Goal: Task Accomplishment & Management: Manage account settings

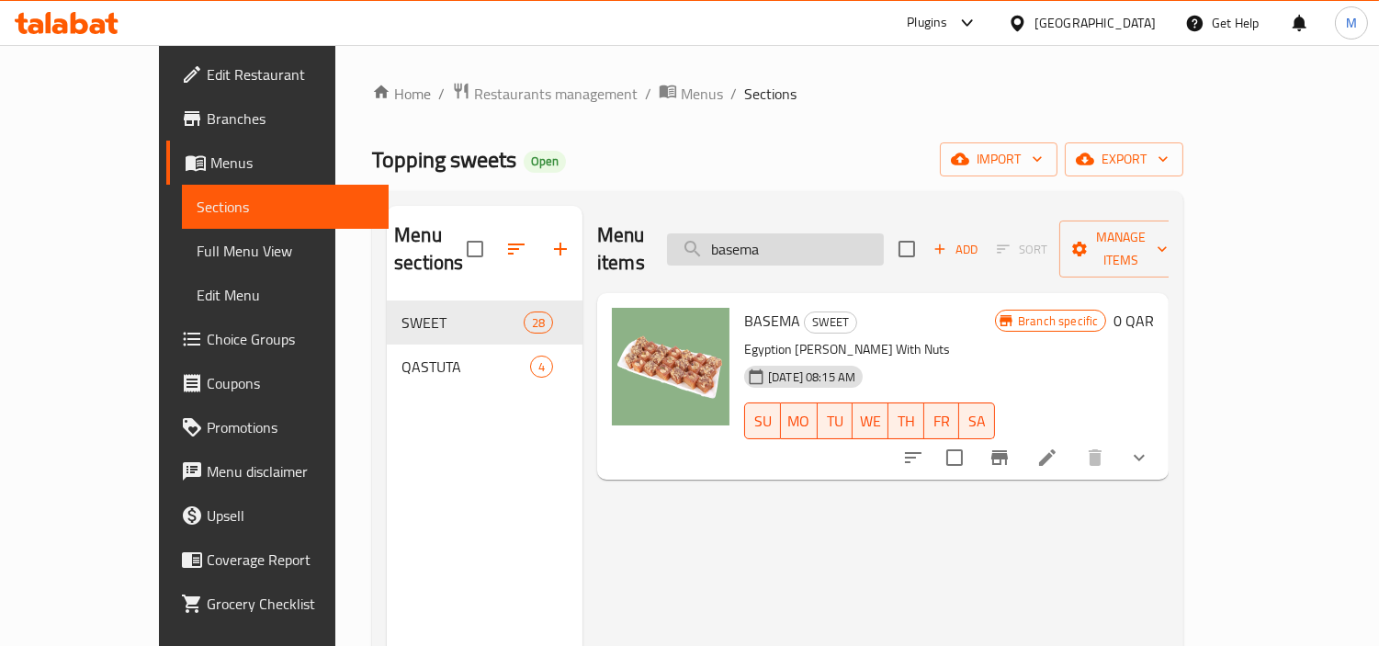
click at [845, 242] on input "basema" at bounding box center [775, 249] width 217 height 32
paste input "lah al sham"
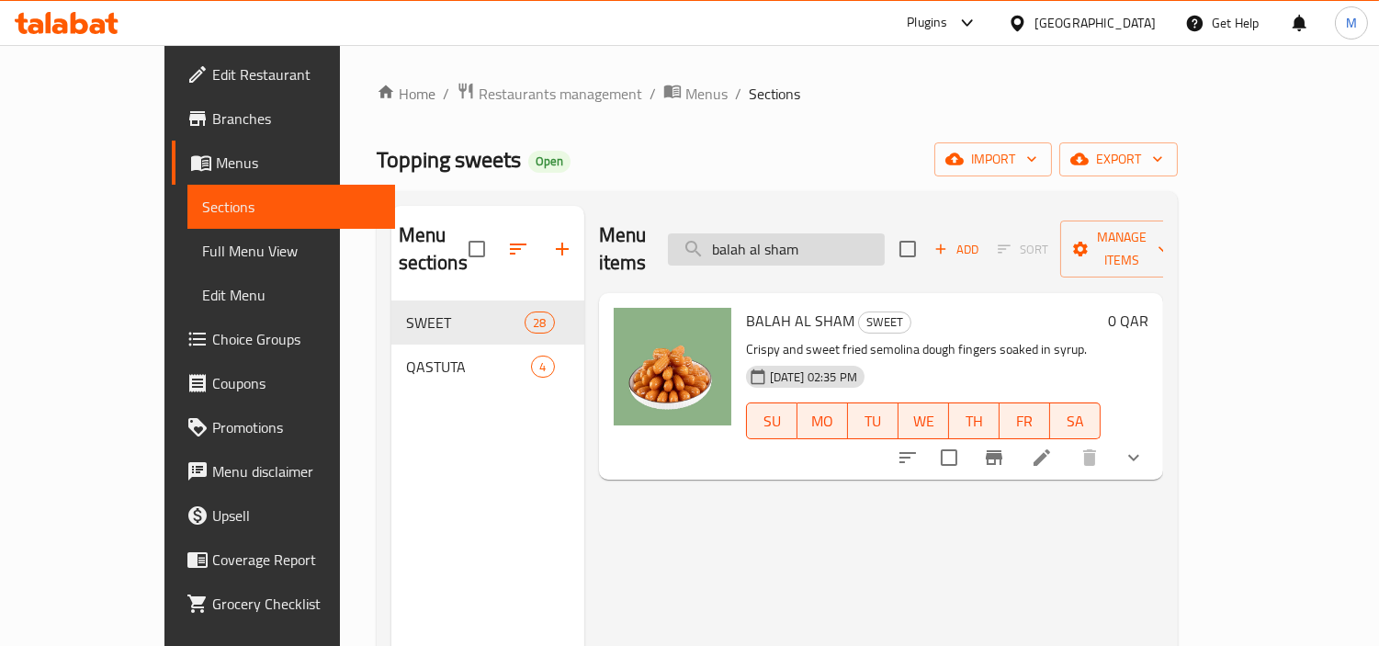
click at [864, 235] on input "balah al sham" at bounding box center [776, 249] width 217 height 32
paste input "konafa mango cake"
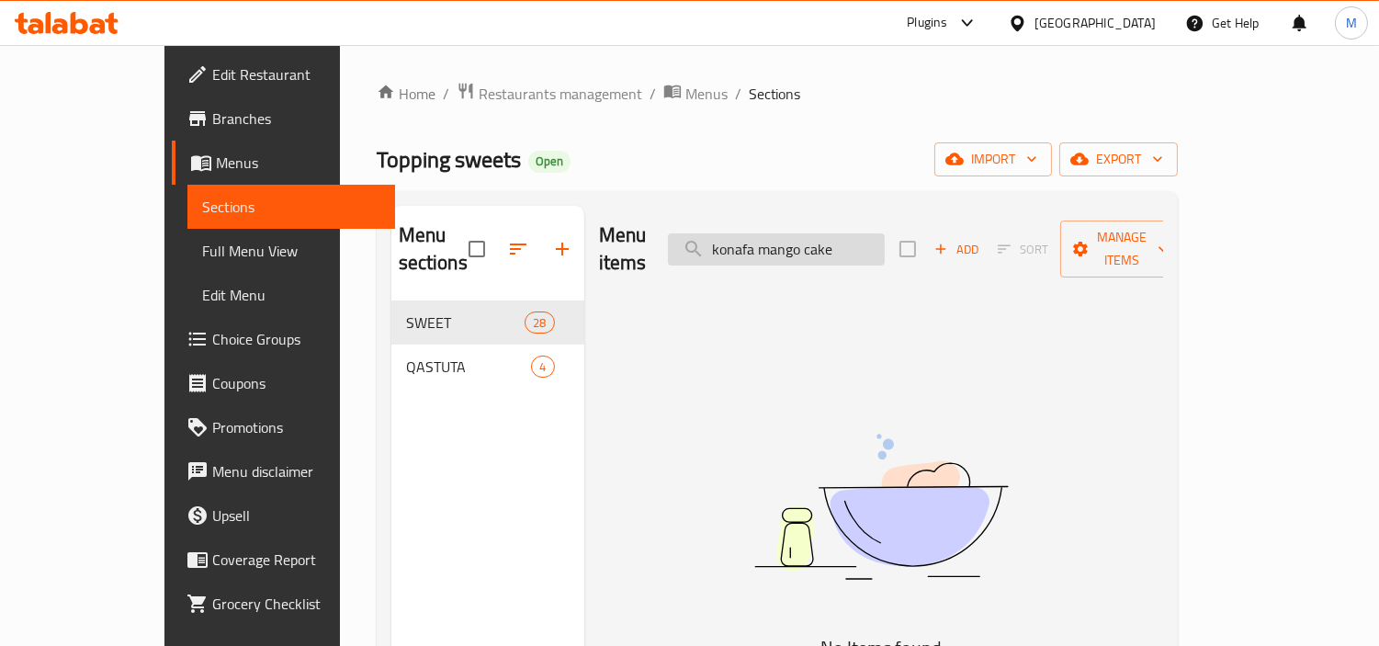
click at [878, 243] on input "konafa mango cake" at bounding box center [776, 249] width 217 height 32
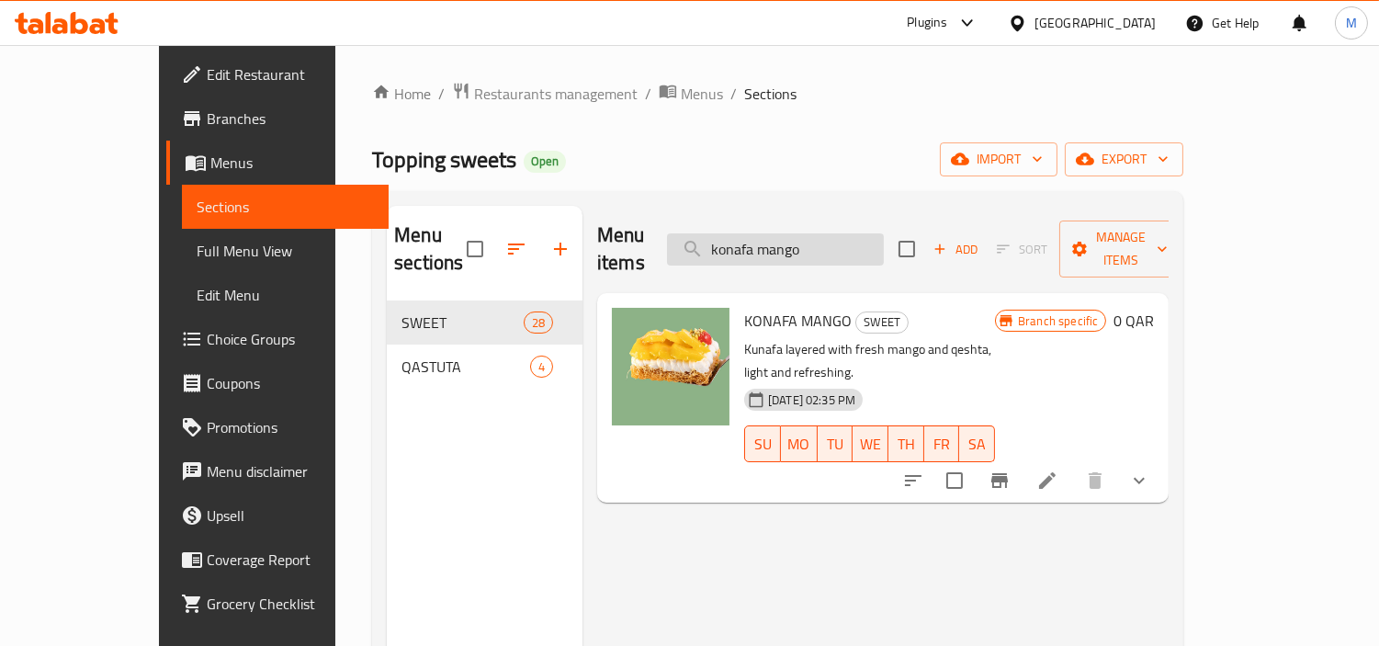
click at [852, 241] on input "konafa mango" at bounding box center [775, 249] width 217 height 32
paste input "Egyptian baklava"
click at [852, 241] on input "konafa mango" at bounding box center [775, 249] width 217 height 32
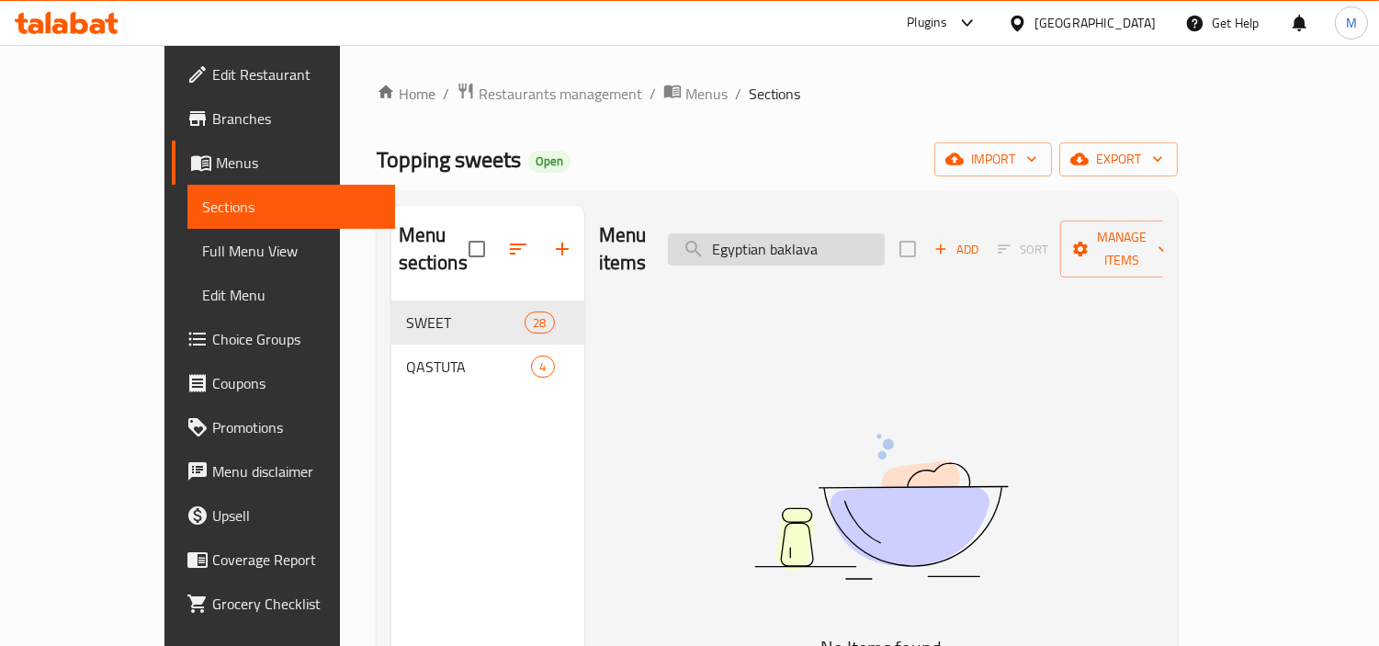
click at [798, 233] on input "Egyptian baklava" at bounding box center [776, 249] width 217 height 32
click at [832, 235] on input "baklava" at bounding box center [776, 249] width 217 height 32
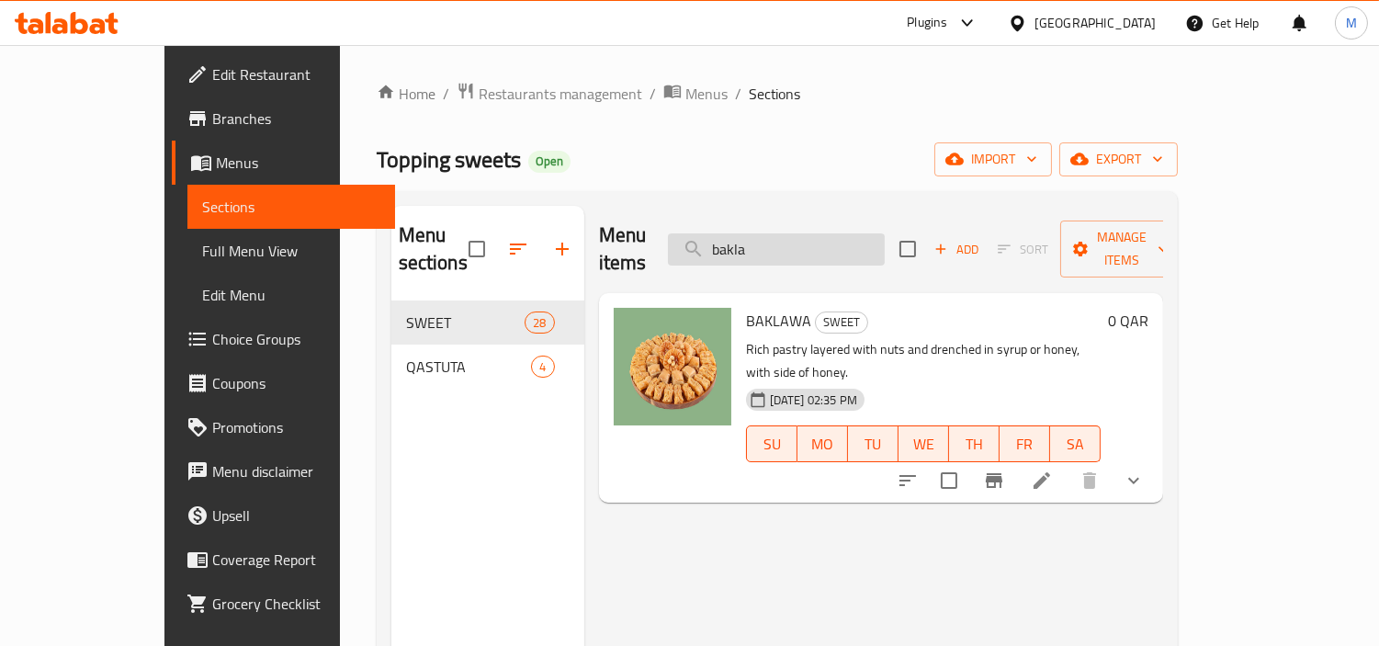
click at [885, 246] on input "bakla" at bounding box center [776, 249] width 217 height 32
paste input "habeb"
click at [885, 246] on input "habeba" at bounding box center [776, 249] width 217 height 32
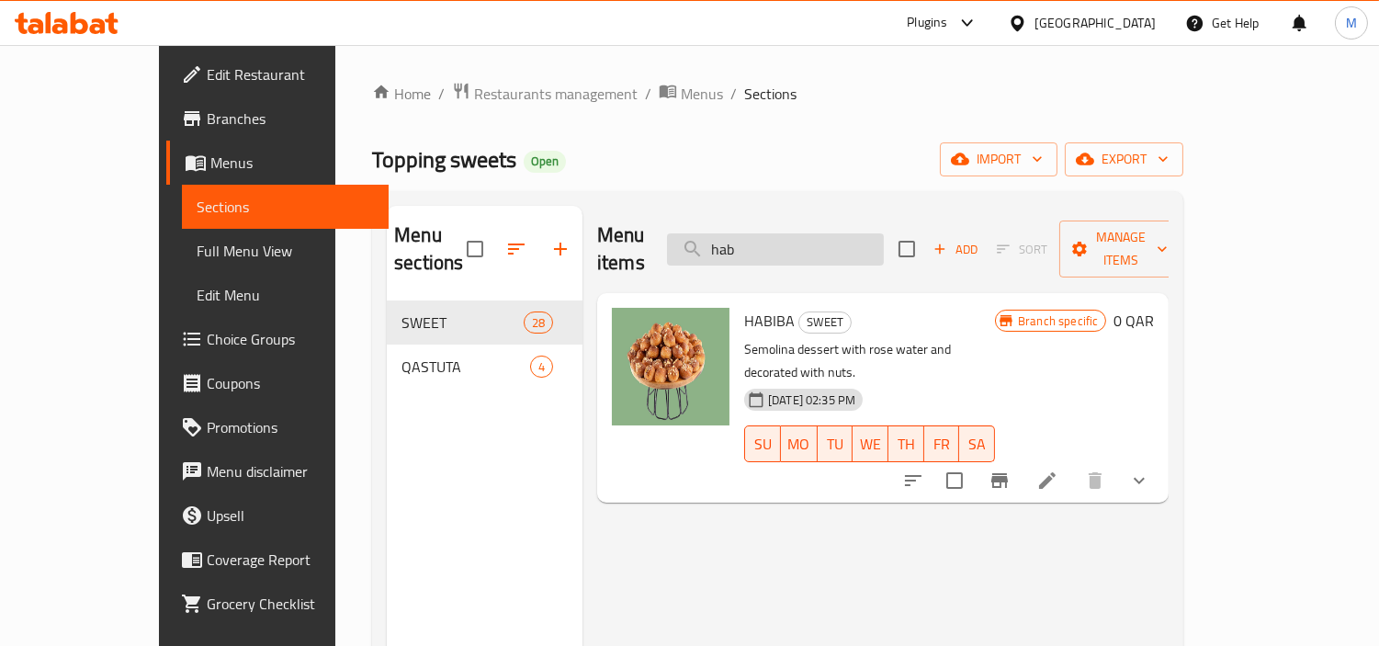
click at [851, 234] on input "hab" at bounding box center [775, 249] width 217 height 32
paste input "RUMOSH AL SET"
click at [851, 234] on input "RUMOSH AL SET" at bounding box center [775, 249] width 217 height 32
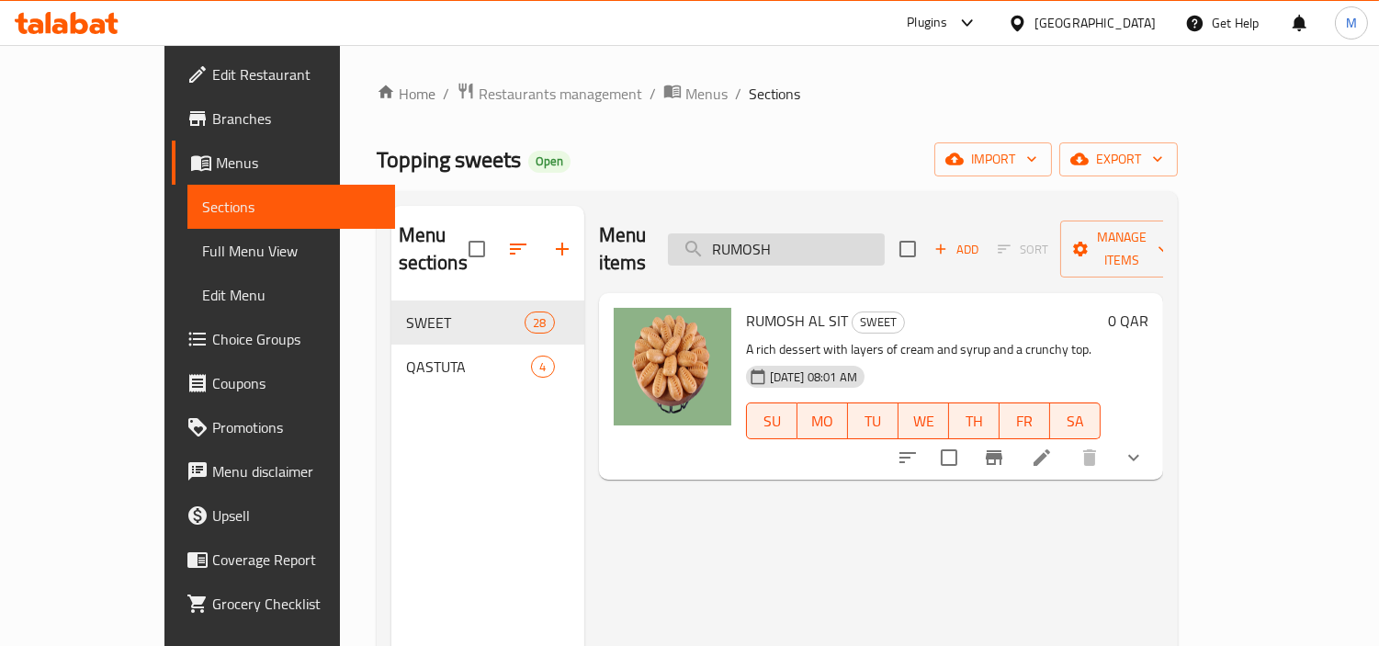
click at [874, 233] on input "RUMOSH" at bounding box center [776, 249] width 217 height 32
paste input "zalabya loqymat"
click at [874, 233] on input "RUMOSH" at bounding box center [776, 249] width 217 height 32
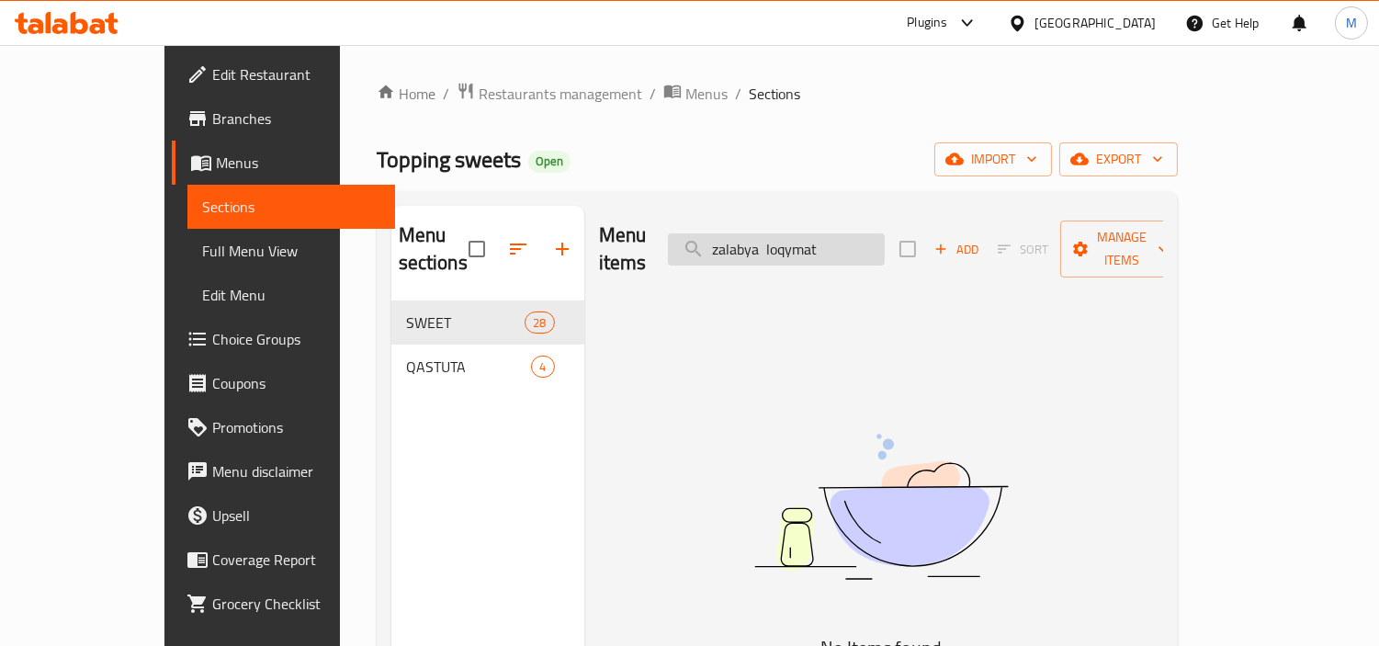
click at [855, 239] on input "zalabya loqymat" at bounding box center [776, 249] width 217 height 32
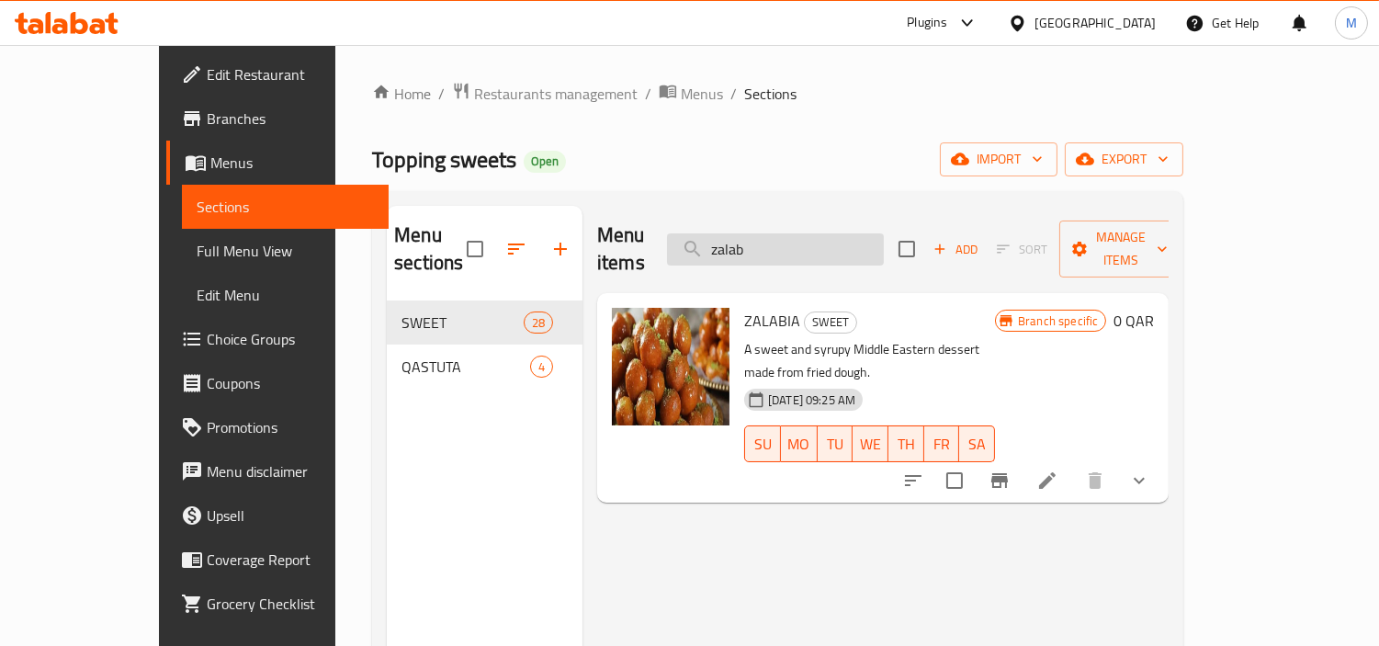
click at [820, 233] on input "zalab" at bounding box center [775, 249] width 217 height 32
paste input "sawabie zayn"
click at [820, 233] on input "zalab" at bounding box center [775, 249] width 217 height 32
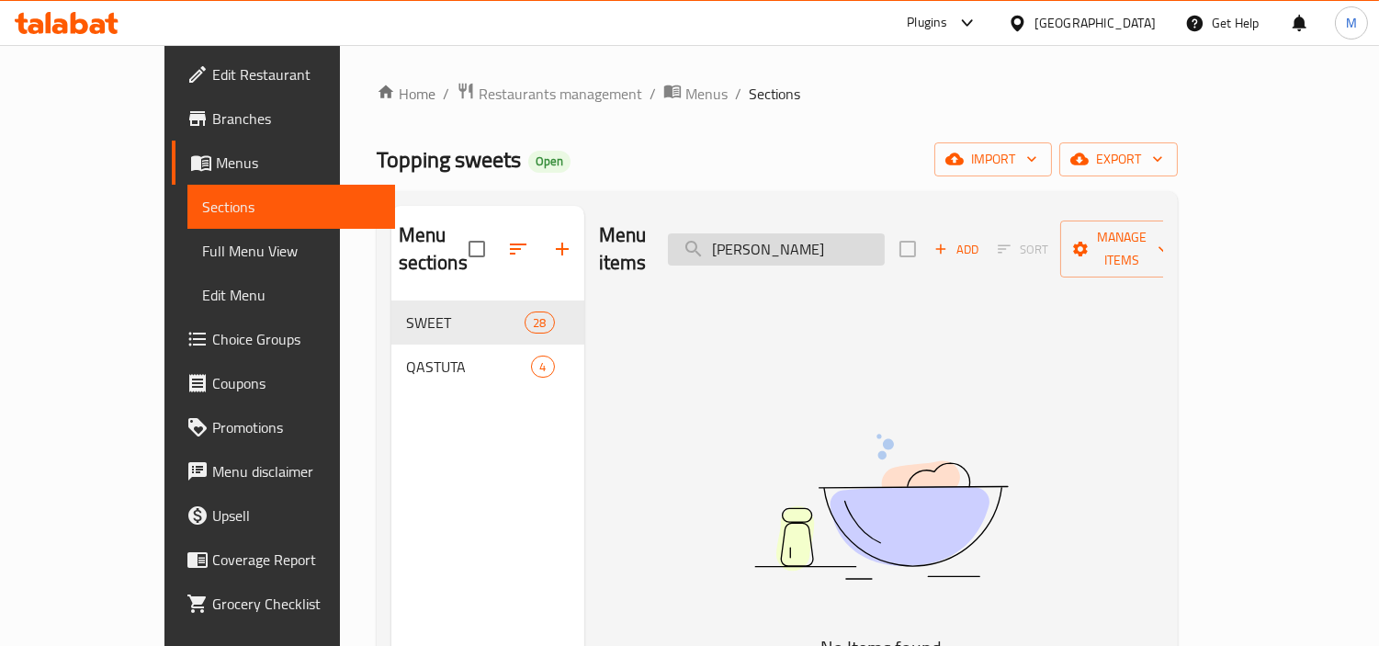
click at [861, 239] on input "sawabie zaynab" at bounding box center [776, 249] width 217 height 32
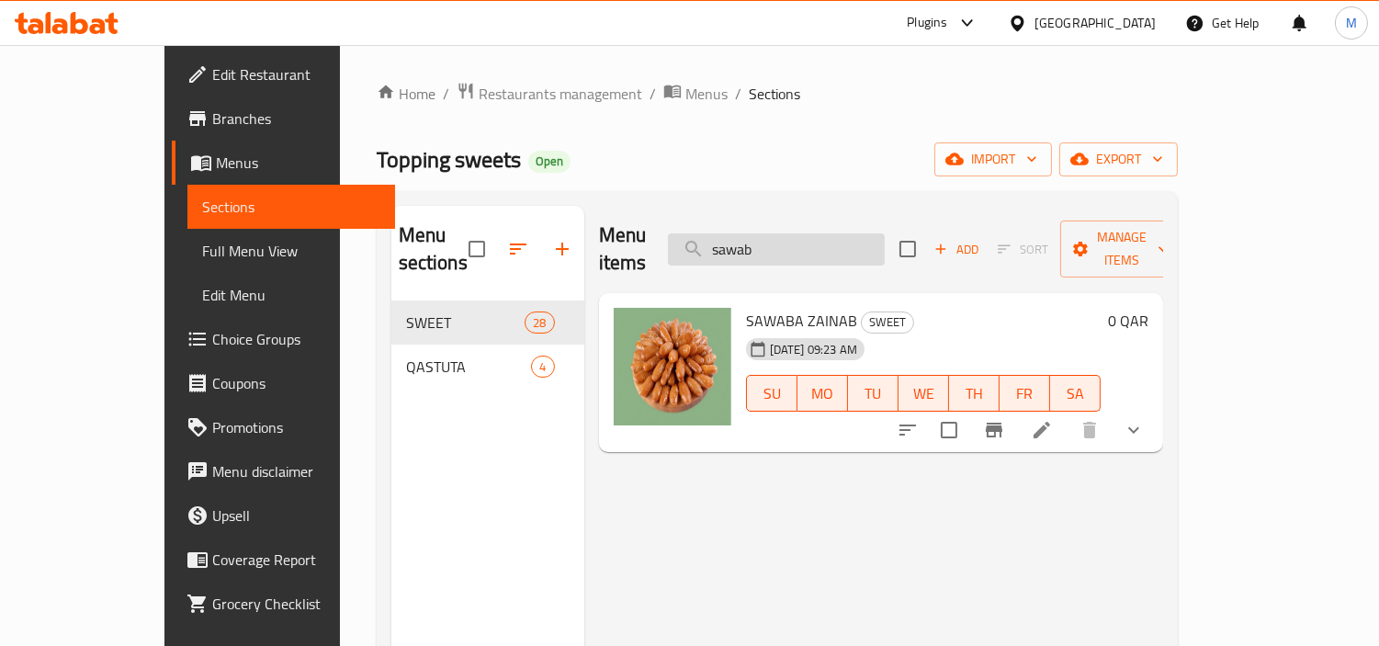
click at [806, 246] on input "sawab" at bounding box center [776, 249] width 217 height 32
paste input "Ghriba"
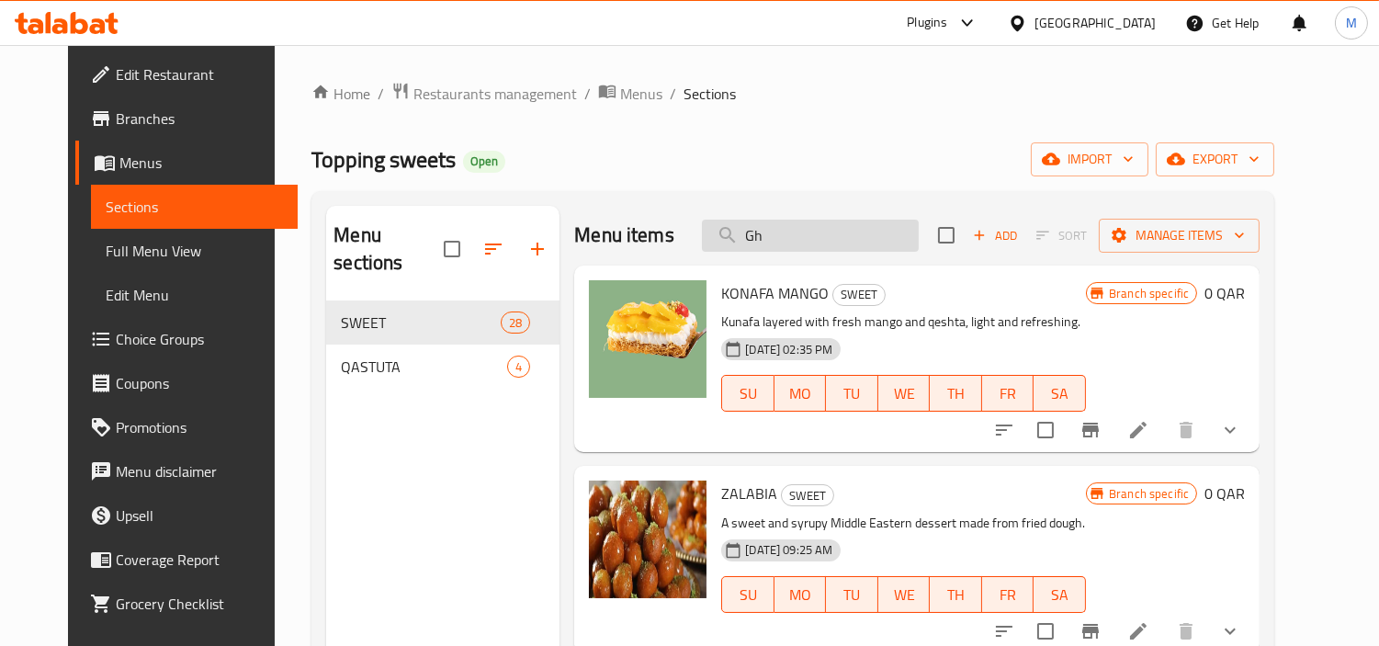
click at [846, 242] on input "Gh" at bounding box center [810, 236] width 217 height 32
paste input "kahk blain"
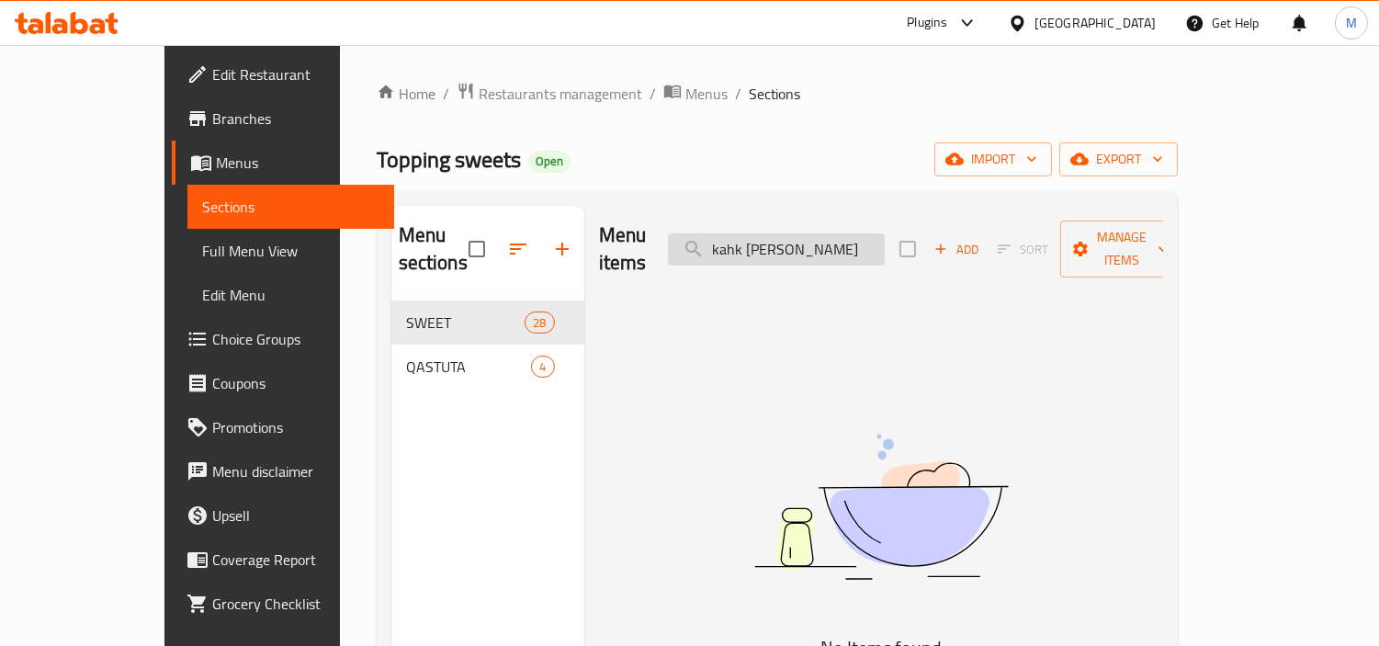
click at [811, 235] on input "kahk blain" at bounding box center [776, 249] width 217 height 32
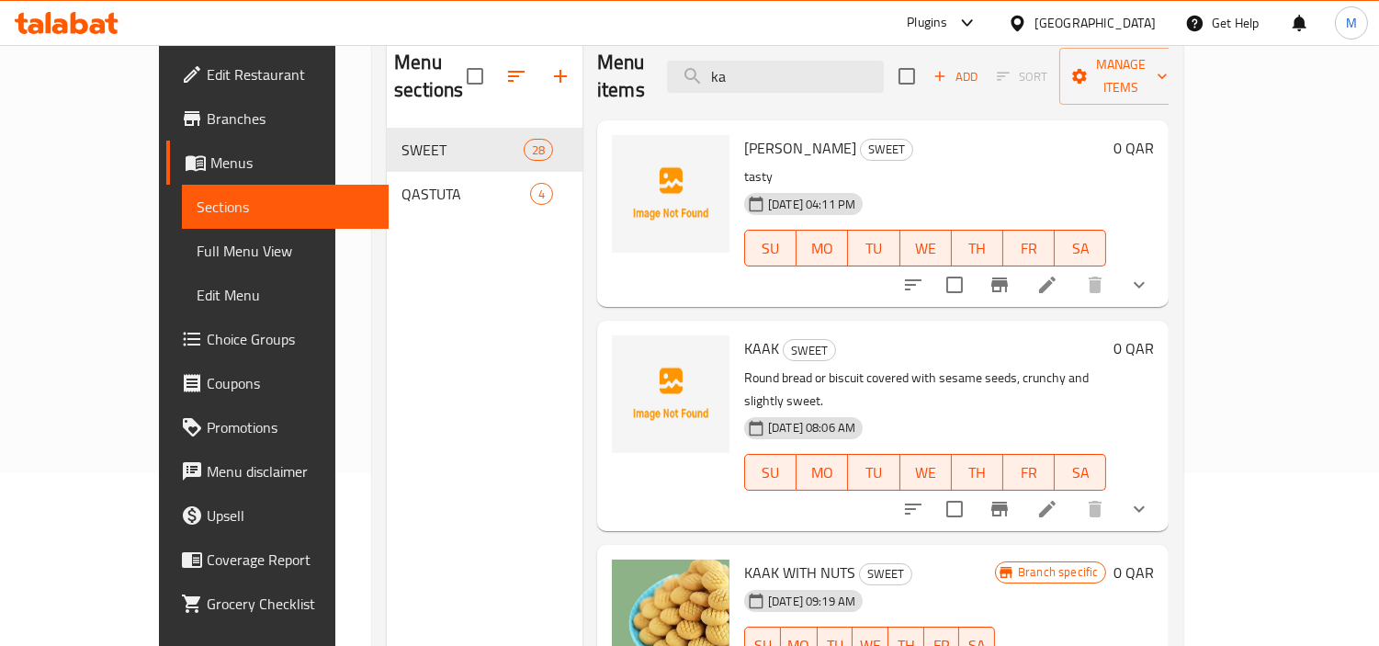
scroll to position [52, 0]
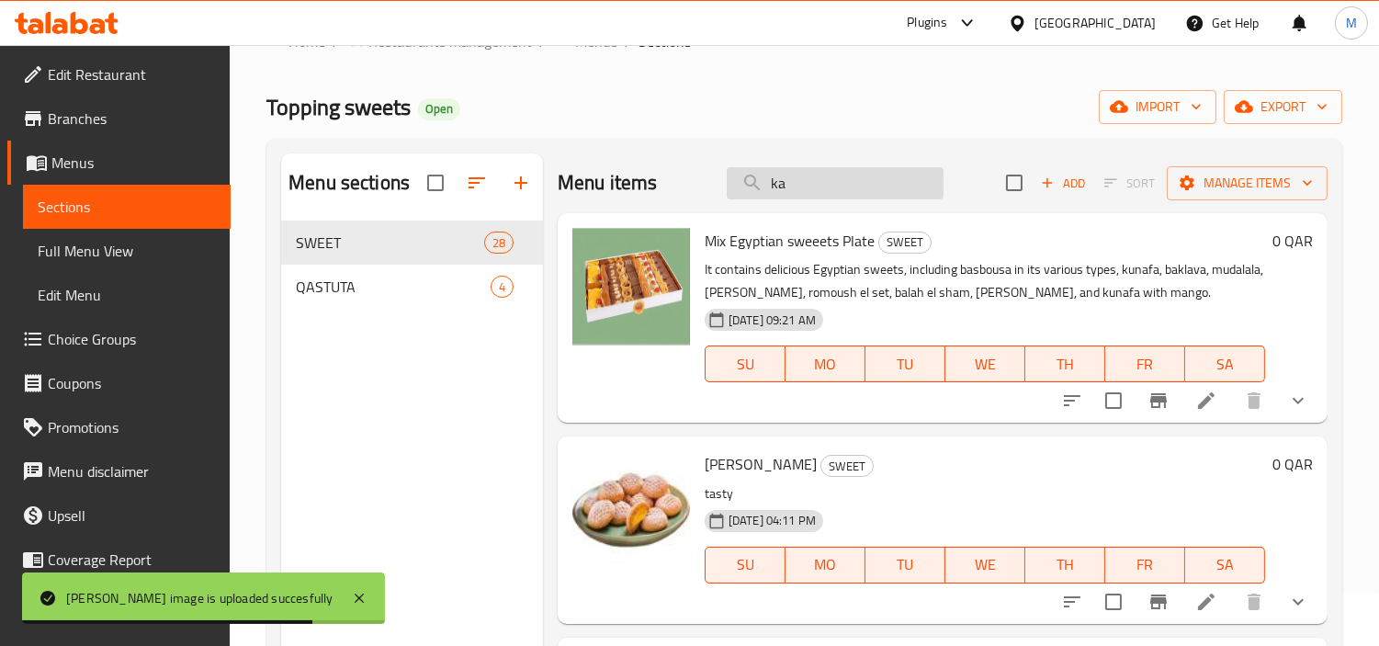
click at [784, 190] on input "ka" at bounding box center [835, 183] width 217 height 32
paste input "onafa cream"
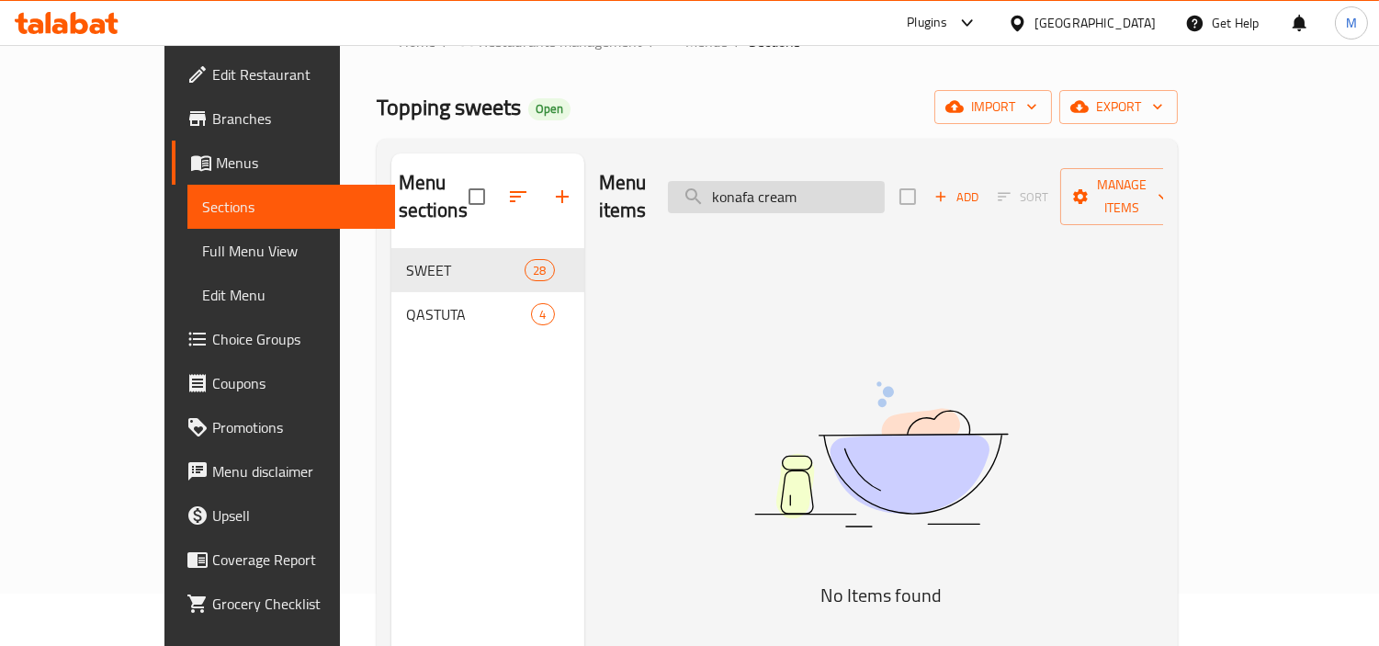
click at [831, 186] on input "konafa cream" at bounding box center [776, 197] width 217 height 32
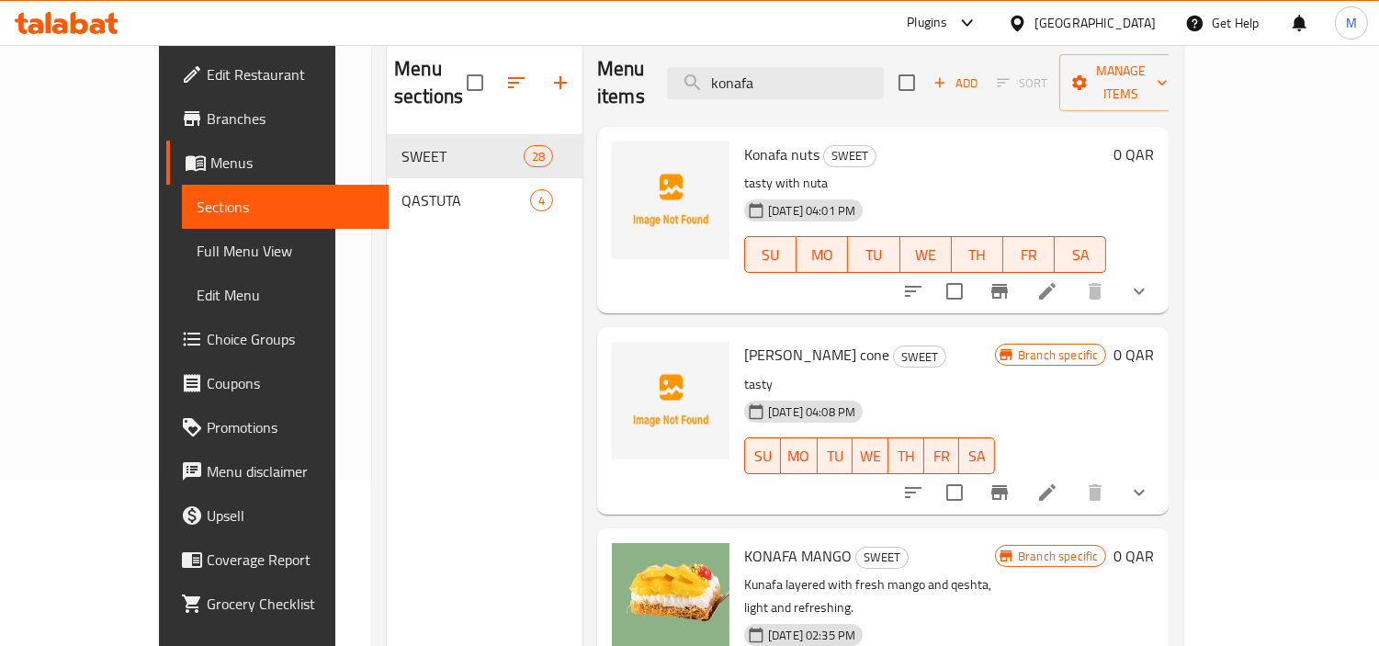
scroll to position [0, 0]
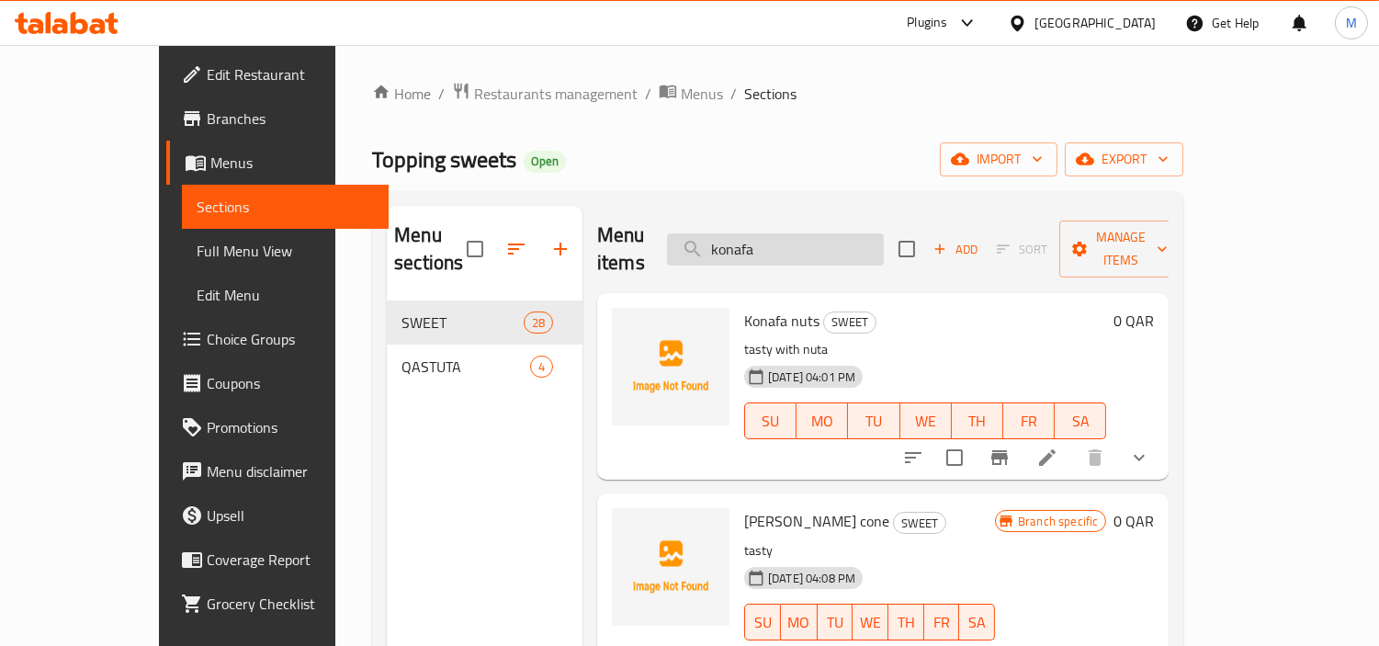
click at [805, 235] on input "konafa" at bounding box center [775, 249] width 217 height 32
paste input "mango"
click at [805, 235] on input "konafa" at bounding box center [775, 249] width 217 height 32
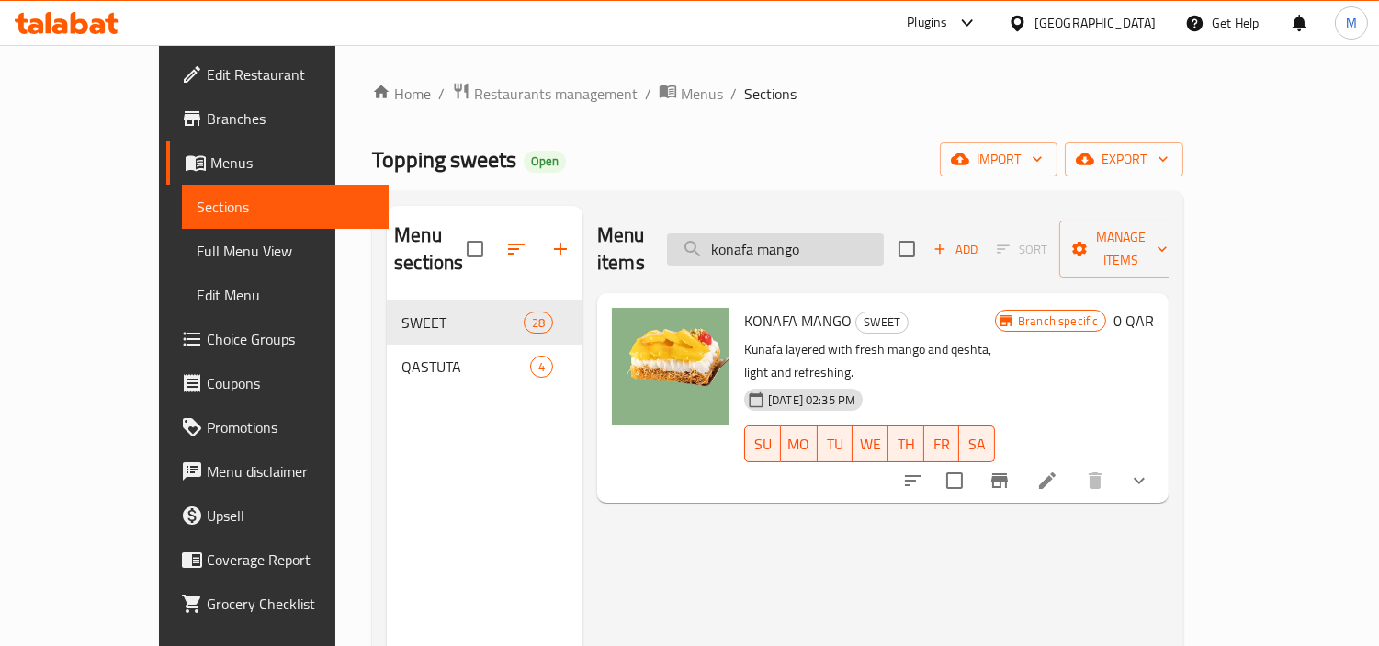
click at [884, 237] on input "konafa mango" at bounding box center [775, 249] width 217 height 32
paste input "plain konafa"
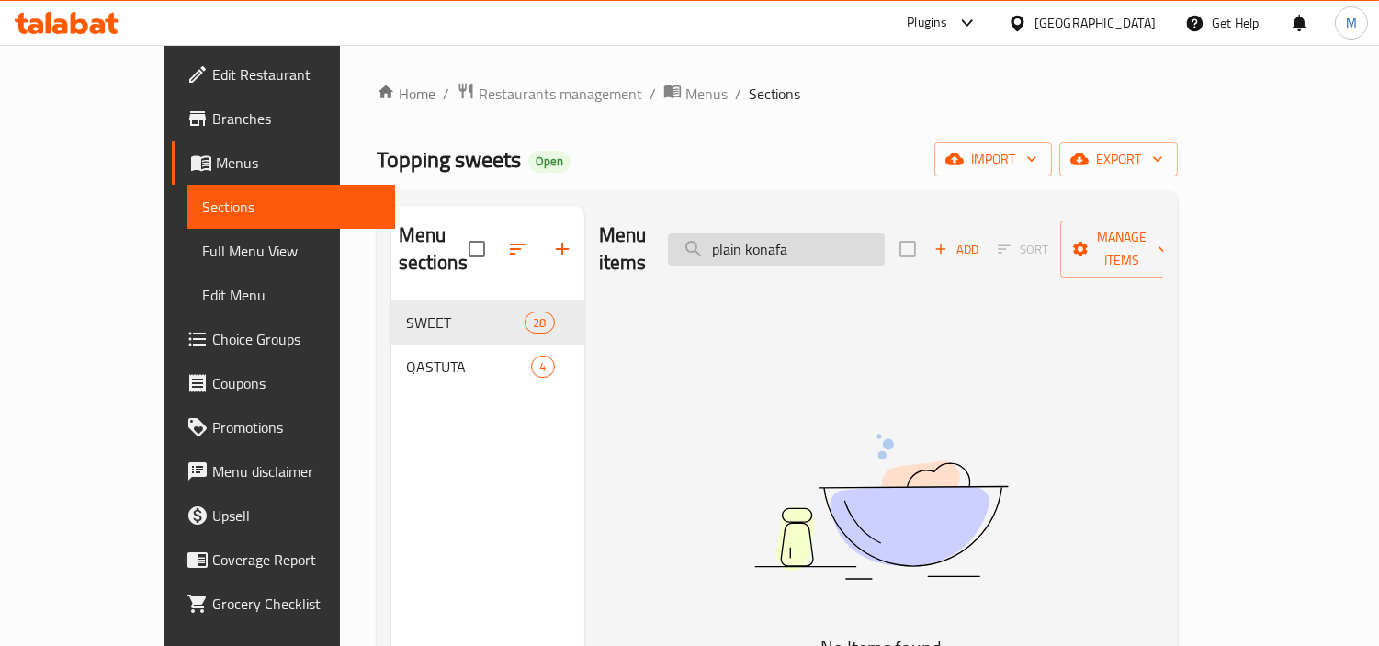
click at [791, 240] on input "plain konafa" at bounding box center [776, 249] width 217 height 32
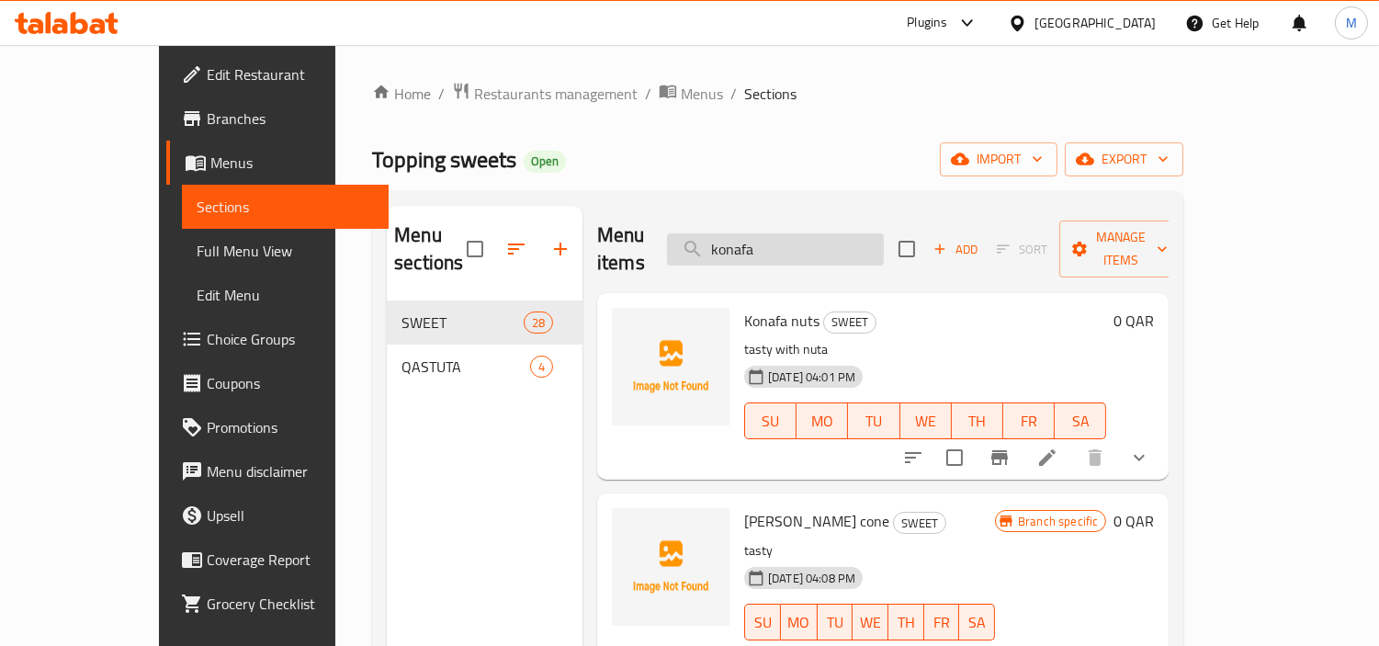
click at [878, 233] on input "konafa" at bounding box center [775, 249] width 217 height 32
paste input "with nuts"
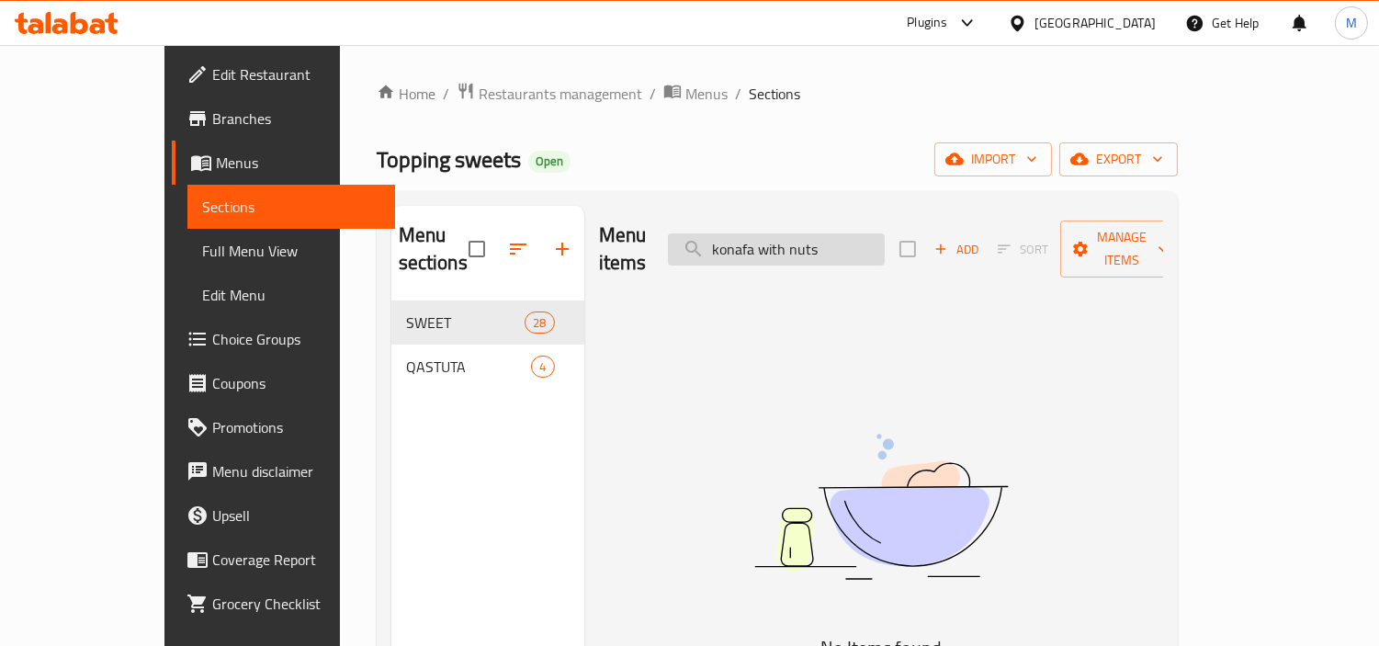
click at [829, 234] on input "konafa with nuts" at bounding box center [776, 249] width 217 height 32
drag, startPoint x: 829, startPoint y: 234, endPoint x: 856, endPoint y: 234, distance: 27.6
click at [856, 234] on input "konafa with nuts" at bounding box center [776, 249] width 217 height 32
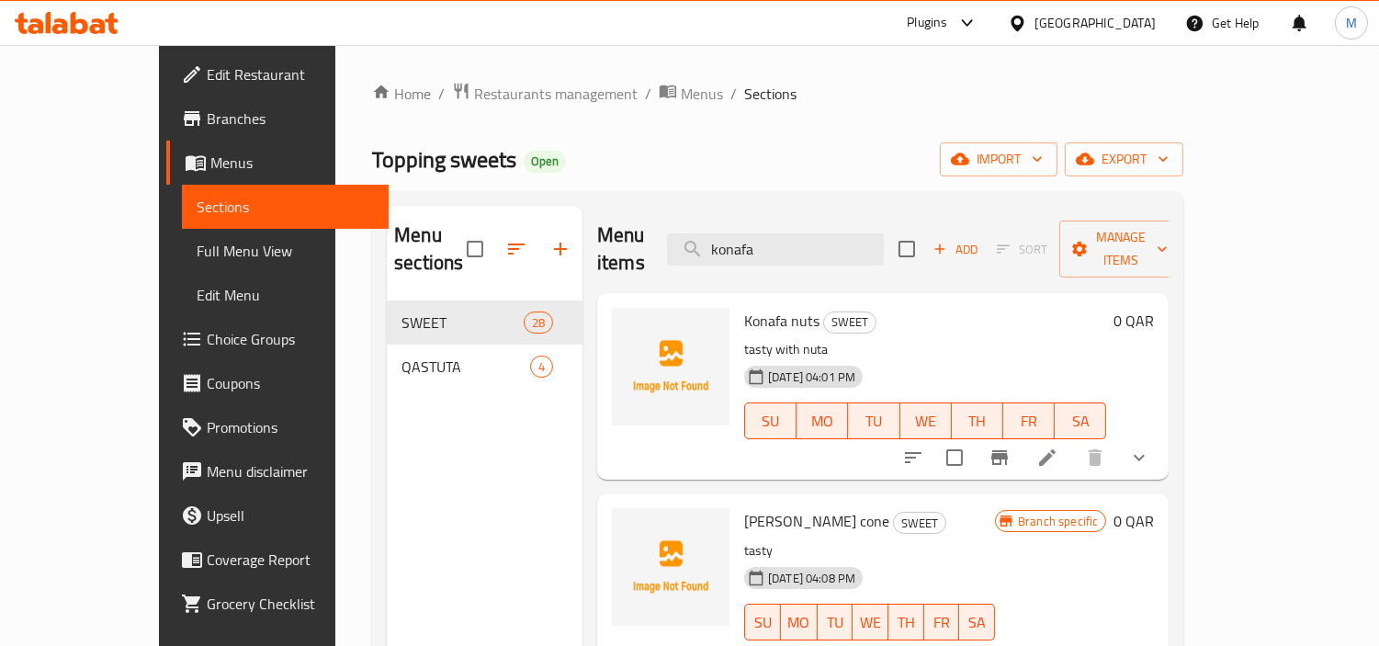
click at [885, 309] on div "Konafa nuts SWEET tasty with nuta 19-07-2025 04:01 PM SU MO TU WE TH FR SA" at bounding box center [925, 386] width 377 height 172
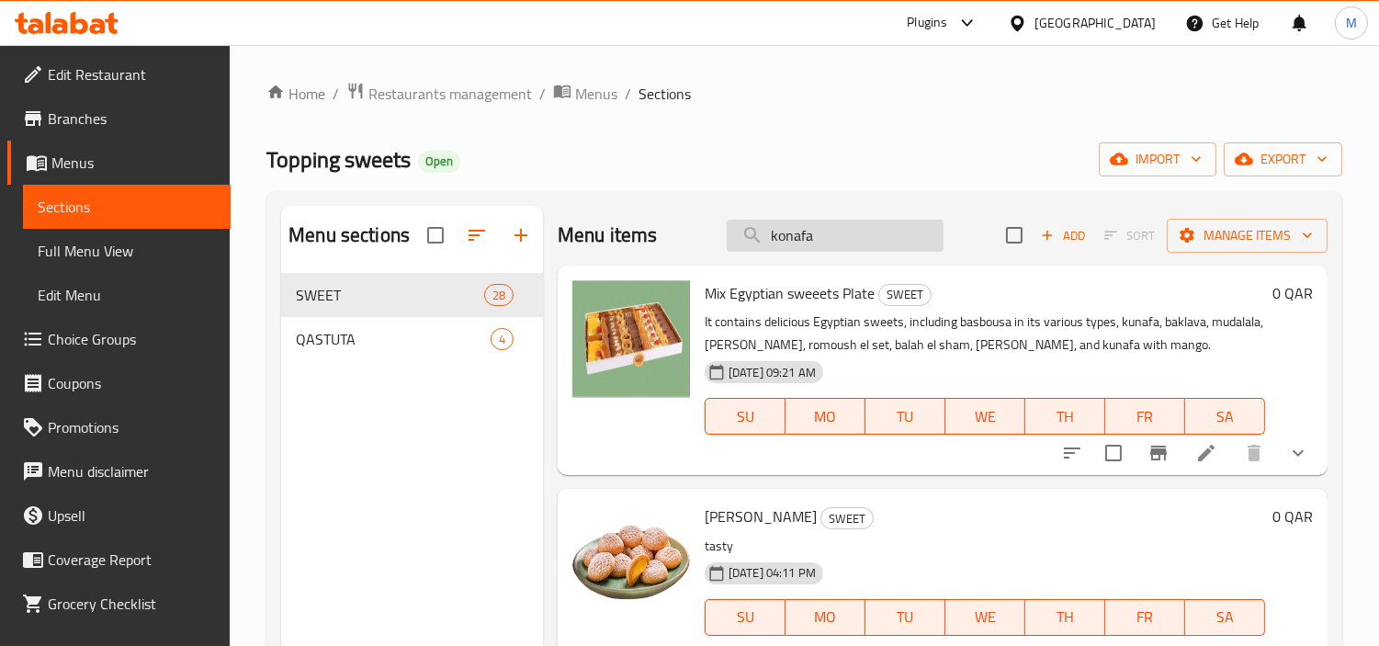
click at [841, 237] on input "konafa" at bounding box center [835, 236] width 217 height 32
paste input "nutella"
click at [841, 237] on input "konafa" at bounding box center [835, 236] width 217 height 32
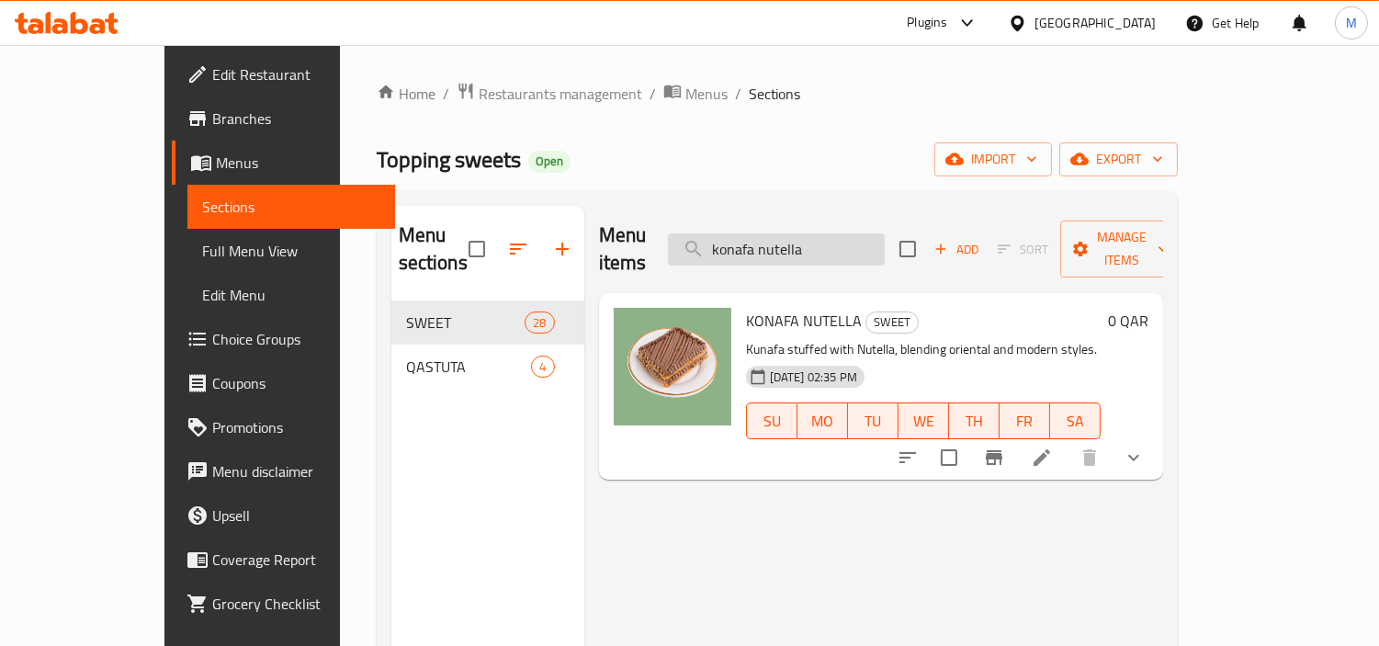
click at [860, 239] on input "konafa nutella" at bounding box center [776, 249] width 217 height 32
paste input "mix sweets"
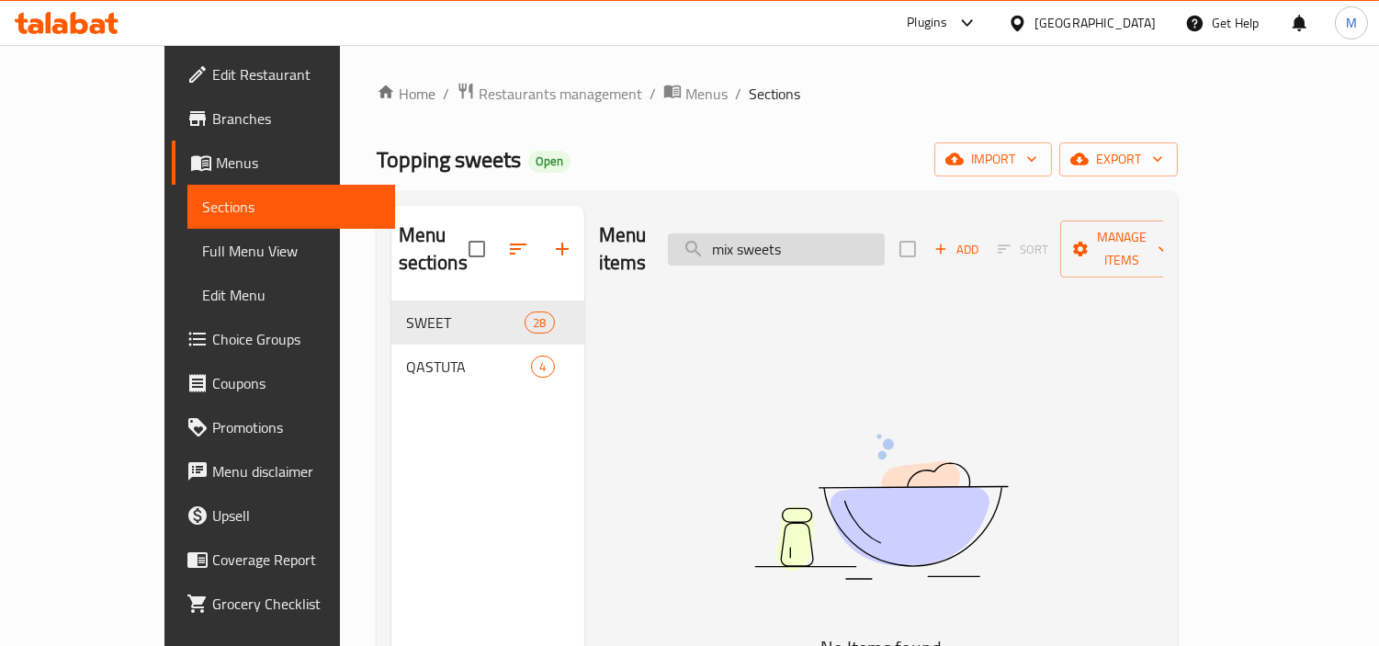
click at [824, 233] on input "mix sweets" at bounding box center [776, 249] width 217 height 32
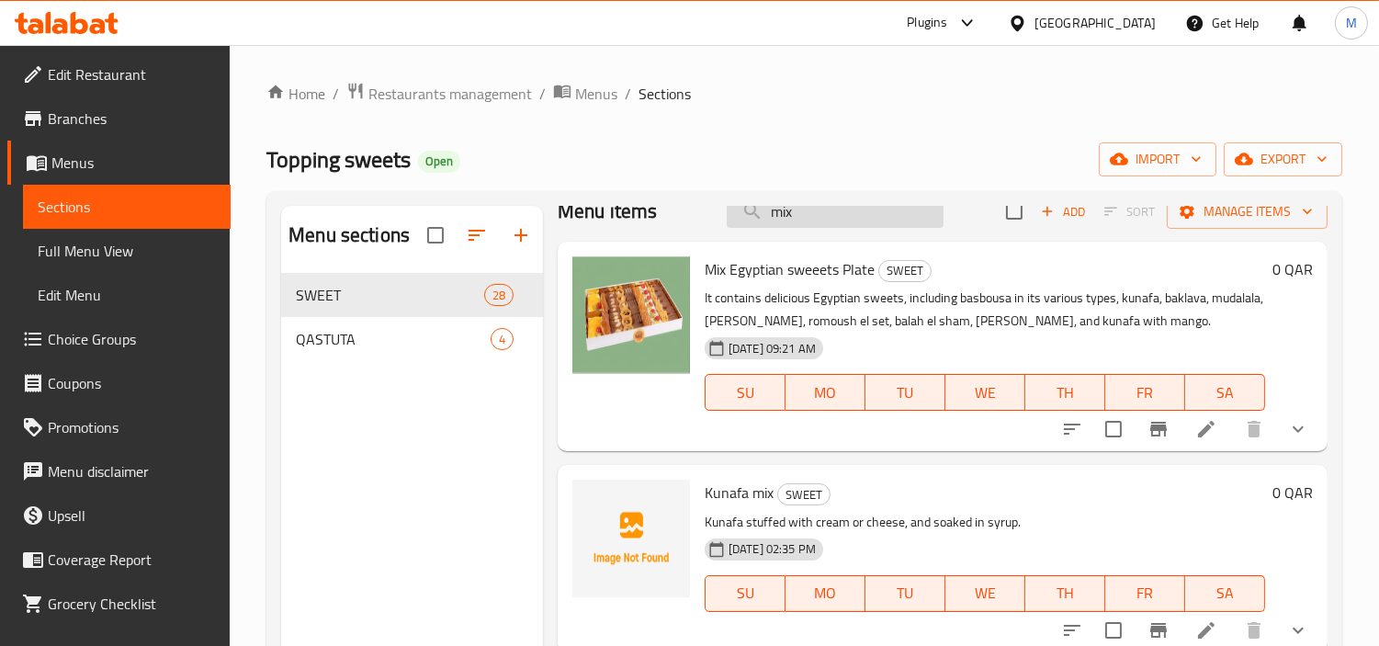
click at [819, 212] on input "mix" at bounding box center [835, 212] width 217 height 32
paste input "Baklava"
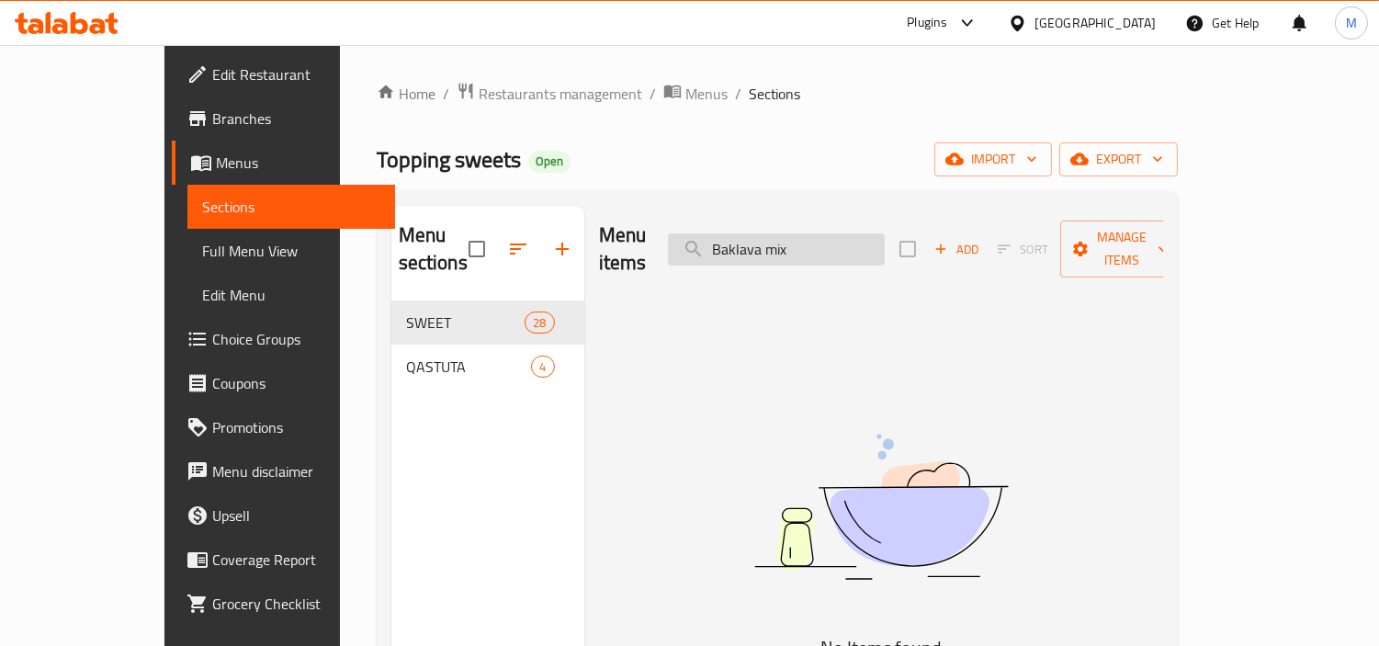
click at [834, 236] on input "Baklava mix" at bounding box center [776, 249] width 217 height 32
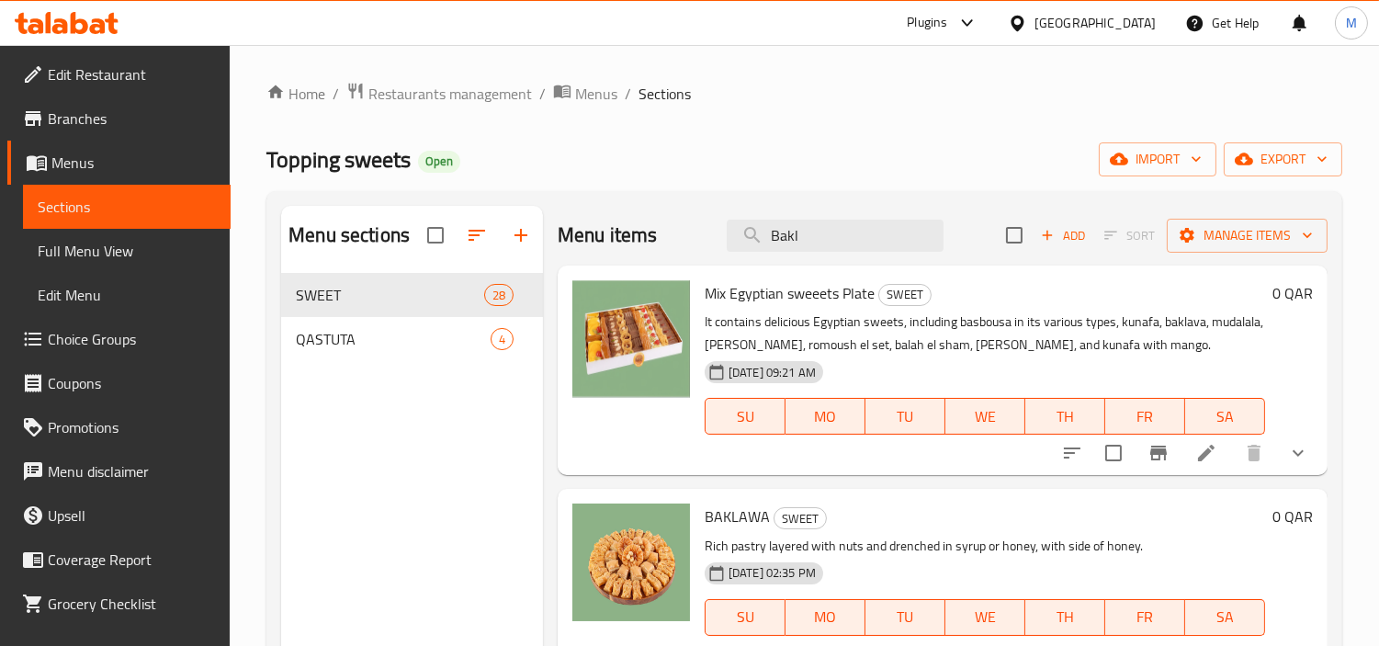
type input "Bakl"
click at [1027, 202] on div "Menu sections SWEET 28 QASTUTA 4 Menu items Bakl Add Sort Manage items Mix Egyp…" at bounding box center [804, 528] width 1076 height 675
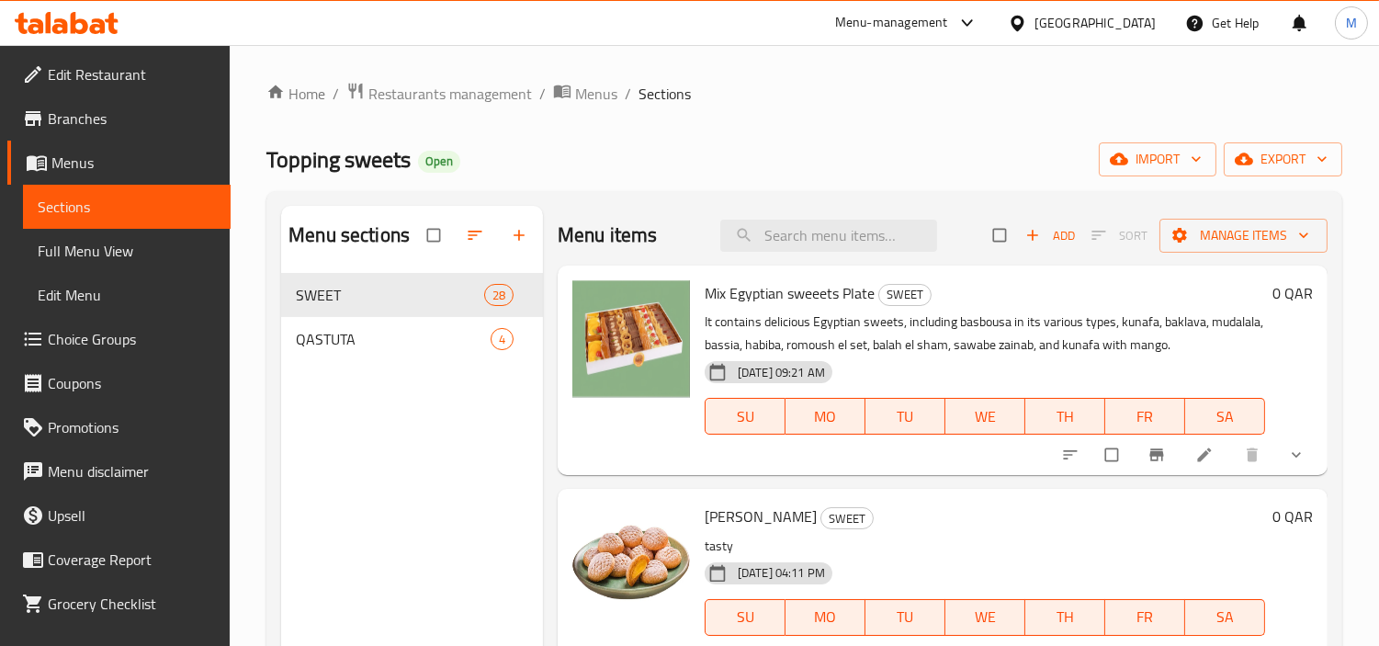
click at [372, 423] on div "Menu sections SWEET 28 QASTUTA 4" at bounding box center [412, 529] width 262 height 646
click at [117, 262] on span "Full Menu View" at bounding box center [127, 251] width 178 height 22
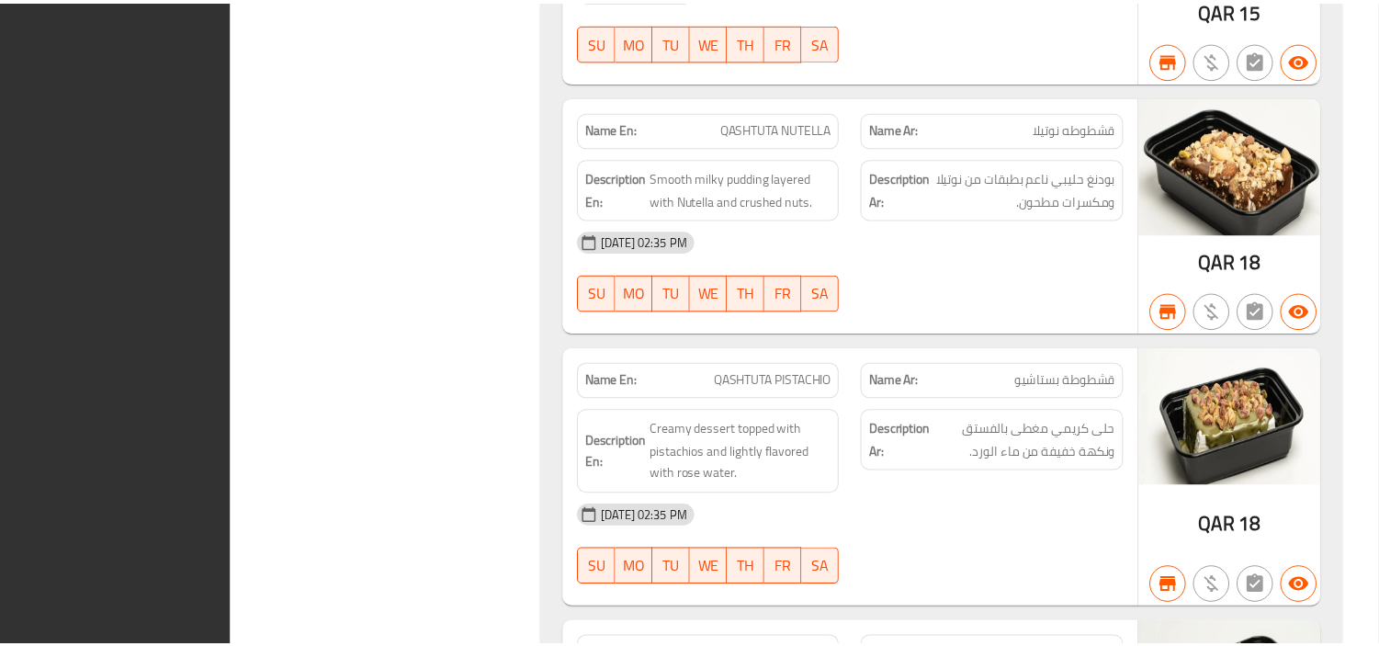
scroll to position [11207, 0]
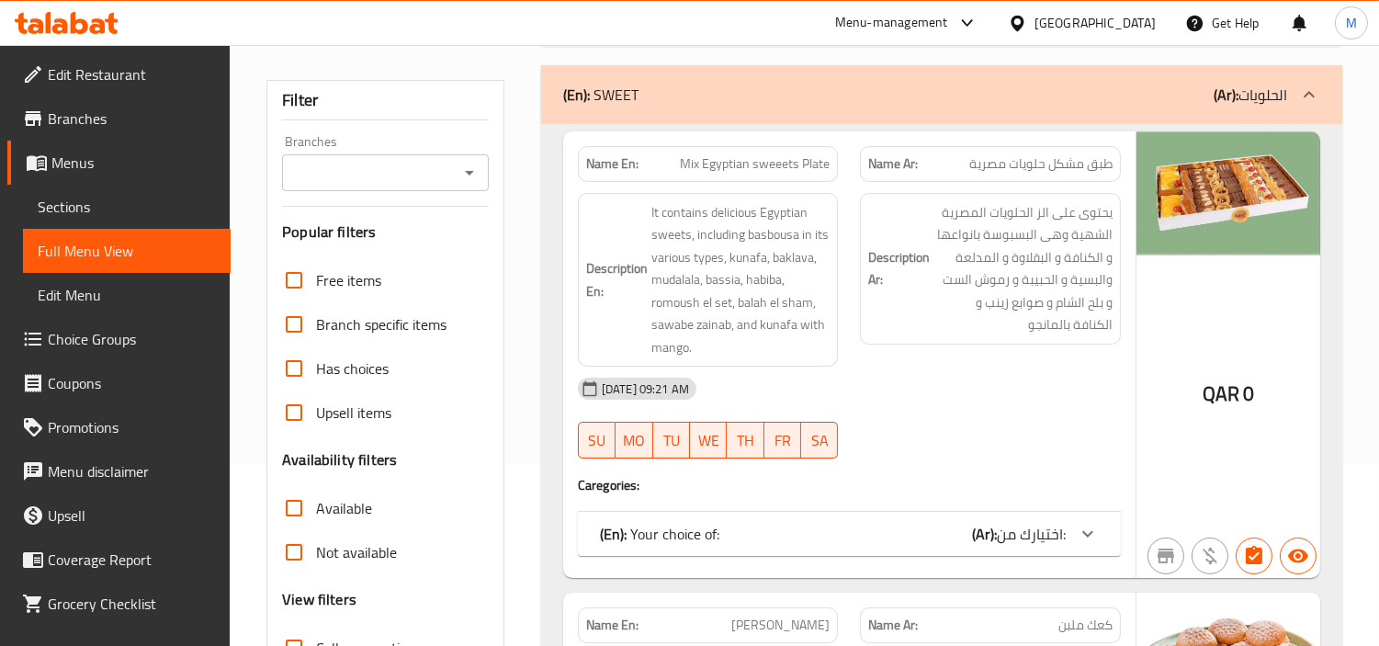
scroll to position [0, 0]
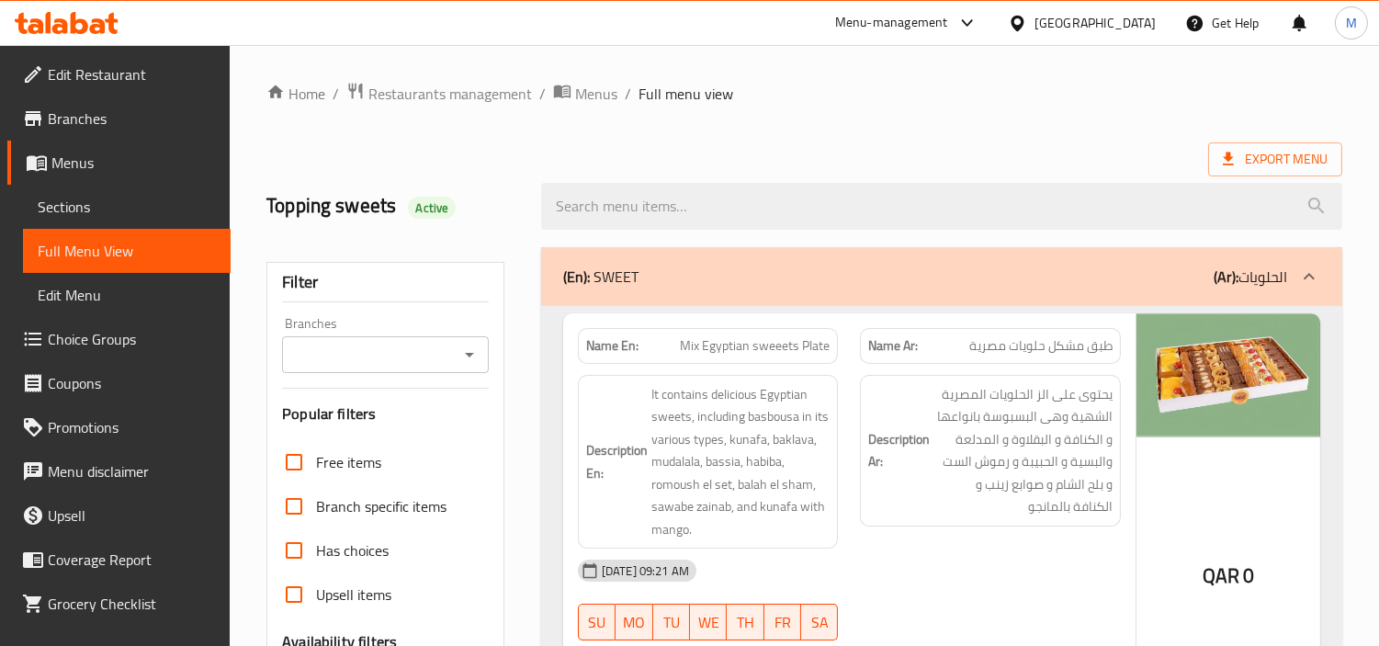
click at [71, 123] on span "Branches" at bounding box center [132, 118] width 168 height 22
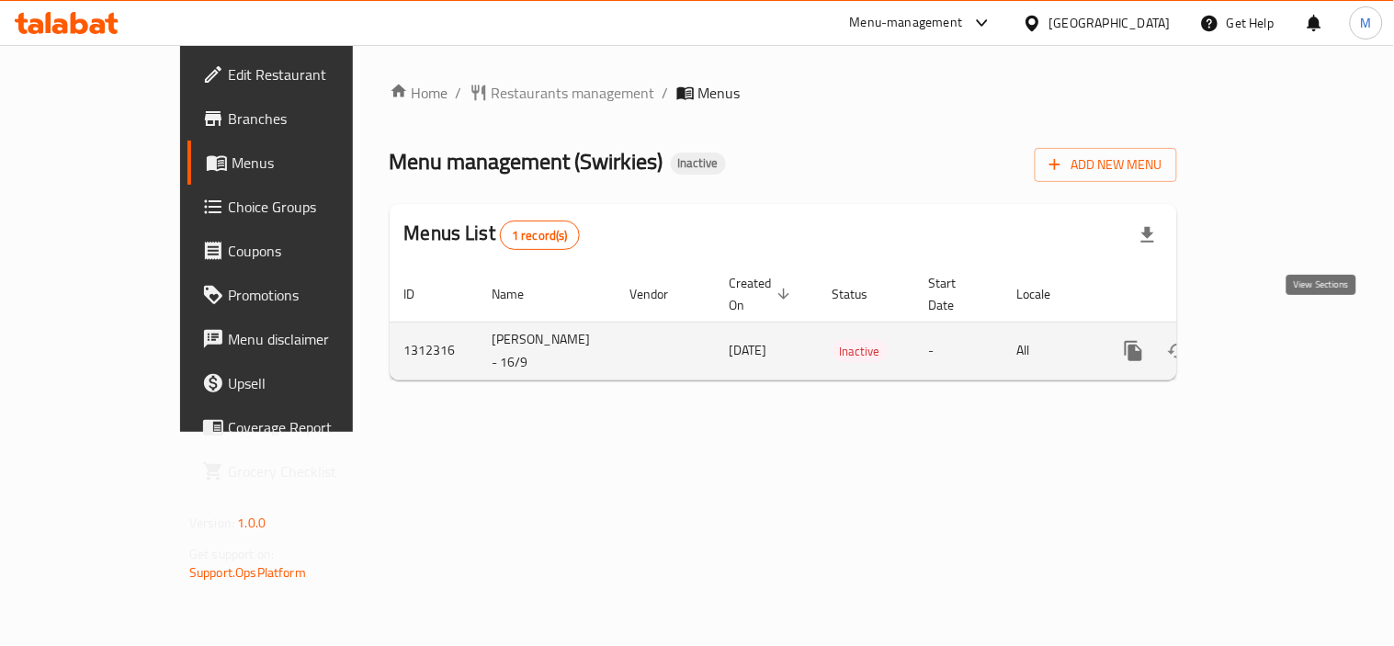
click at [1277, 340] on icon "enhanced table" at bounding box center [1266, 351] width 22 height 22
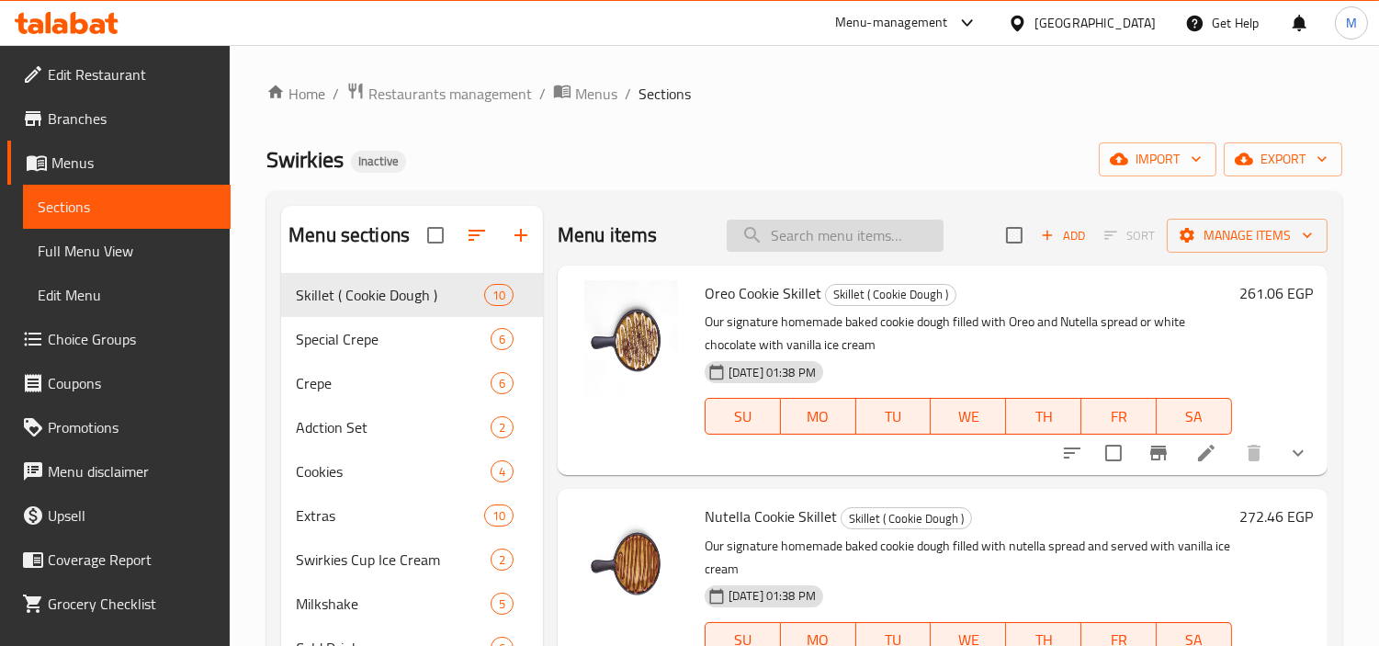
click at [805, 236] on input "search" at bounding box center [835, 236] width 217 height 32
paste input "Swirkies Lotus Roll"
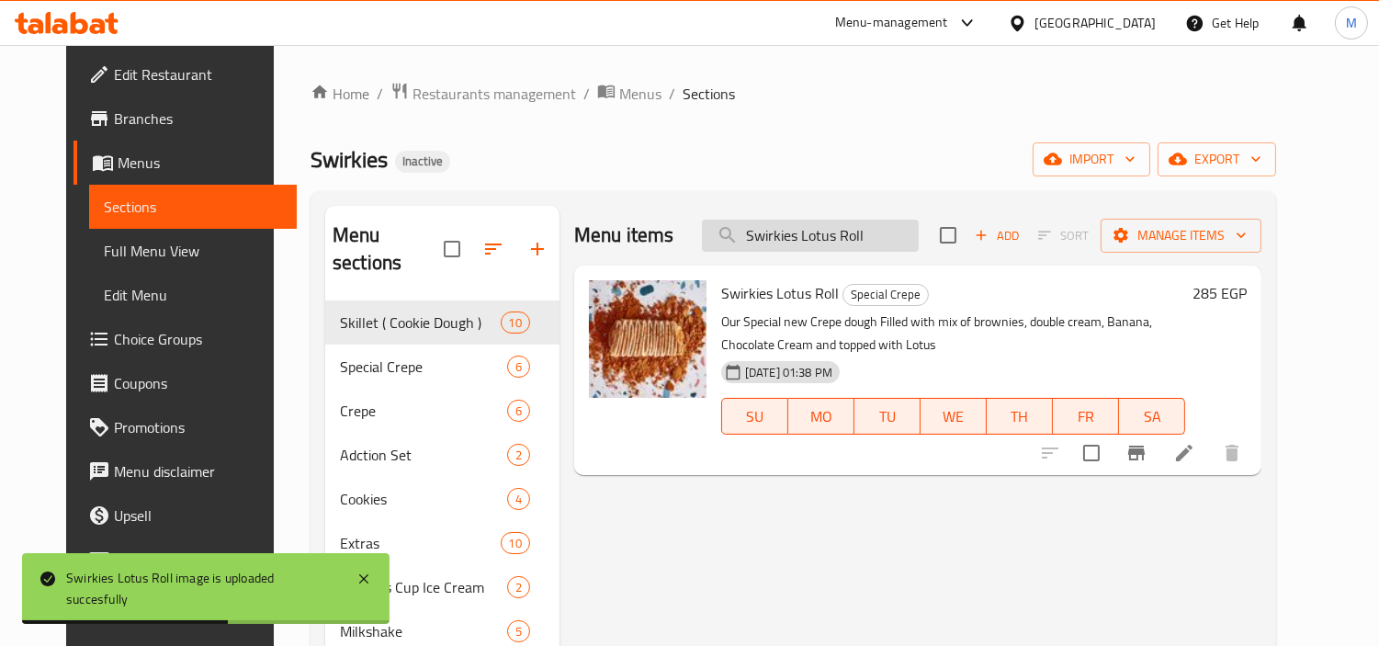
click at [803, 245] on input "Swirkies Lotus Roll" at bounding box center [810, 236] width 217 height 32
paste input "Banana"
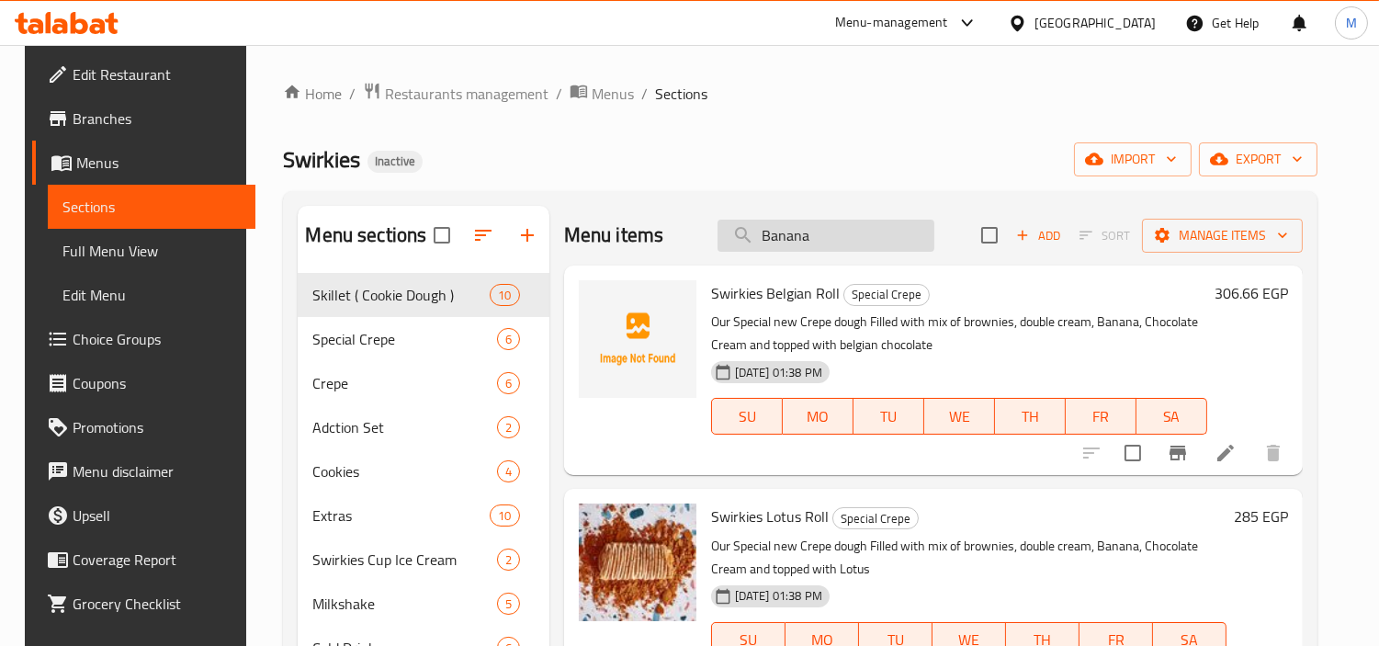
click at [878, 222] on input "Banana" at bounding box center [826, 236] width 217 height 32
paste input "rownies Crepe"
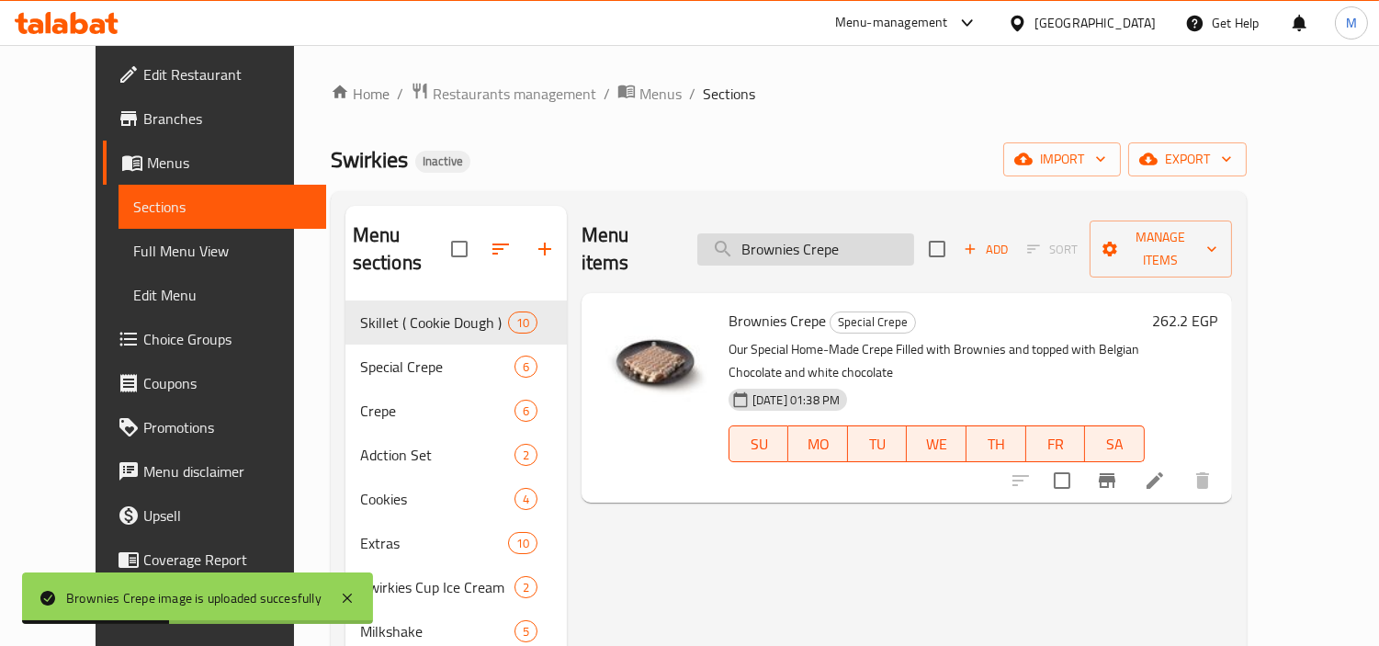
click at [884, 237] on input "Brownies Crepe" at bounding box center [805, 249] width 217 height 32
paste input "Chocolate chips"
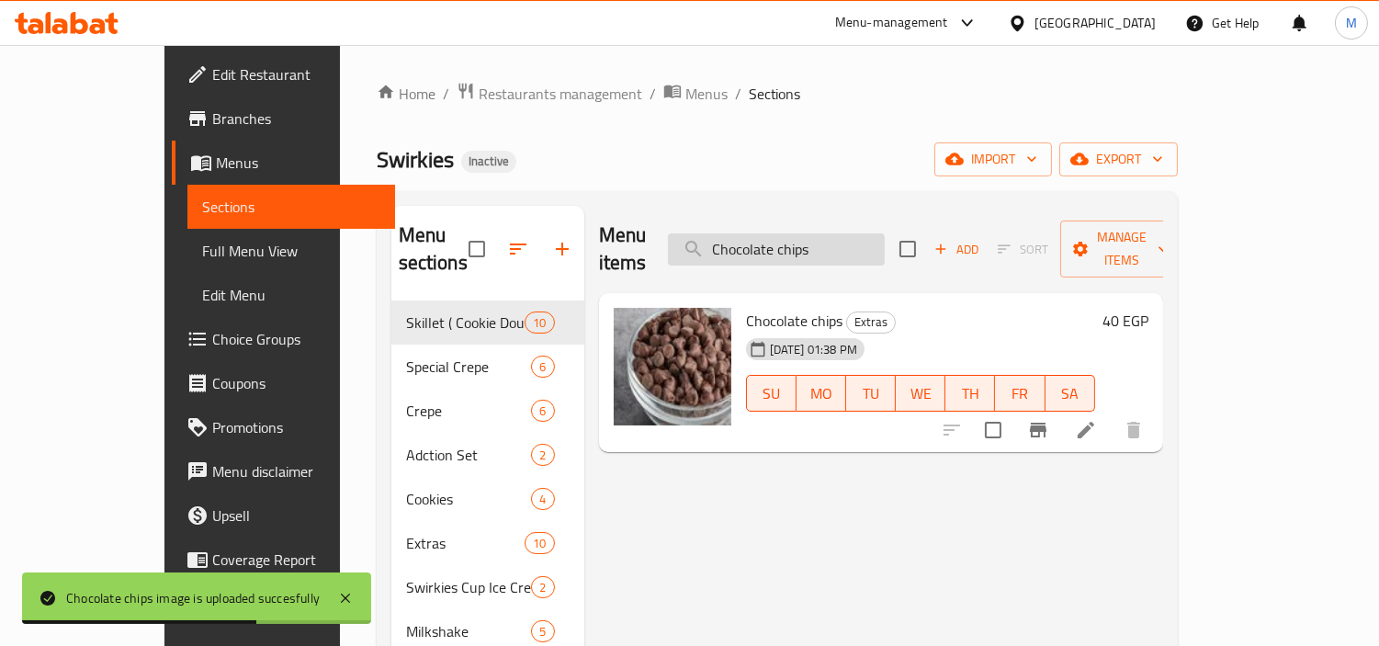
click at [885, 235] on input "Chocolate chips" at bounding box center [776, 249] width 217 height 32
paste input "Hershey's Chocolate"
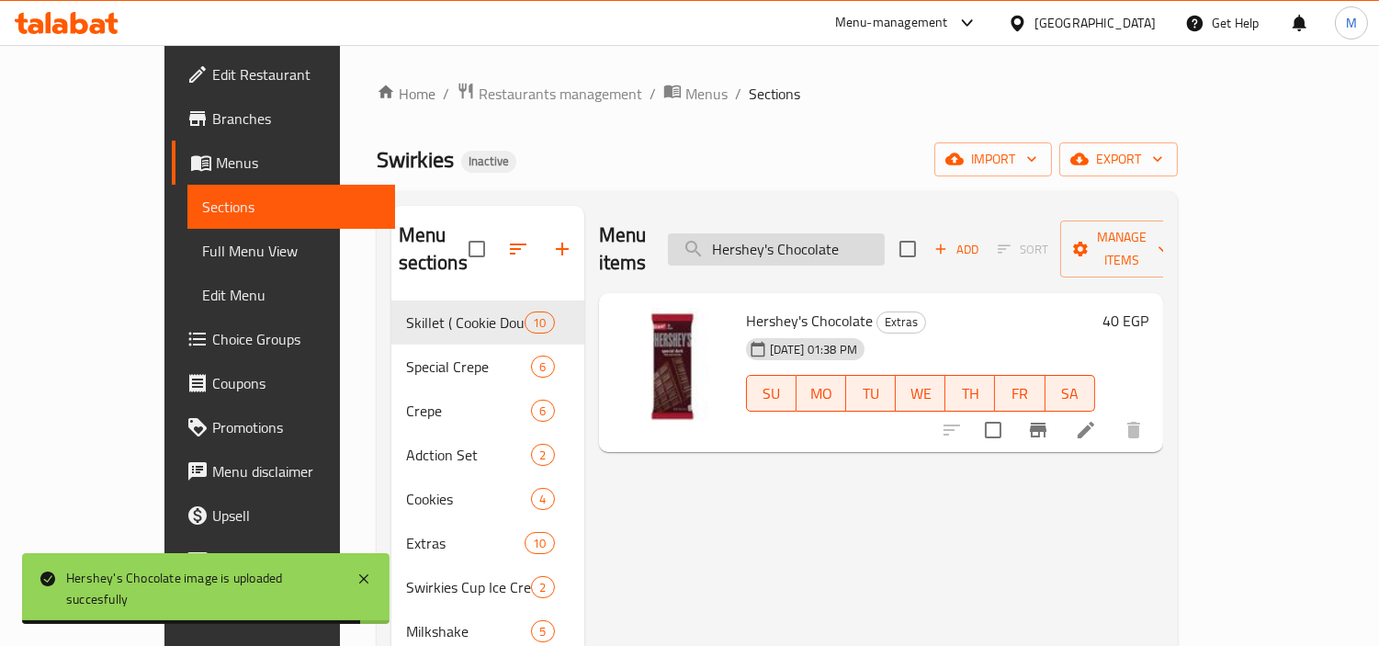
click at [880, 233] on input "Hershey's Chocolate" at bounding box center [776, 249] width 217 height 32
paste input "Ice cream"
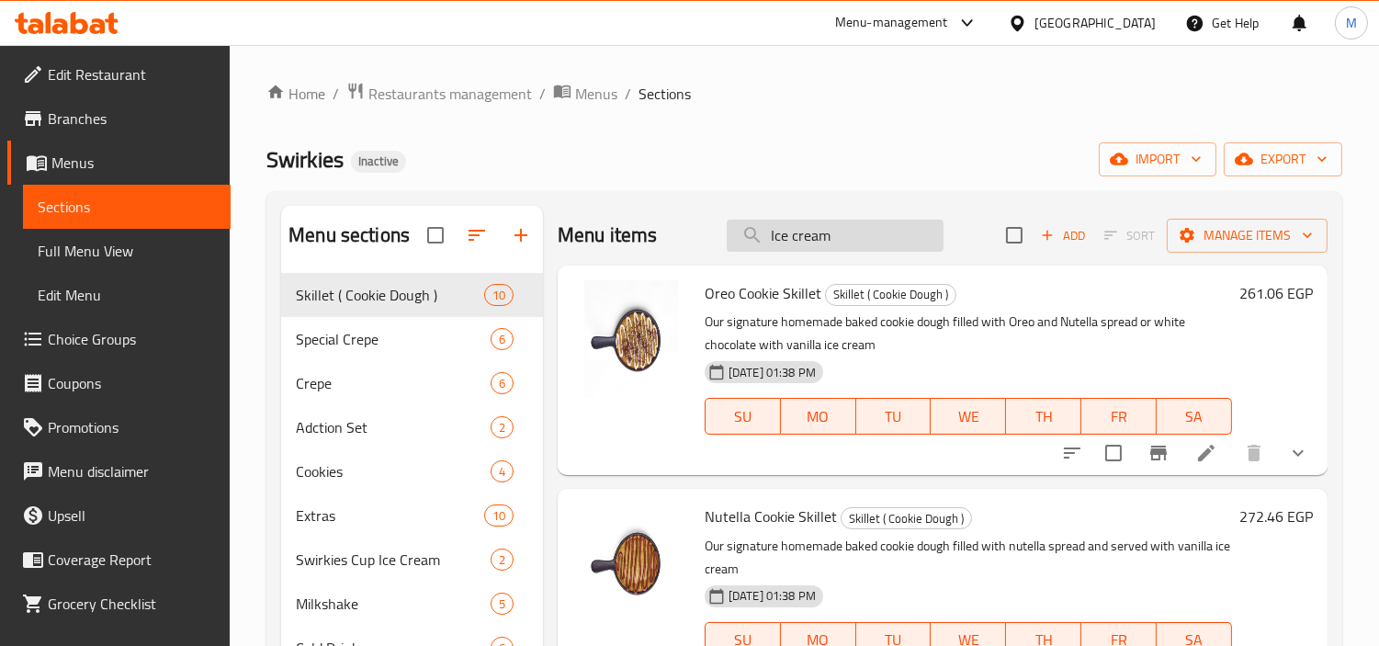
click at [843, 235] on input "Ice cream" at bounding box center [835, 236] width 217 height 32
paste input "Kinder Cookie"
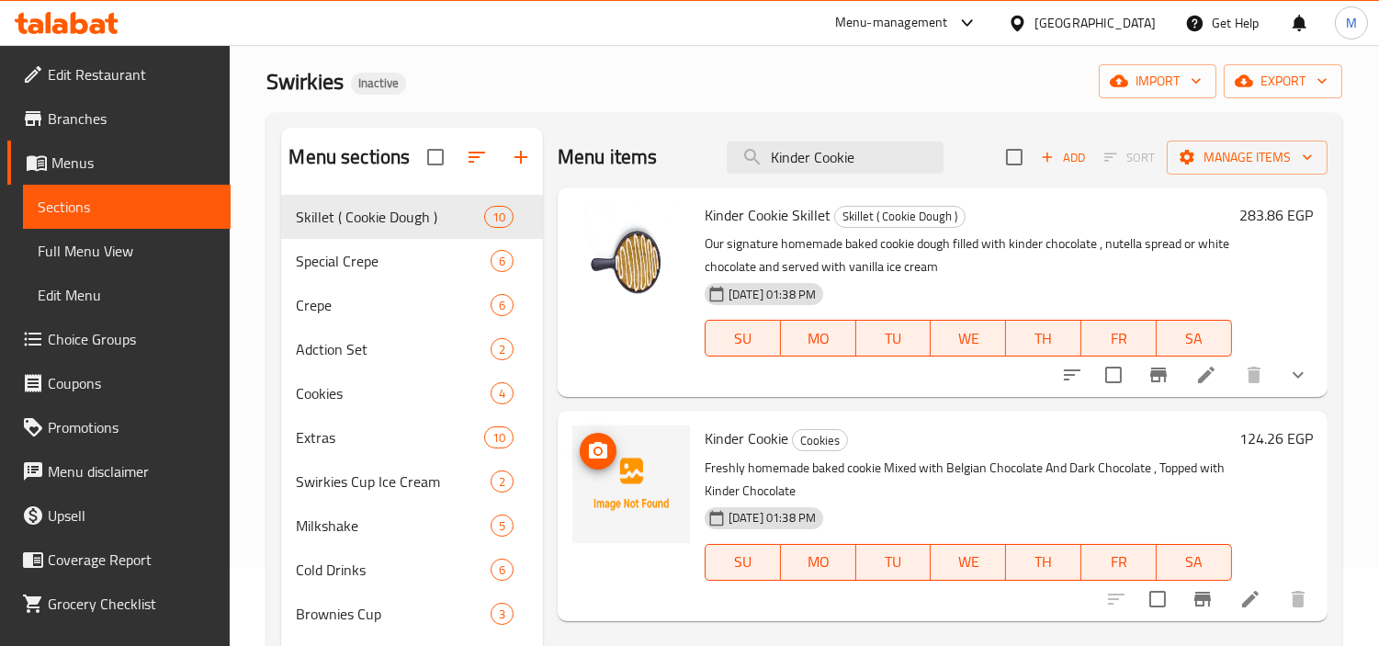
scroll to position [102, 0]
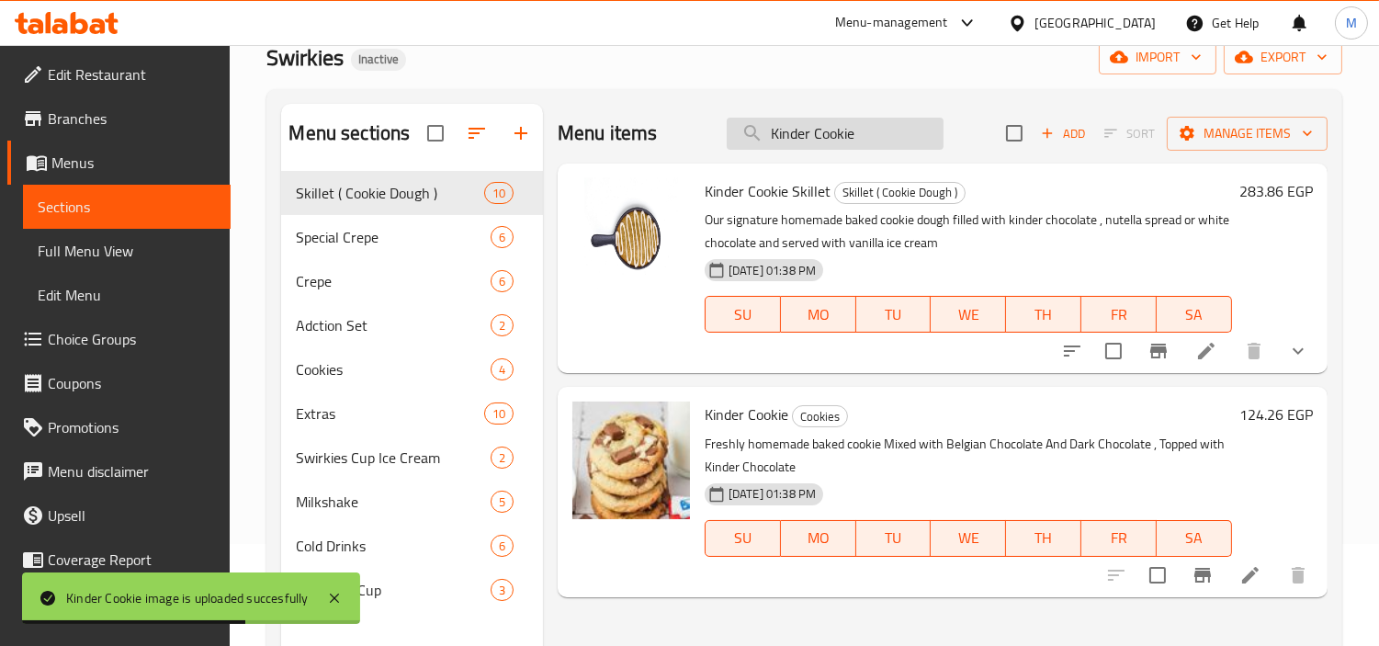
click at [860, 136] on input "Kinder Cookie" at bounding box center [835, 134] width 217 height 32
paste input "unafa Pistachio Crep"
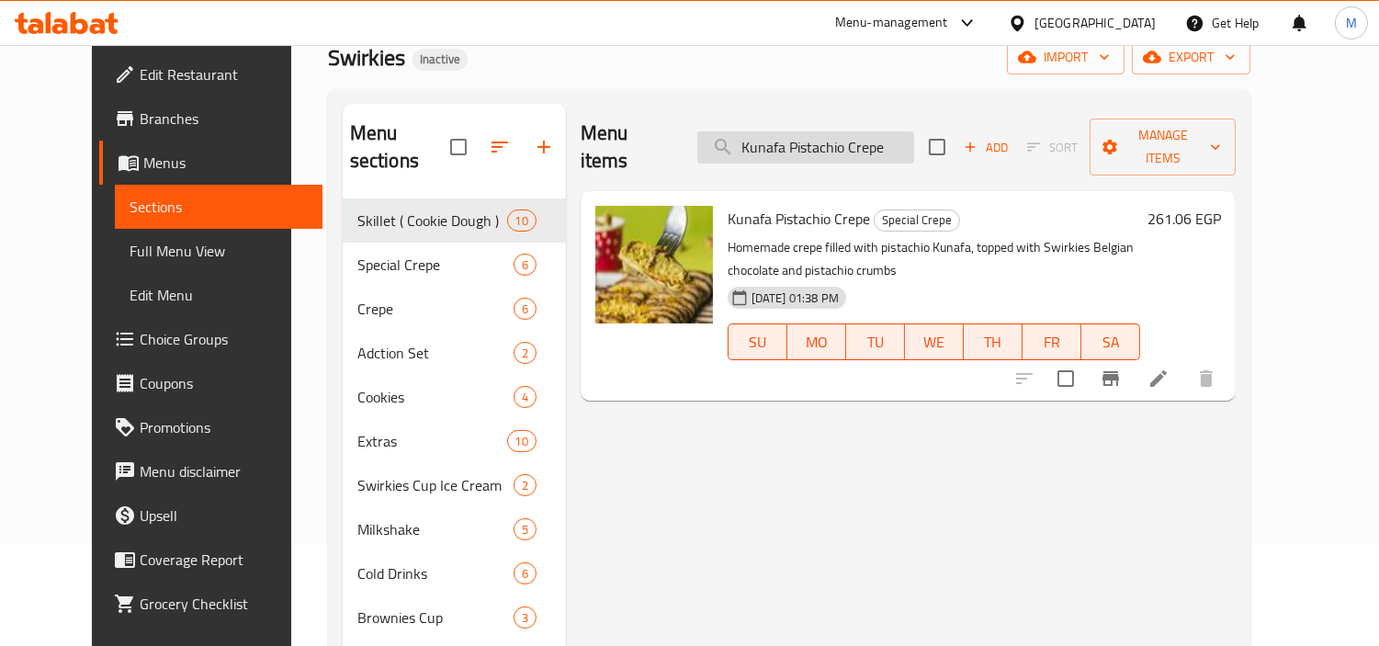
click at [825, 131] on input "Kunafa Pistachio Crepe" at bounding box center [805, 147] width 217 height 32
paste input "Skillet"
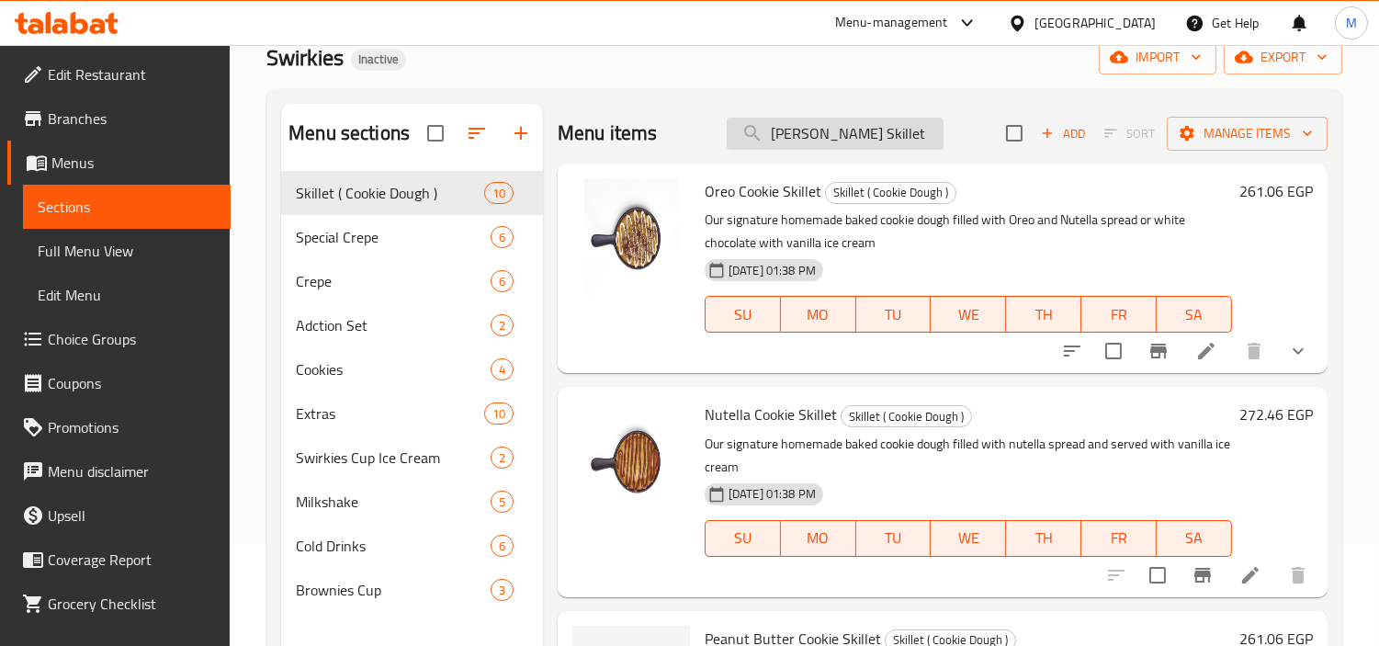
click at [810, 136] on input "[PERSON_NAME] Skillet" at bounding box center [835, 134] width 217 height 32
paste input "Maple syrup"
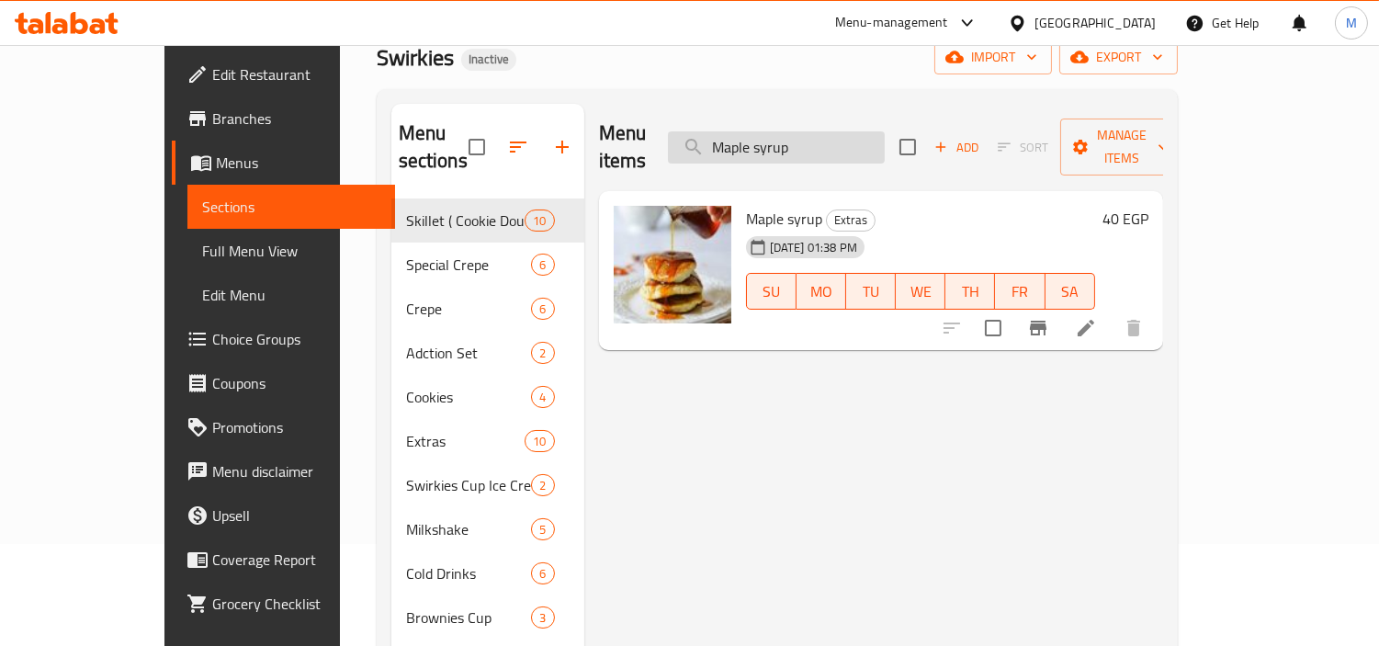
click at [855, 135] on input "Maple syrup" at bounding box center [776, 147] width 217 height 32
paste input "Nutella Cookie"
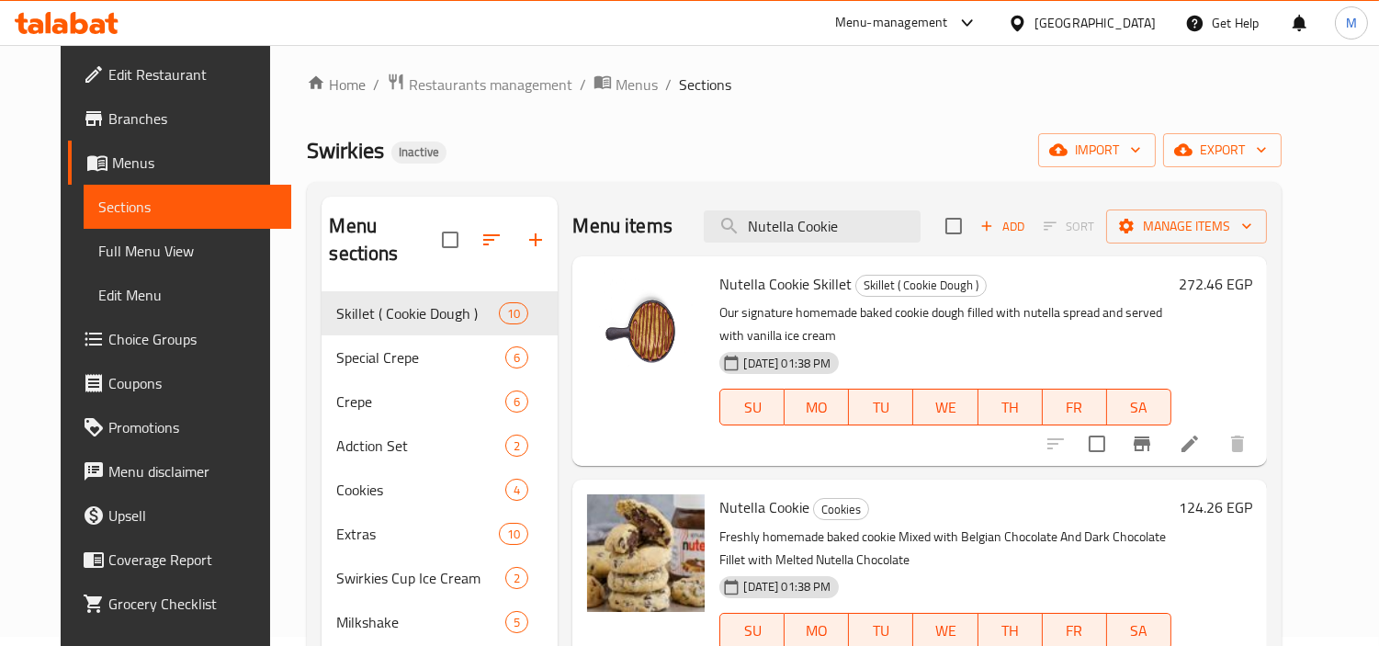
scroll to position [0, 0]
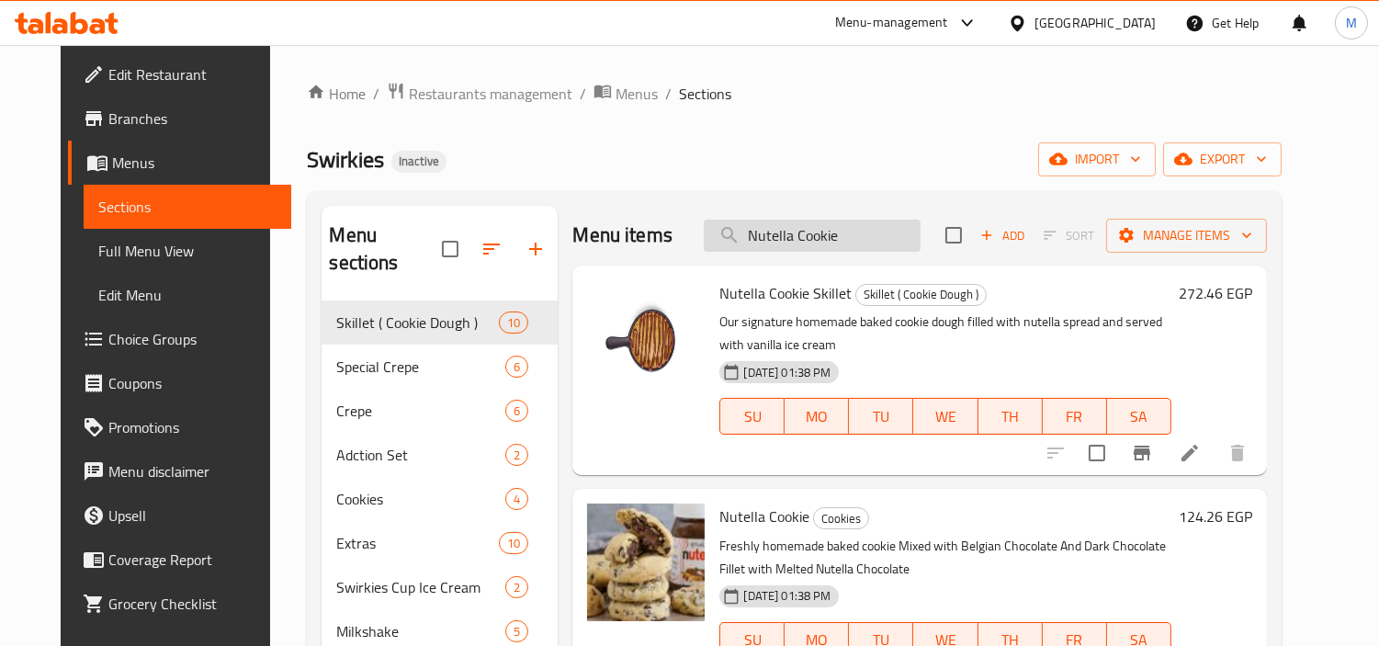
click at [840, 231] on input "Nutella Cookie" at bounding box center [812, 236] width 217 height 32
paste input "Oreo"
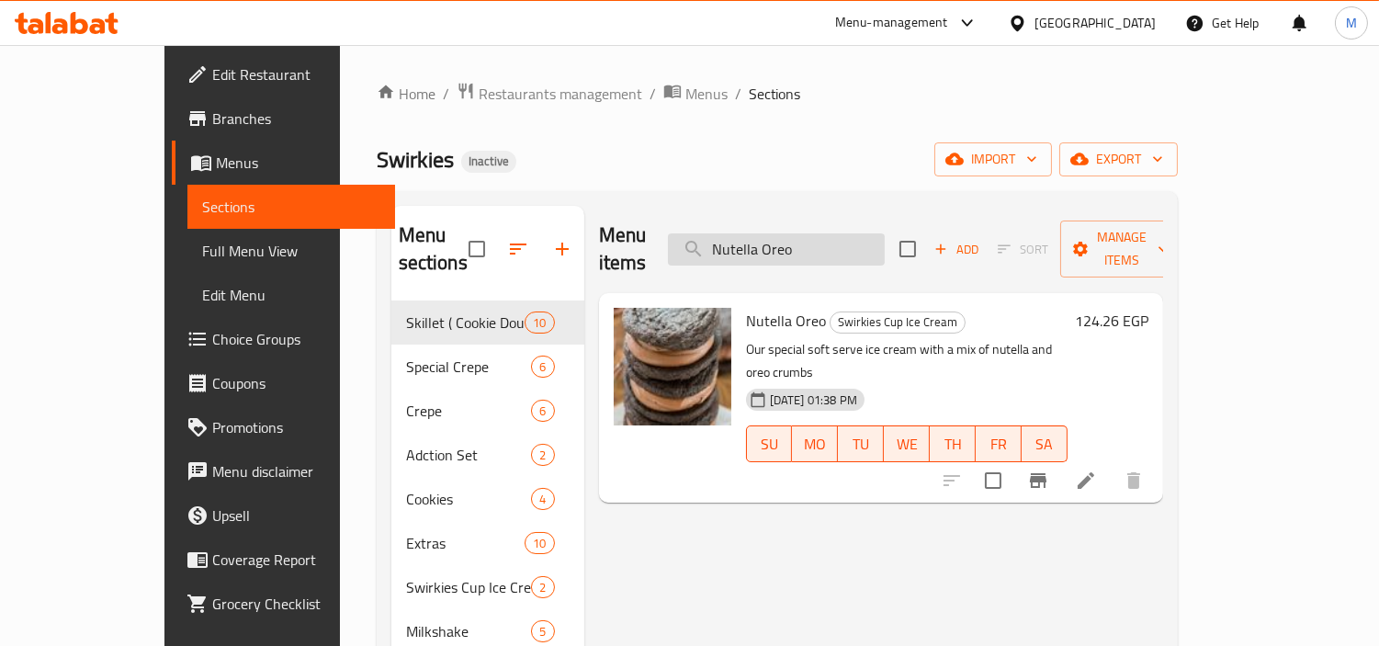
click at [869, 233] on input "Nutella Oreo" at bounding box center [776, 249] width 217 height 32
paste input "Nutella"
click at [869, 233] on input "Nutella Nutella" at bounding box center [776, 249] width 217 height 32
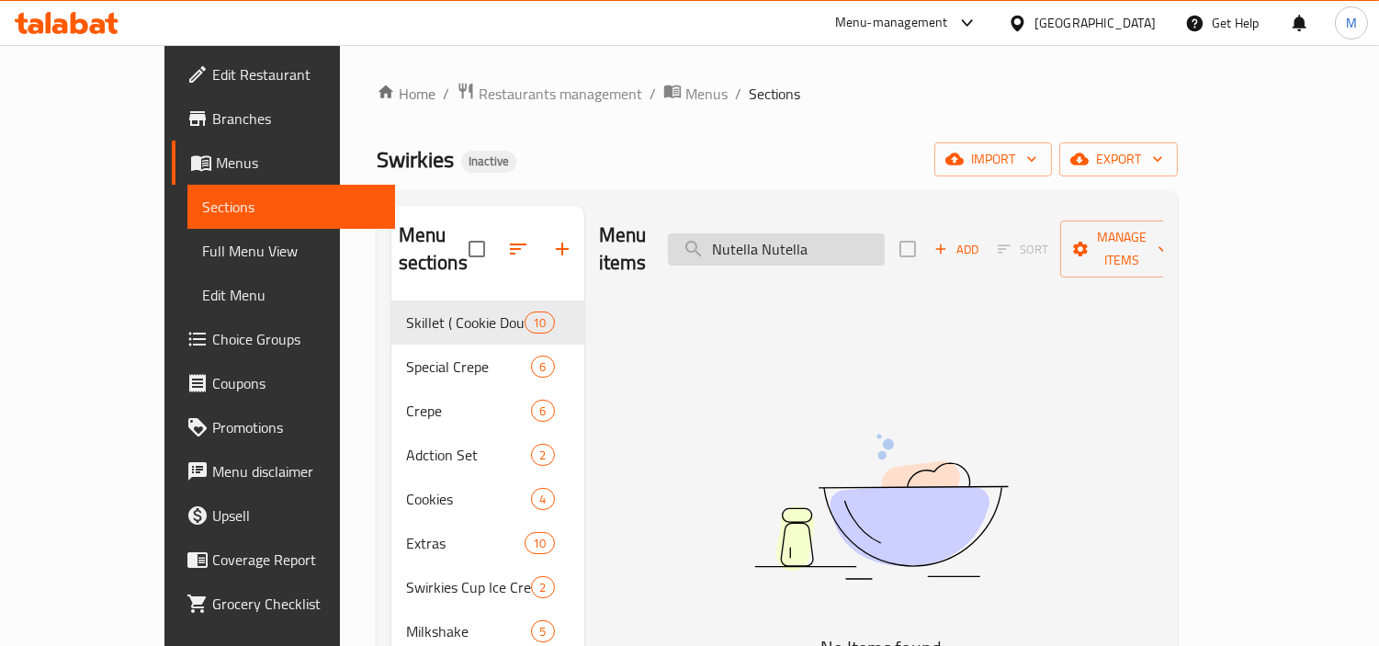
paste input "search"
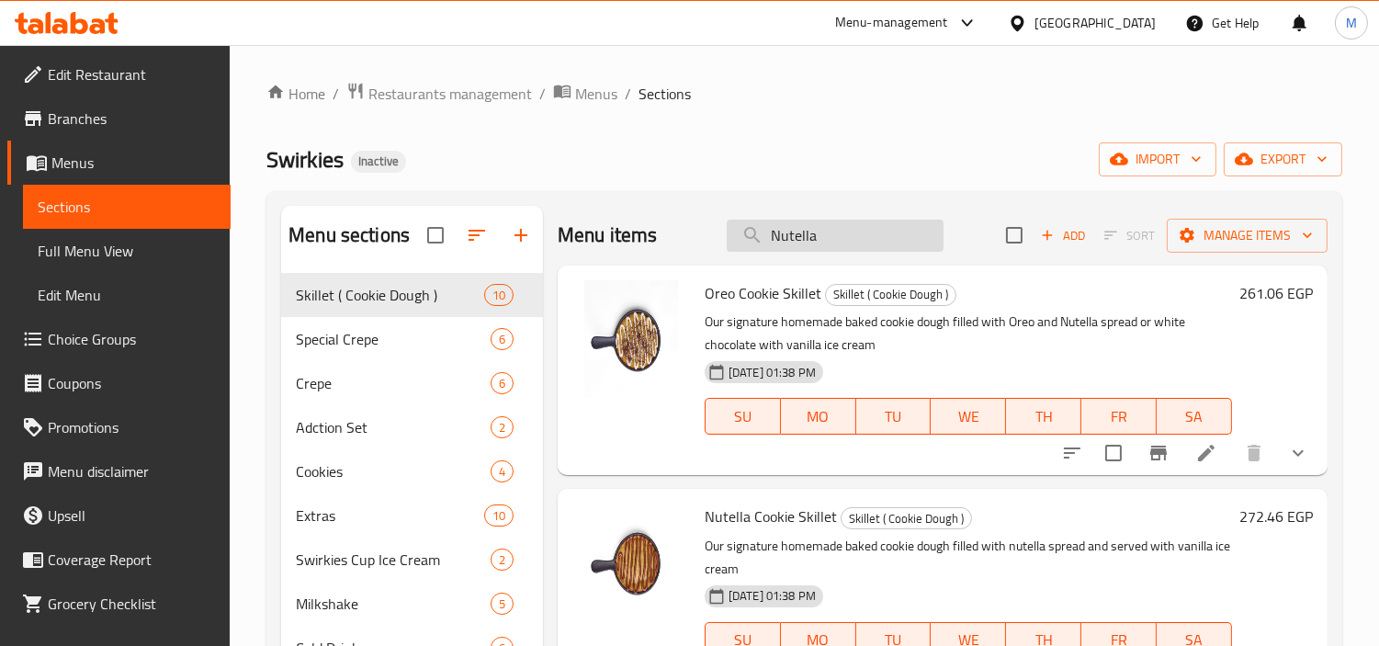
click at [856, 226] on input "Nutella" at bounding box center [835, 236] width 217 height 32
paste input "Oreo"
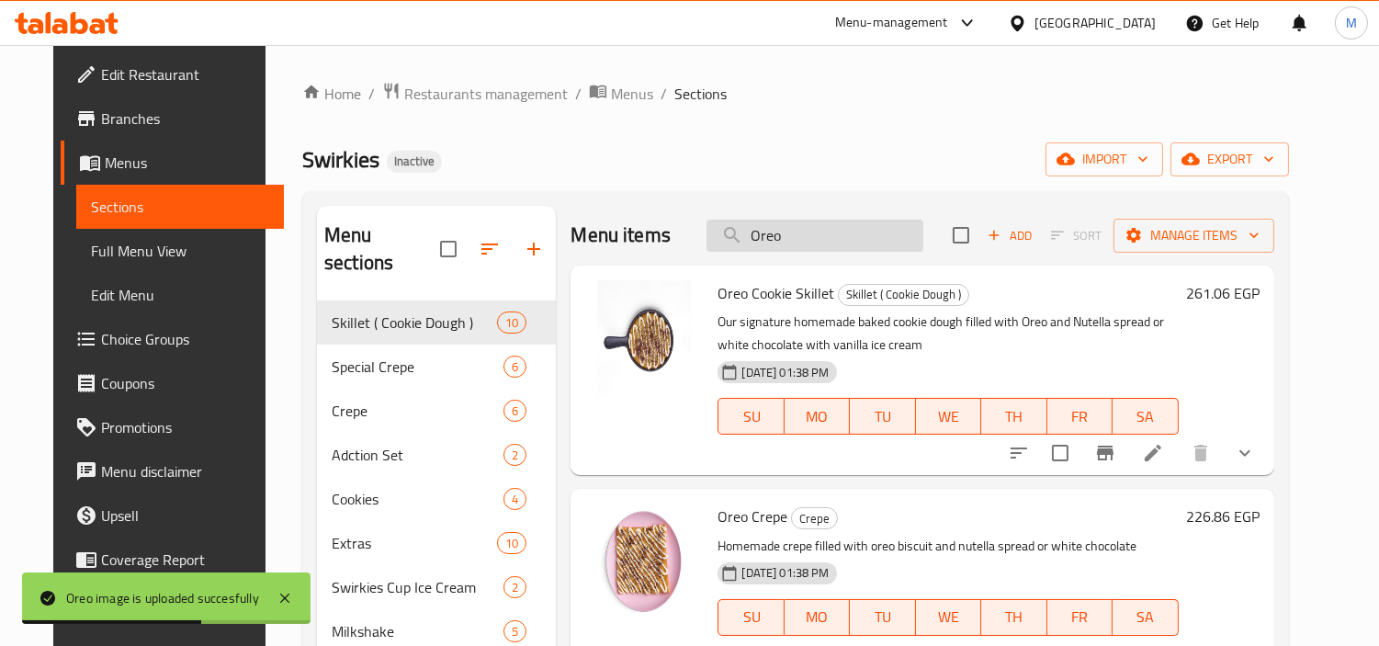
click at [833, 230] on input "Oreo" at bounding box center [815, 236] width 217 height 32
paste input "Peanut Butter Cookie Skillet"
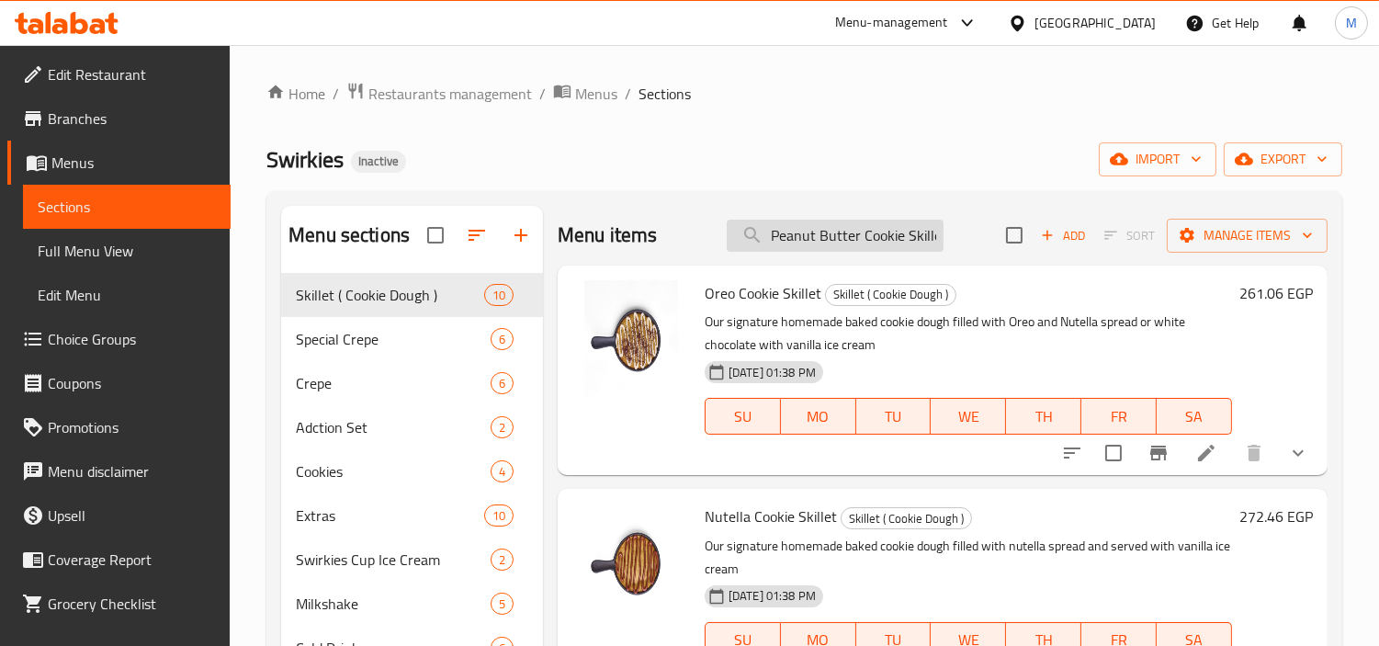
click at [867, 240] on input "Peanut Butter Cookie Skillet" at bounding box center [835, 236] width 217 height 32
paste input "sdf"
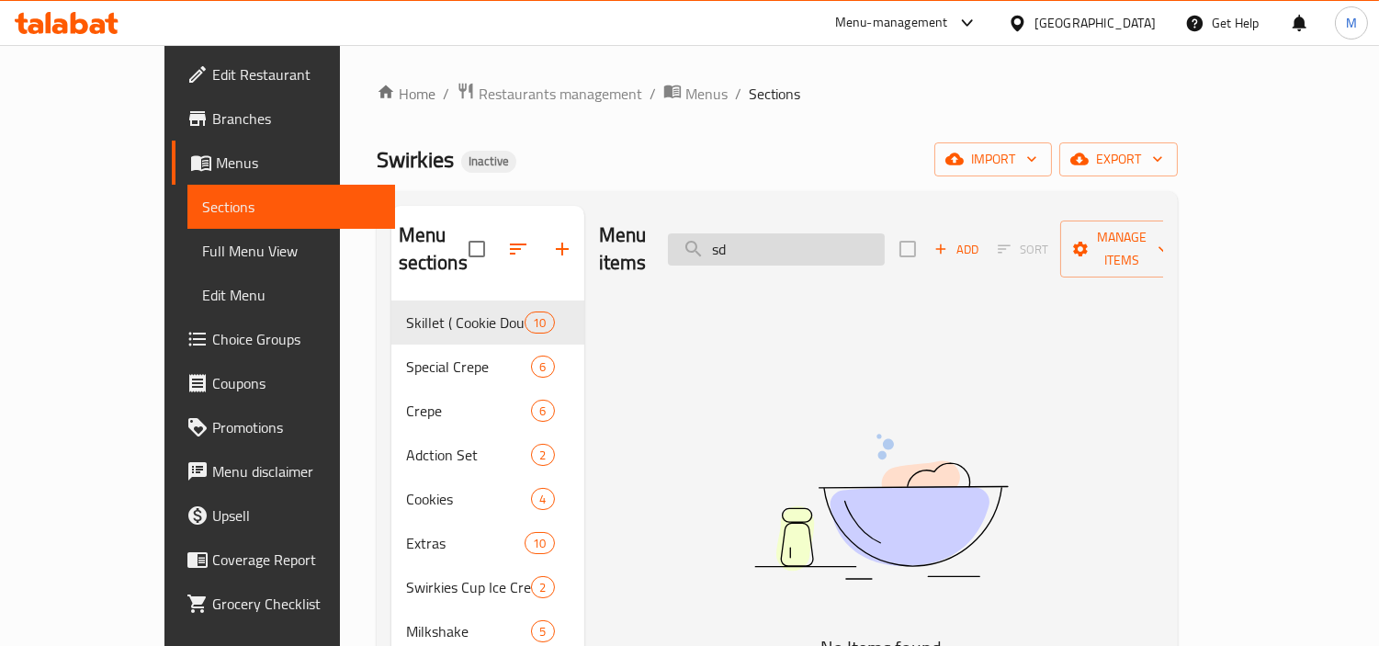
type input "s"
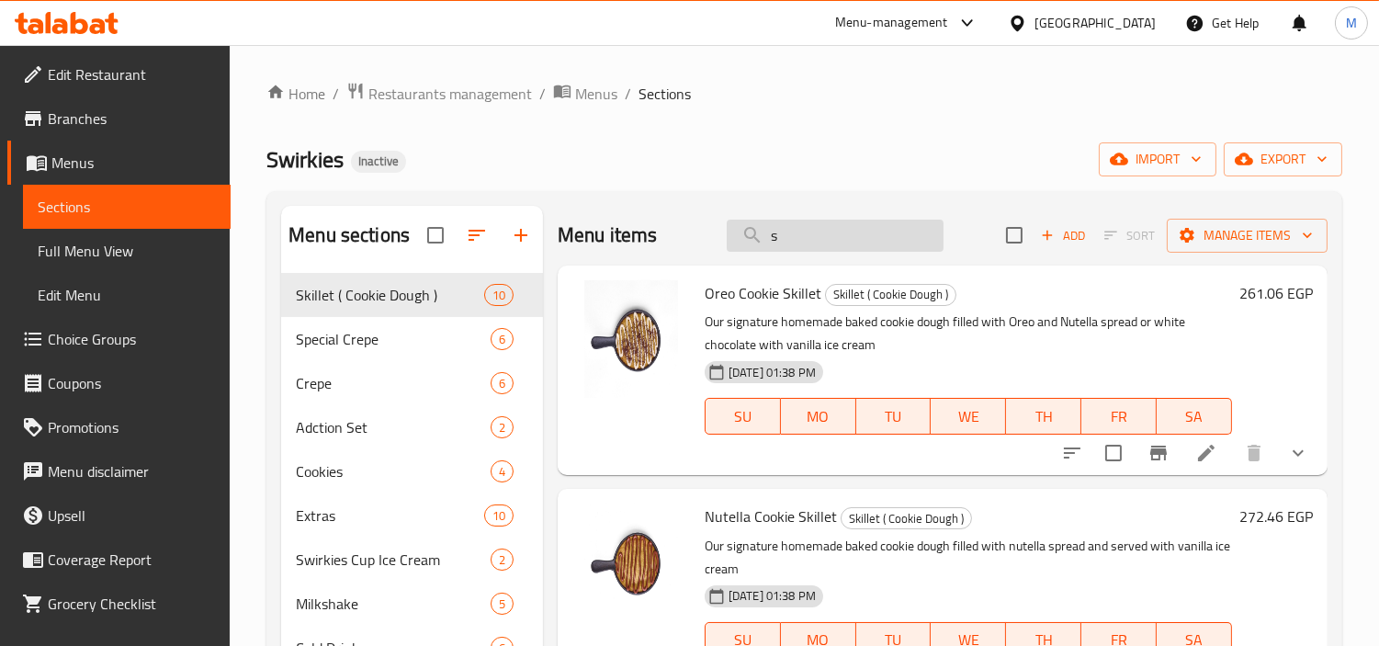
click at [842, 240] on input "s" at bounding box center [835, 236] width 217 height 32
click at [828, 242] on input "search" at bounding box center [835, 236] width 217 height 32
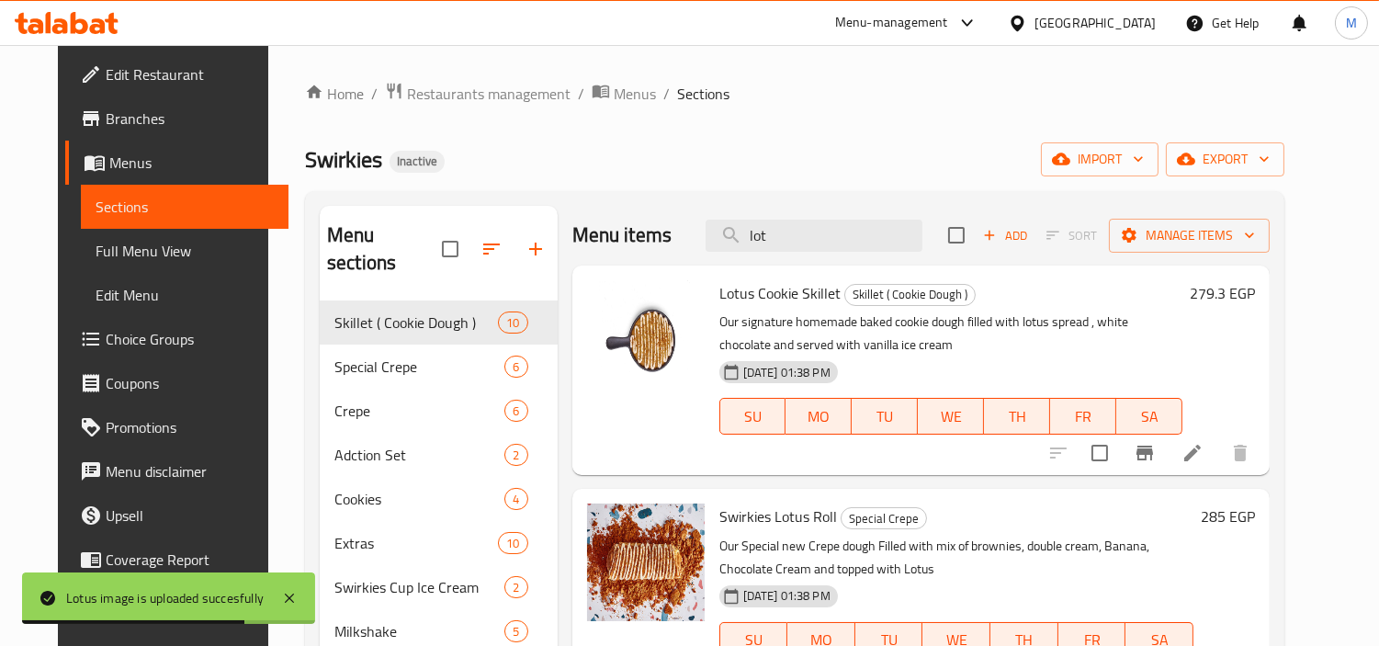
click at [853, 217] on div "Menu items lot Add Sort Manage items" at bounding box center [921, 236] width 698 height 60
click at [852, 232] on input "lot" at bounding box center [814, 236] width 217 height 32
paste input "Snickers Skille"
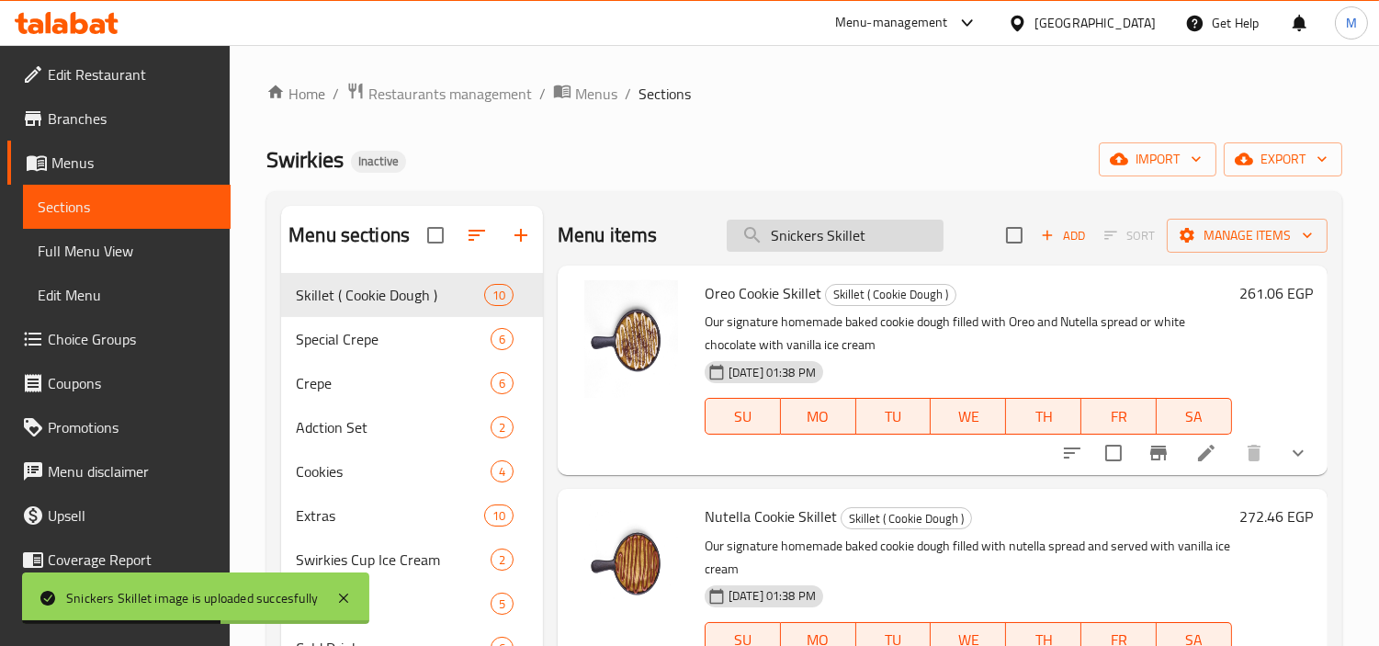
click at [838, 239] on input "Snickers Skillet" at bounding box center [835, 236] width 217 height 32
paste input "trawberry"
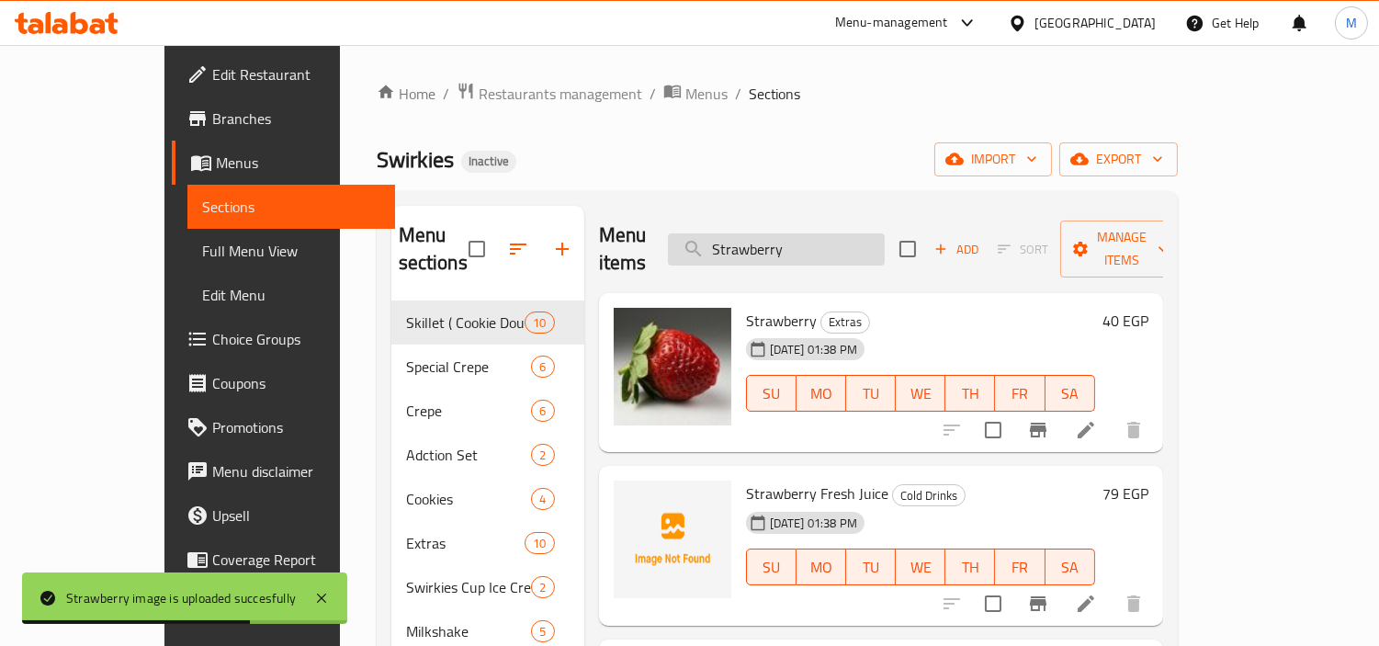
click at [858, 234] on input "Strawberry" at bounding box center [776, 249] width 217 height 32
paste input "udel Cookie Skillet"
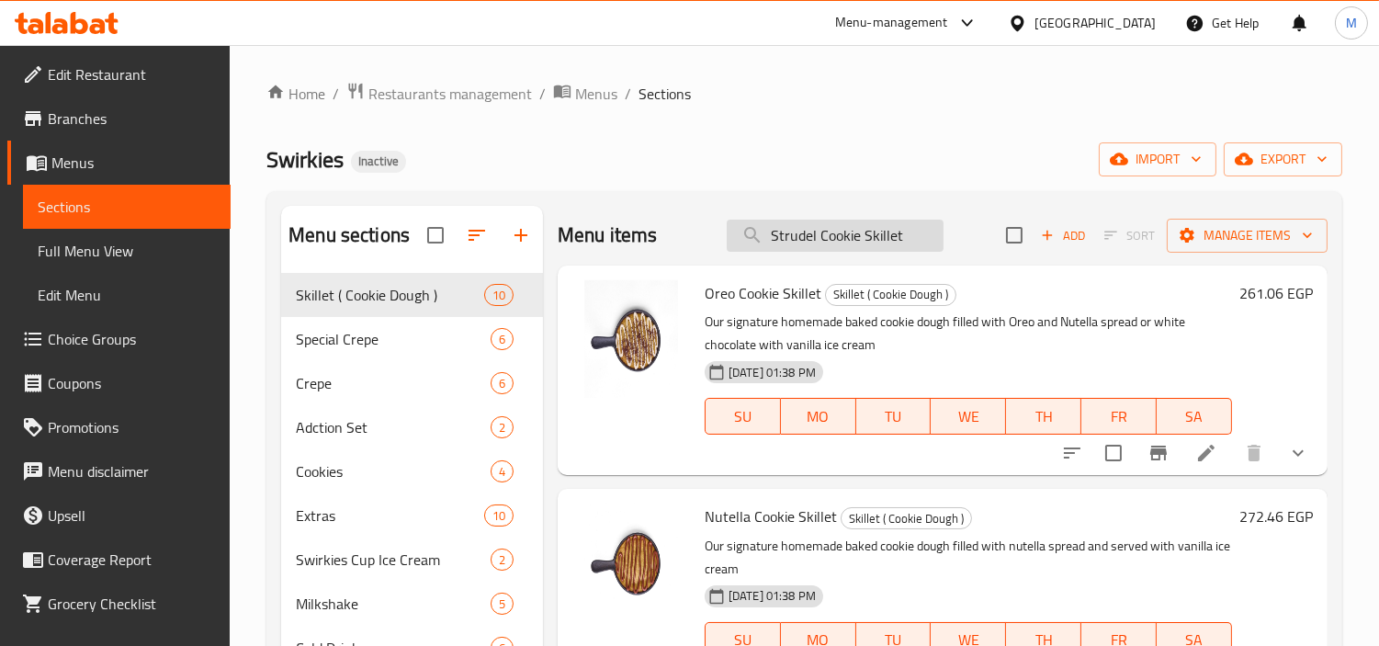
click at [850, 224] on input "Strudel Cookie Skillet" at bounding box center [835, 236] width 217 height 32
paste input "wirkies Belgian Roll"
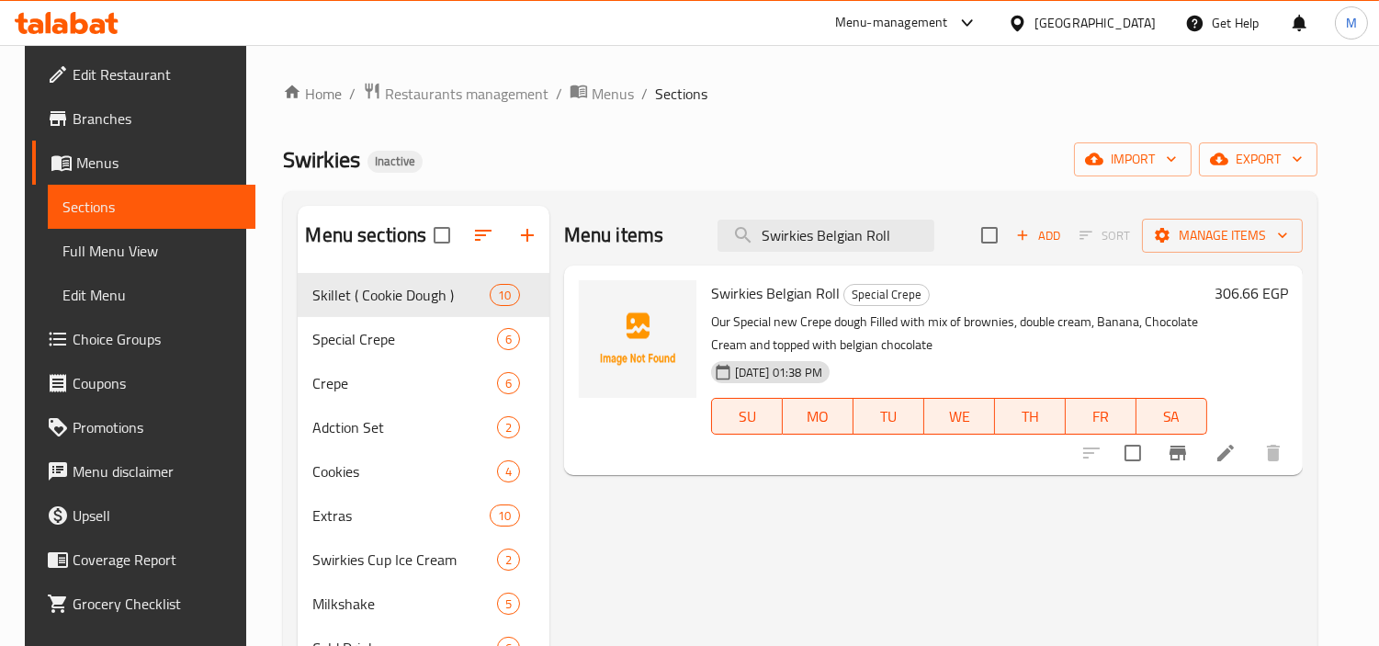
type input "Swirkies Belgian Roll"
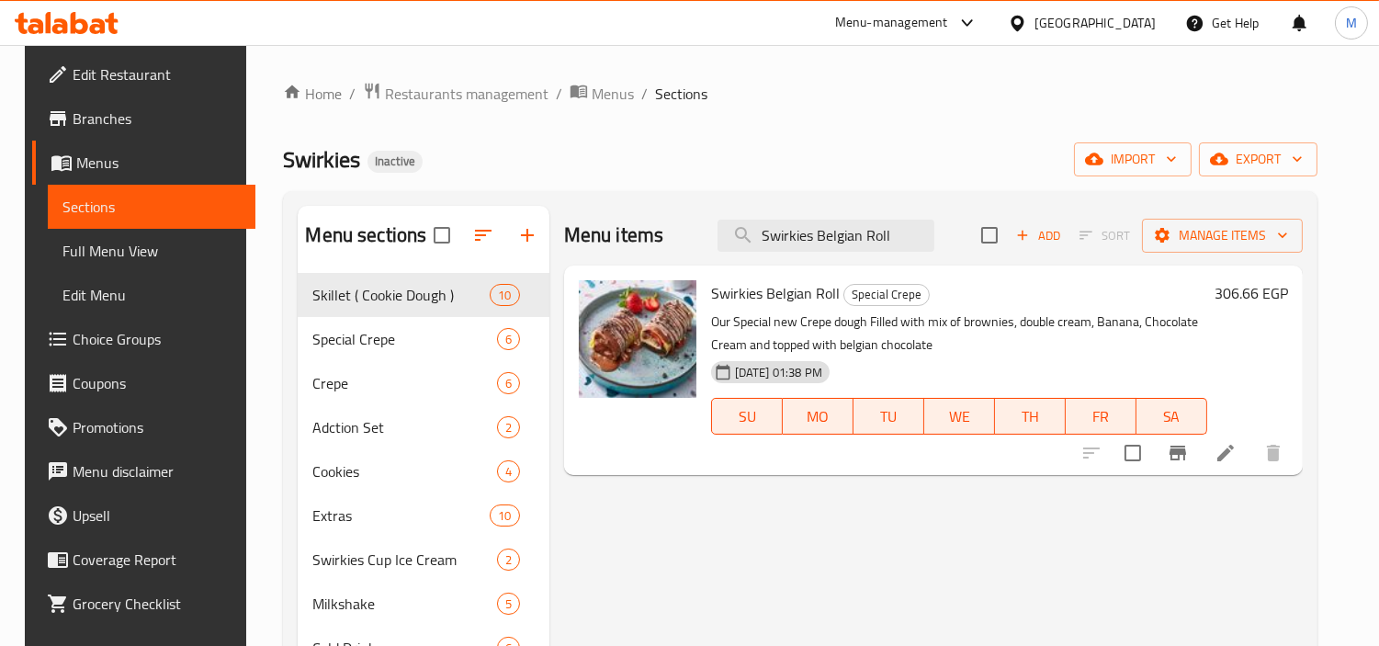
click at [889, 362] on div "[DATE] 01:38 PM SU MO TU WE TH FR SA" at bounding box center [959, 403] width 511 height 99
click at [116, 250] on span "Full Menu View" at bounding box center [151, 251] width 178 height 22
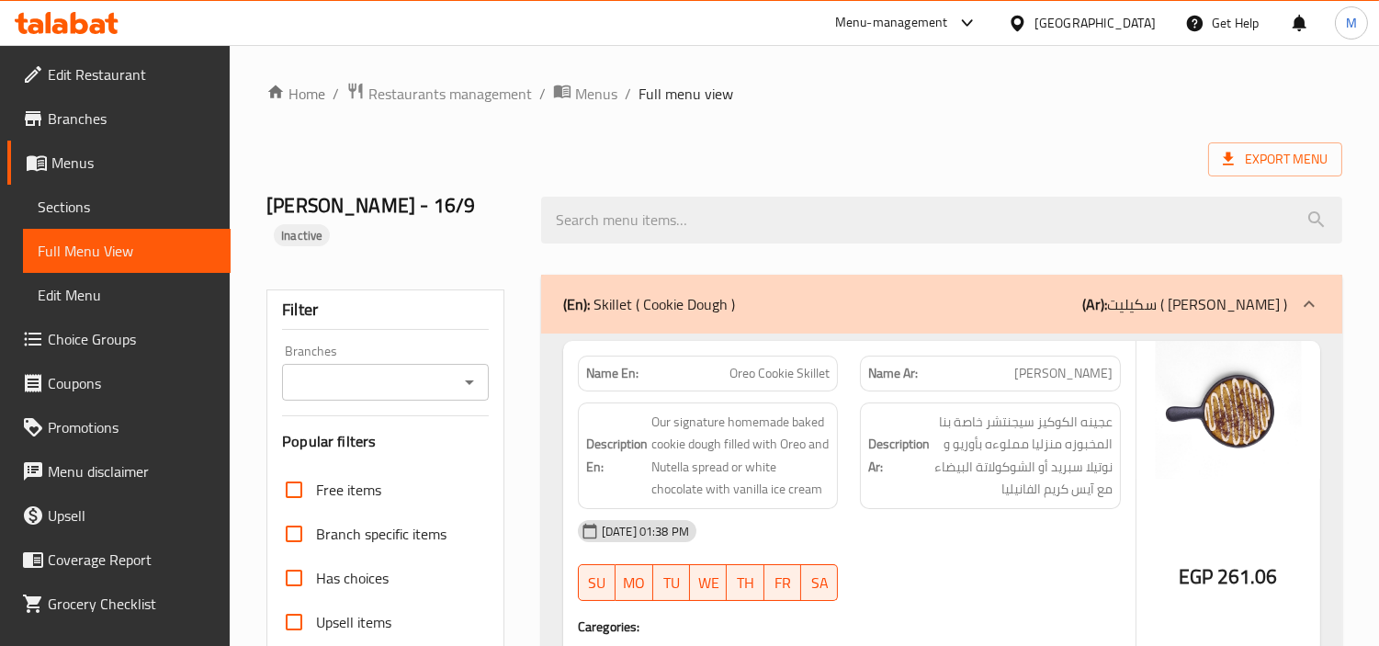
click at [445, 369] on input "Branches" at bounding box center [370, 382] width 165 height 26
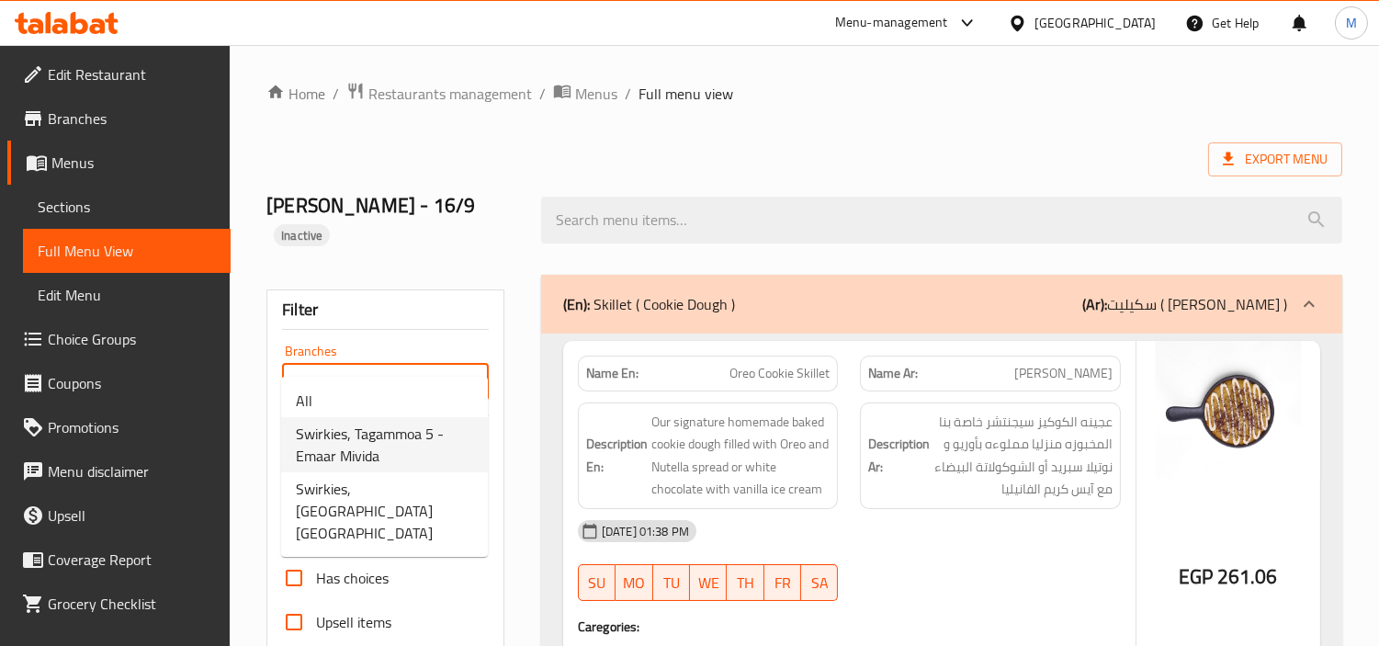
click at [418, 436] on span "Swirkies, Tagammoa 5 - Emaar Mivida" at bounding box center [384, 445] width 177 height 44
type input "Swirkies, Tagammoa 5 - Emaar Mivida"
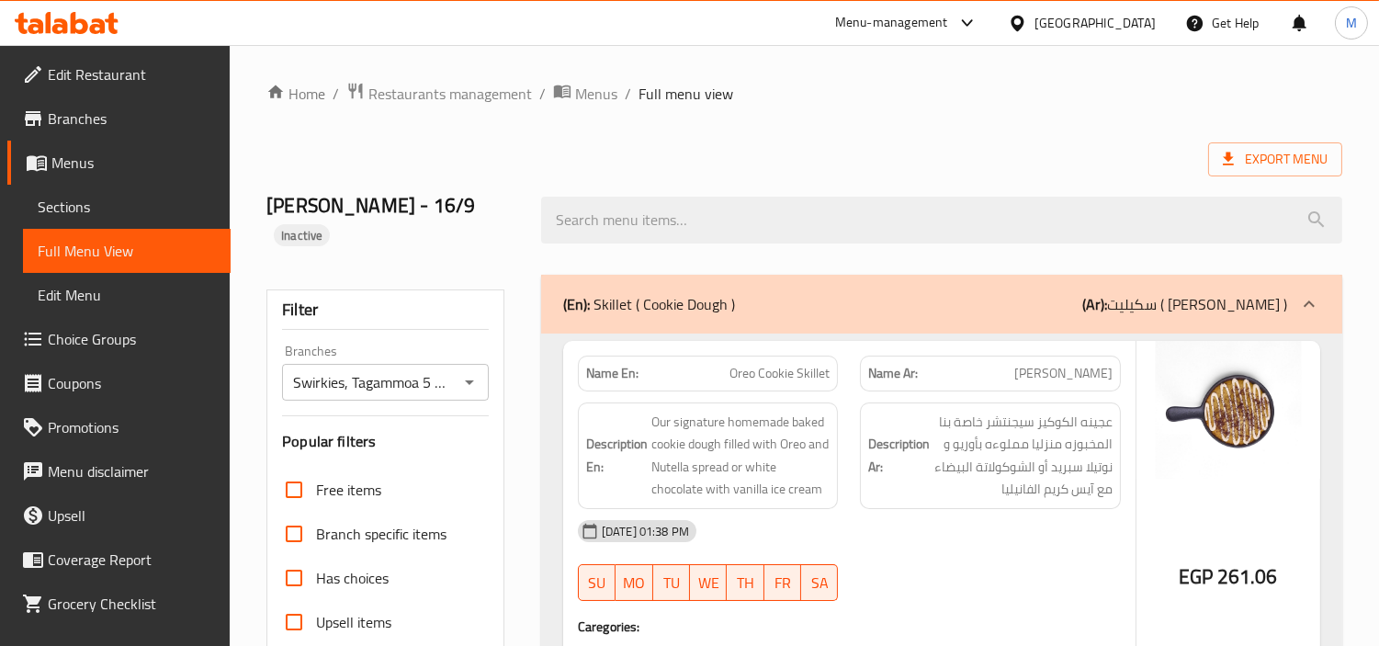
click at [104, 154] on span "Menus" at bounding box center [133, 163] width 164 height 22
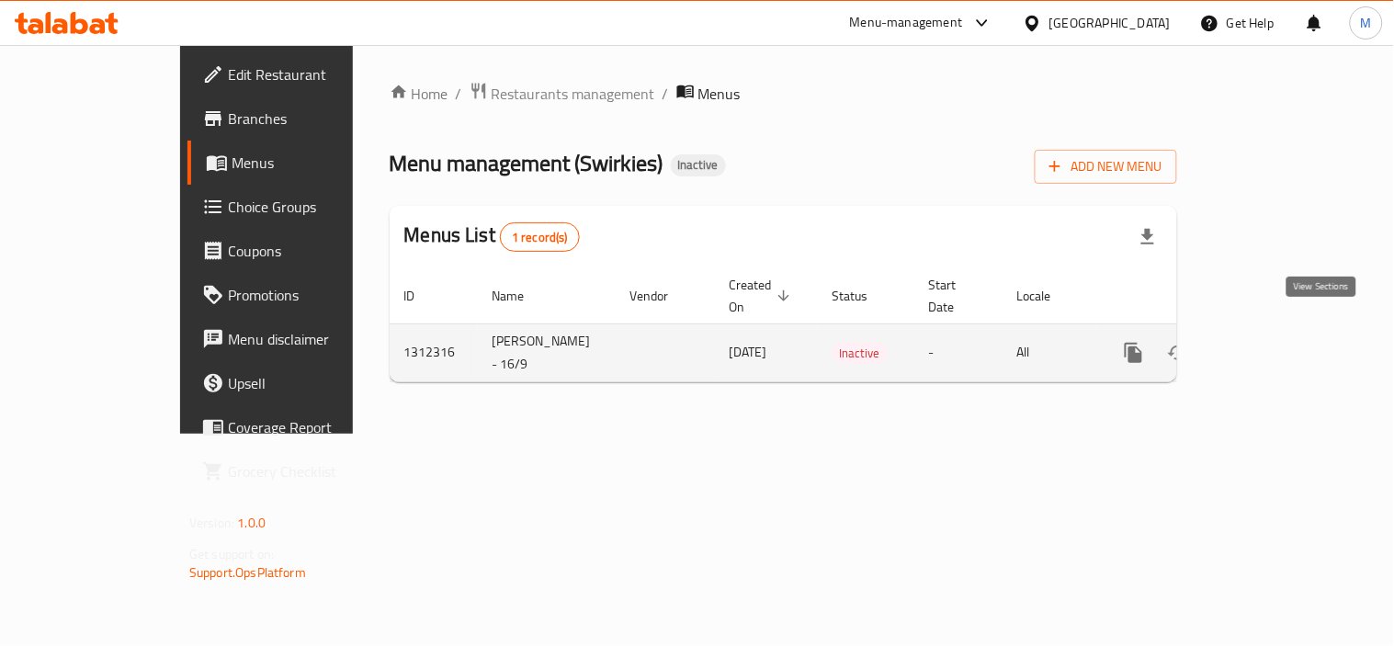
click at [1274, 345] on icon "enhanced table" at bounding box center [1266, 353] width 17 height 17
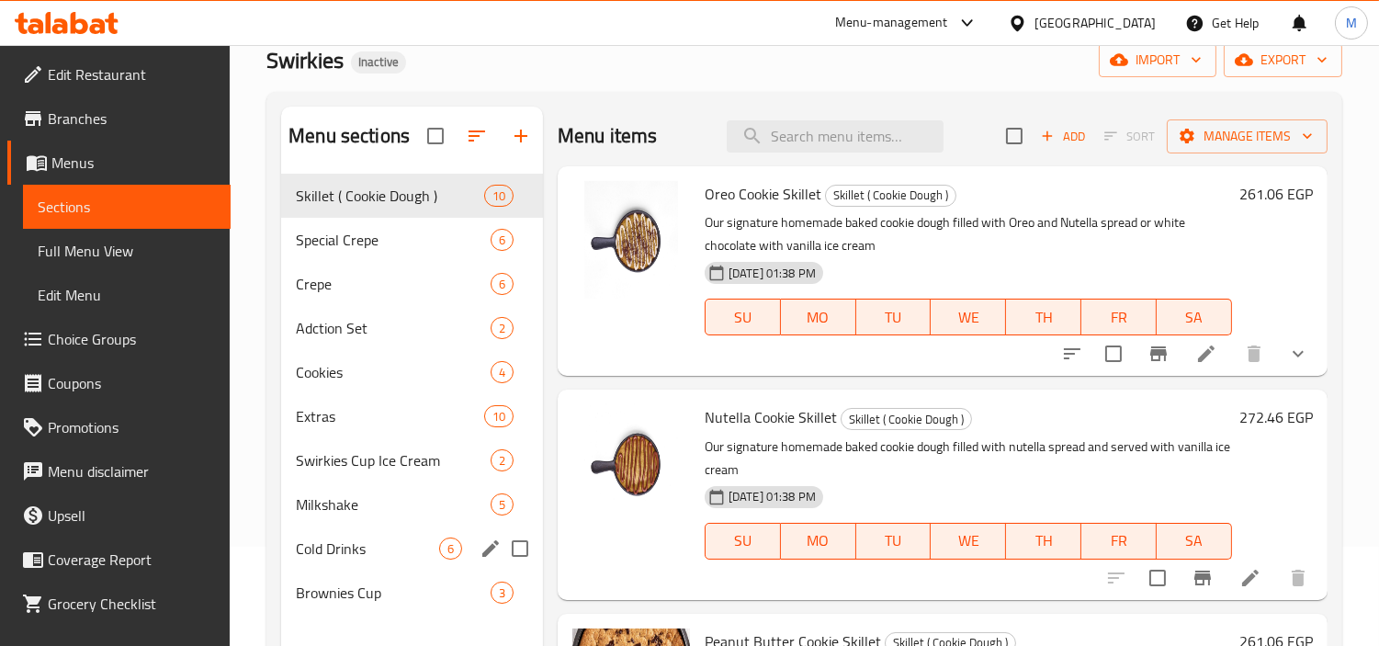
scroll to position [52, 0]
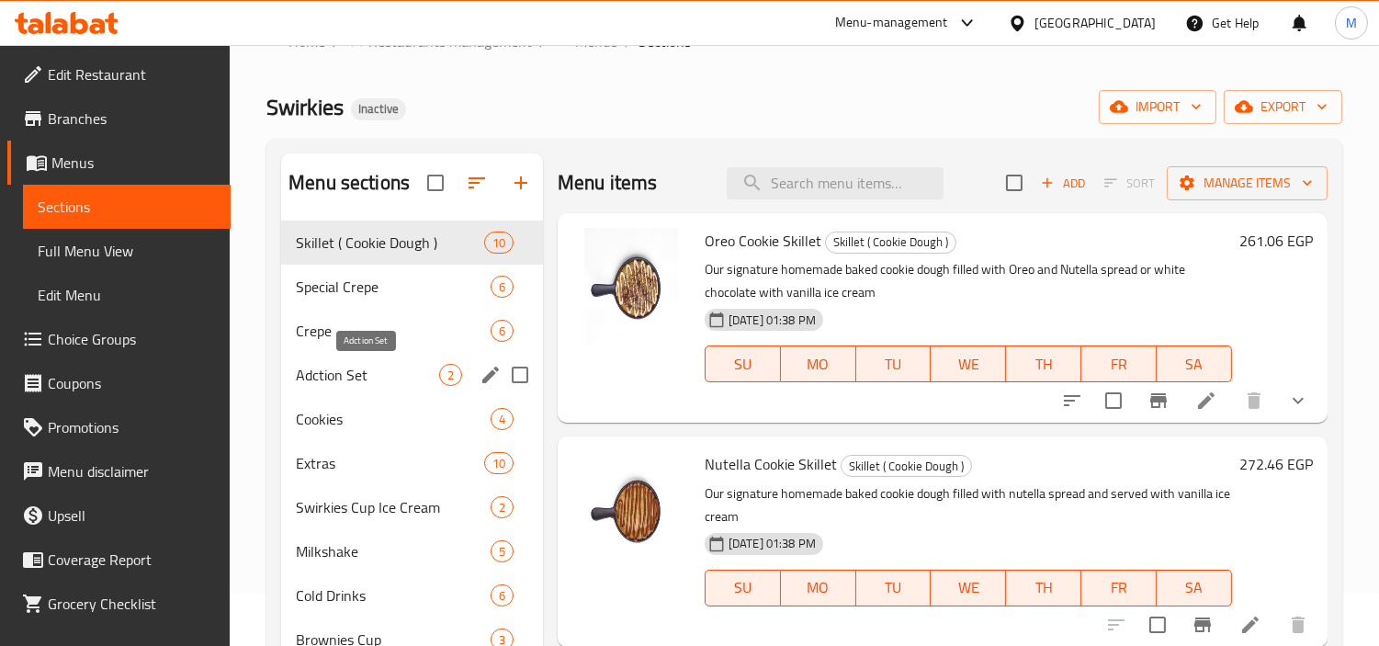
click at [364, 377] on span "Adction Set" at bounding box center [367, 375] width 143 height 22
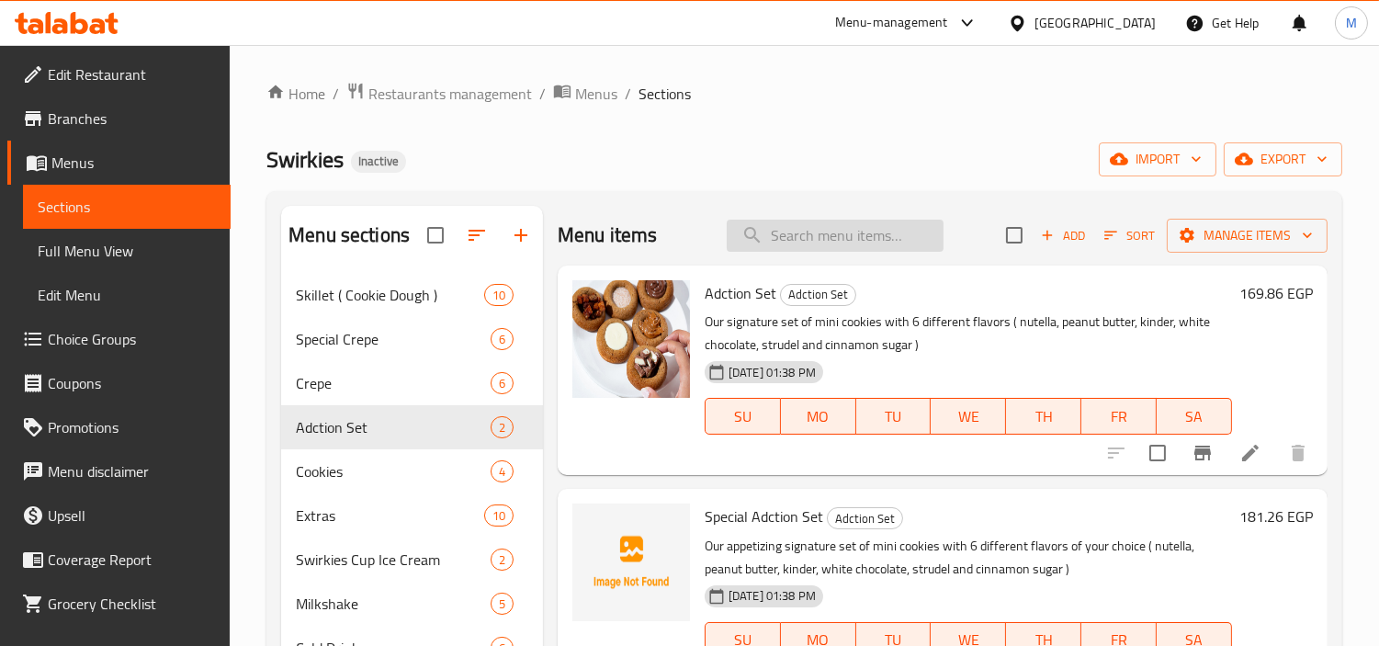
click at [870, 237] on input "search" at bounding box center [835, 236] width 217 height 32
paste input "Mohamera Cheese"
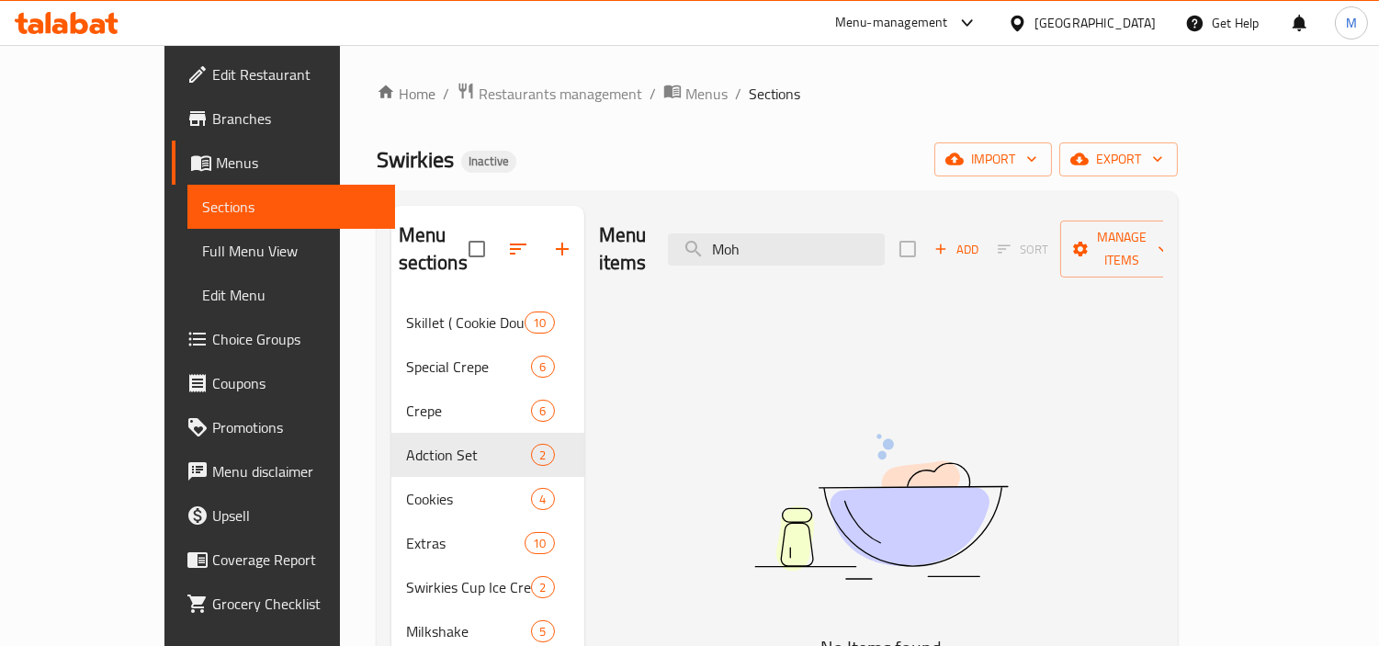
type input "Mo"
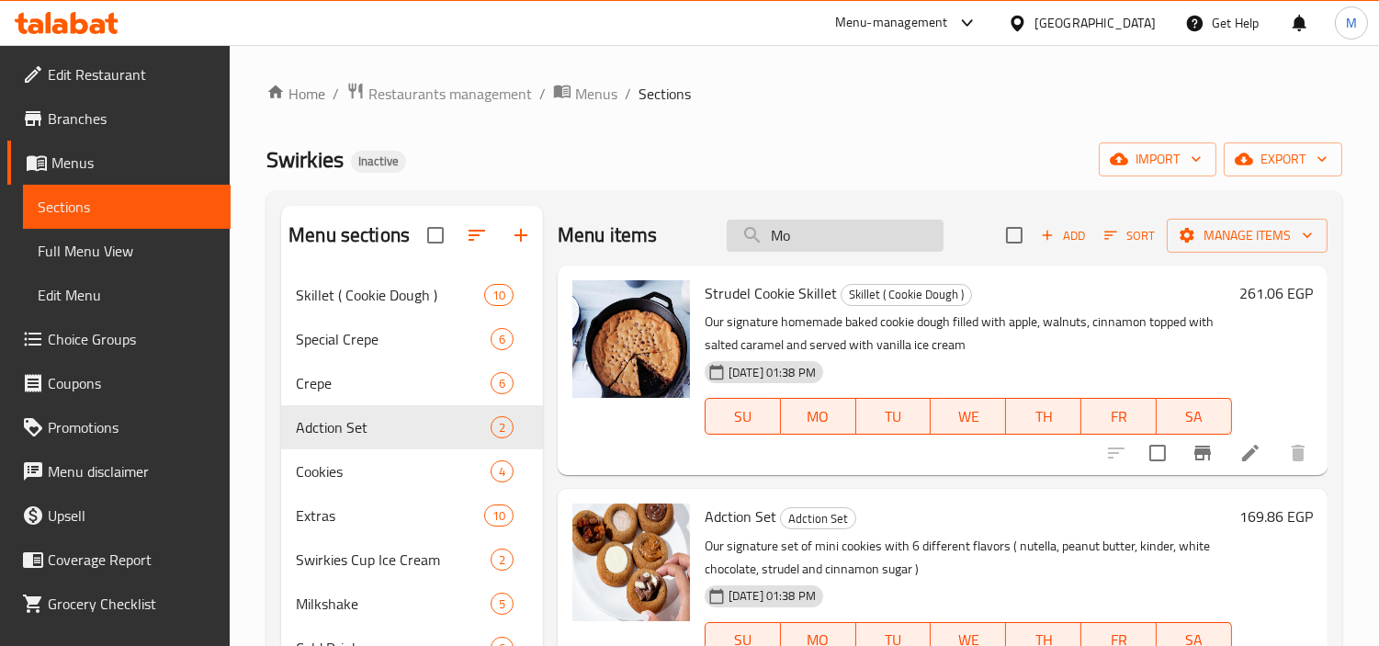
click at [800, 234] on input "Mo" at bounding box center [835, 236] width 217 height 32
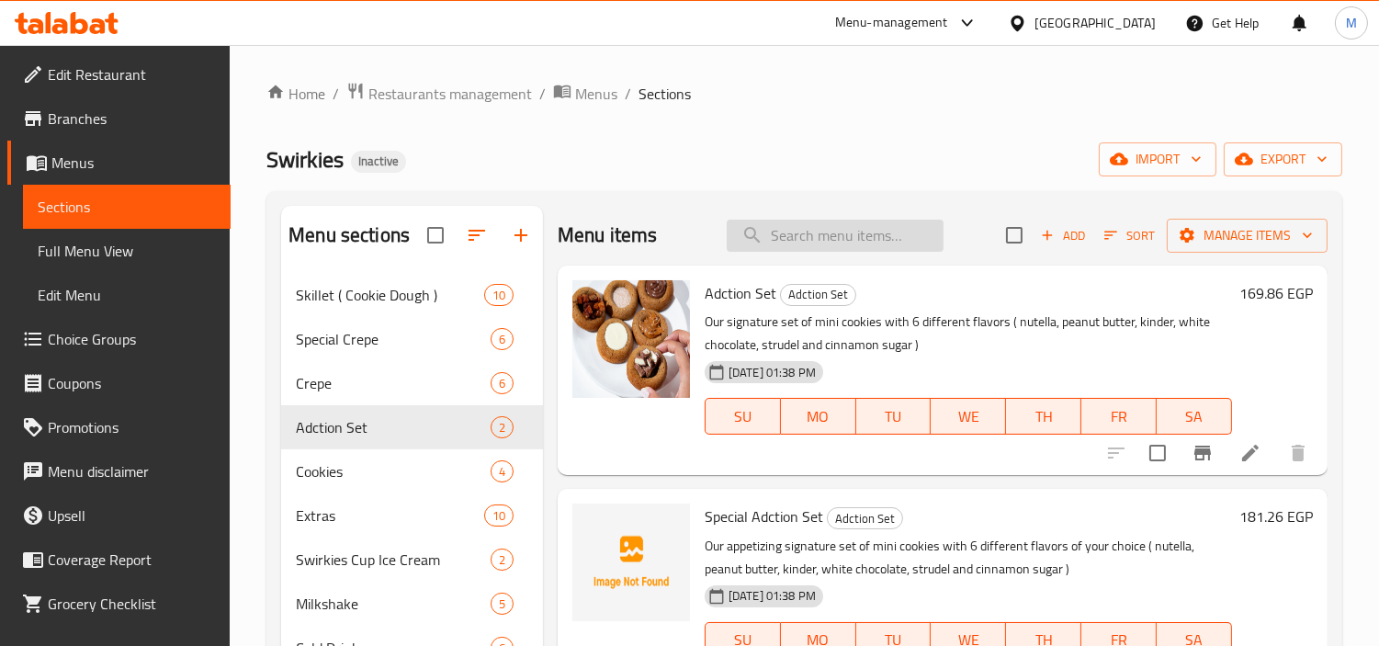
paste input "Mohamera Cheese"
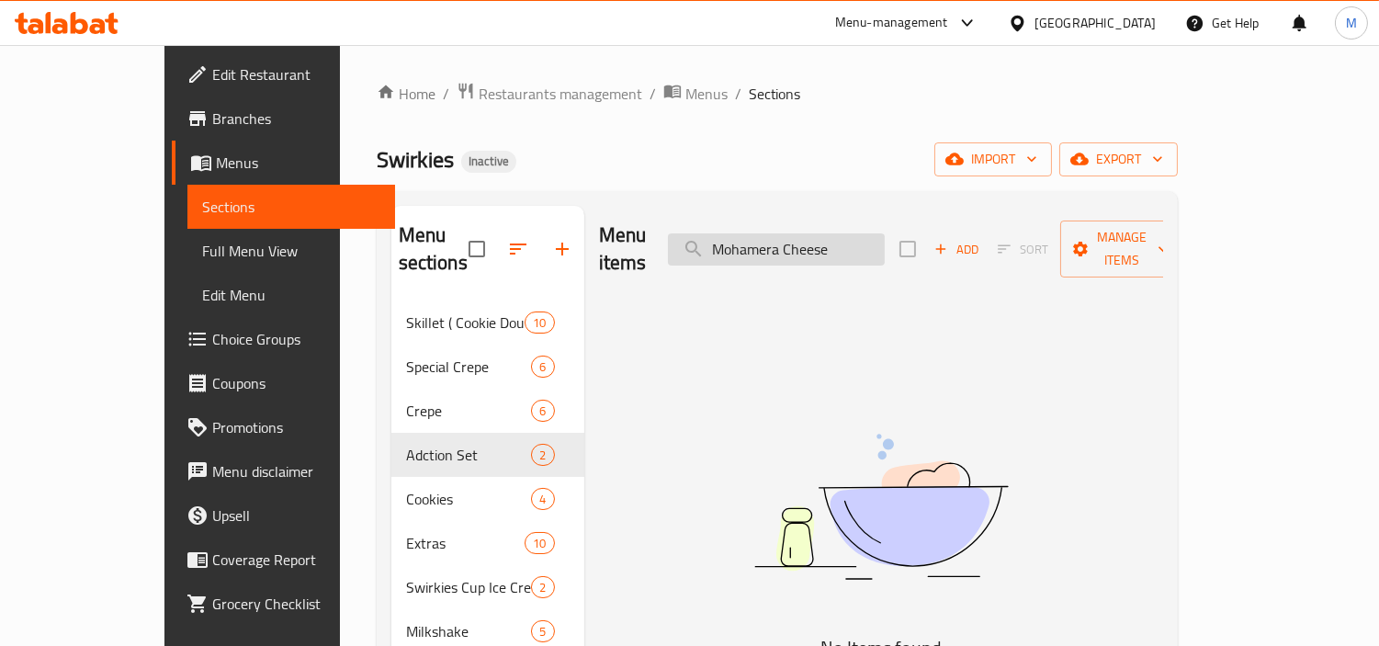
click at [829, 233] on input "Mohamera Cheese" at bounding box center [776, 249] width 217 height 32
click at [847, 236] on input "Cheese" at bounding box center [776, 249] width 217 height 32
type input "C"
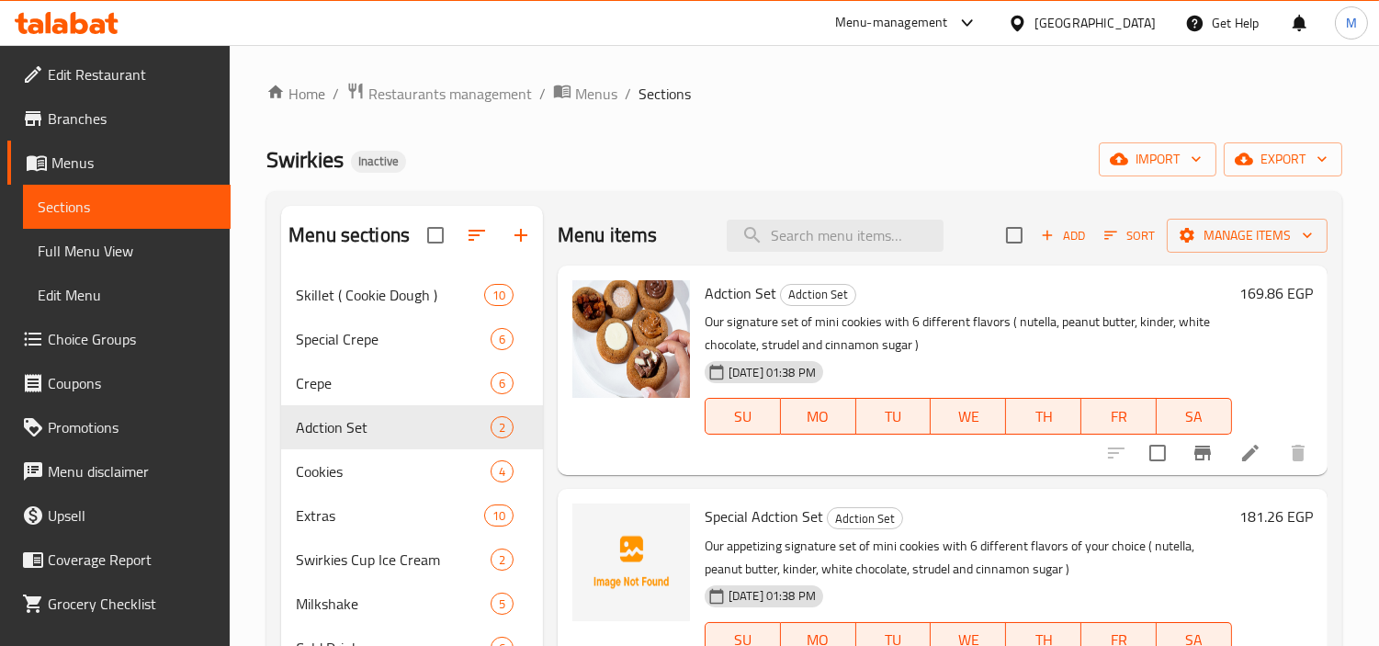
click at [86, 119] on span "Branches" at bounding box center [132, 118] width 168 height 22
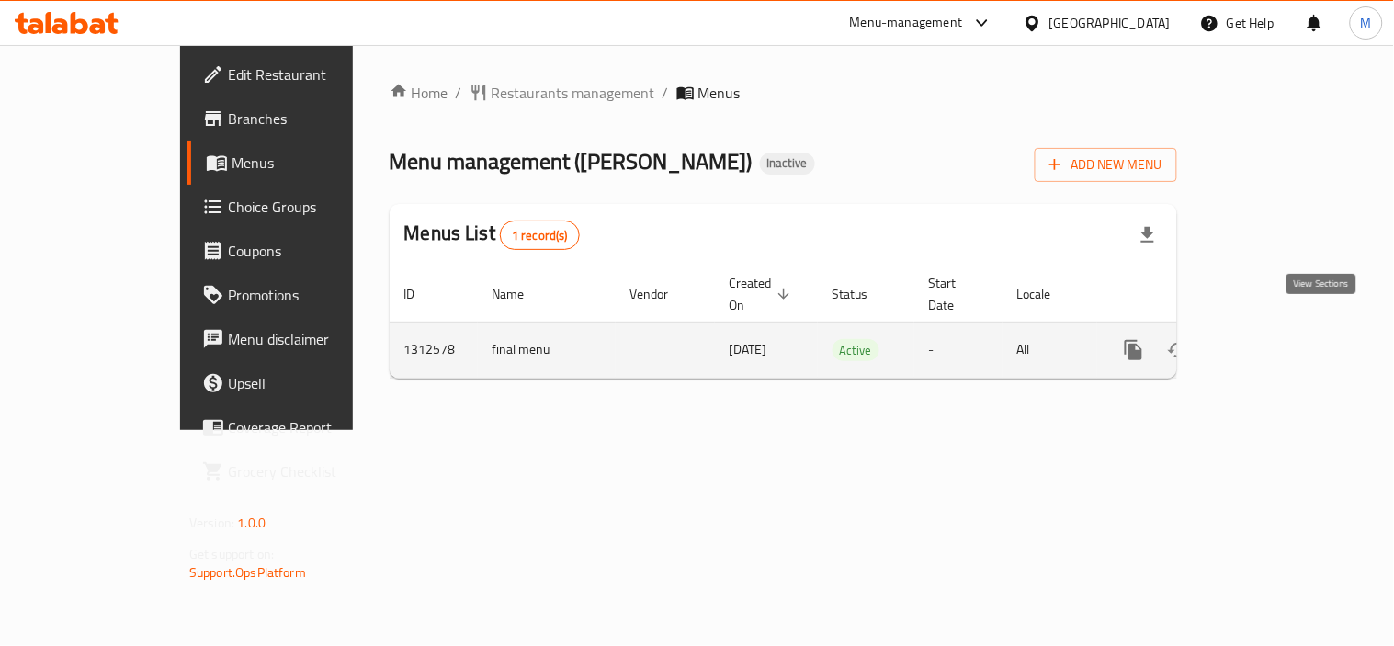
click at [1277, 339] on icon "enhanced table" at bounding box center [1266, 350] width 22 height 22
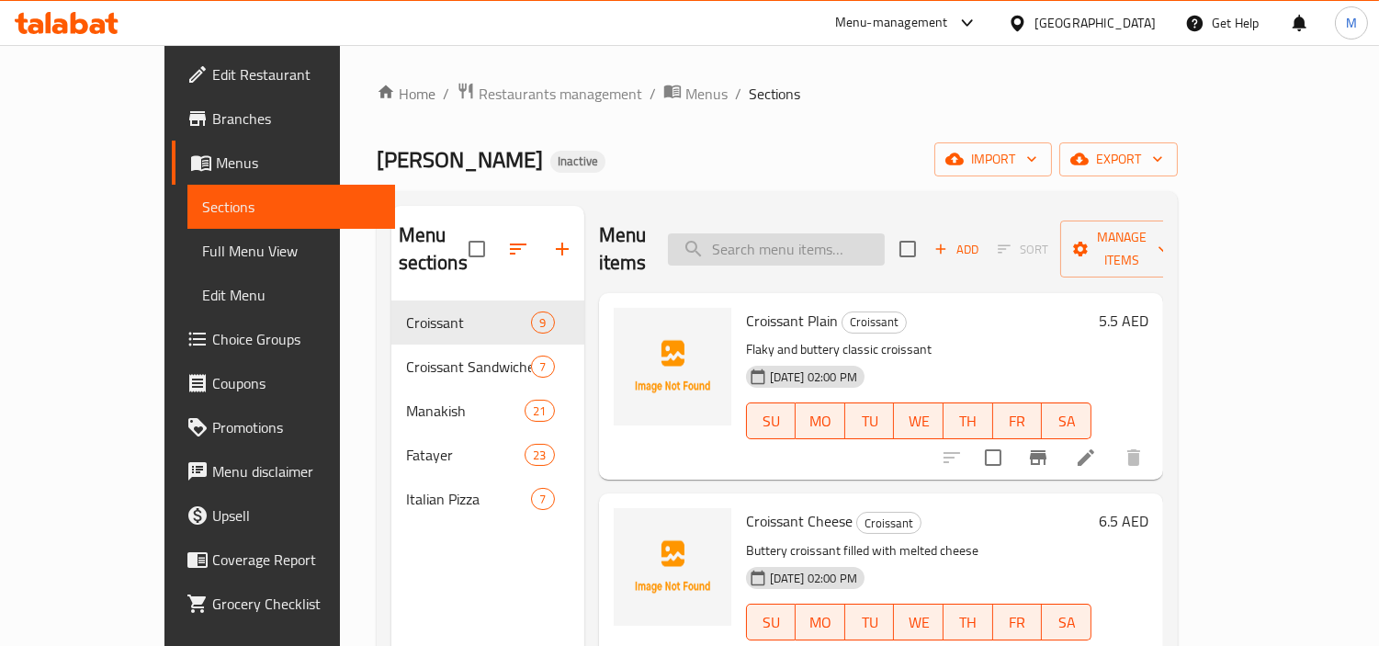
click at [831, 233] on input "search" at bounding box center [776, 249] width 217 height 32
paste input "Mohamera Cheese"
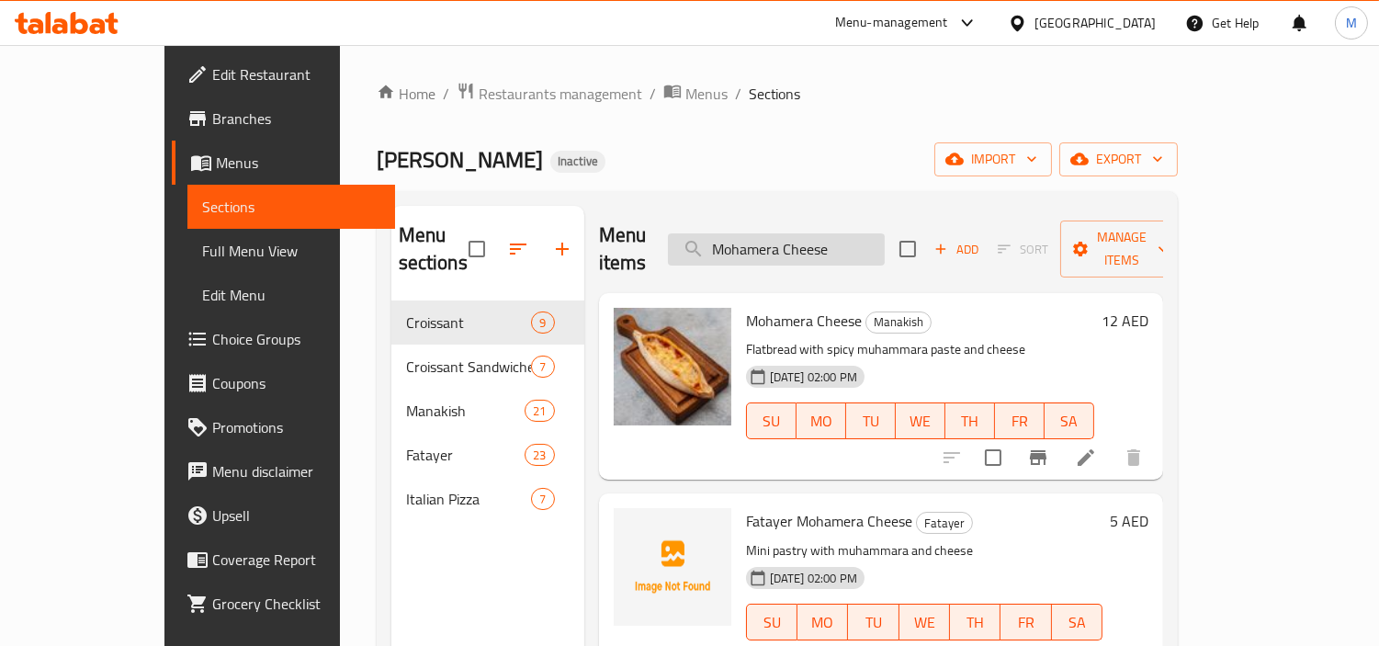
click at [822, 233] on input "Mohamera Cheese" at bounding box center [776, 249] width 217 height 32
paste input "rtadell"
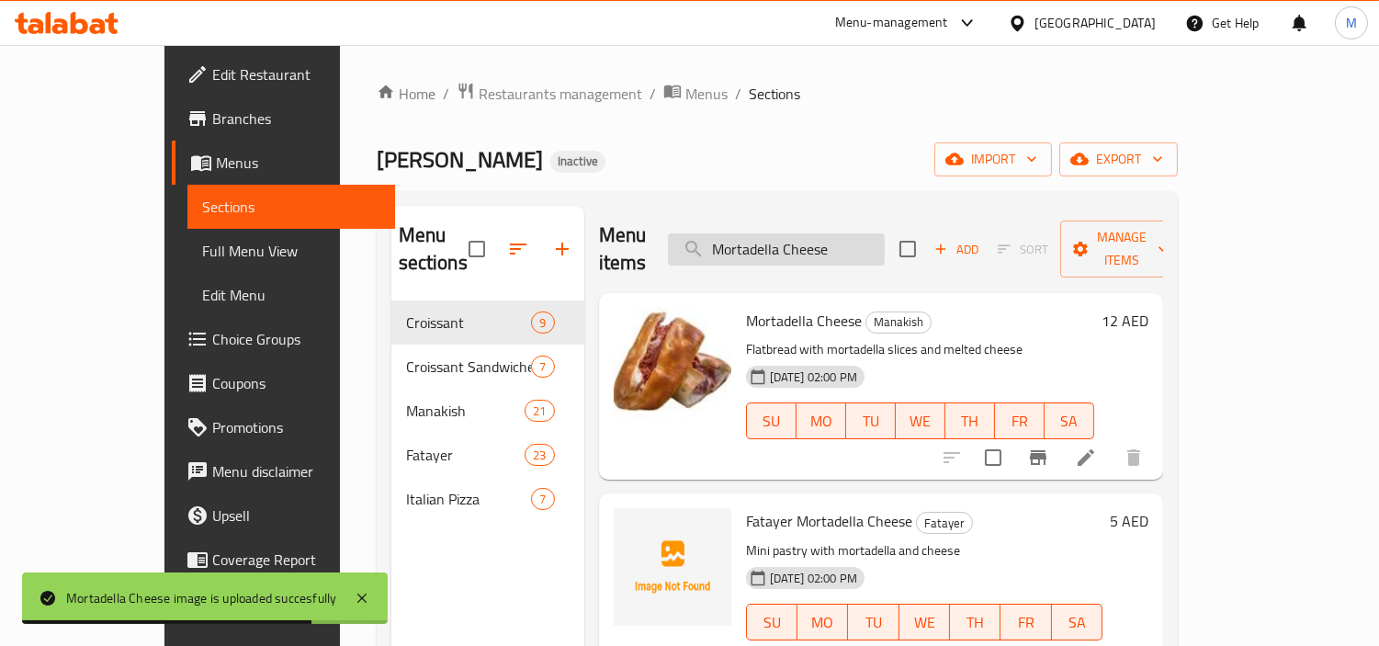
click at [874, 233] on input "Mortadella Cheese" at bounding box center [776, 249] width 217 height 32
paste input "roissant"
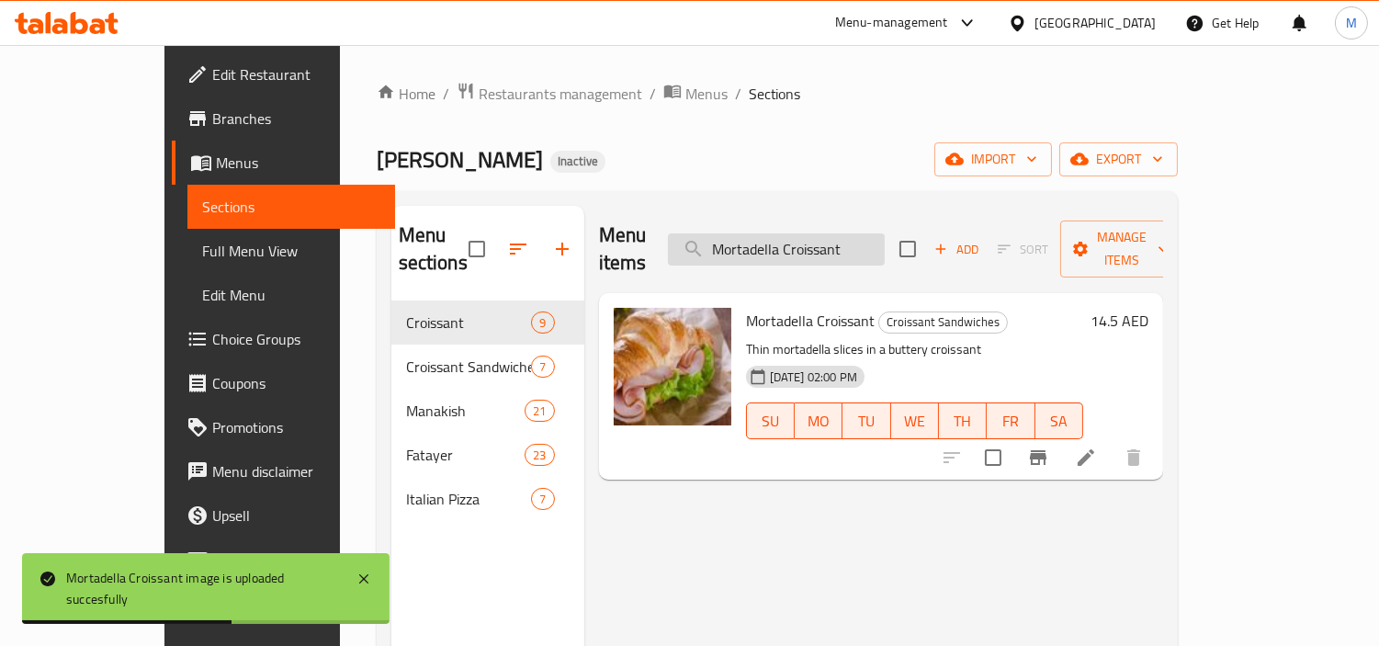
click at [885, 240] on input "Mortadella Croissant" at bounding box center [776, 249] width 217 height 32
paste input "search"
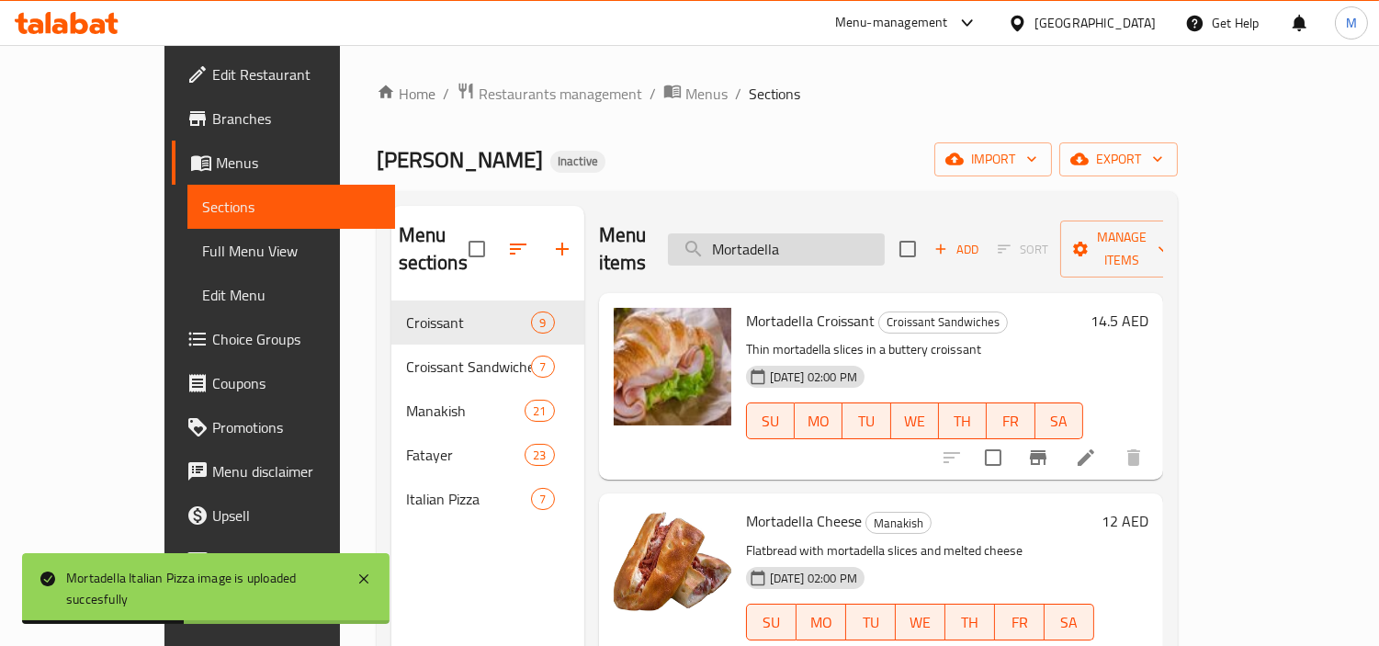
click at [841, 233] on input "Mortadella" at bounding box center [776, 249] width 217 height 32
paste input "Smoke Turkey"
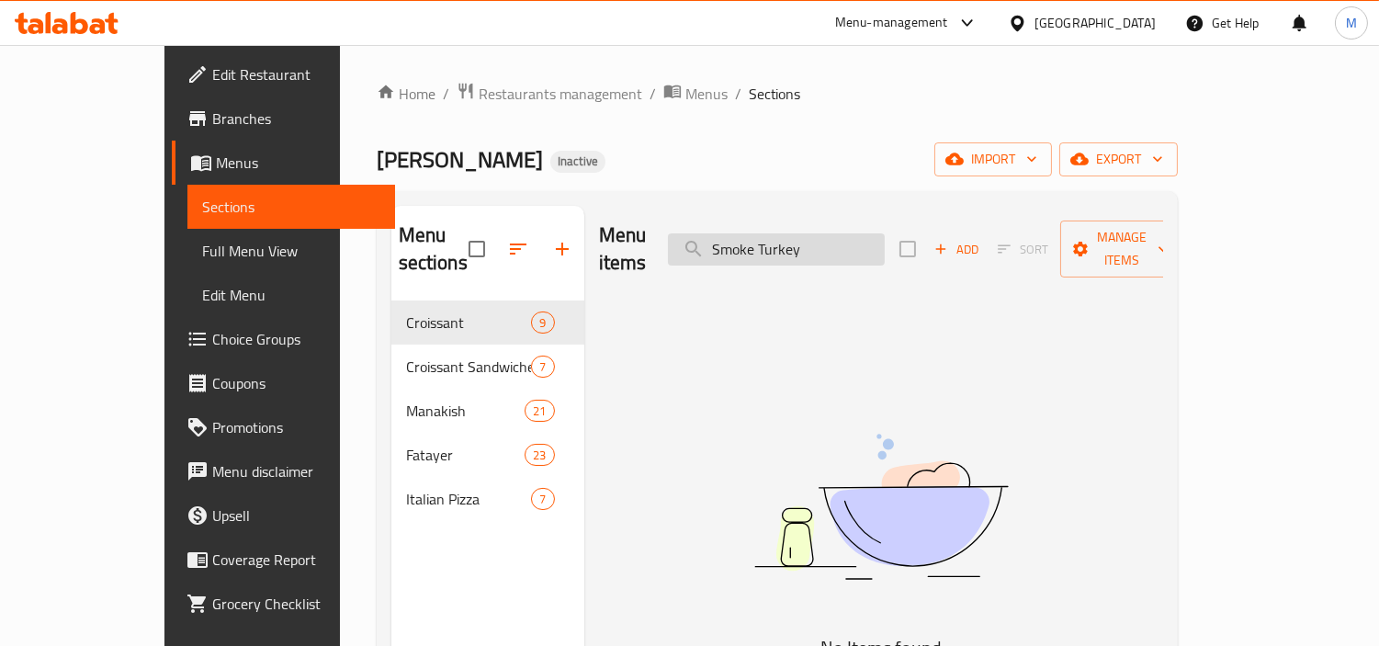
click at [845, 233] on input "Smoke Turkey" at bounding box center [776, 249] width 217 height 32
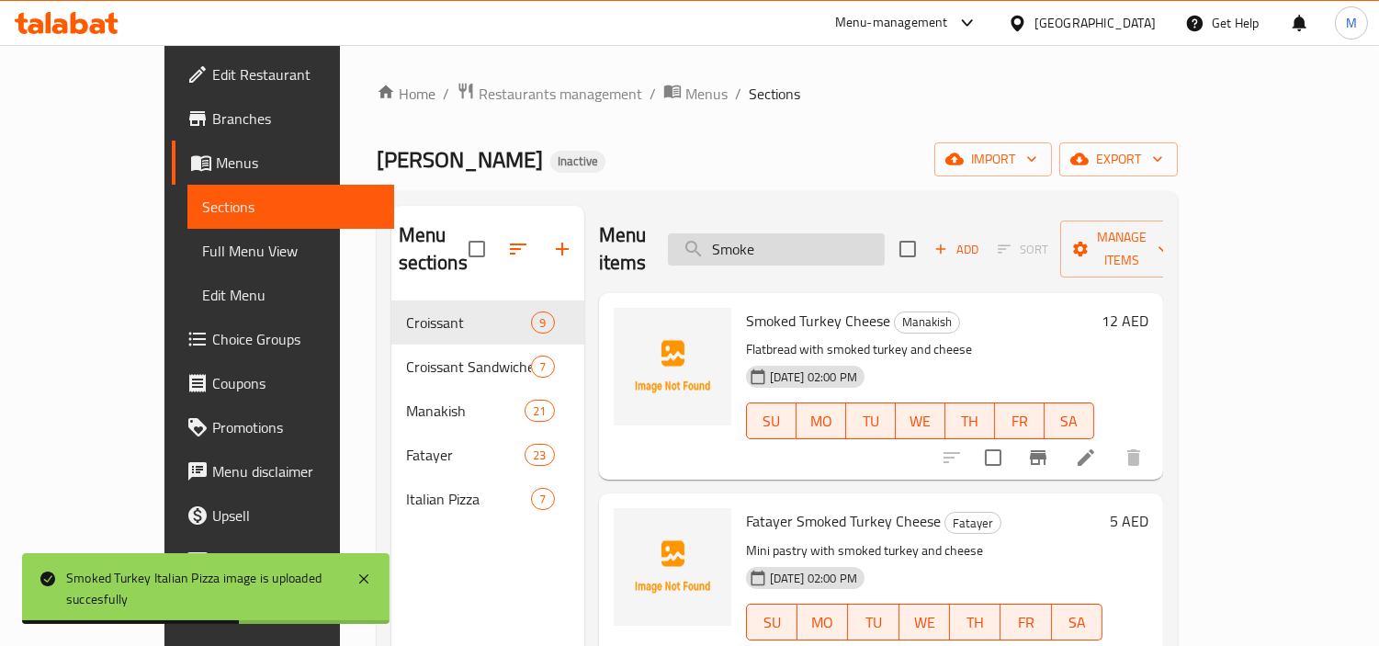
click at [838, 233] on input "Smoke" at bounding box center [776, 249] width 217 height 32
paste input "pinach Chees"
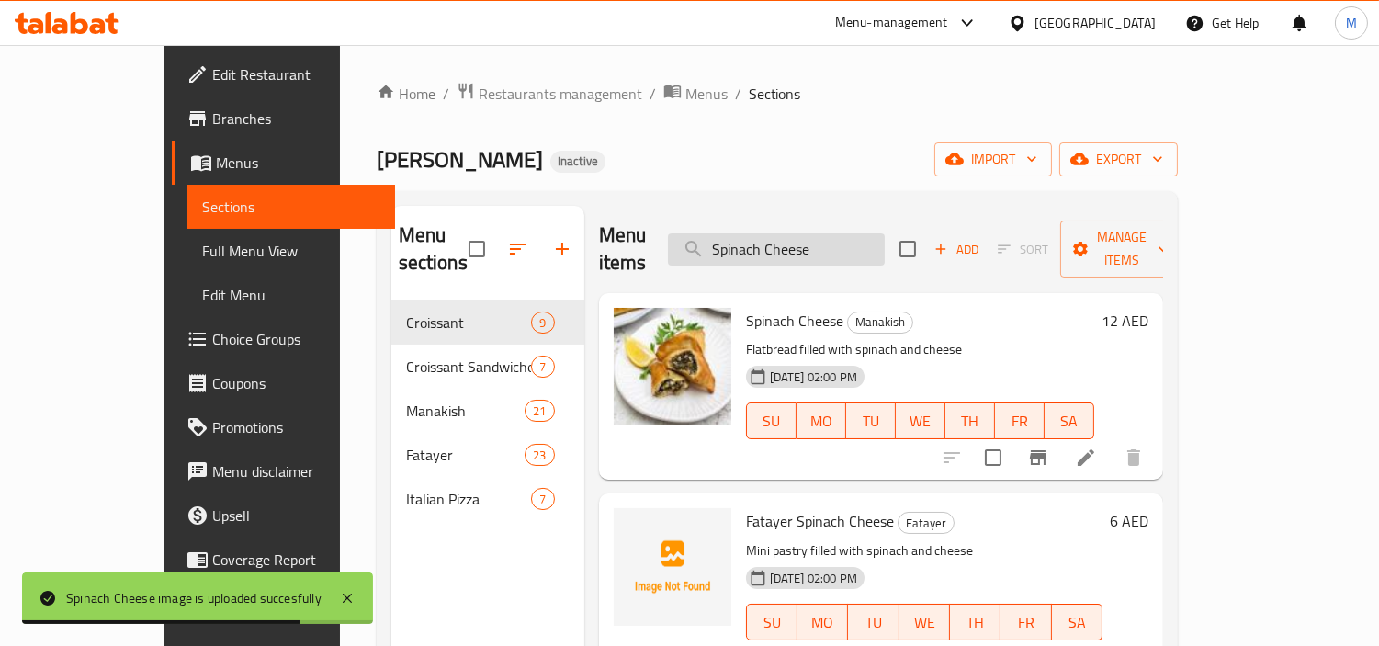
click at [868, 236] on input "Spinach Cheese" at bounding box center [776, 249] width 217 height 32
paste input "Lebn"
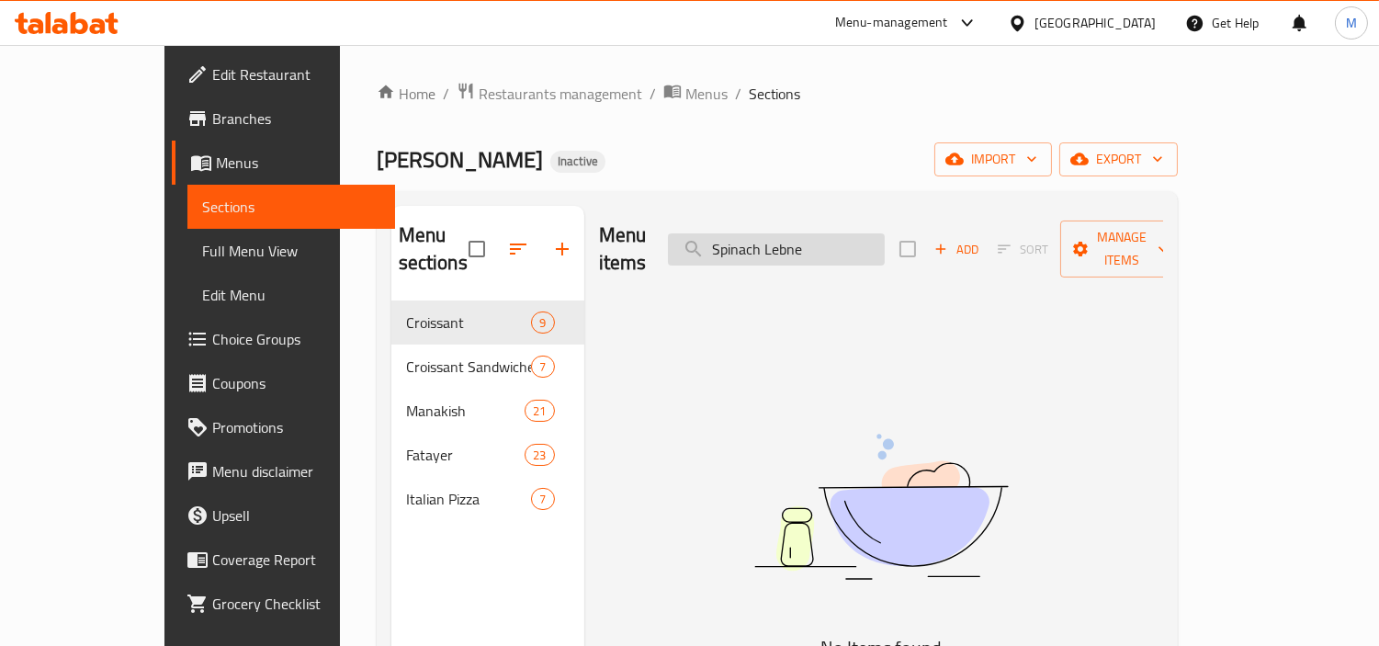
click at [842, 233] on input "Spinach Lebne" at bounding box center [776, 249] width 217 height 32
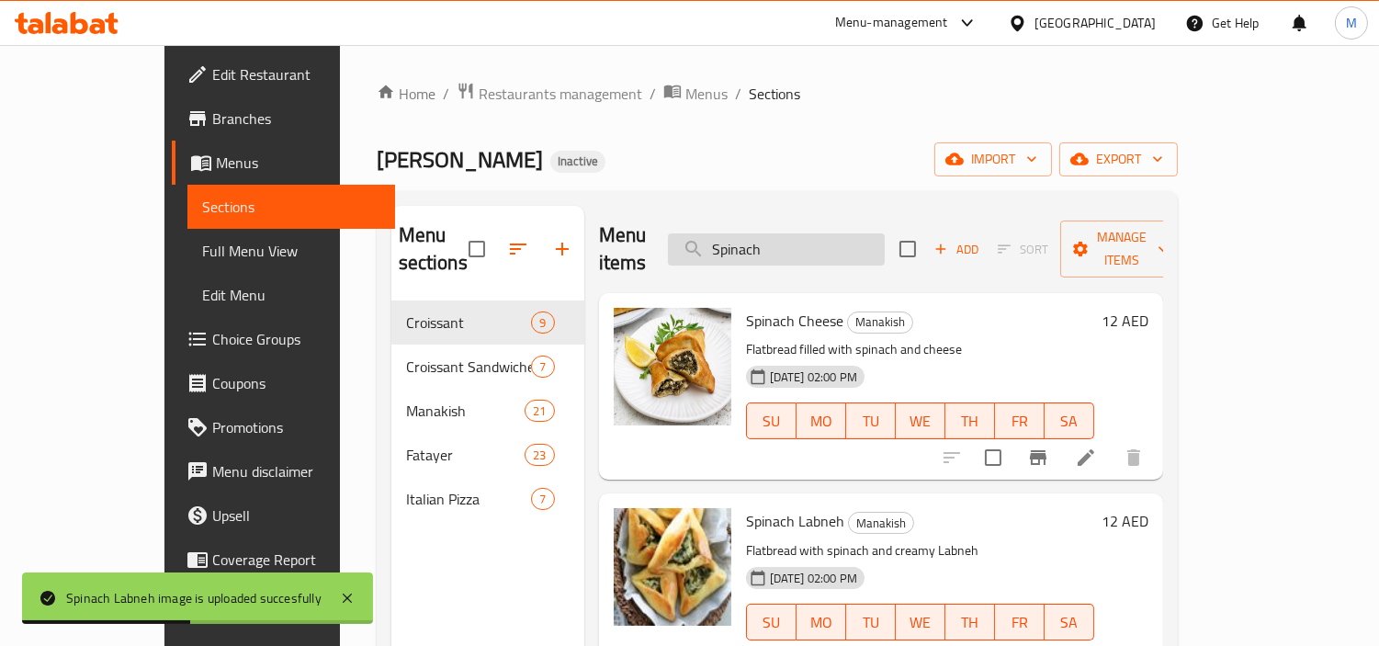
click at [837, 233] on input "Spinach" at bounding box center [776, 249] width 217 height 32
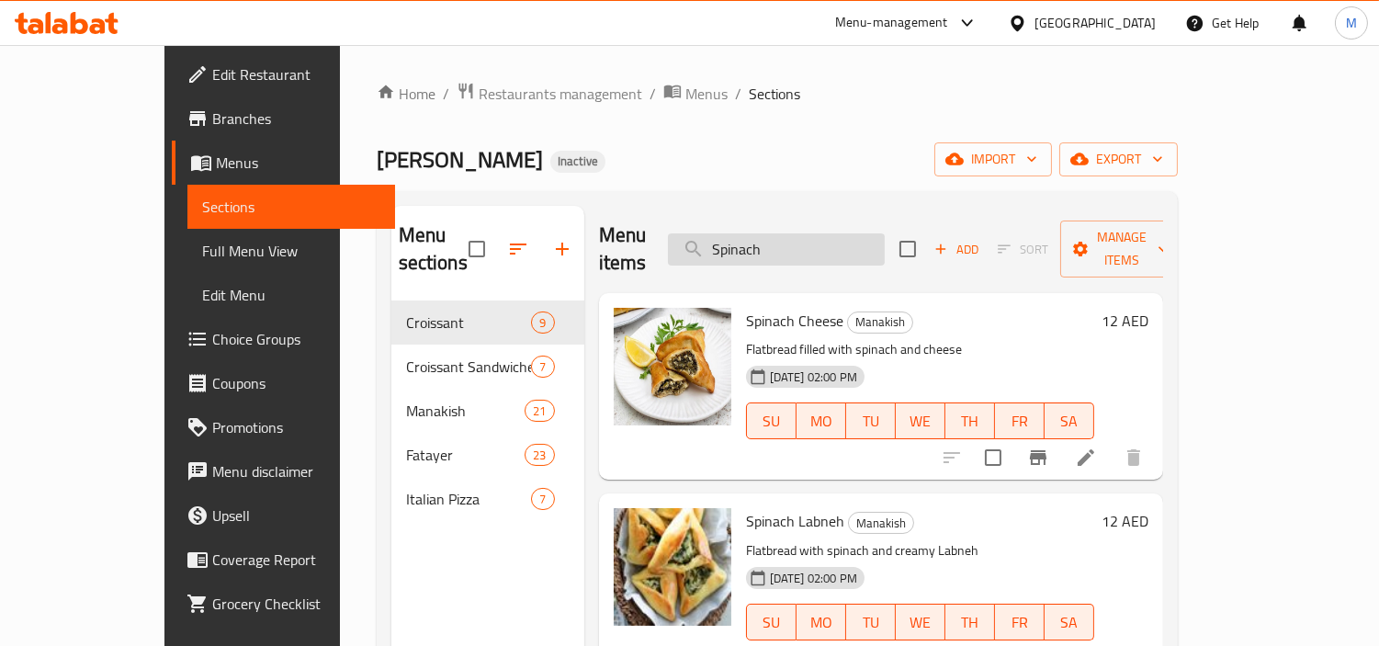
click at [848, 241] on input "Spinach" at bounding box center [776, 249] width 217 height 32
paste input "Tuna Croissant"
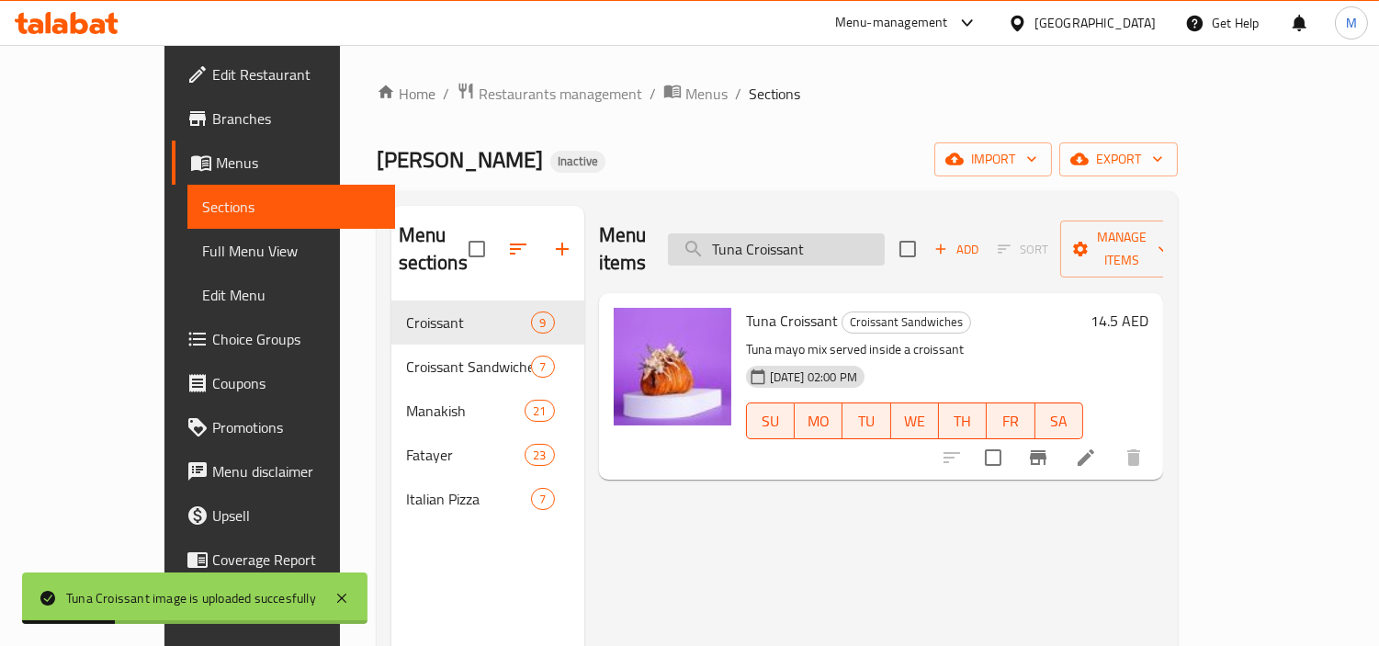
click at [884, 233] on input "Tuna Croissant" at bounding box center [776, 249] width 217 height 32
paste input "search"
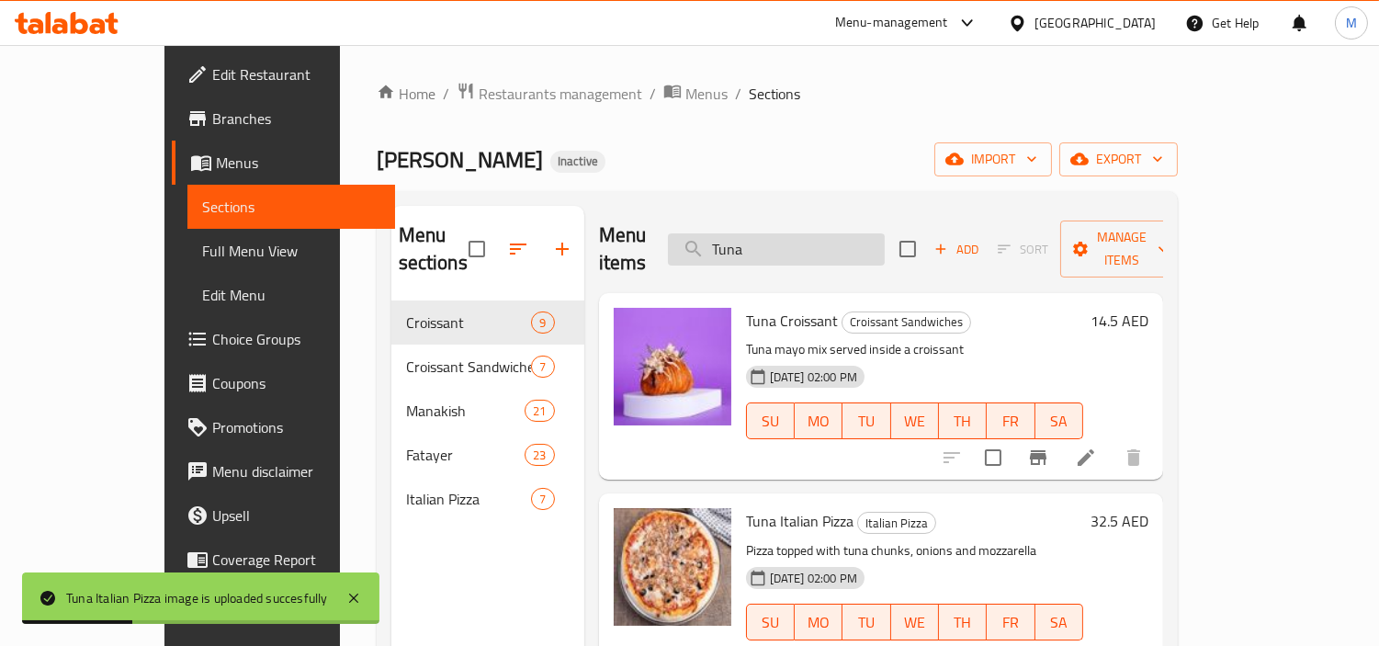
click at [832, 233] on input "Tuna" at bounding box center [776, 249] width 217 height 32
paste input "rki Croissant"
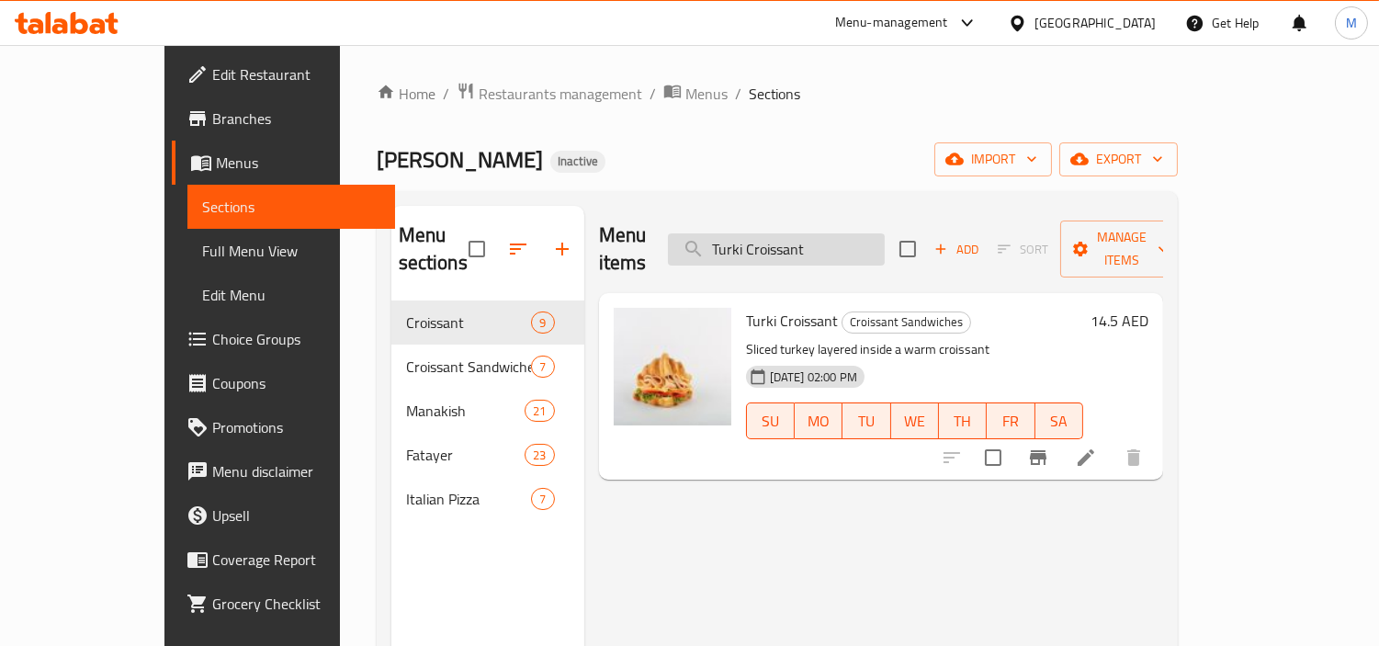
click at [885, 242] on input "Turki Croissant" at bounding box center [776, 249] width 217 height 32
paste input "Vegetable"
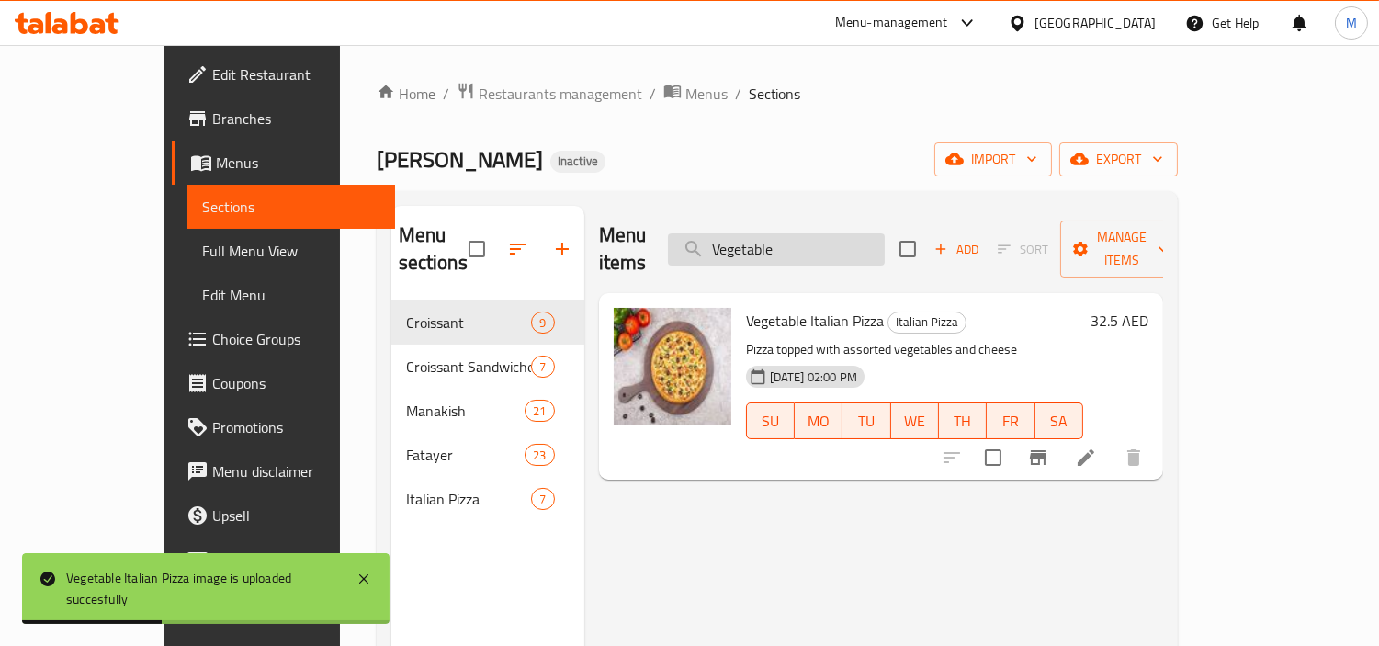
click at [866, 246] on input "Vegetable" at bounding box center [776, 249] width 217 height 32
paste input "Zaatar"
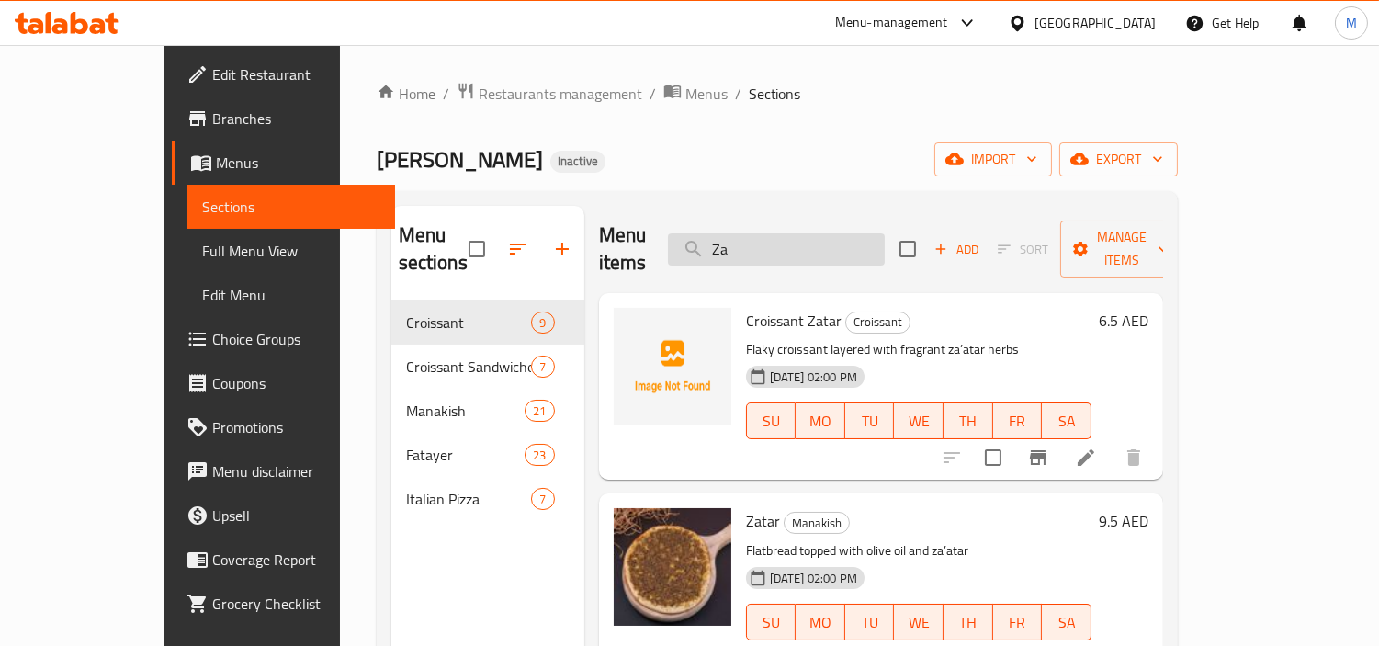
click at [807, 233] on input "Za" at bounding box center [776, 249] width 217 height 32
paste input "tar Lebne Olives"
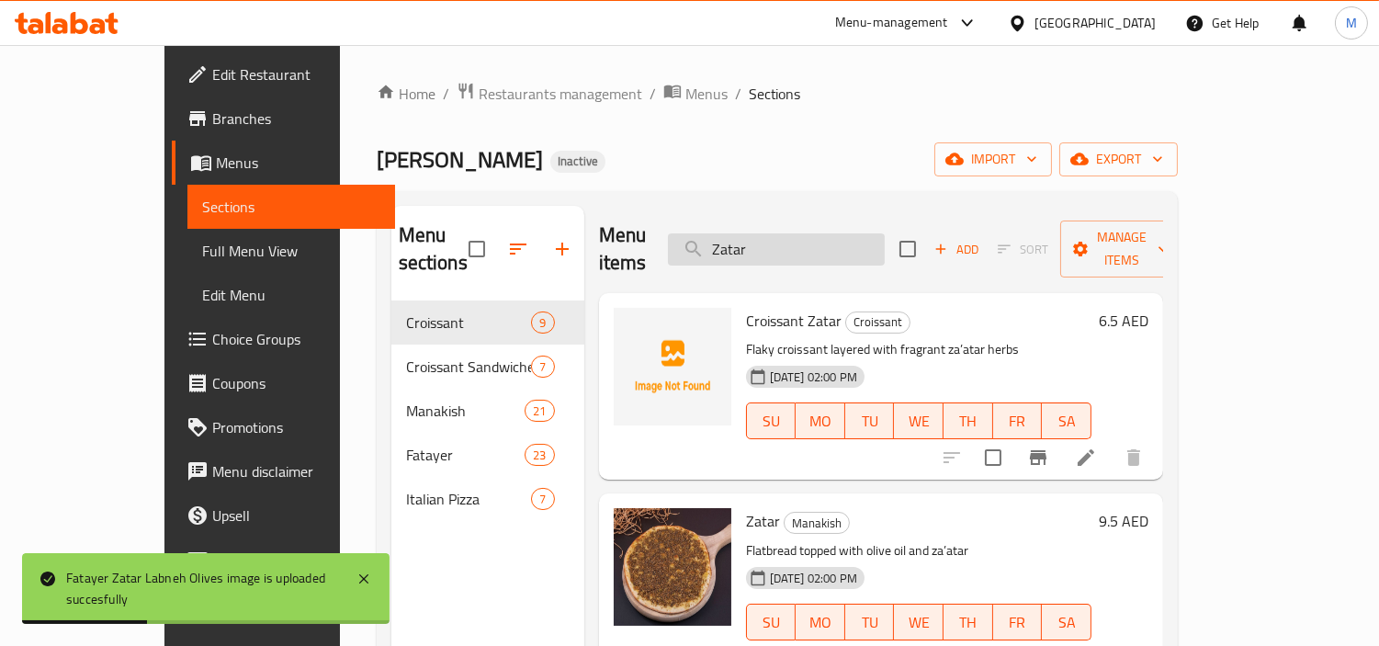
click at [874, 233] on input "Zatar" at bounding box center [776, 249] width 217 height 32
paste input "Beef"
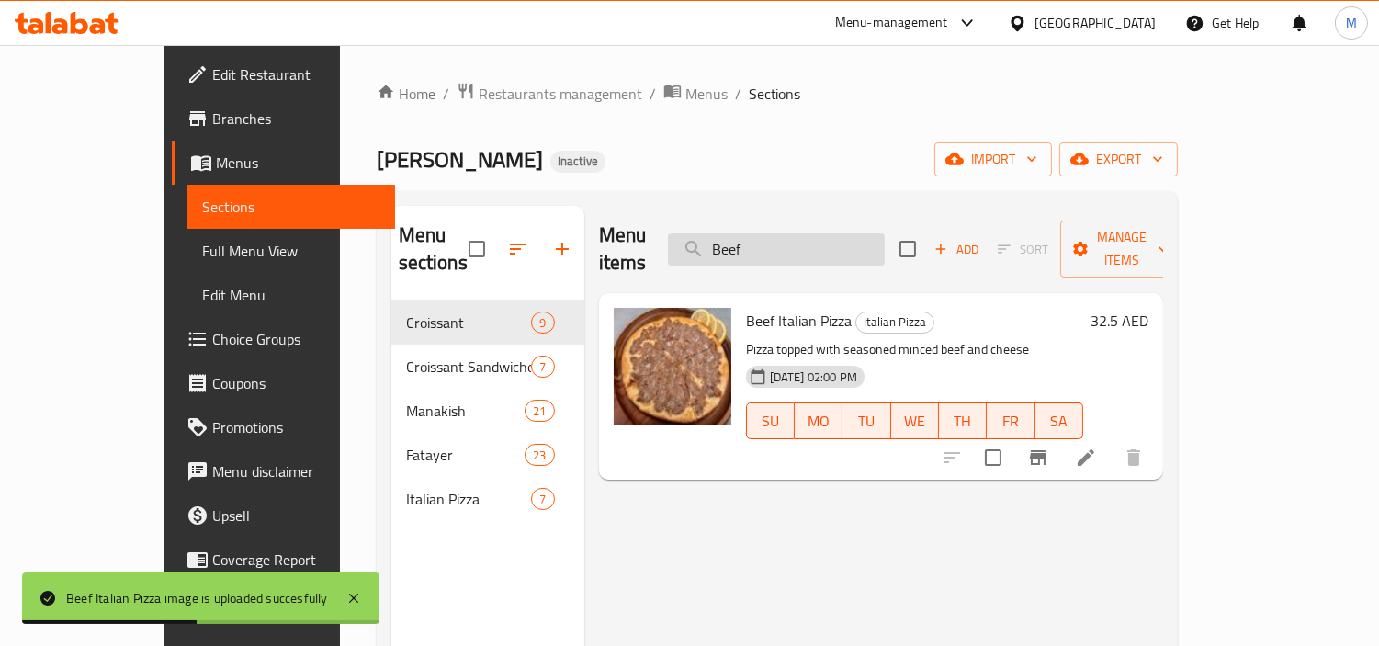
click at [871, 236] on input "Beef" at bounding box center [776, 249] width 217 height 32
paste input "Cheese Cheps Oman"
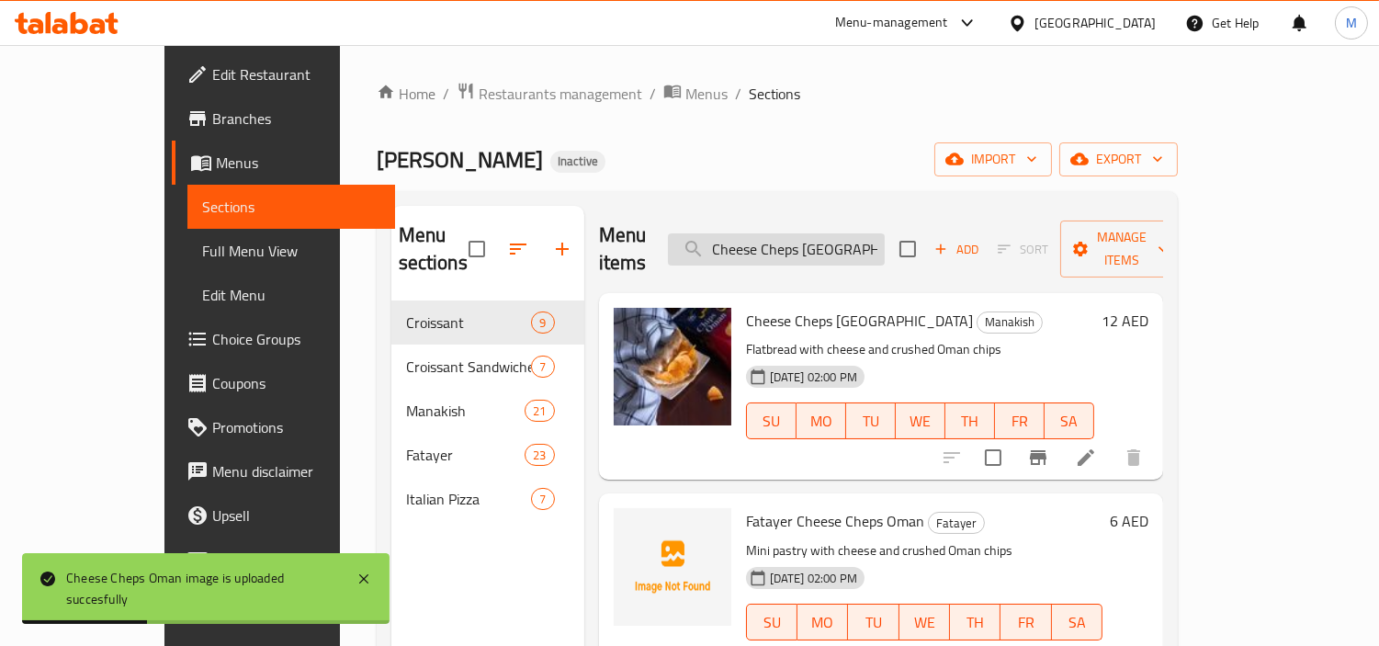
click at [834, 233] on input "Cheese Cheps Oman" at bounding box center [776, 249] width 217 height 32
paste input "roissant"
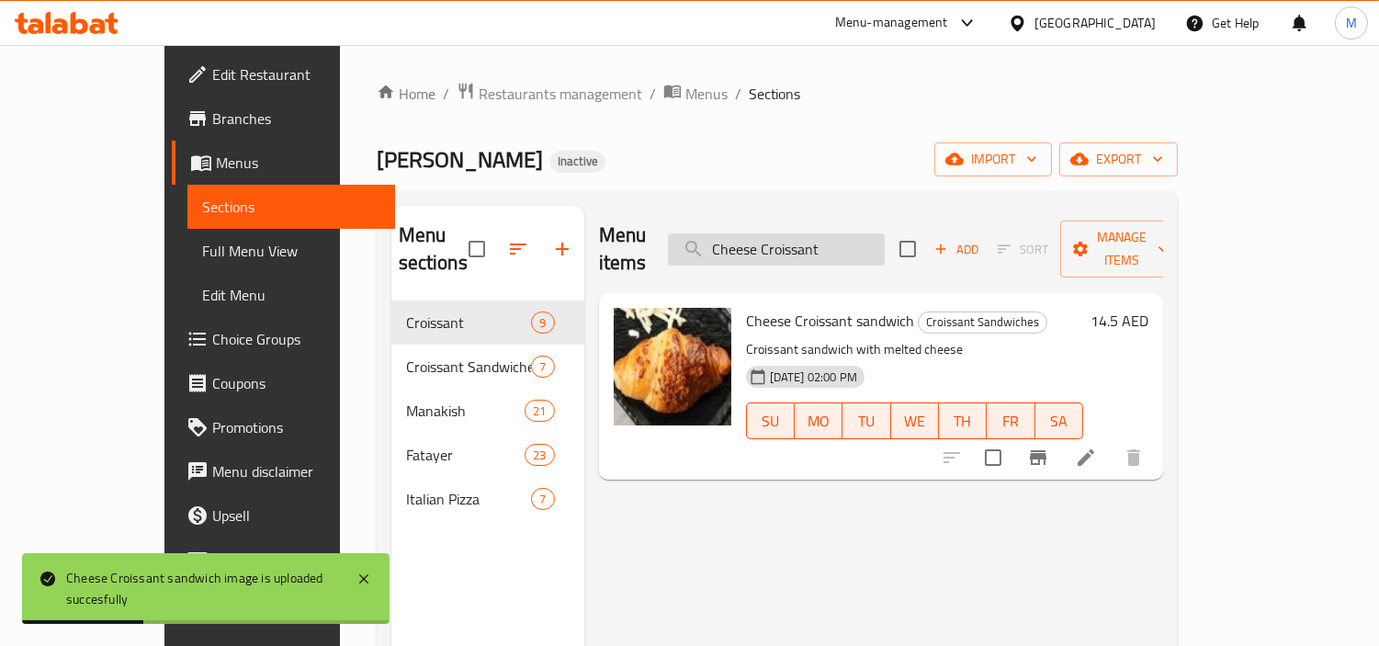
click at [837, 242] on input "Cheese Croissant" at bounding box center [776, 249] width 217 height 32
paste input "Egg"
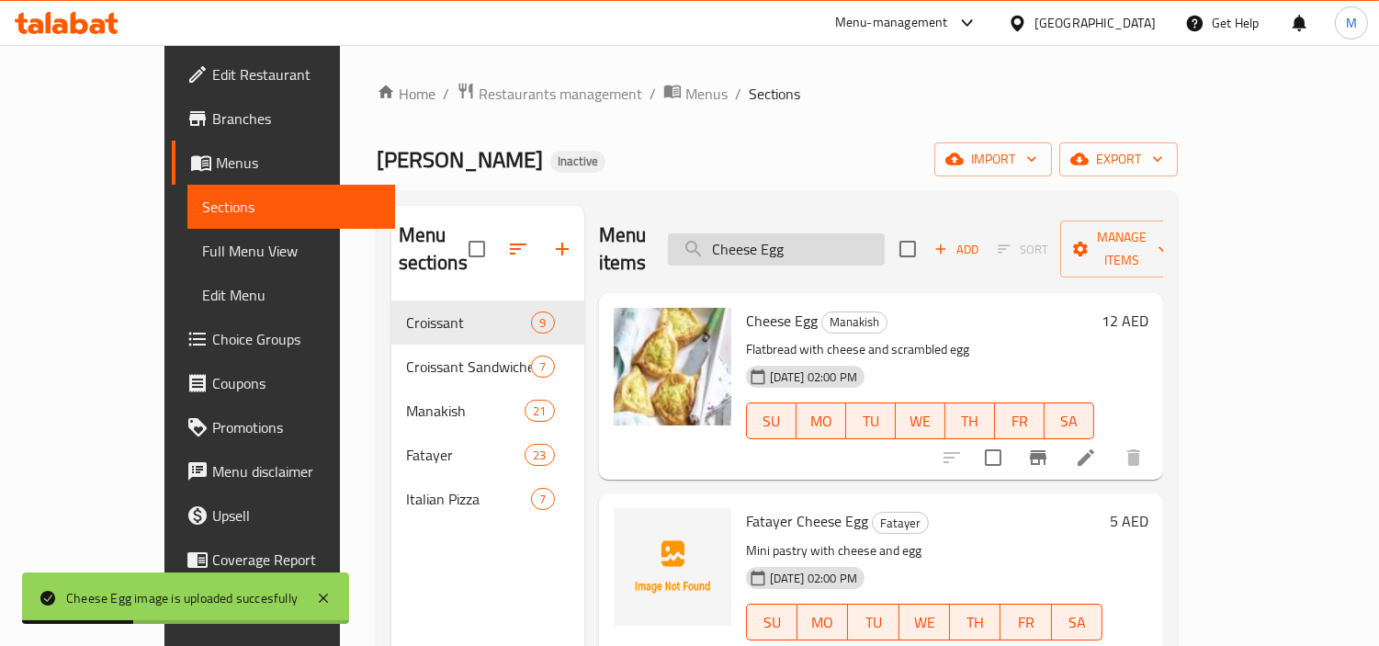
click at [885, 240] on input "Cheese Egg" at bounding box center [776, 249] width 217 height 32
paste input "Falafel"
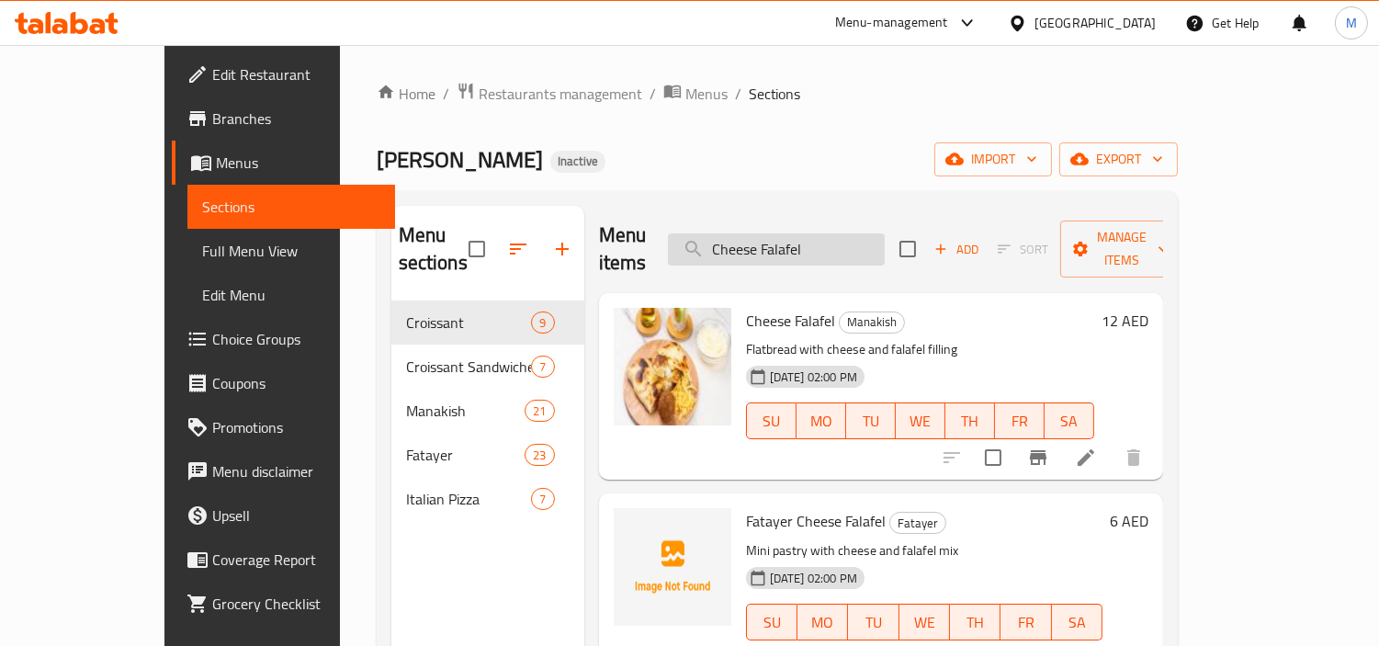
click at [885, 233] on input "Cheese Falafel" at bounding box center [776, 249] width 217 height 32
paste input "Honey"
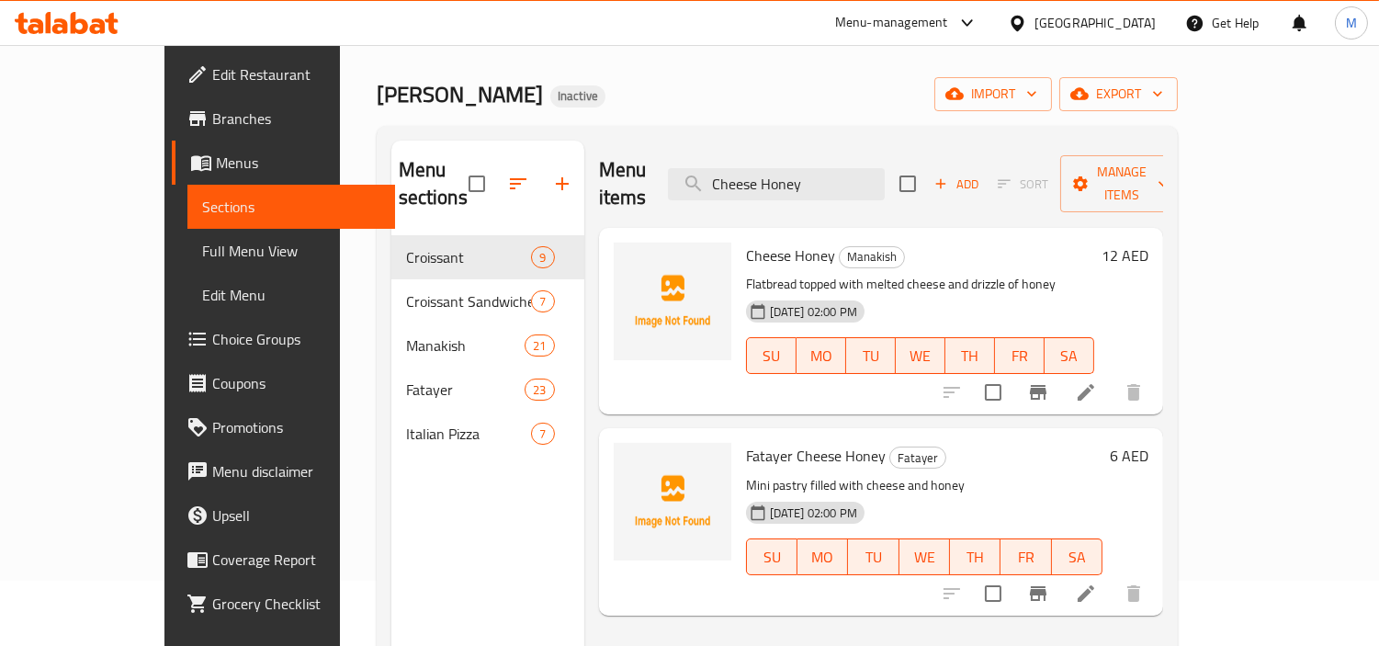
scroll to position [102, 0]
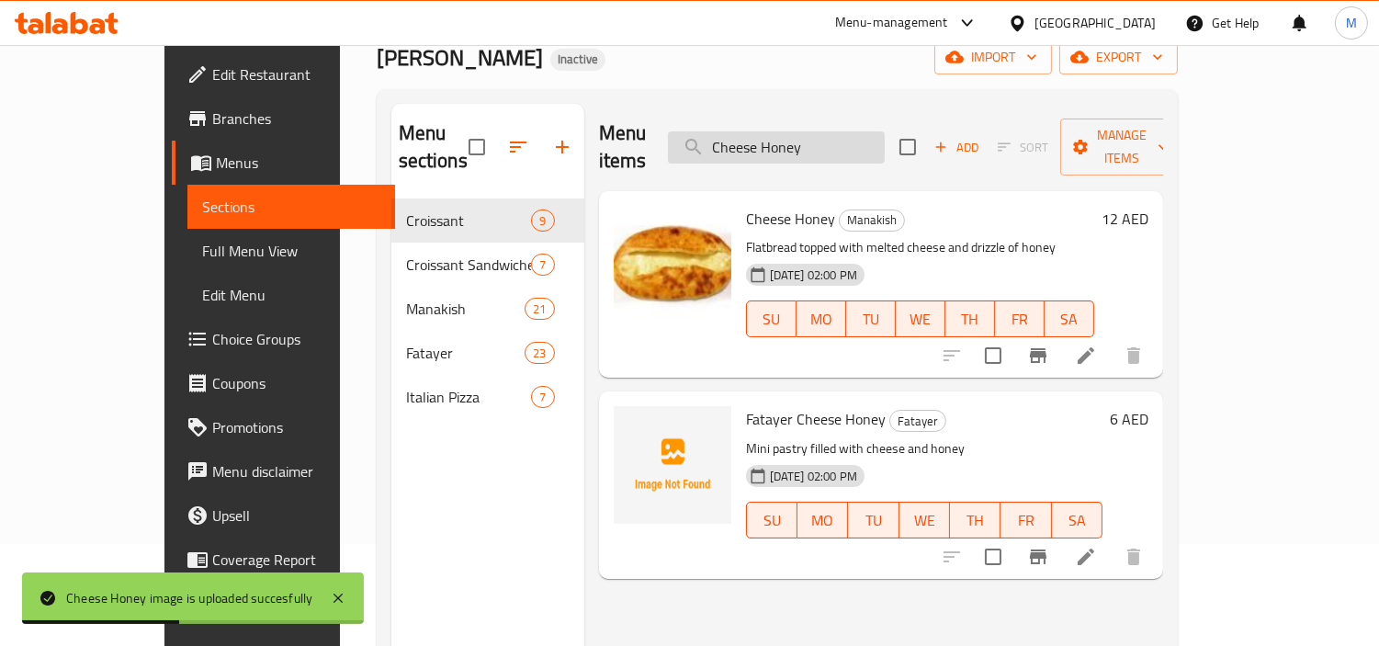
click at [857, 144] on input "Cheese Honey" at bounding box center [776, 147] width 217 height 32
paste input "Olives"
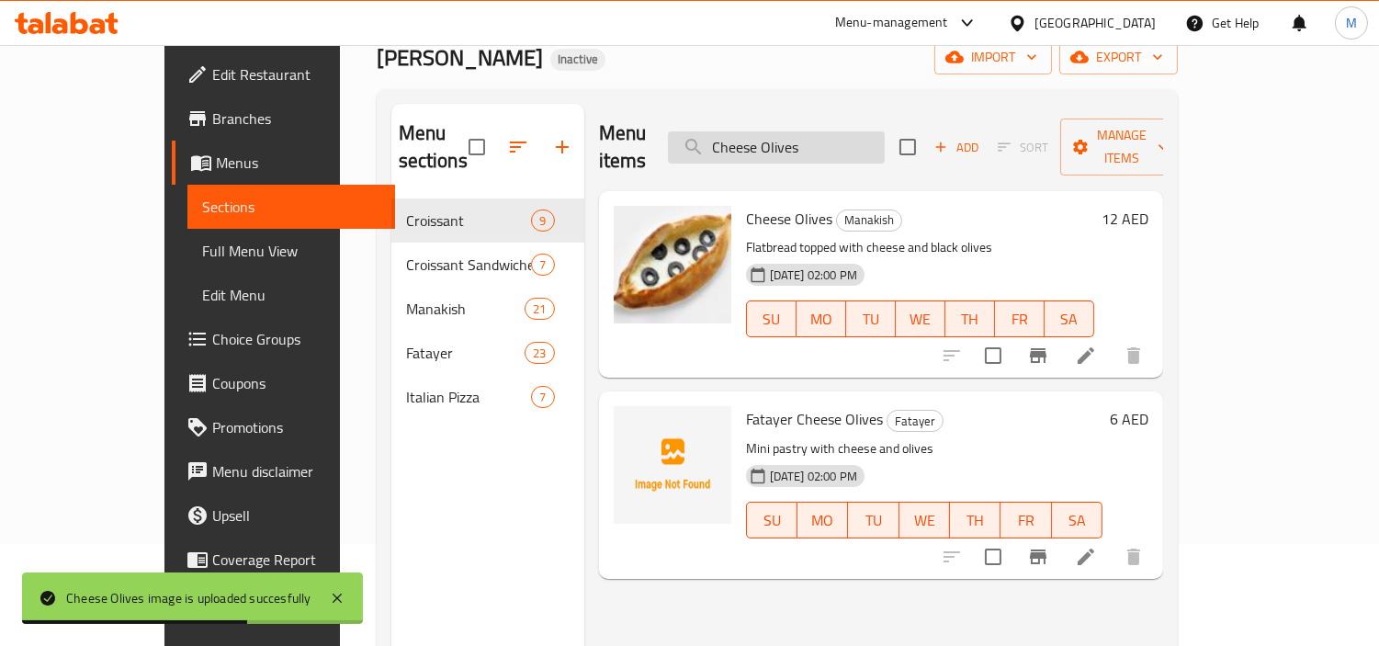
click at [885, 133] on input "Cheese Olives" at bounding box center [776, 147] width 217 height 32
paste input "Tomato"
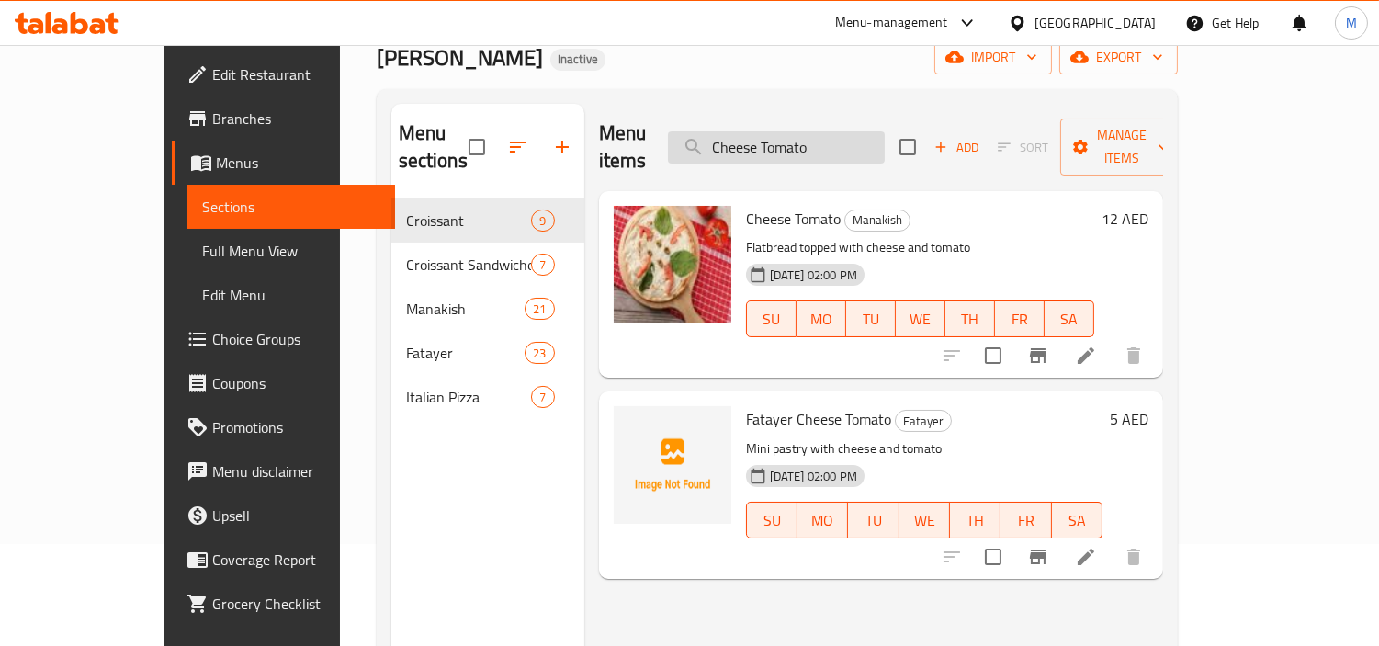
click at [885, 136] on input "Cheese Tomato" at bounding box center [776, 147] width 217 height 32
paste input "Zatar"
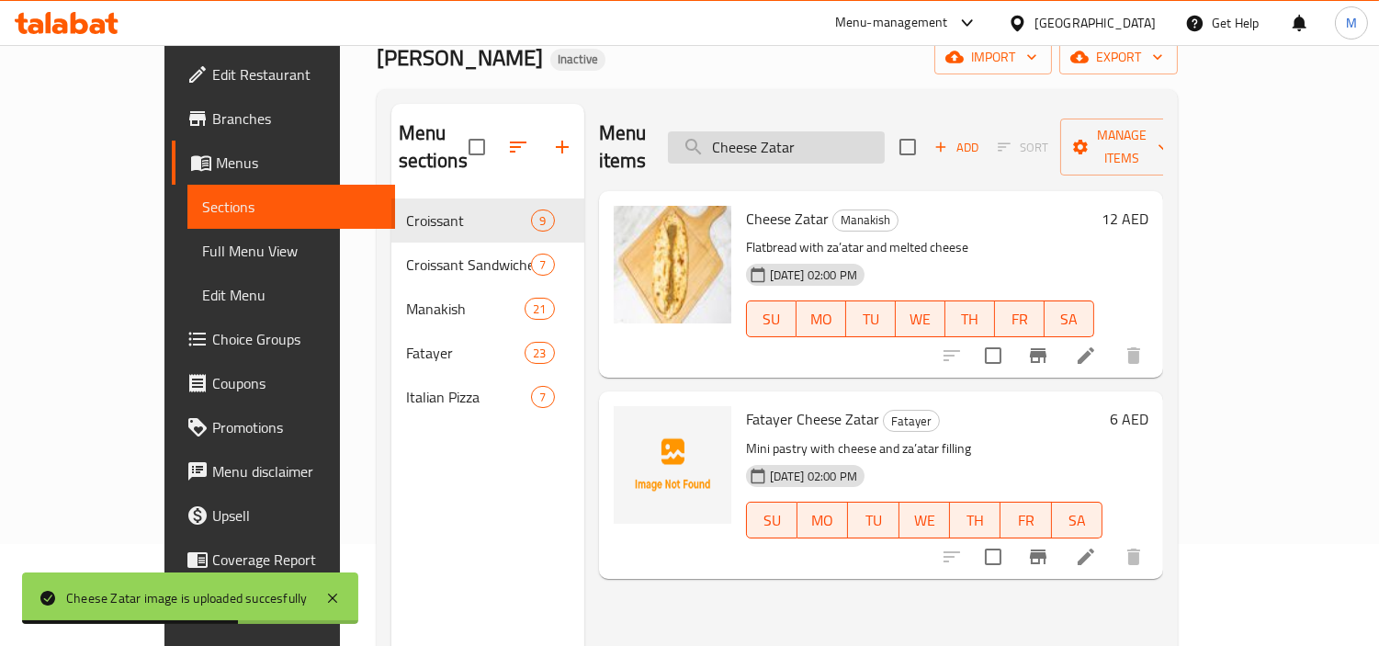
click at [869, 144] on input "Cheese Zatar" at bounding box center [776, 147] width 217 height 32
paste input "search"
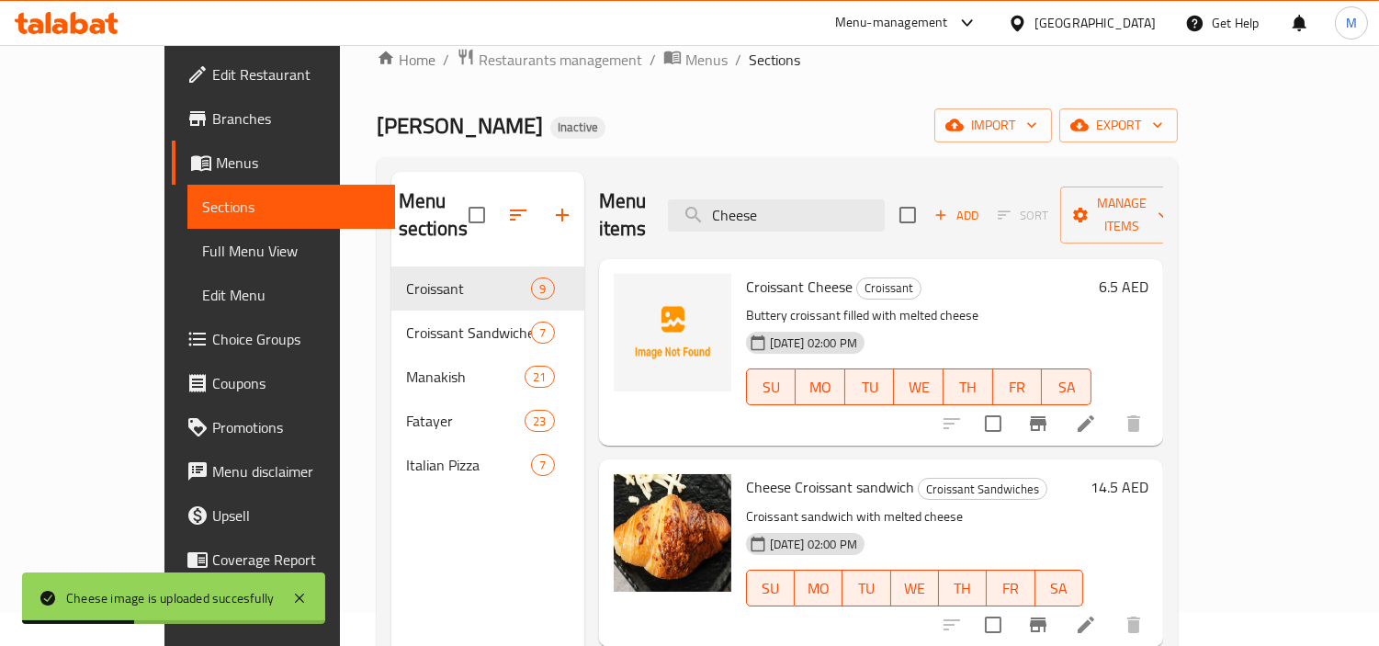
scroll to position [0, 0]
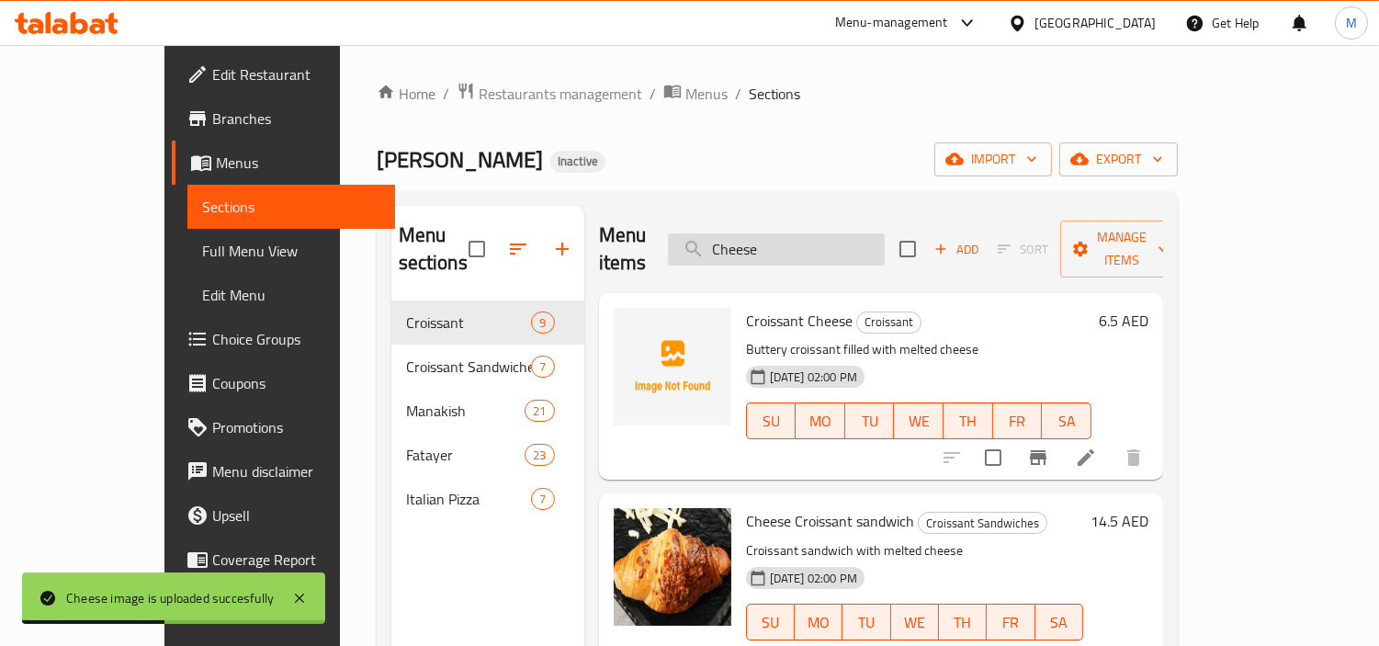
click at [843, 233] on input "Cheese" at bounding box center [776, 249] width 217 height 32
paste input "Chicken"
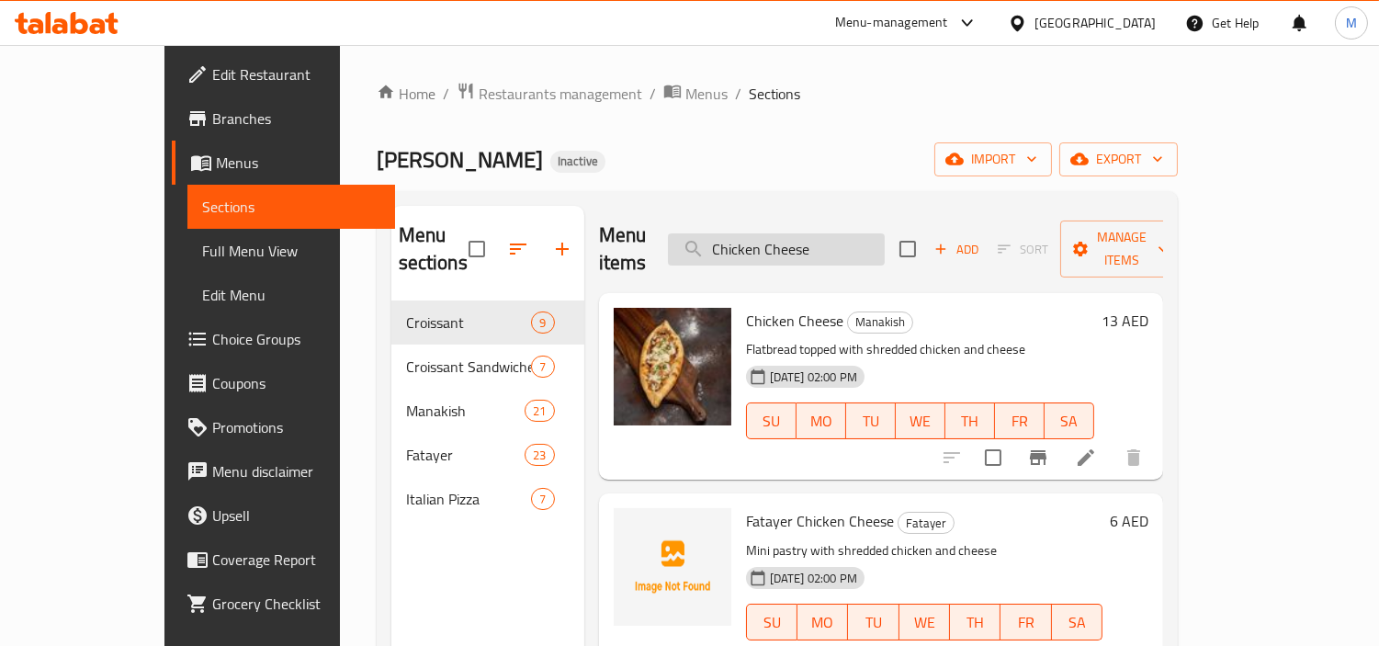
click at [882, 245] on input "Chicken Cheese" at bounding box center [776, 249] width 217 height 32
paste input "Mayonnaise Croissant"
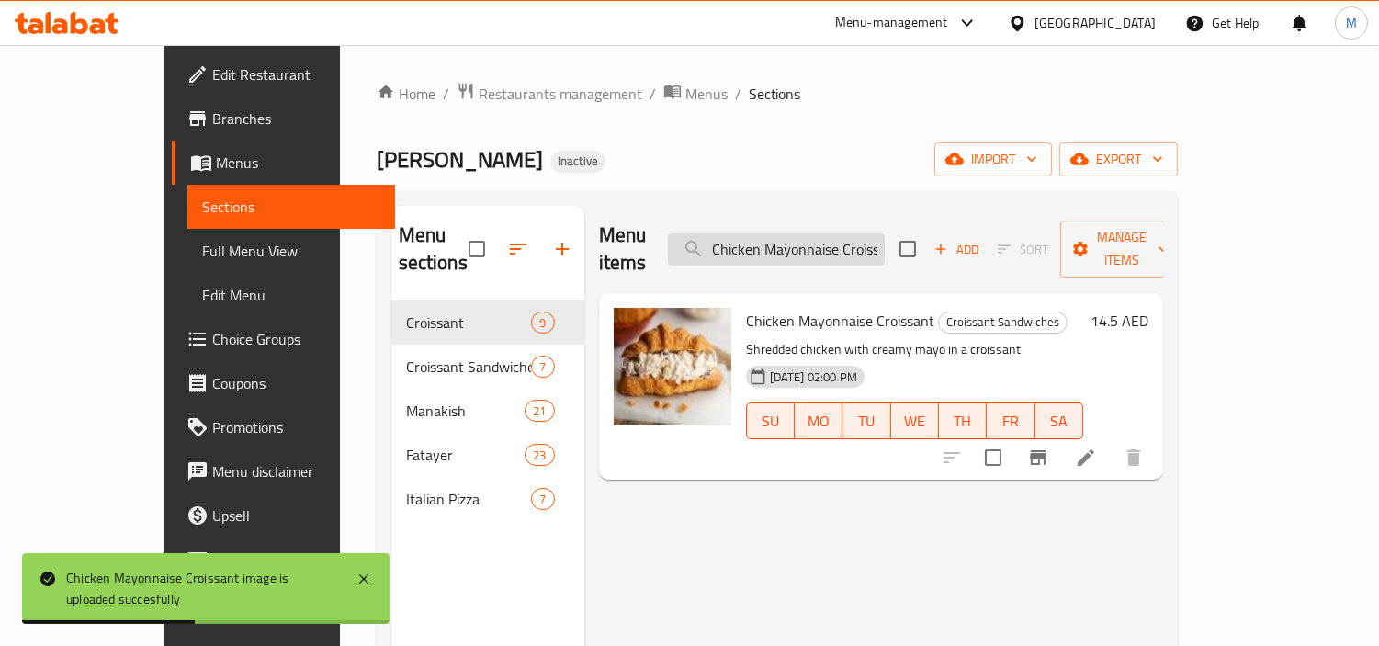
click at [818, 243] on input "Chicken Mayonnaise Croissant" at bounding box center [776, 249] width 217 height 32
paste input "search"
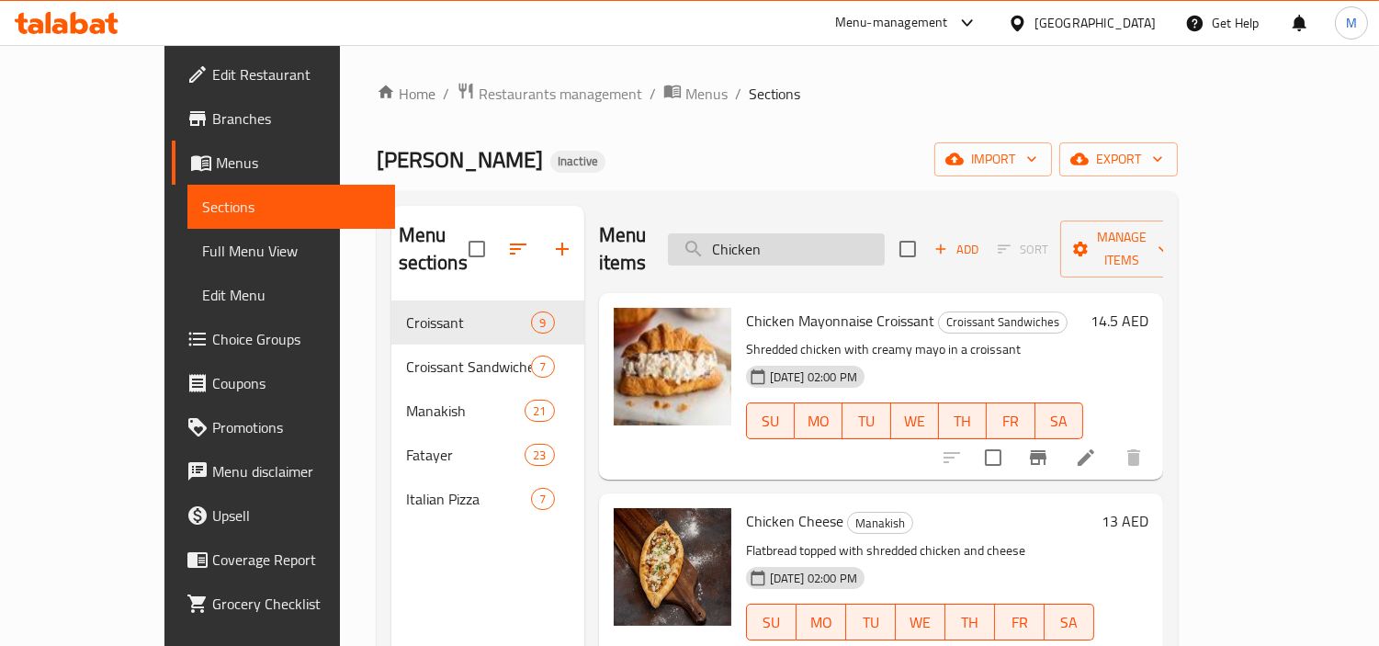
click at [858, 233] on input "Chicken" at bounding box center [776, 249] width 217 height 32
paste input "over"
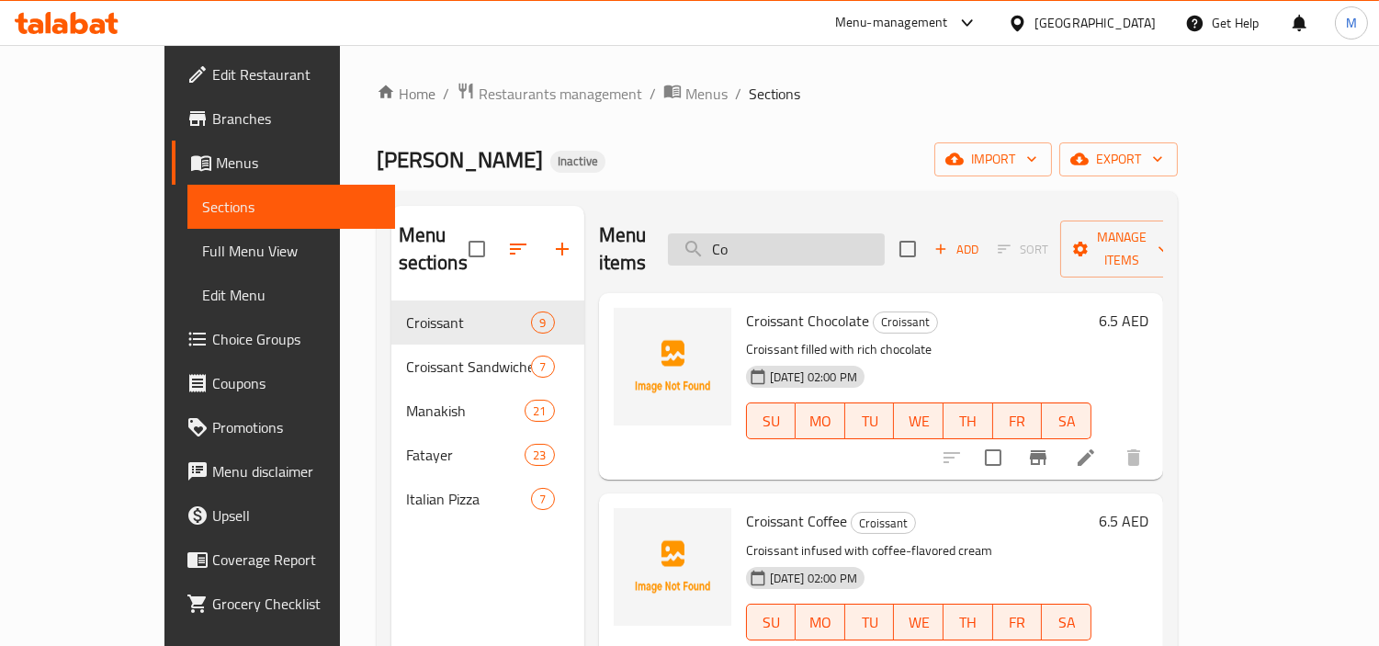
type input "C"
click at [765, 233] on input "search" at bounding box center [776, 249] width 217 height 32
paste input "Craft Honey"
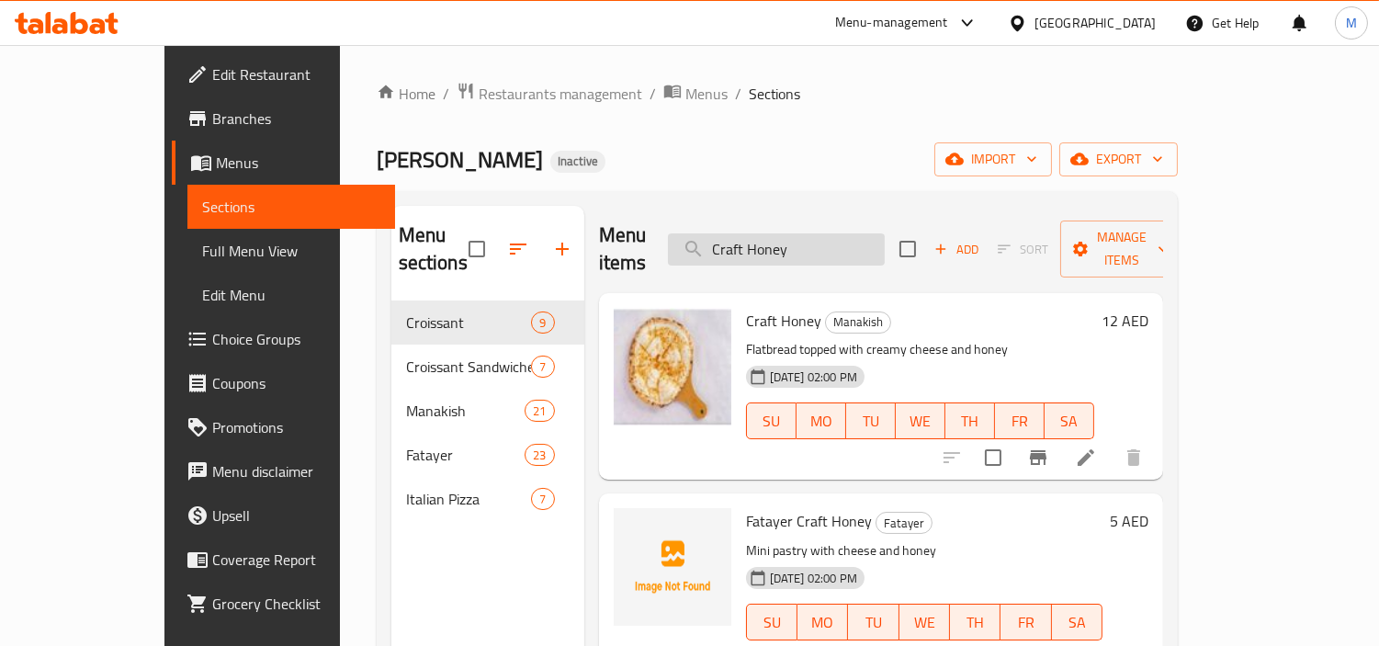
click at [867, 233] on input "Craft Honey" at bounding box center [776, 249] width 217 height 32
paste input "oissant Almond"
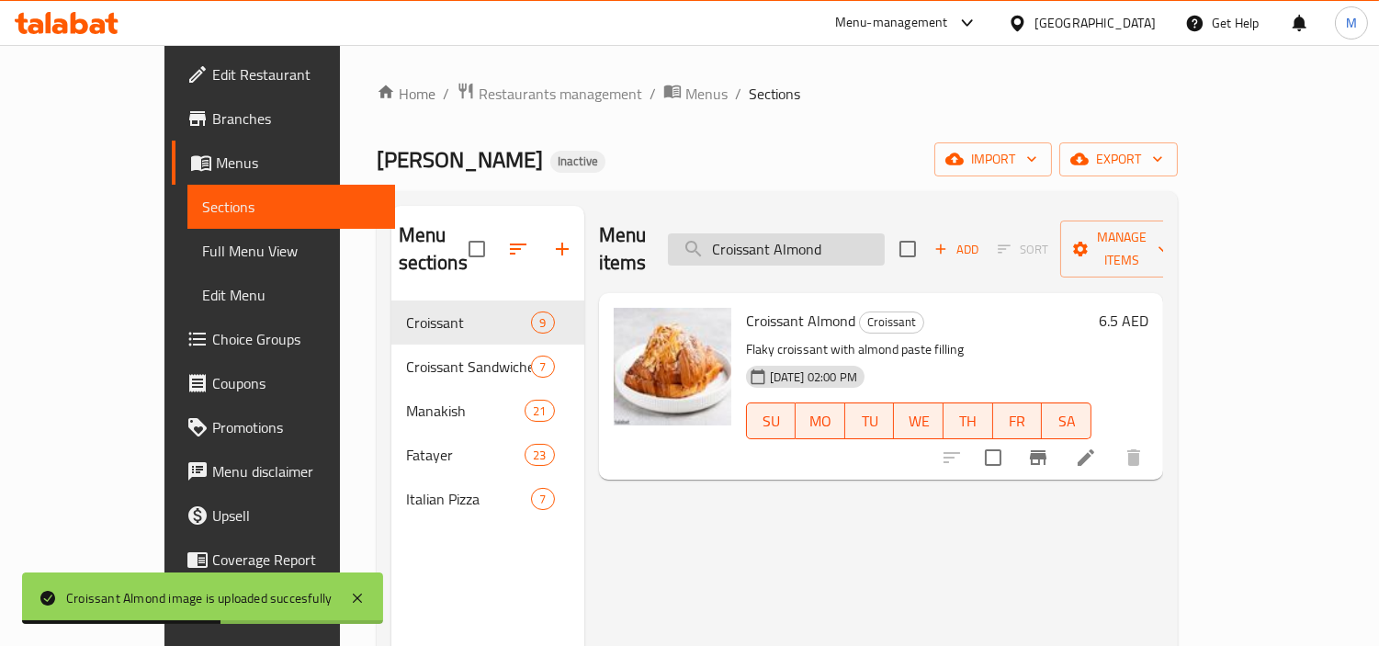
click at [885, 233] on input "Croissant Almond" at bounding box center [776, 249] width 217 height 32
paste input "Cheese"
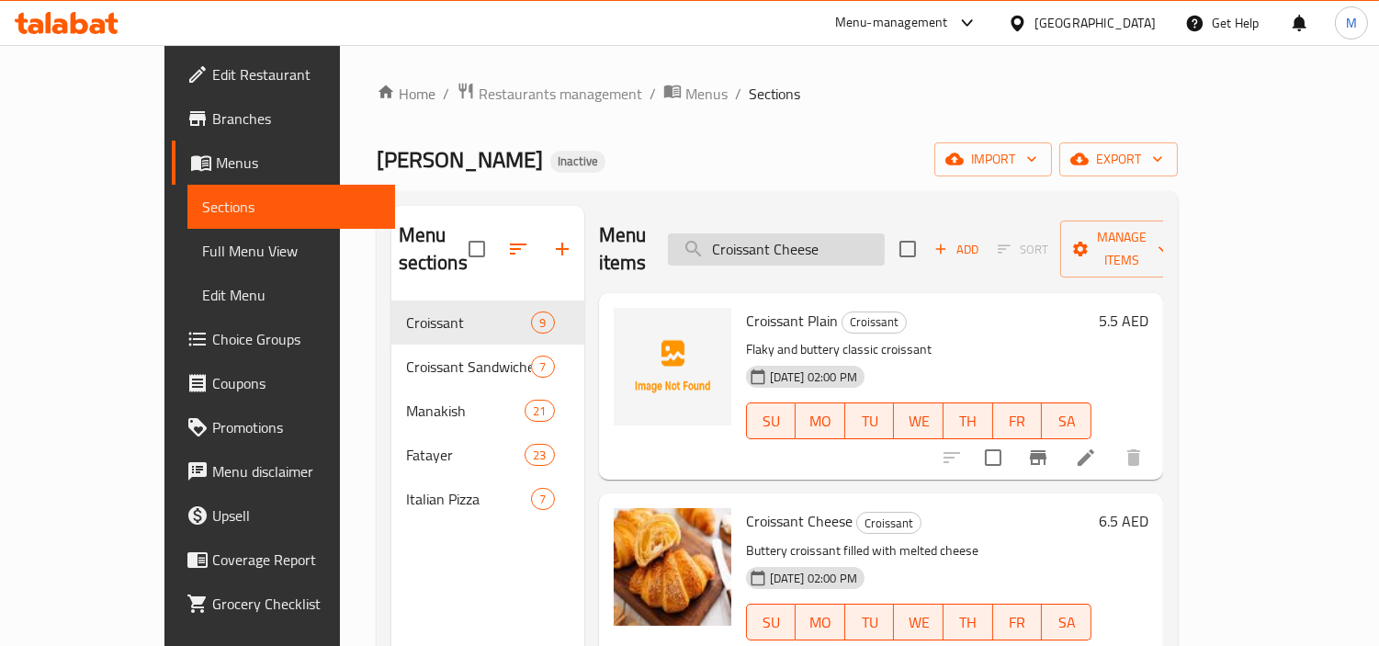
click at [875, 239] on input "Croissant Cheese" at bounding box center [776, 249] width 217 height 32
paste input "ocolat"
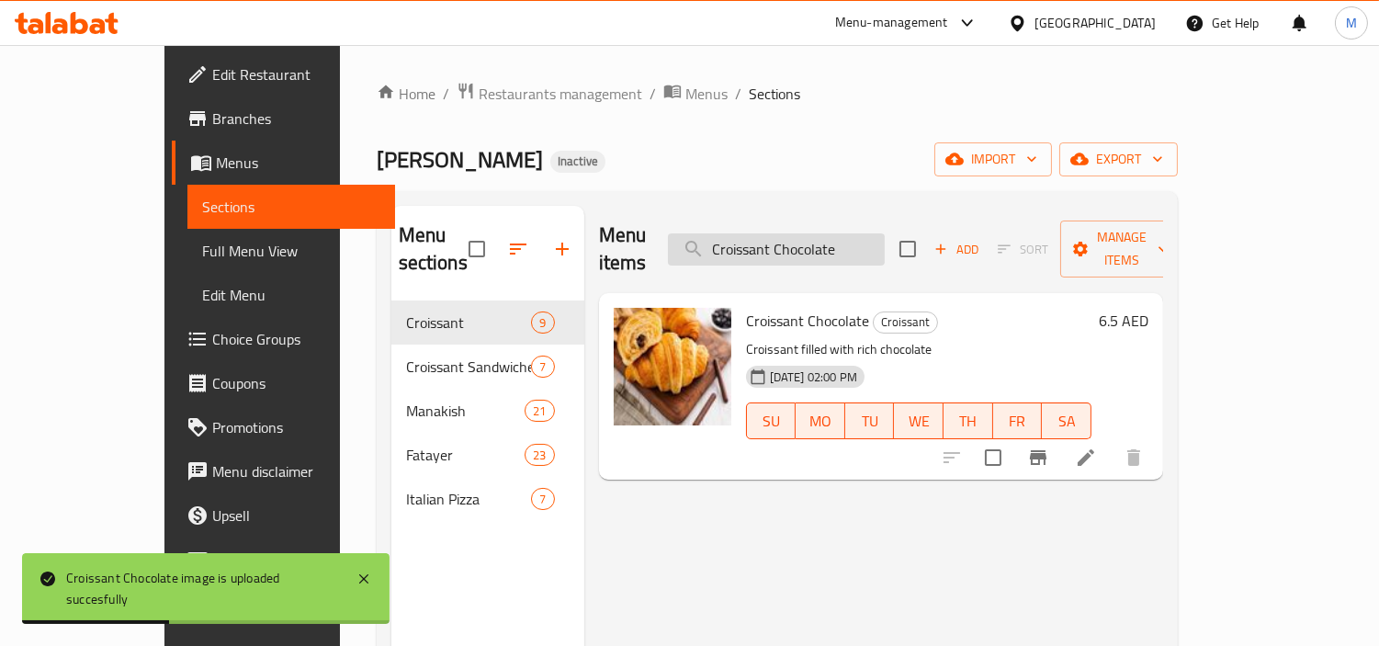
click at [885, 233] on input "Croissant Chocolate" at bounding box center [776, 249] width 217 height 32
paste input "offe"
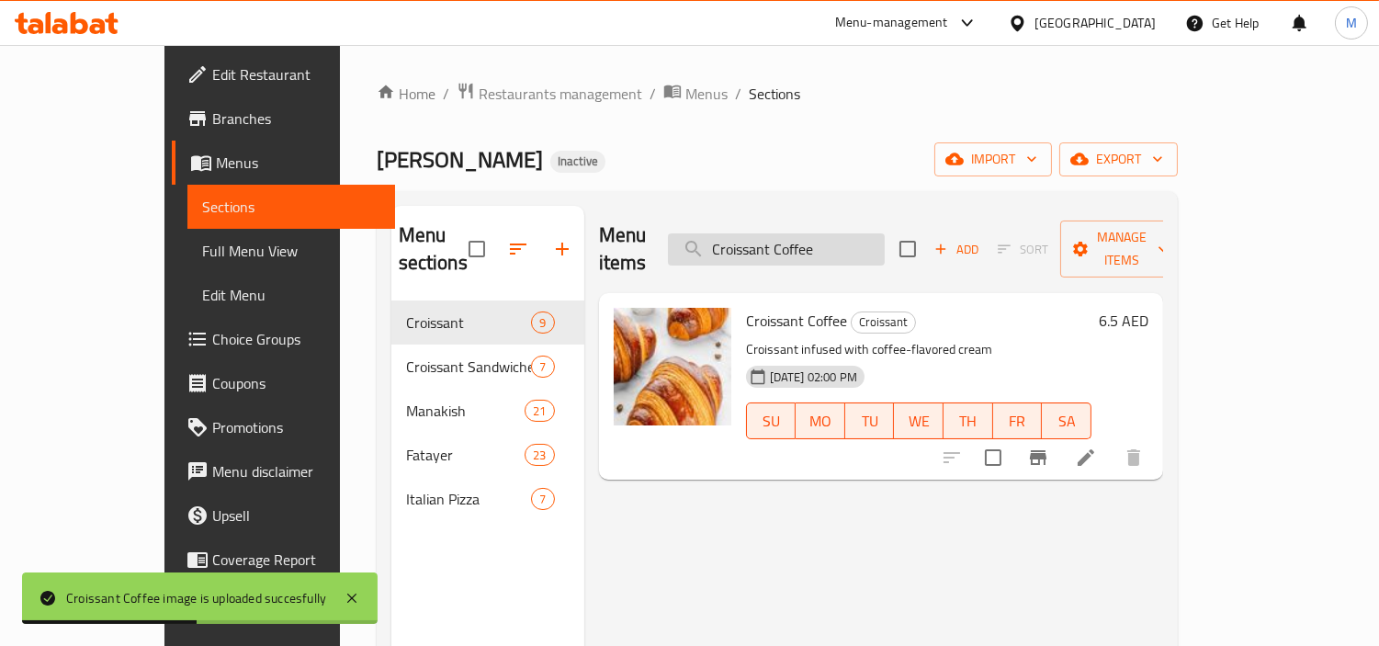
click at [873, 233] on input "Croissant Coffee" at bounding box center [776, 249] width 217 height 32
paste input "ustrd"
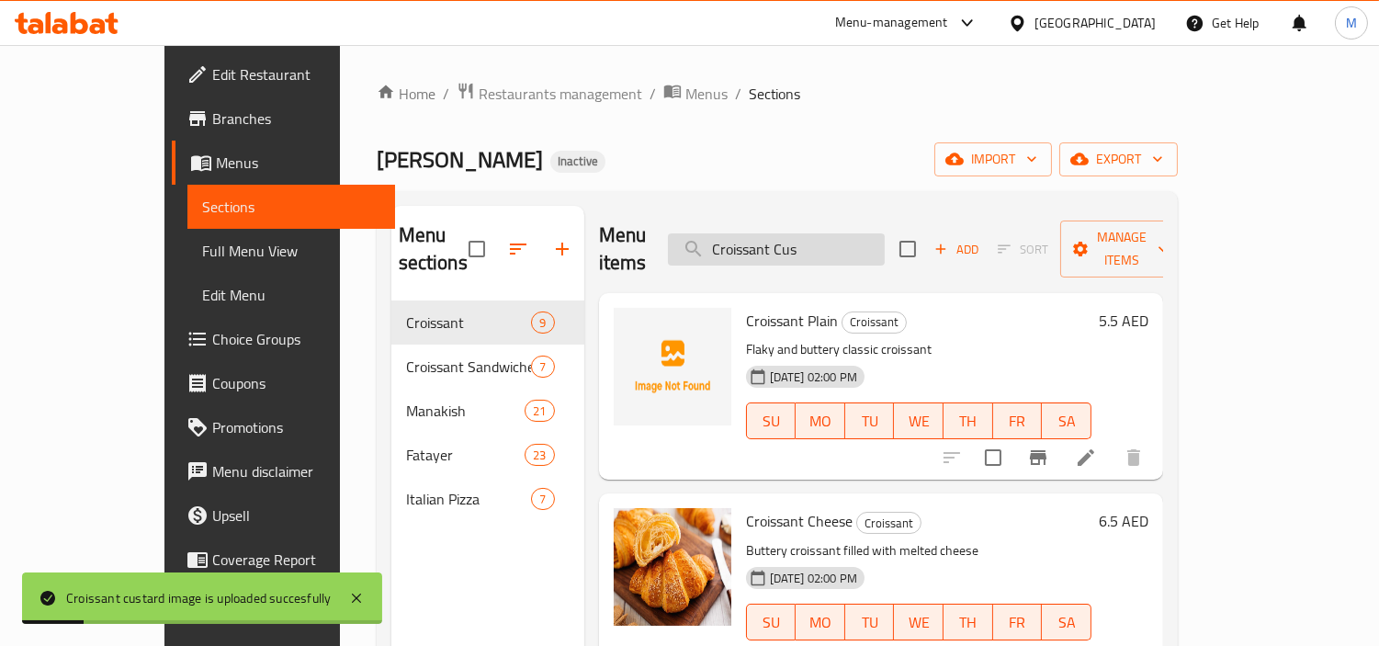
click at [875, 234] on input "Croissant Cus" at bounding box center [776, 249] width 217 height 32
paste input "Nutella"
click at [885, 233] on input "Croissant Nutella" at bounding box center [776, 249] width 217 height 32
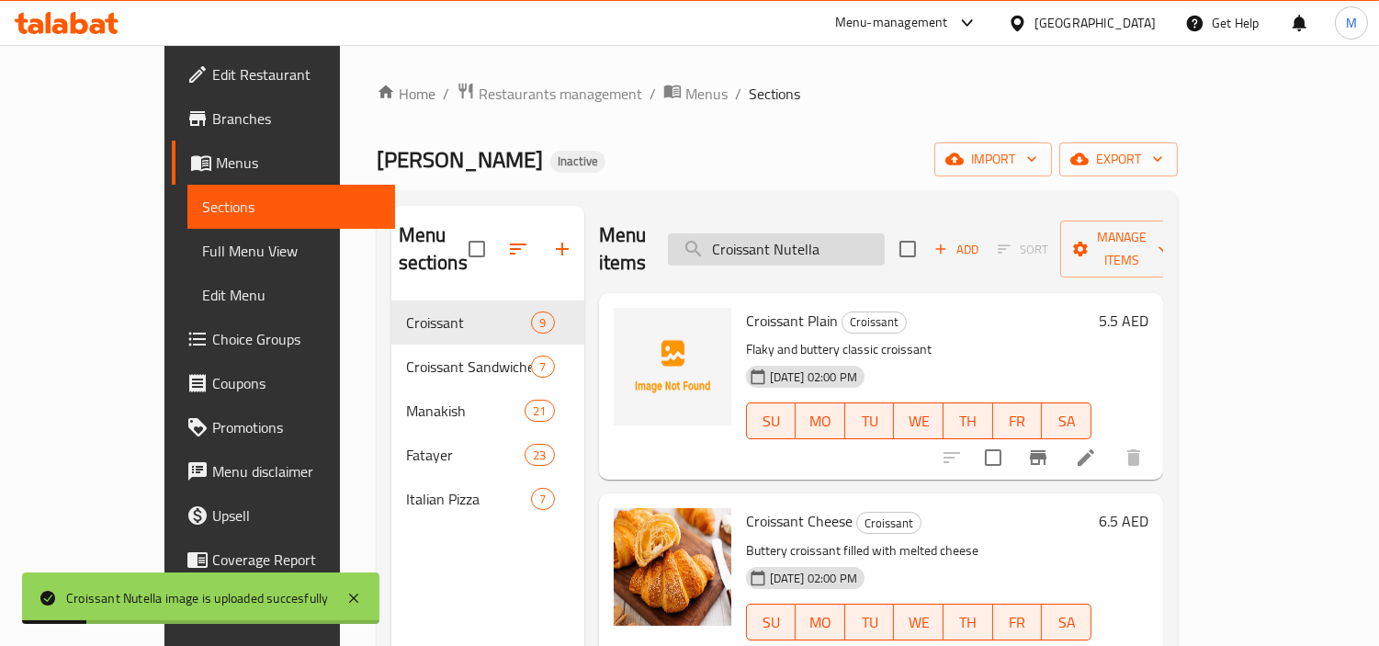
click at [885, 233] on input "Croissant Nutella" at bounding box center [776, 249] width 217 height 32
paste input "Pistachio"
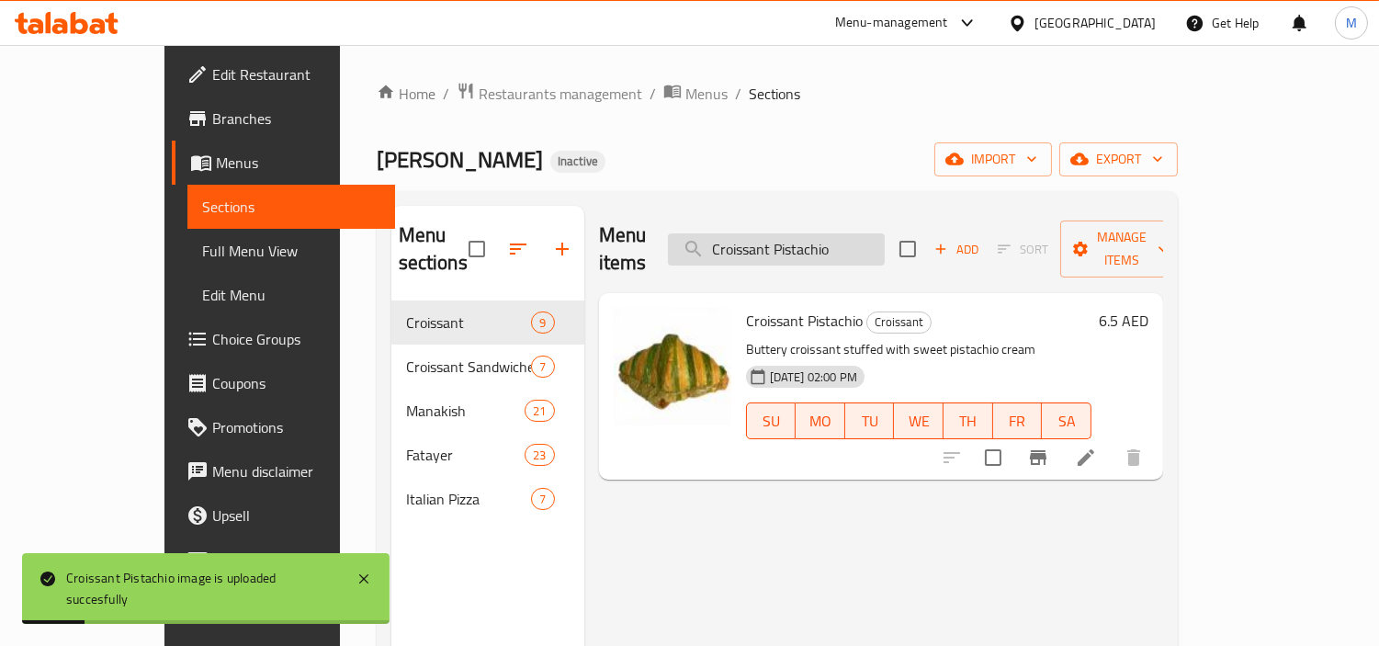
click at [885, 233] on input "Croissant Pistachio" at bounding box center [776, 249] width 217 height 32
paste input "lain"
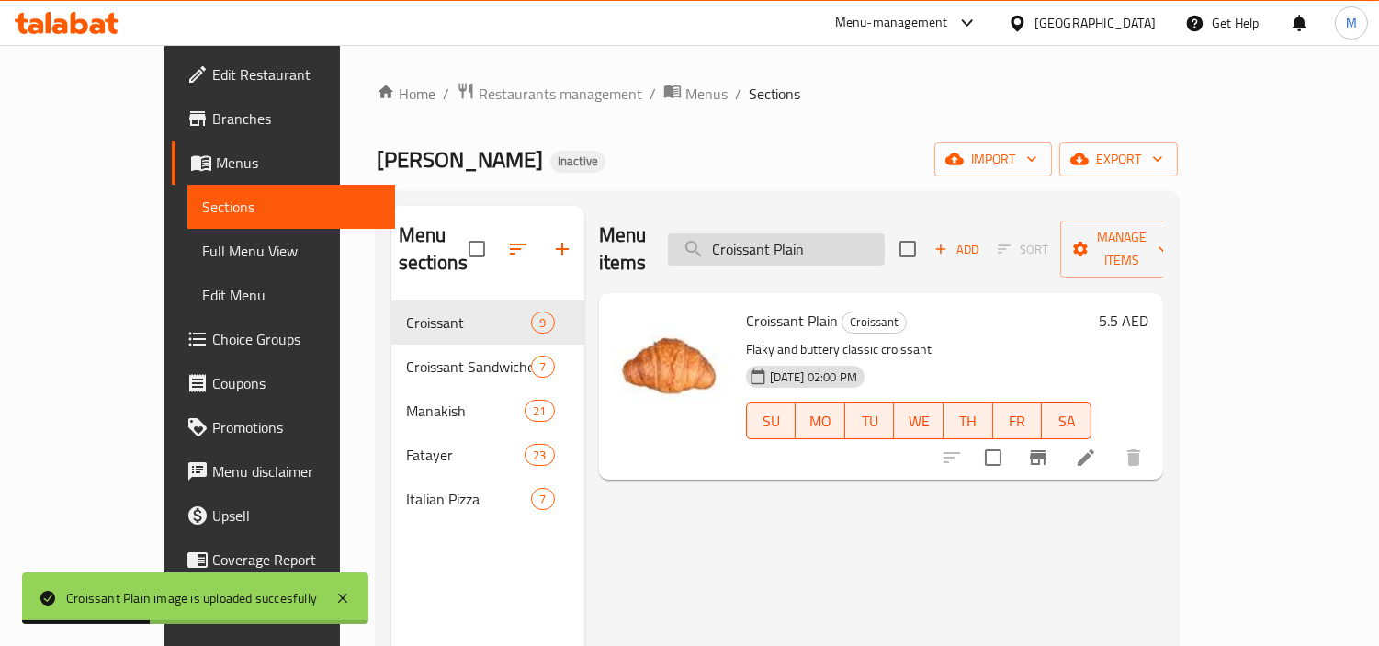
click at [885, 237] on input "Croissant Plain" at bounding box center [776, 249] width 217 height 32
paste input "Zatar"
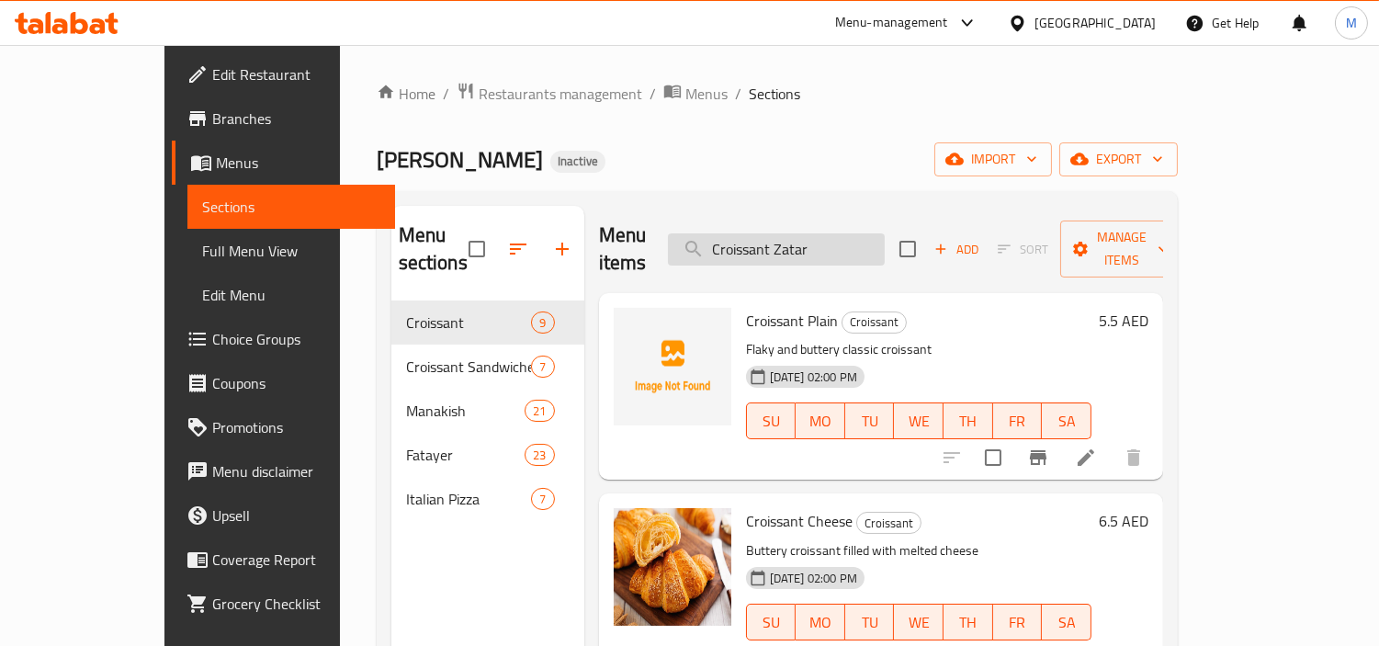
click at [864, 241] on input "Croissant Zatar" at bounding box center [776, 249] width 217 height 32
paste input "Egg Croissant"
click at [864, 241] on input "Croissant Egg Croissant" at bounding box center [776, 249] width 217 height 32
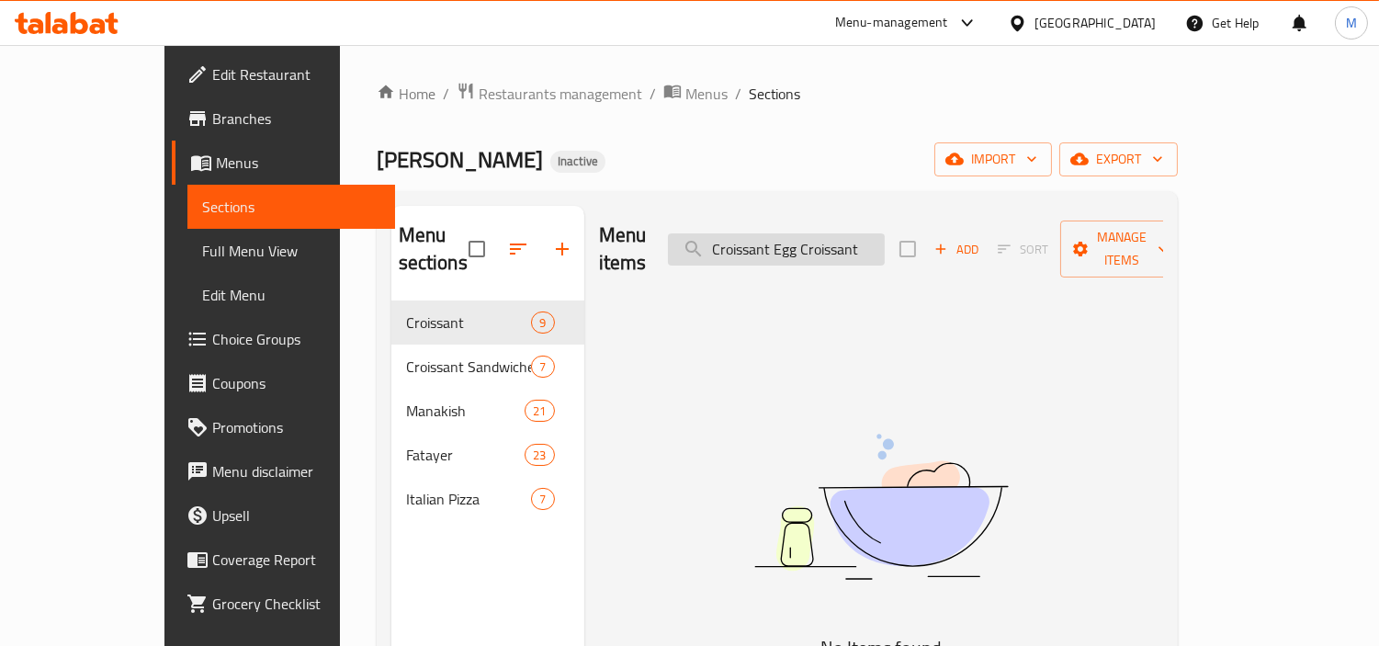
paste input "search"
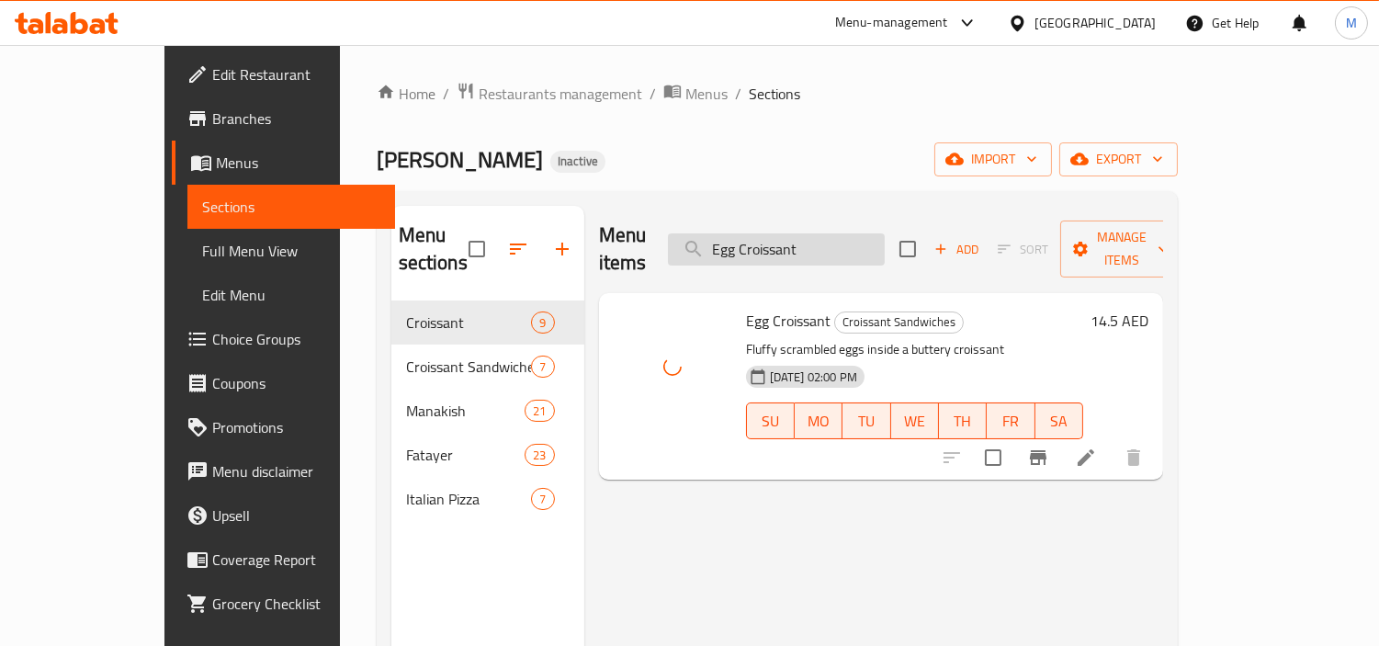
click at [885, 243] on input "Egg Croissant" at bounding box center [776, 249] width 217 height 32
paste input "Fatayer Zatar"
click at [885, 243] on input "Egg Croissant" at bounding box center [776, 249] width 217 height 32
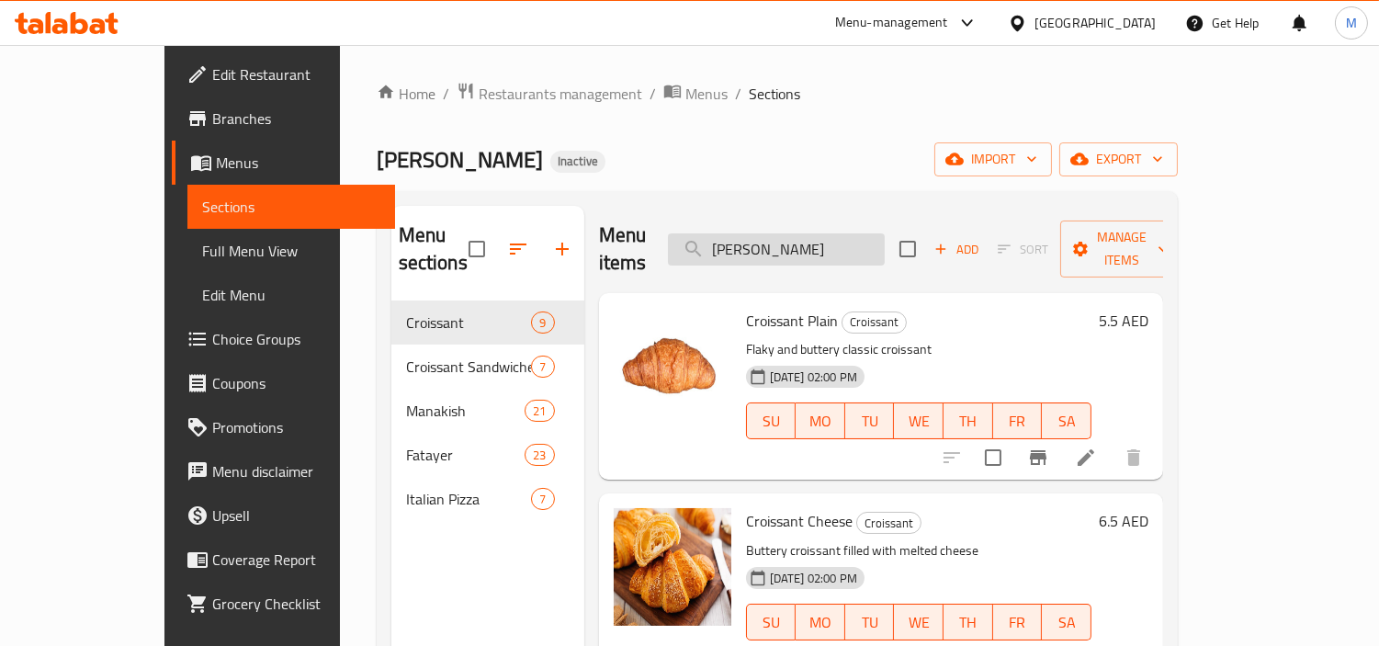
click at [776, 240] on input "Fatayer Zatar" at bounding box center [776, 249] width 217 height 32
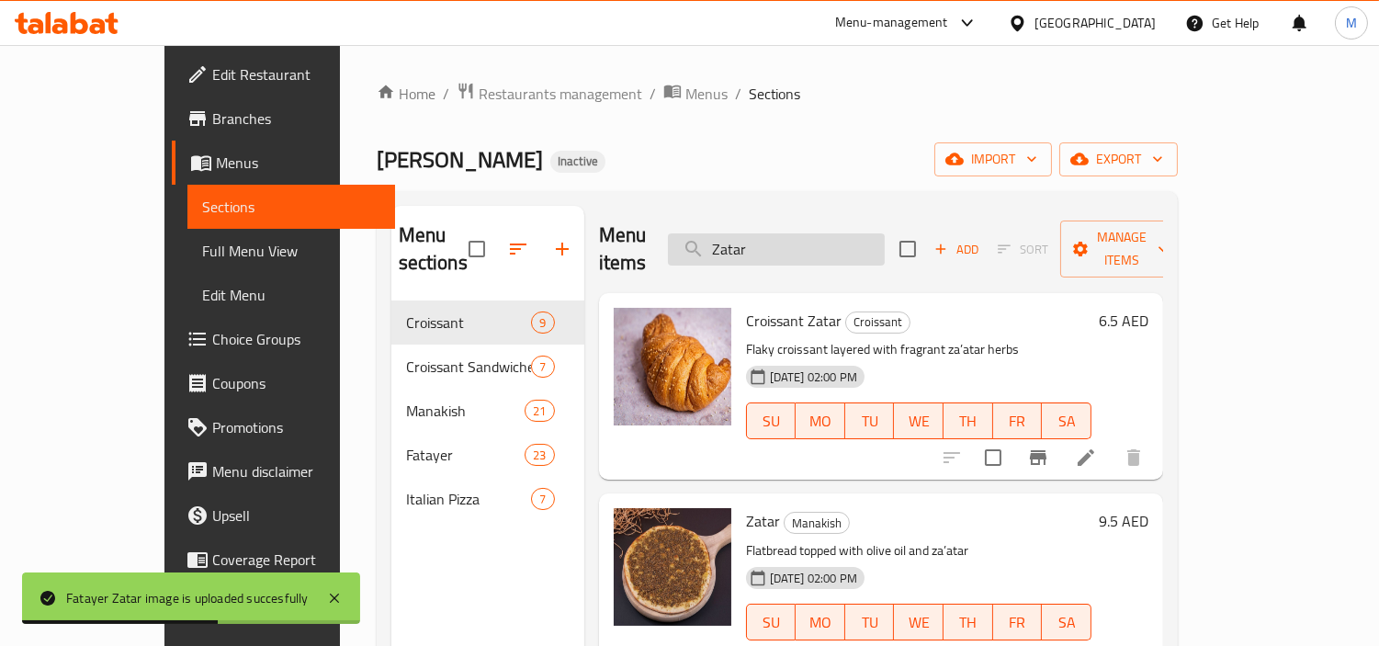
click at [836, 242] on input "Zatar" at bounding box center [776, 249] width 217 height 32
paste input "Garlic Cheese"
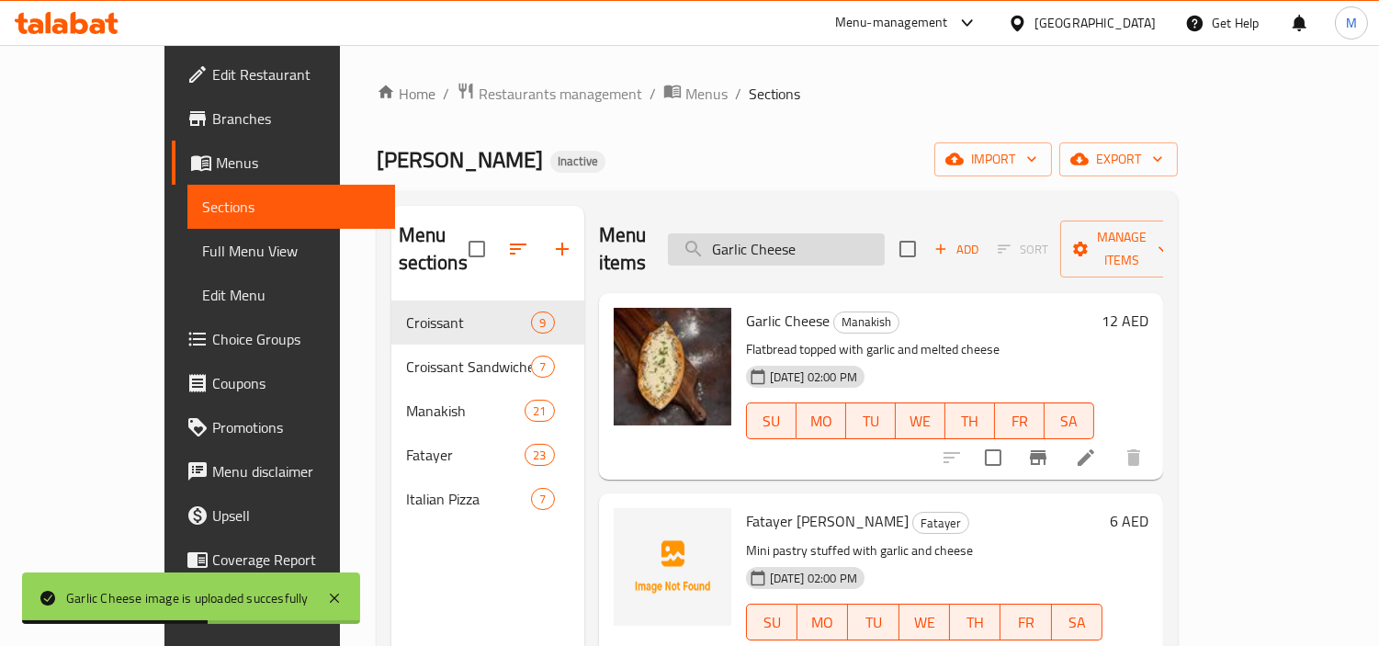
click at [868, 240] on input "Garlic Cheese" at bounding box center [776, 249] width 217 height 32
paste input "Halloumi Sandwich"
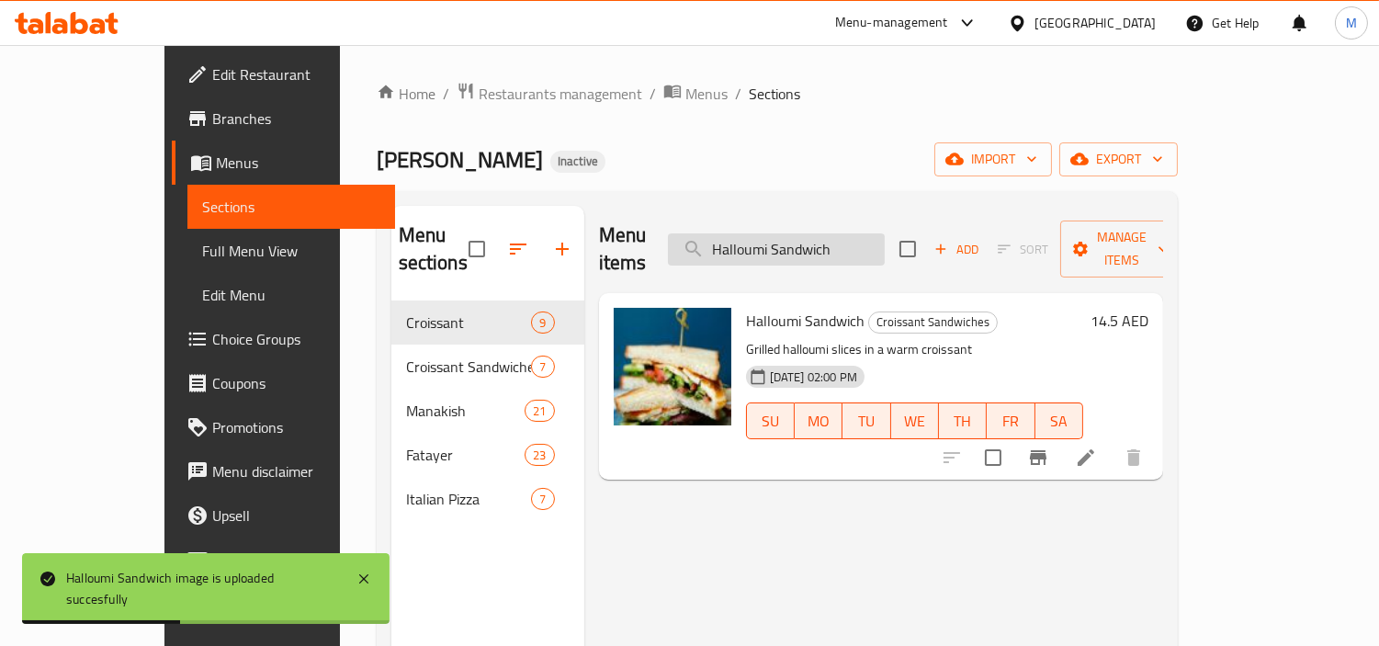
click at [871, 234] on input "Halloumi Sandwich" at bounding box center [776, 249] width 217 height 32
paste input "Lebne Falafel"
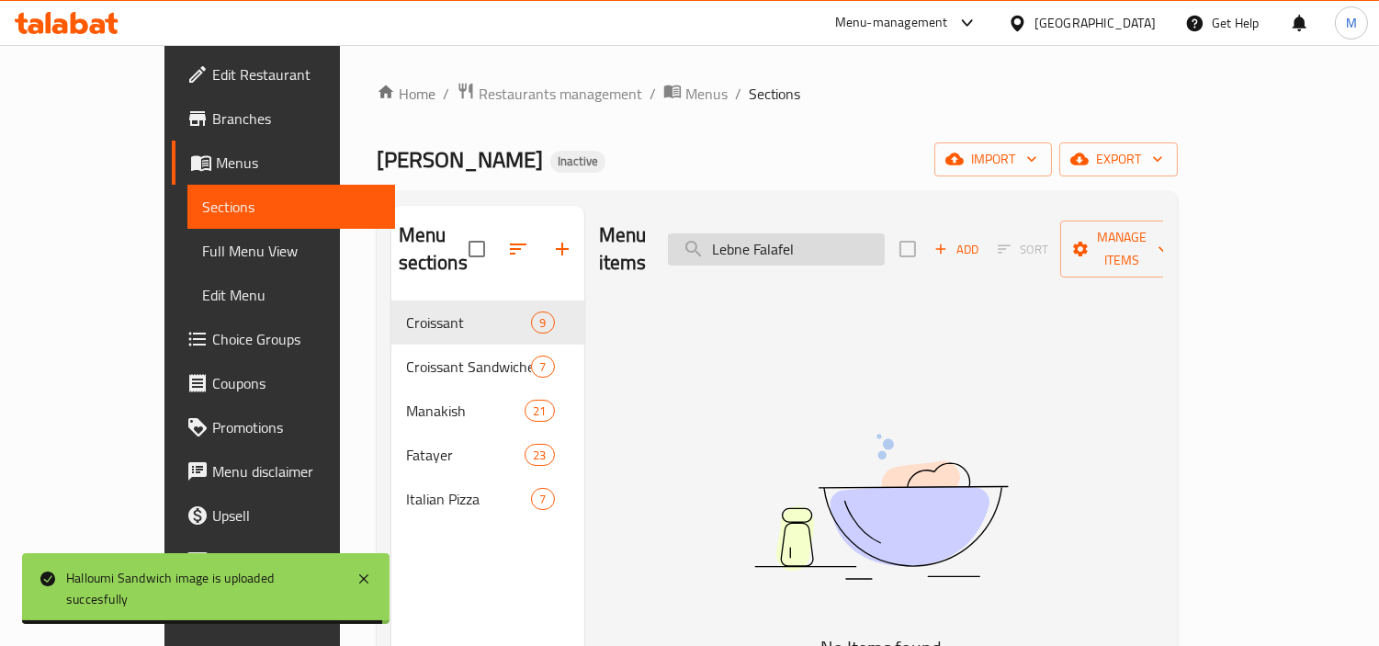
click at [846, 233] on input "Lebne Falafel" at bounding box center [776, 249] width 217 height 32
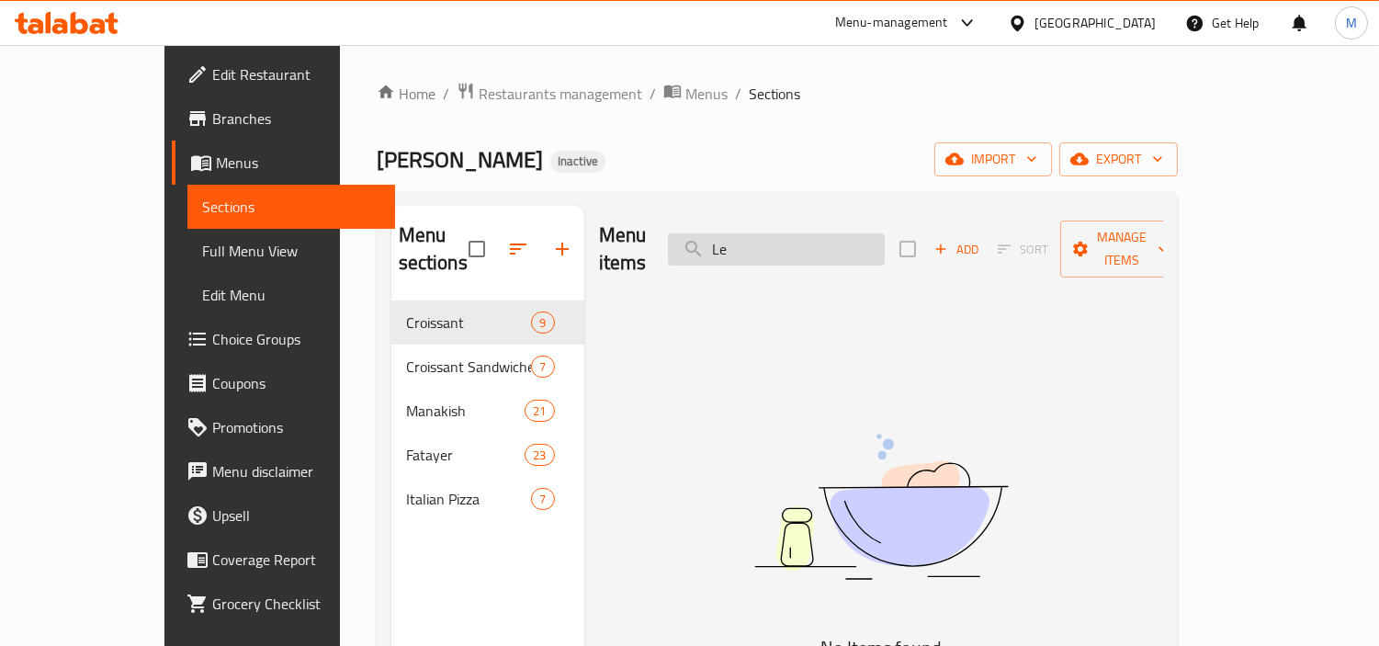
type input "L"
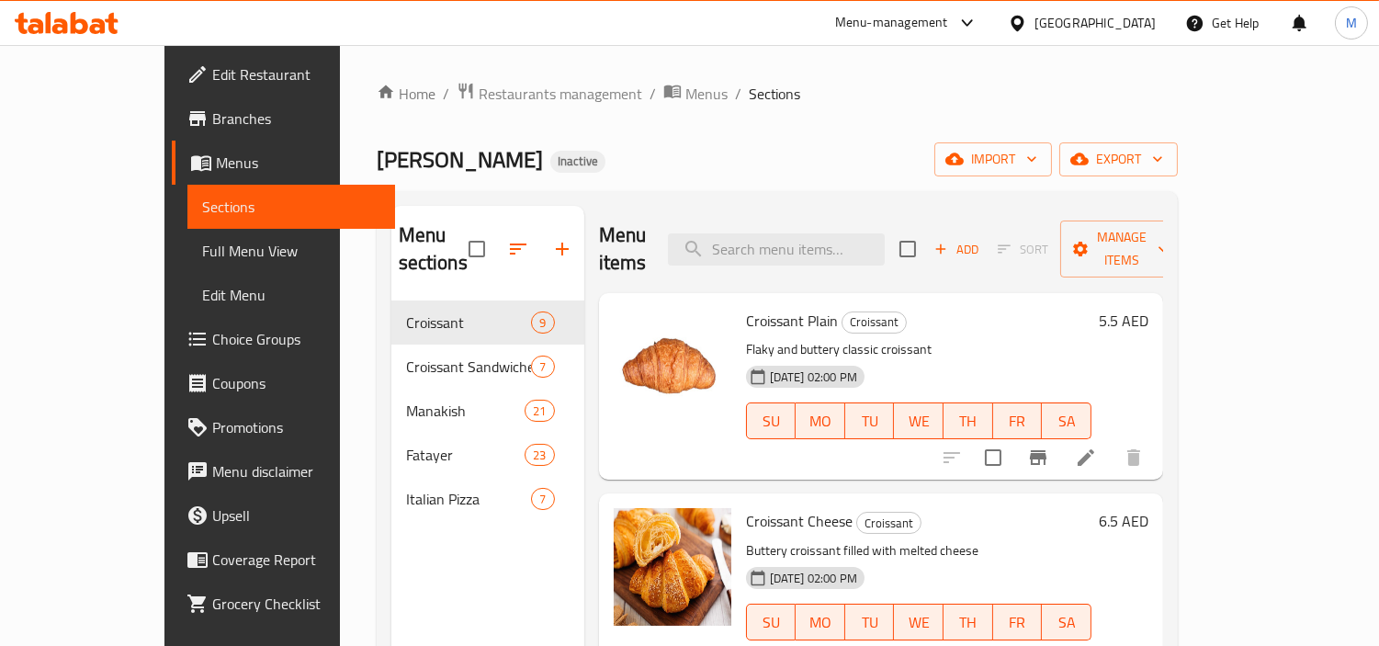
paste input "Lebne Falafel"
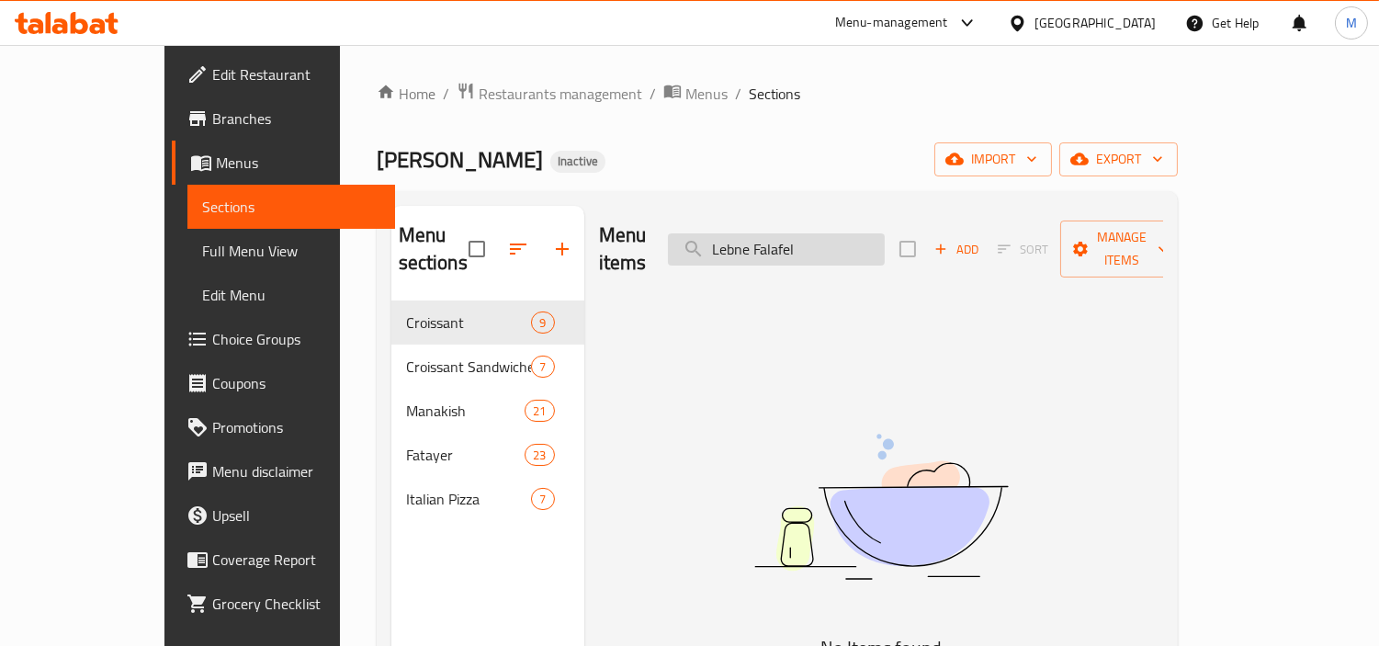
click at [790, 241] on input "Lebne Falafel" at bounding box center [776, 249] width 217 height 32
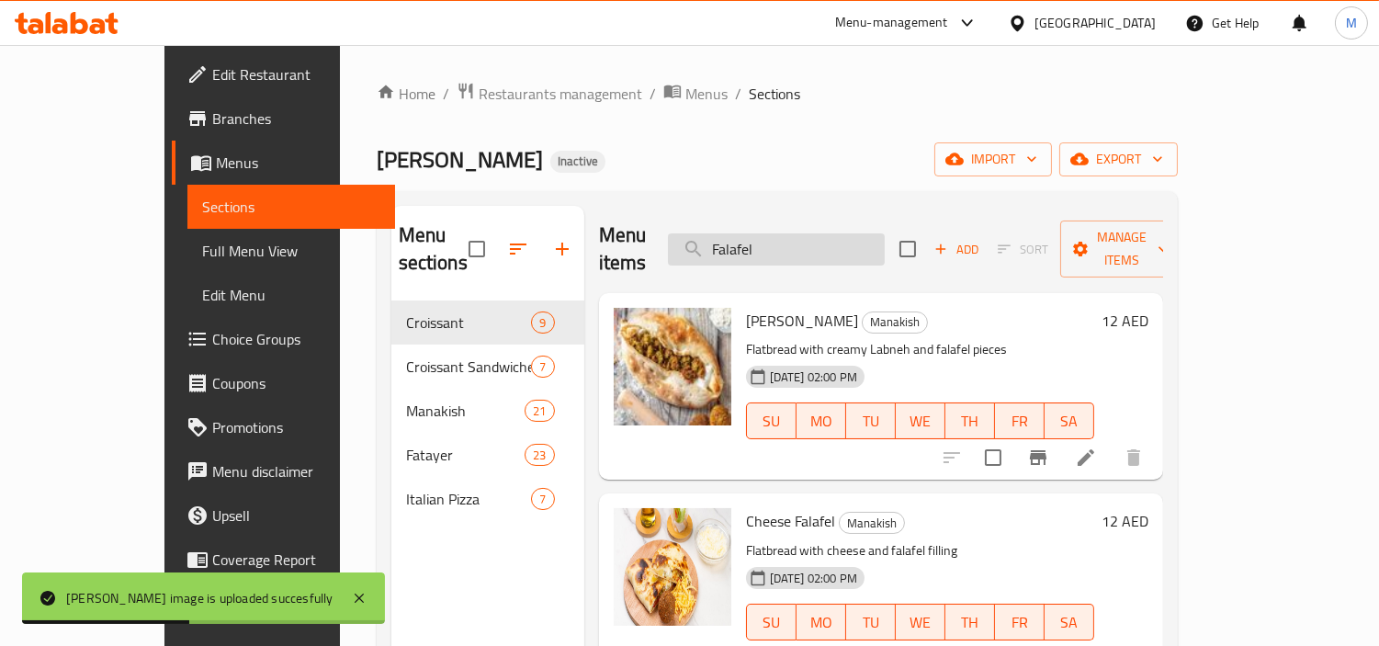
click at [860, 246] on input "Falafel" at bounding box center [776, 249] width 217 height 32
paste input "Lebne"
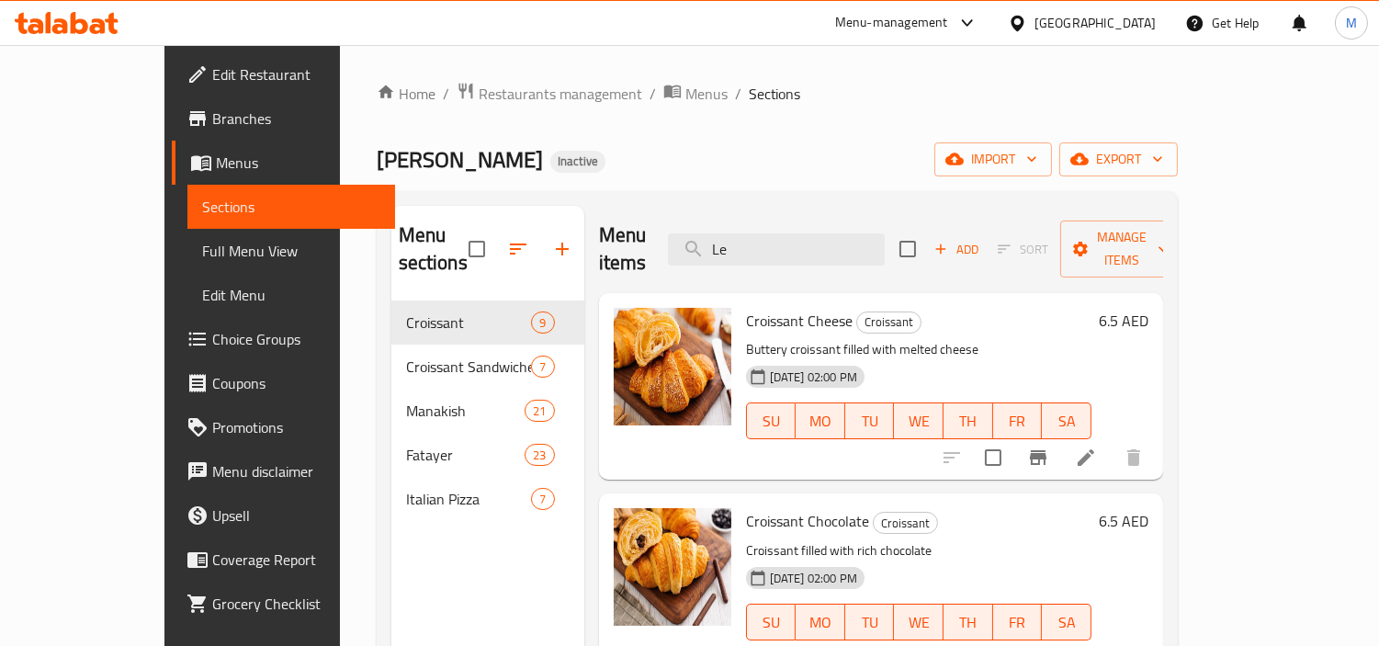
type input "L"
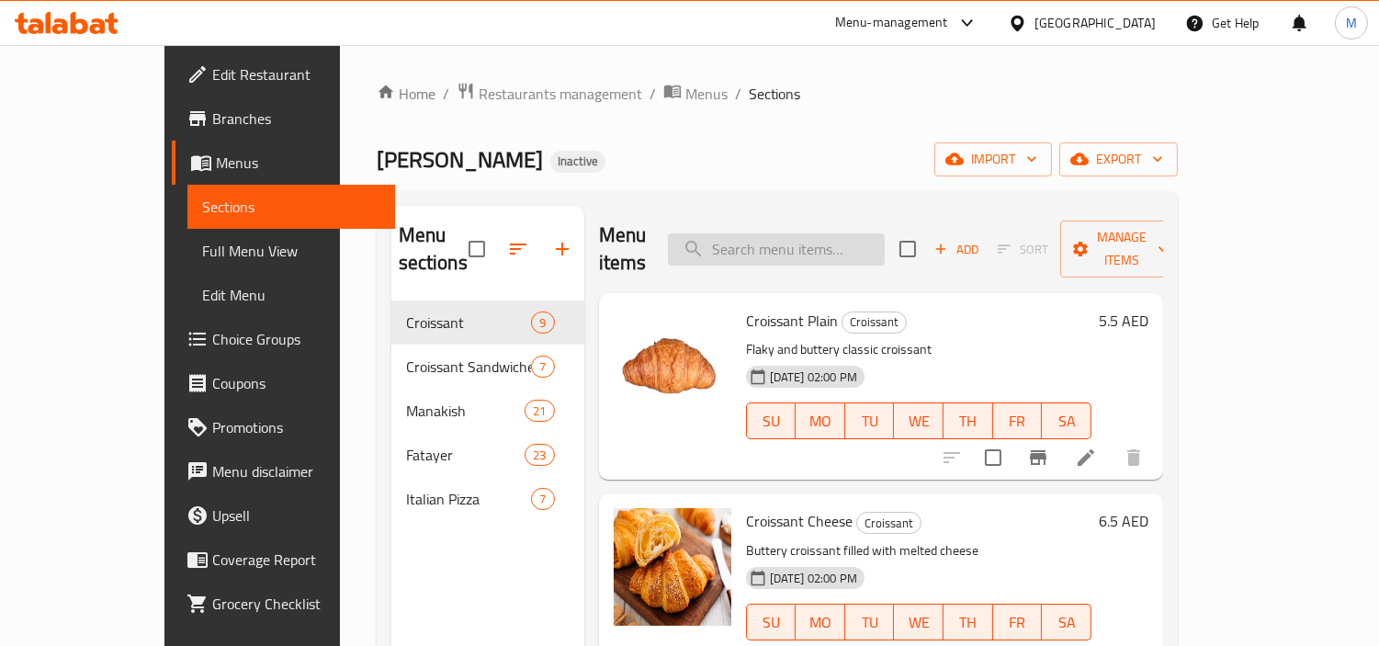
paste input "Lebne"
click at [856, 242] on input "L" at bounding box center [776, 249] width 217 height 32
paste input "ebne"
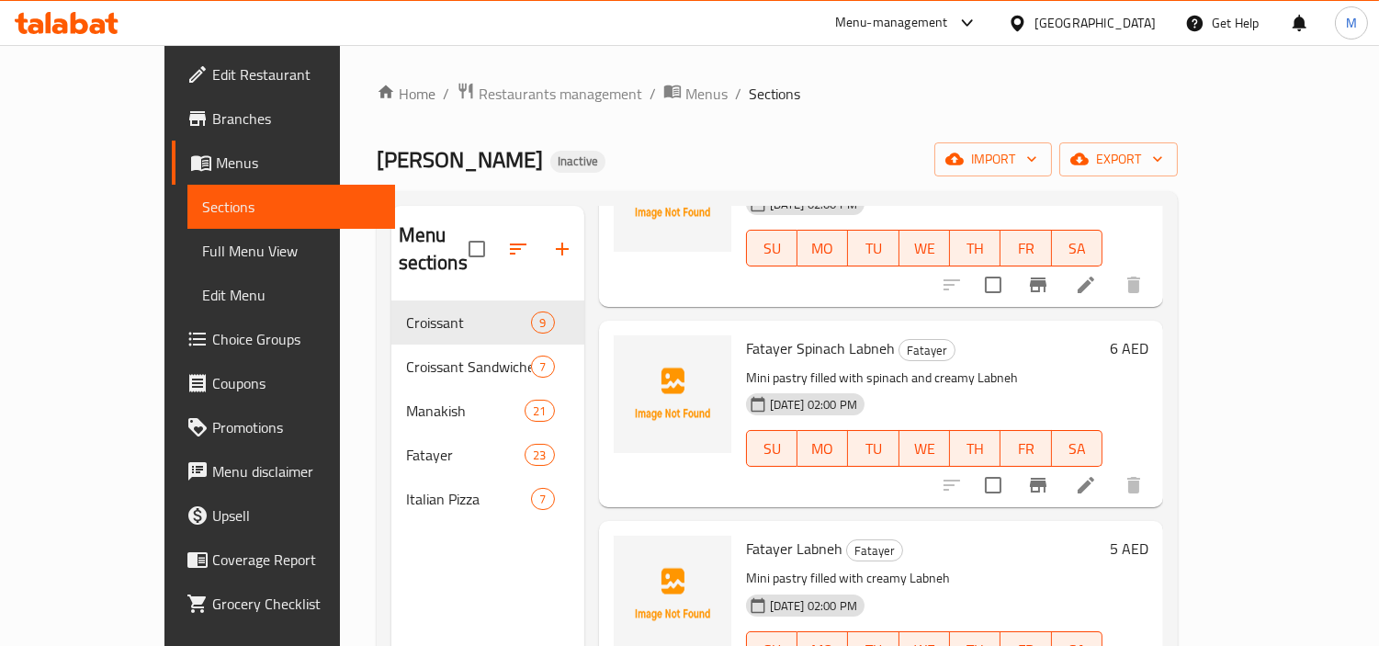
scroll to position [2609, 0]
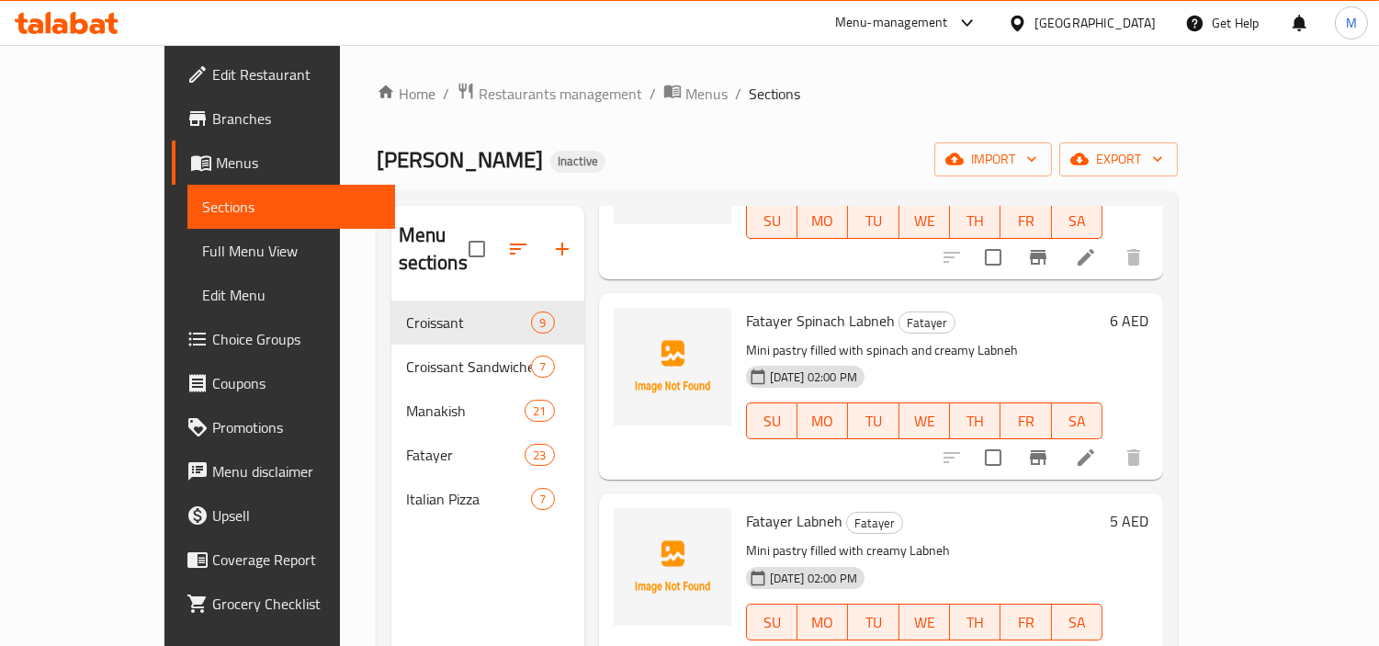
click at [833, 307] on span "Fatayer Spinach Labneh" at bounding box center [820, 321] width 149 height 28
copy h6 "Labneh"
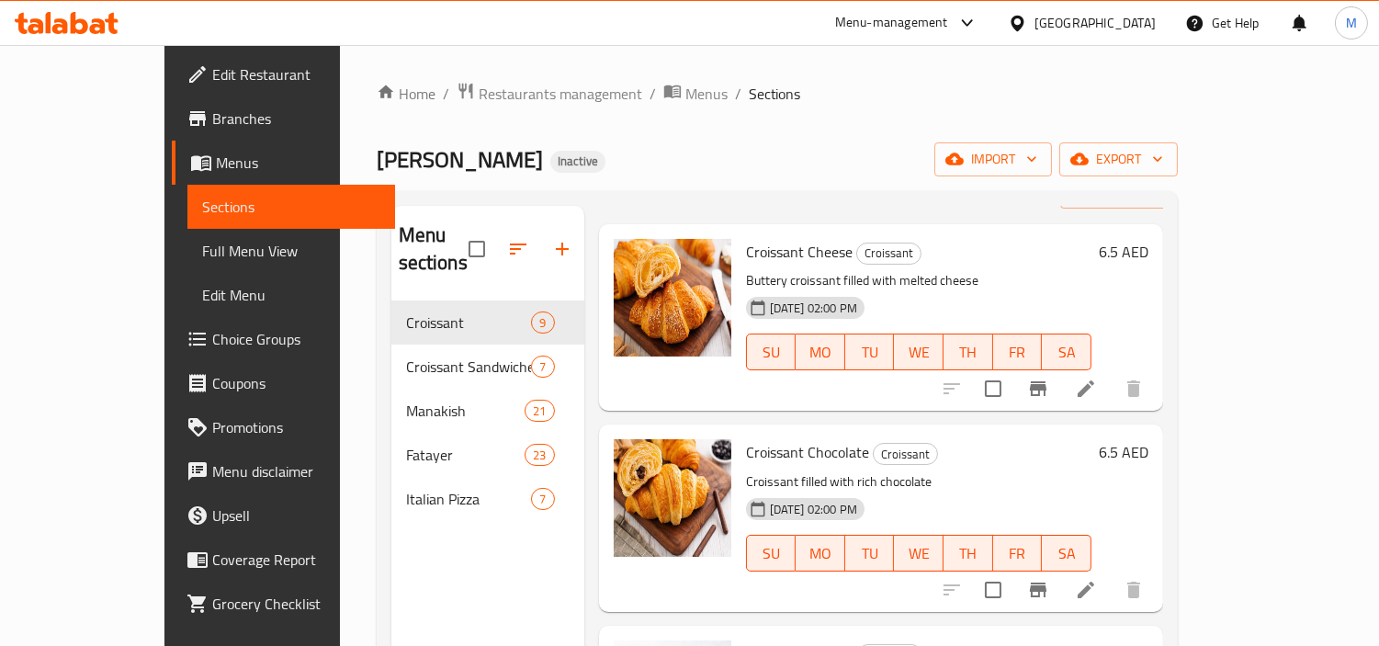
scroll to position [0, 0]
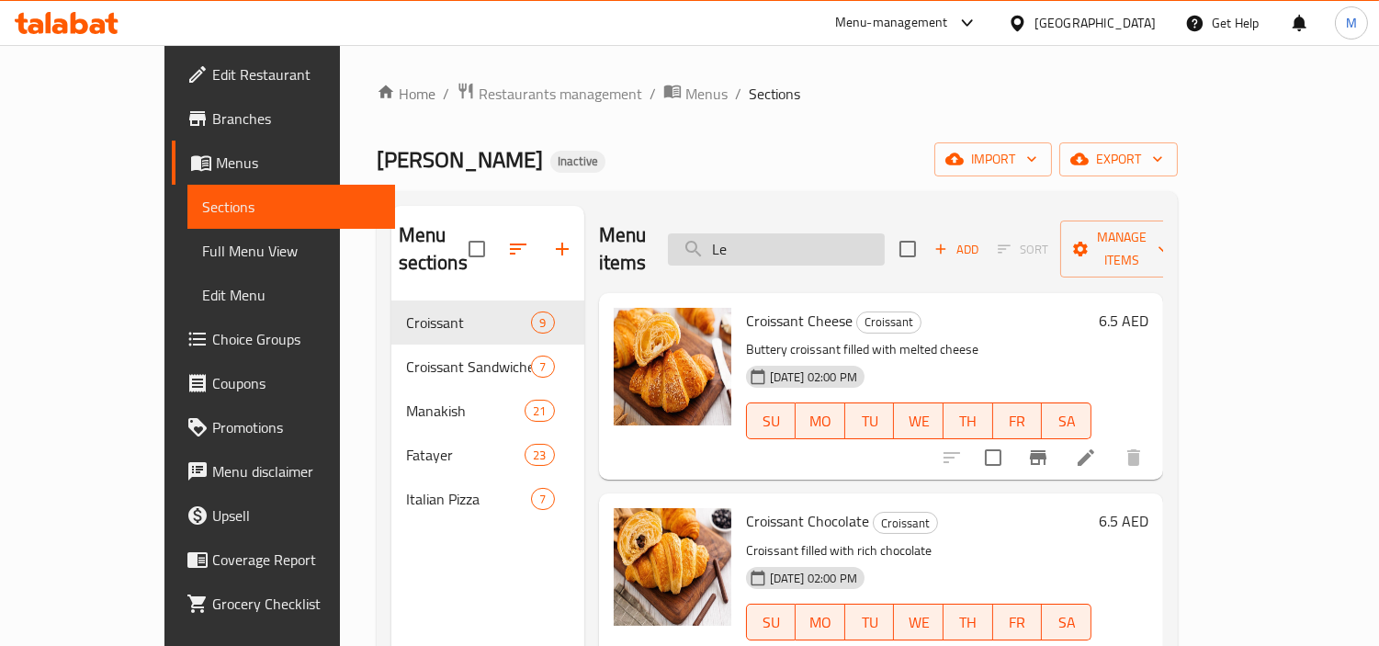
click at [812, 233] on input "Le" at bounding box center [776, 249] width 217 height 32
paste input "abneh"
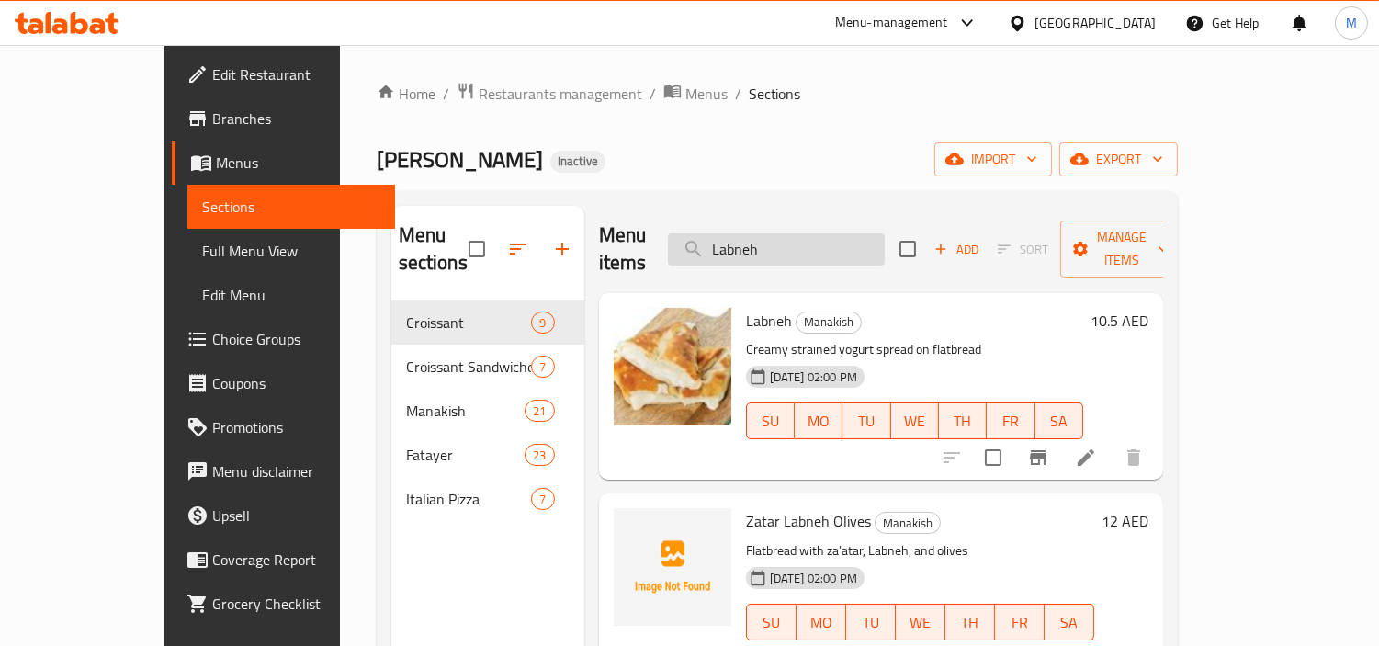
click at [843, 233] on input "Labneh" at bounding box center [776, 249] width 217 height 32
paste input "Manakish Cheese Cheps Oman"
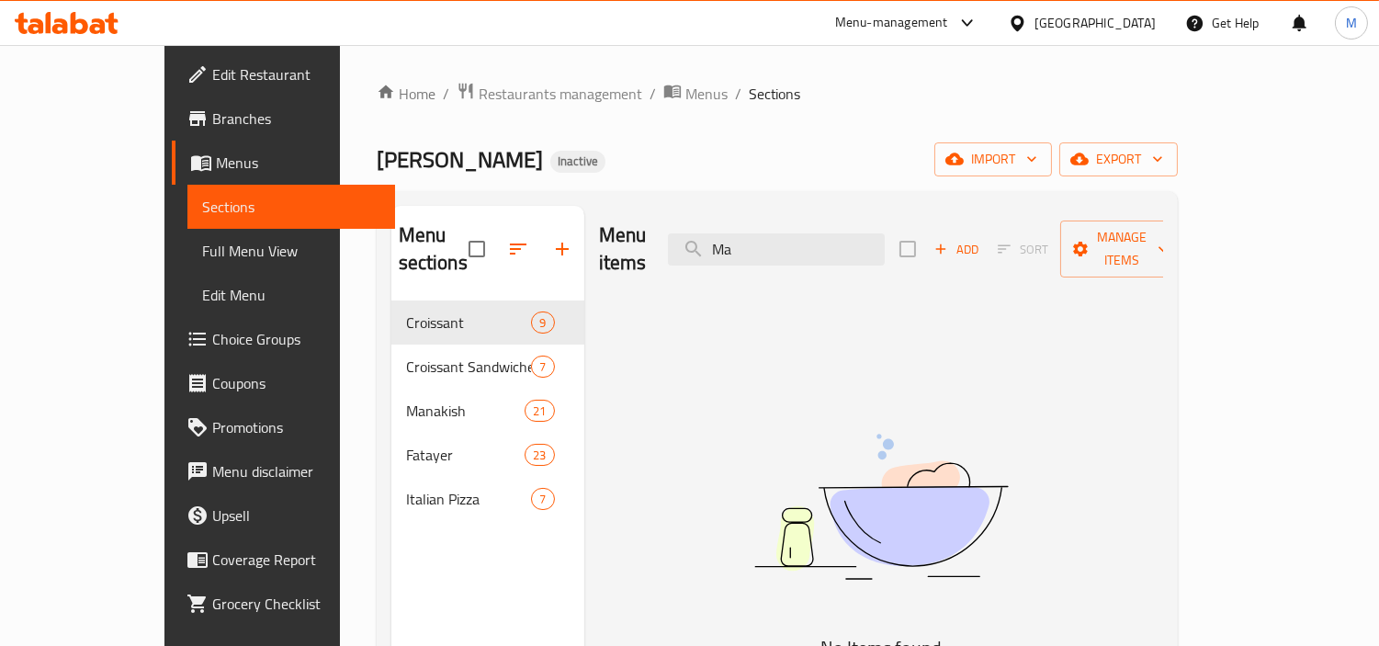
type input "M"
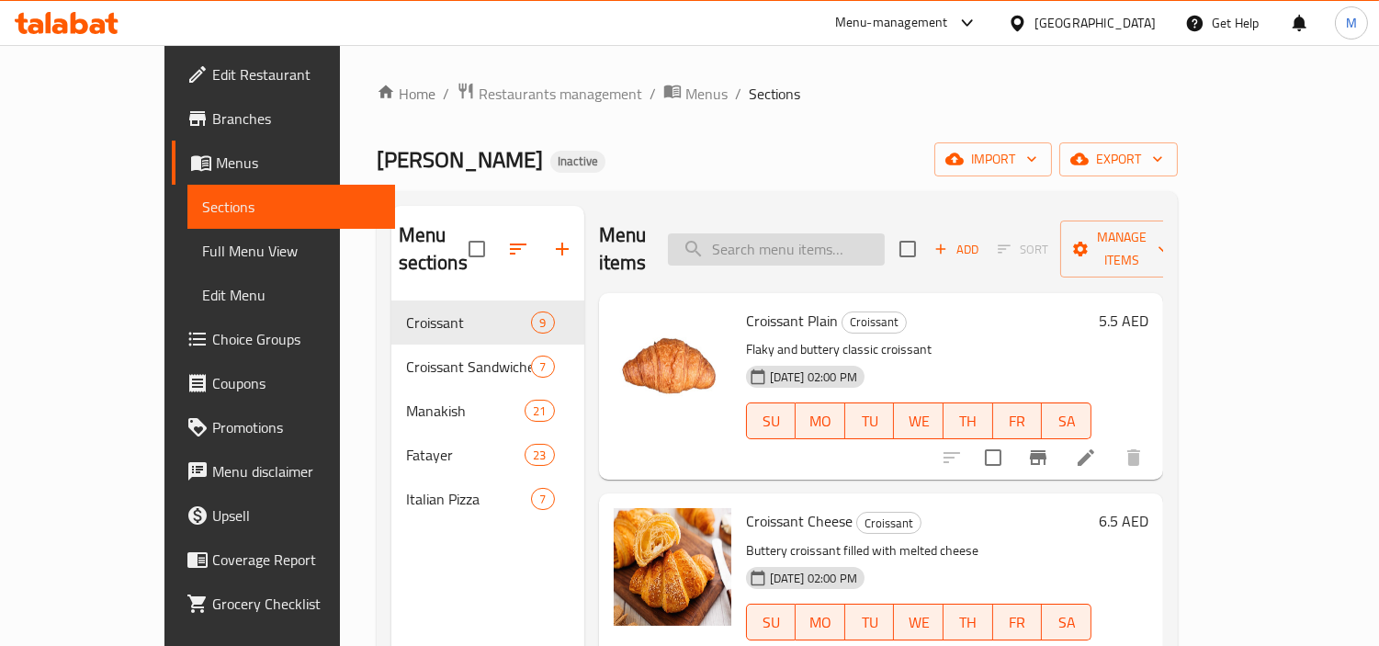
click at [813, 244] on input "search" at bounding box center [776, 249] width 217 height 32
paste input "Cheese Cheps Oman"
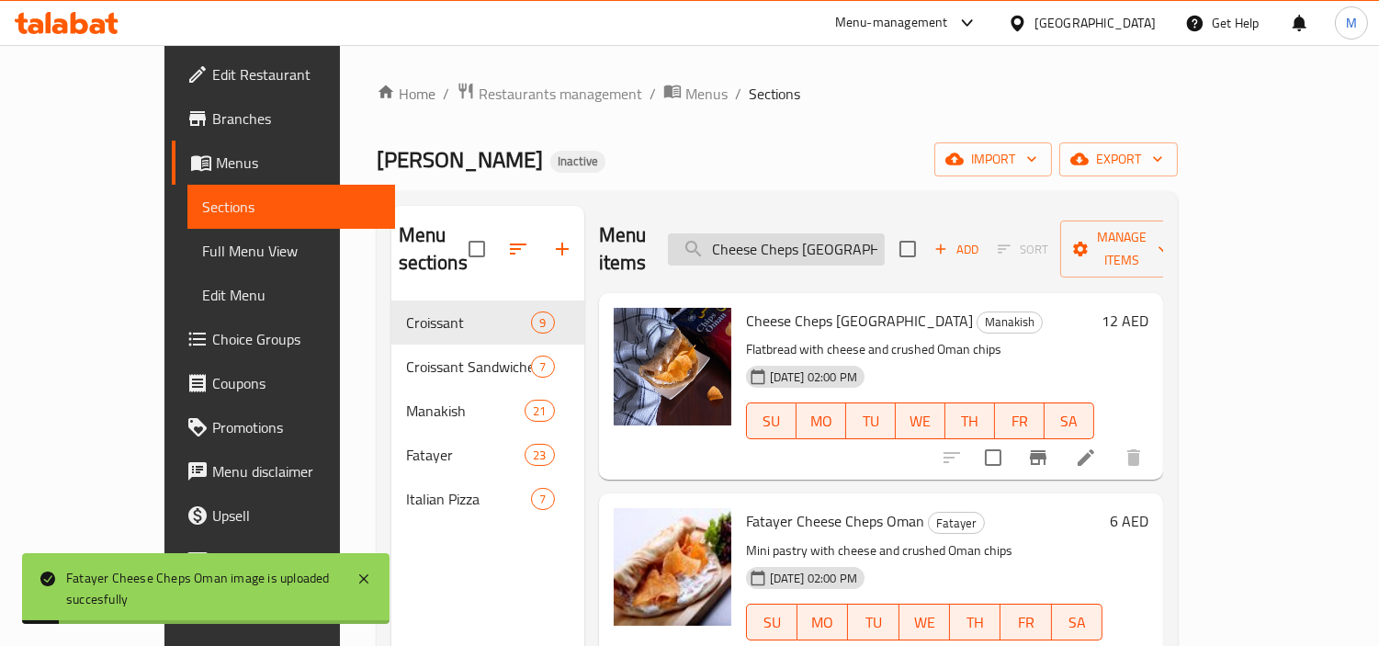
click at [885, 233] on input "Cheese Cheps Oman" at bounding box center [776, 249] width 217 height 32
paste input "Manakish Cheese Egg"
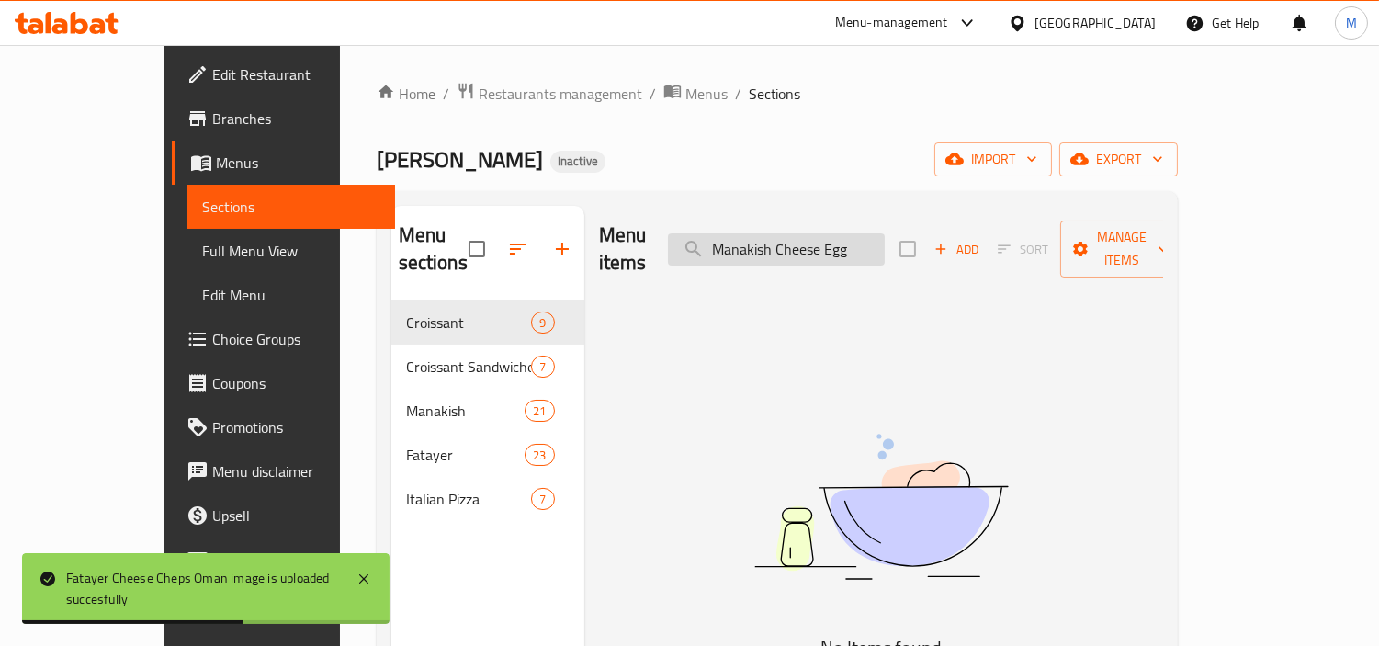
click at [812, 233] on input "Manakish Cheese Egg" at bounding box center [776, 249] width 217 height 32
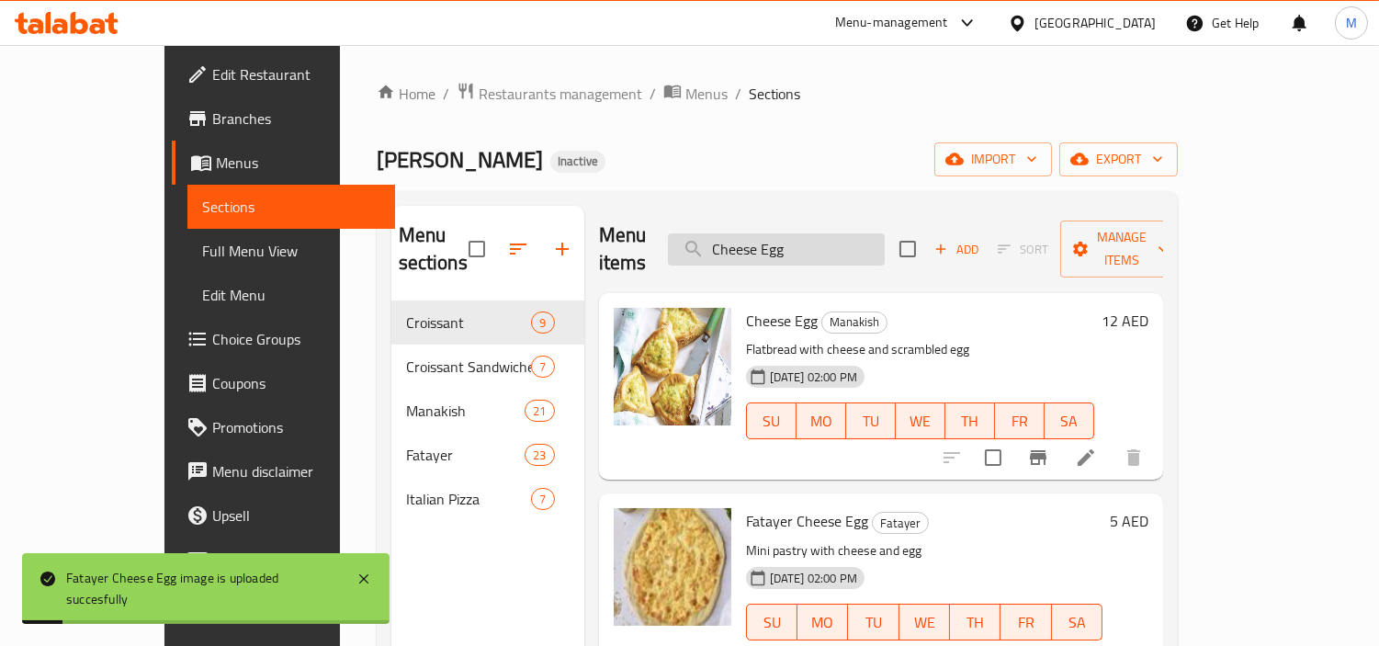
click at [849, 240] on input "Cheese Egg" at bounding box center [776, 249] width 217 height 32
paste input "Manakish Cheese Honey"
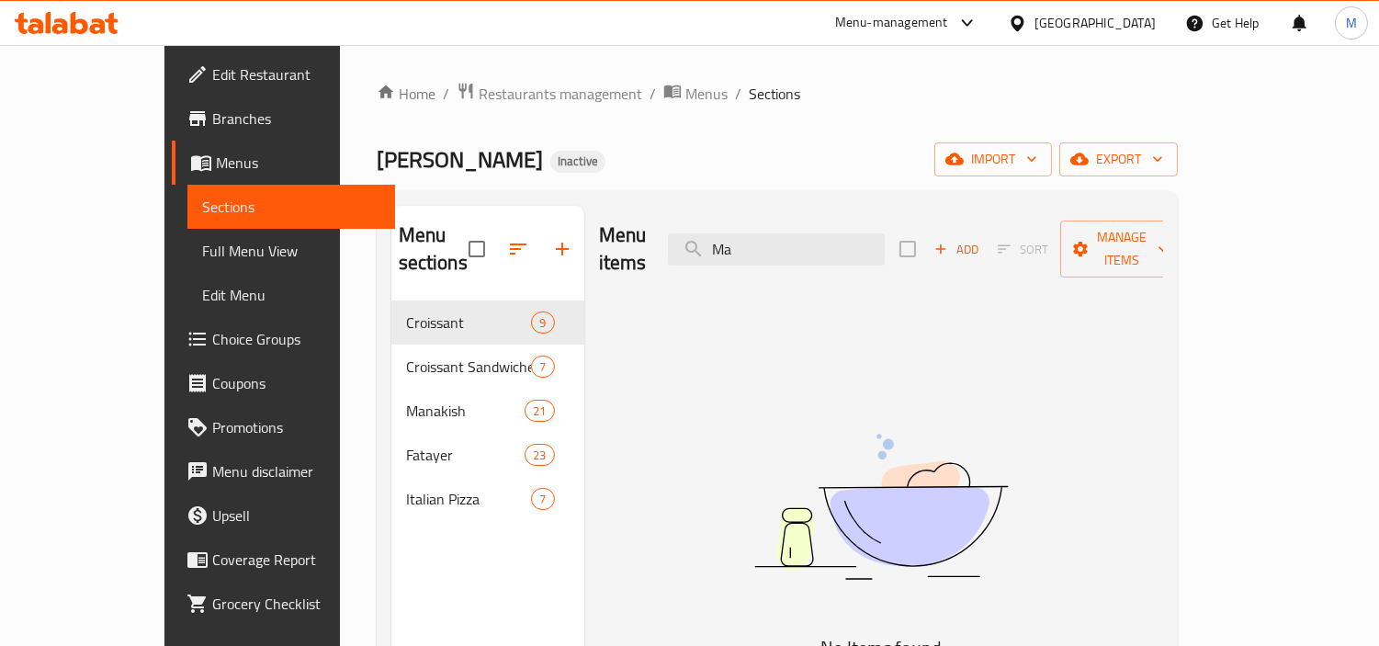
type input "M"
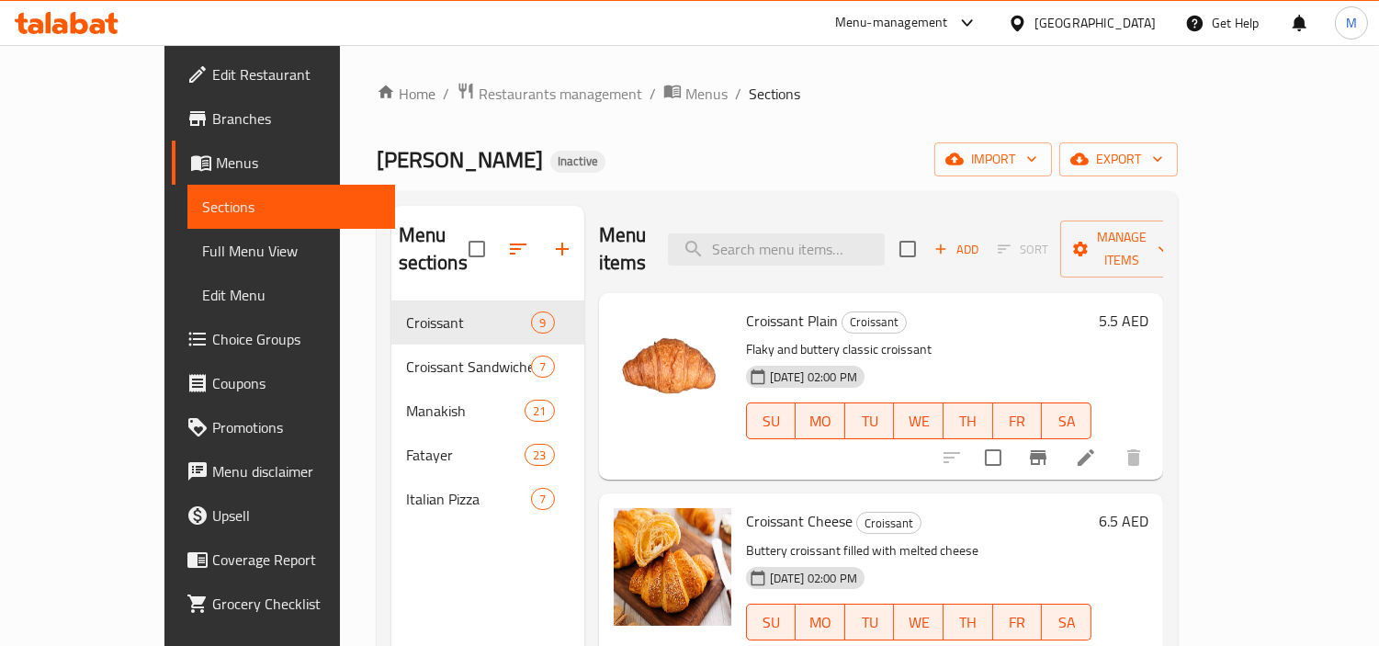
paste input "Manakish Cheese Honey"
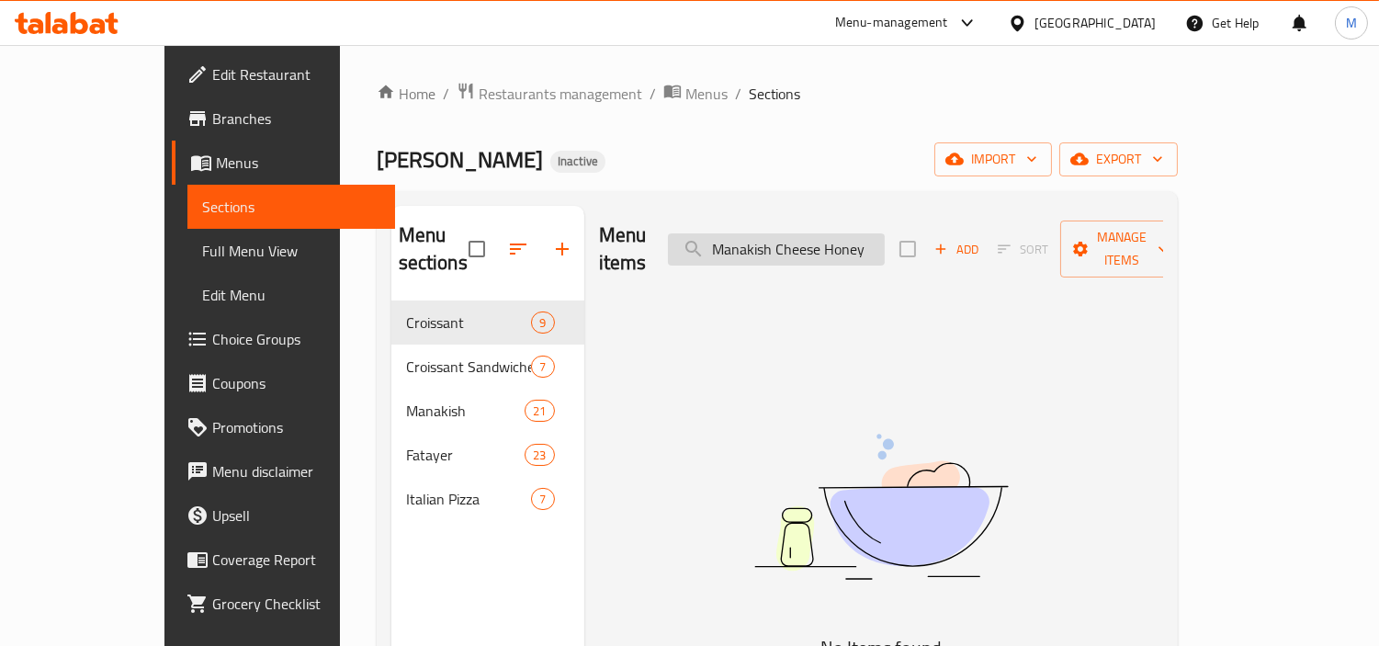
click at [803, 242] on input "Manakish Cheese Honey" at bounding box center [776, 249] width 217 height 32
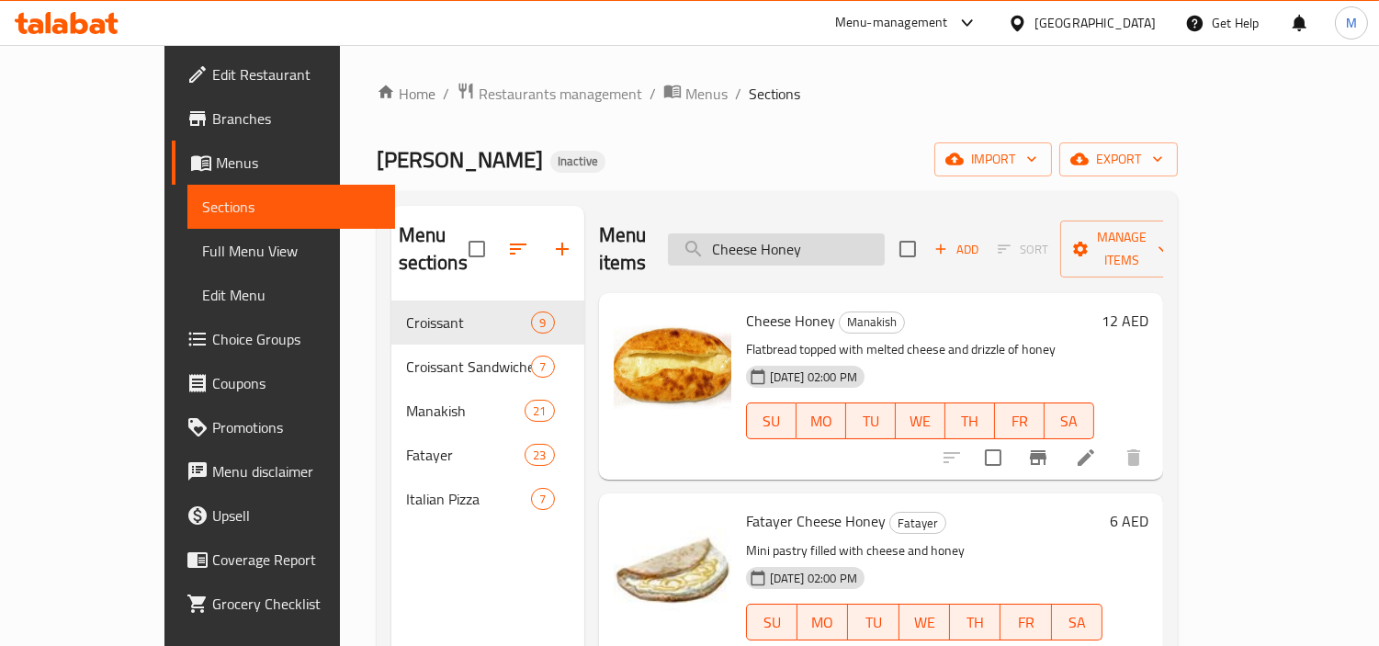
click at [879, 251] on input "Cheese Honey" at bounding box center [776, 249] width 217 height 32
paste input "Olives"
click at [879, 251] on input "Cheese Honey" at bounding box center [776, 249] width 217 height 32
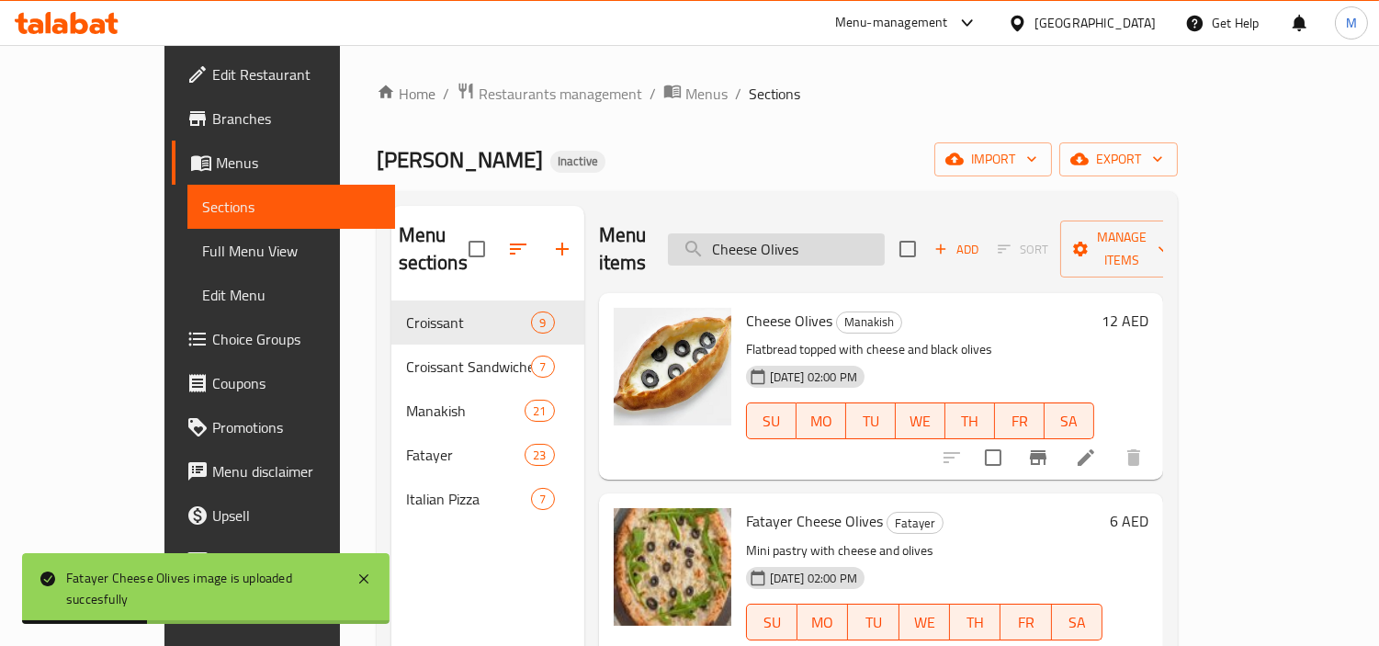
click at [858, 243] on input "Cheese Olives" at bounding box center [776, 249] width 217 height 32
paste input "Zatar"
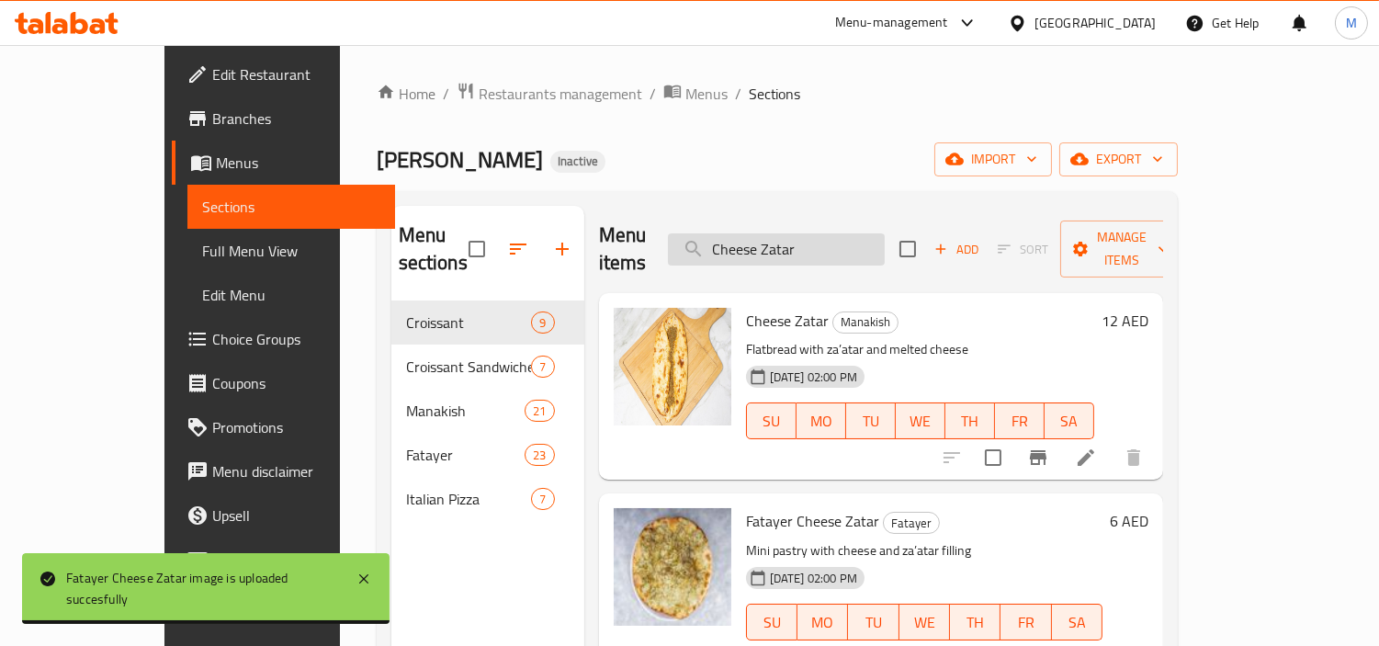
click at [879, 233] on input "Cheese Zatar" at bounding box center [776, 249] width 217 height 32
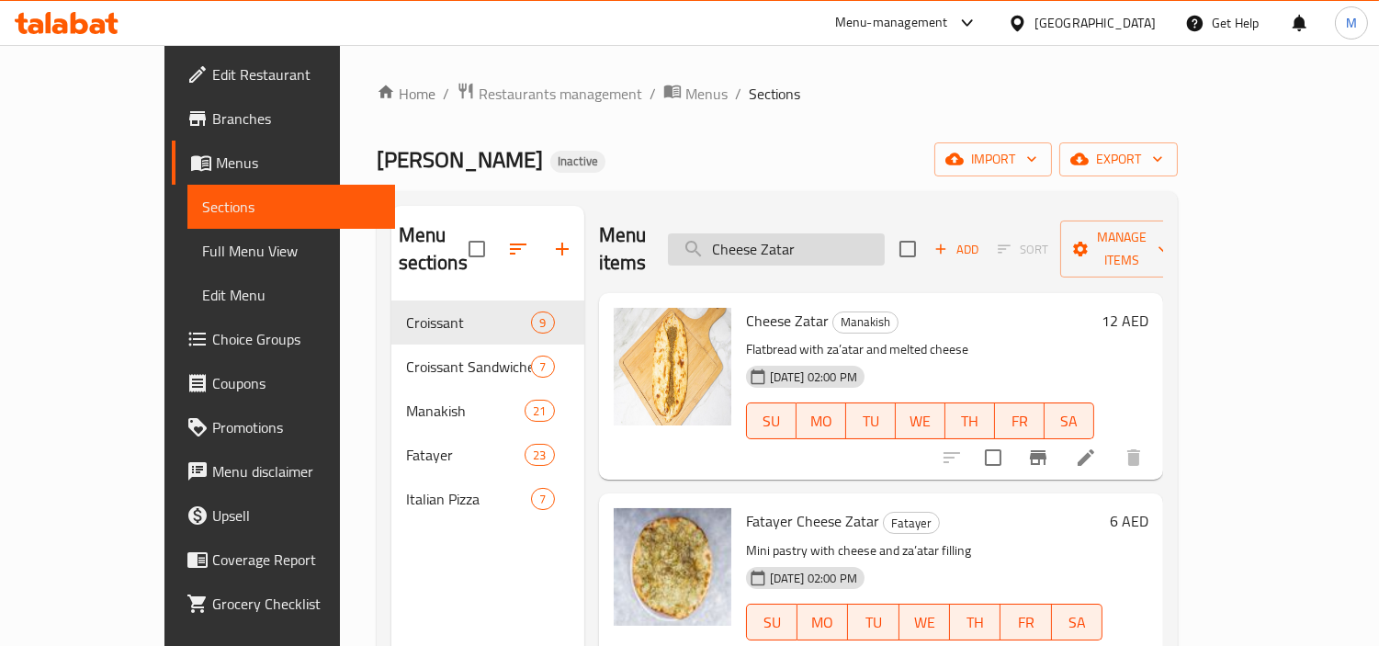
click at [879, 233] on input "Cheese Zatar" at bounding box center [776, 249] width 217 height 32
paste input "Manakish Chicken Cheese"
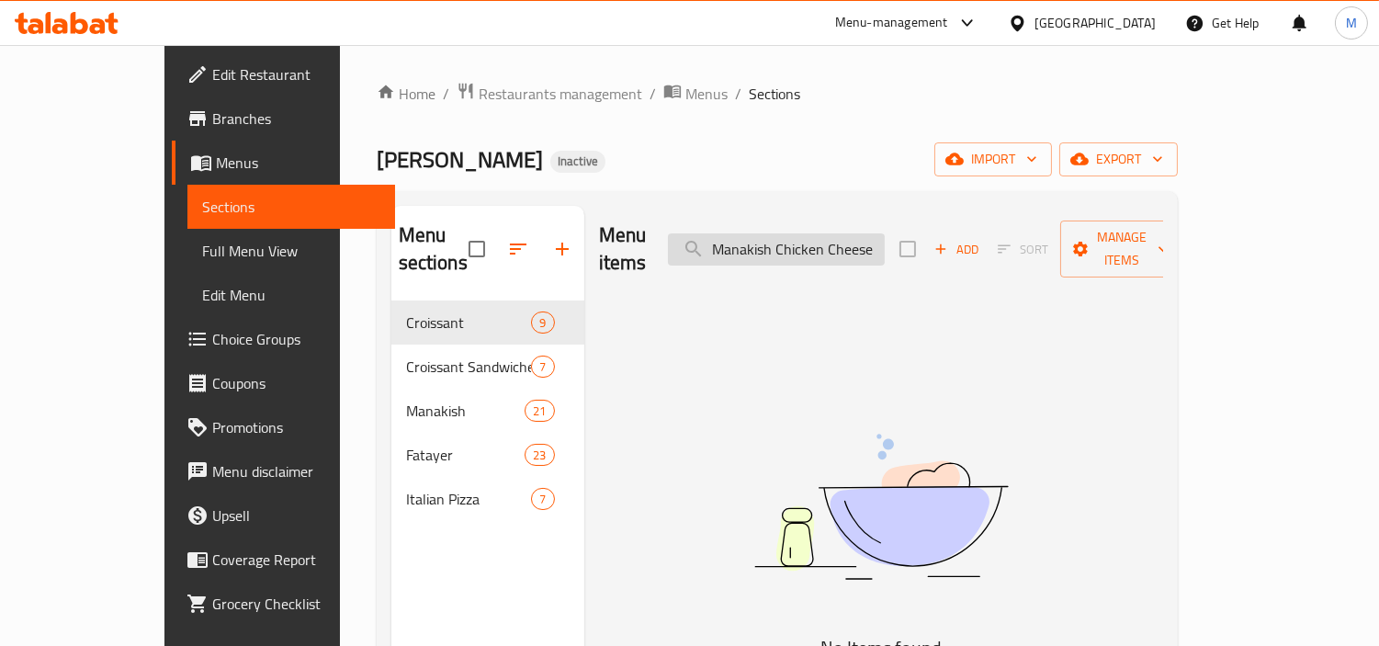
click at [806, 233] on input "Manakish Chicken Cheese" at bounding box center [776, 249] width 217 height 32
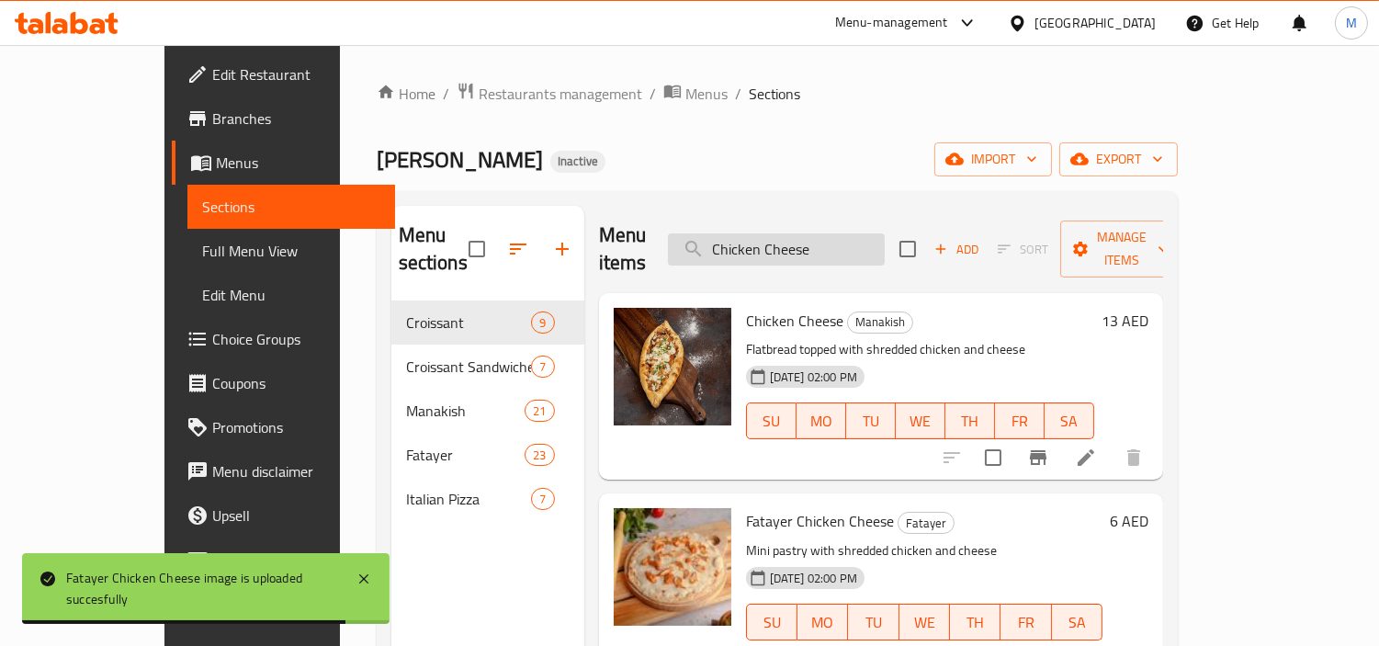
click at [873, 233] on input "Chicken Cheese" at bounding box center [776, 249] width 217 height 32
paste input "Garlic"
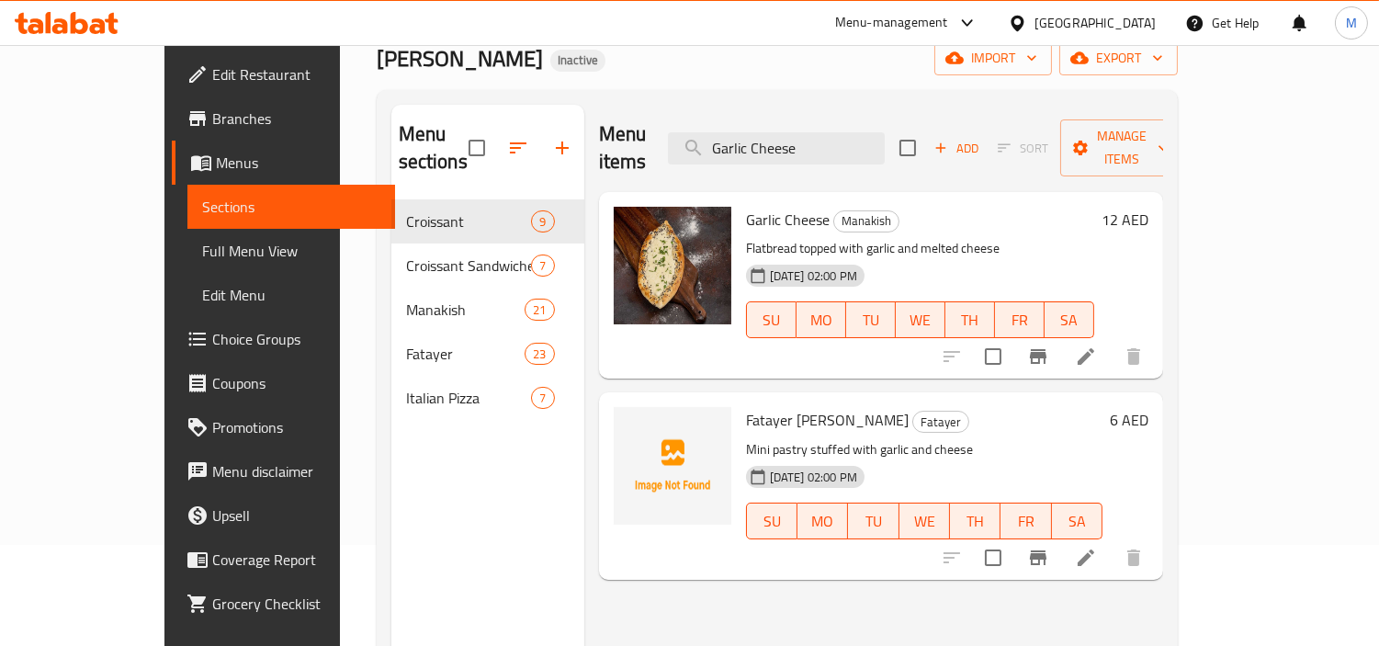
scroll to position [102, 0]
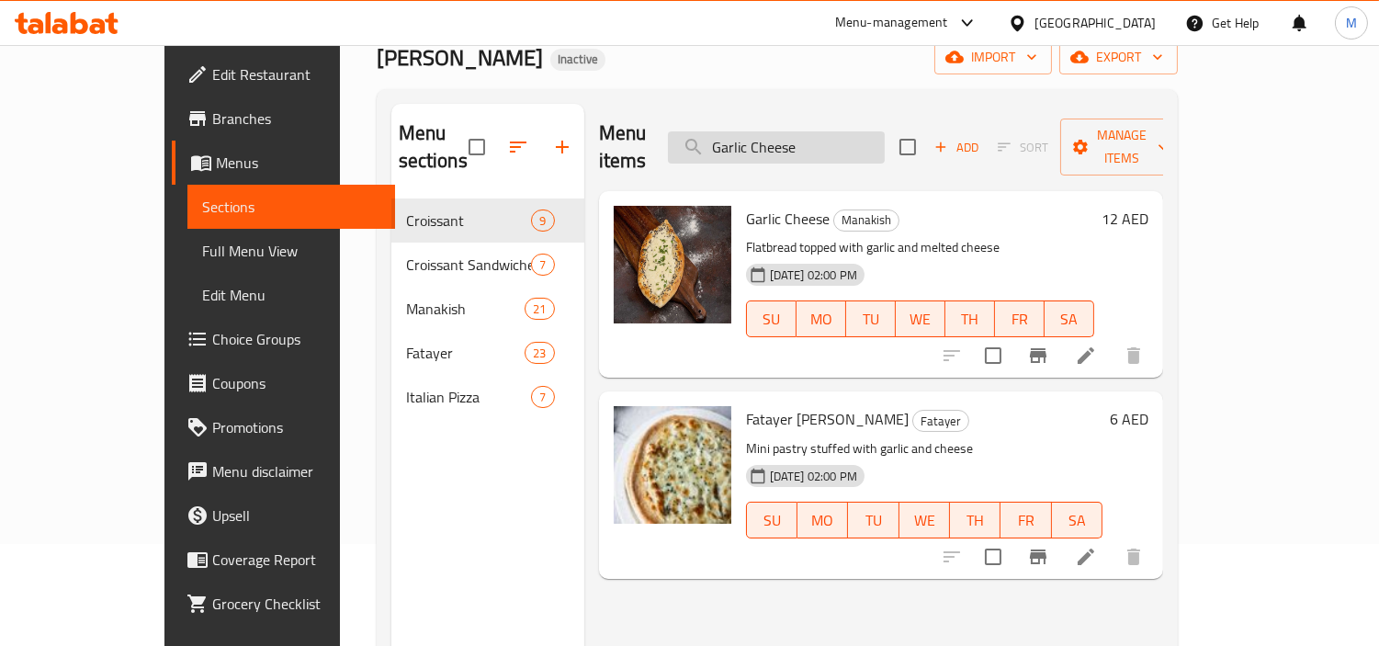
click at [855, 131] on input "Garlic Cheese" at bounding box center [776, 147] width 217 height 32
paste input "Lebne Falafel"
click at [855, 131] on input "Garlic Cheese" at bounding box center [776, 147] width 217 height 32
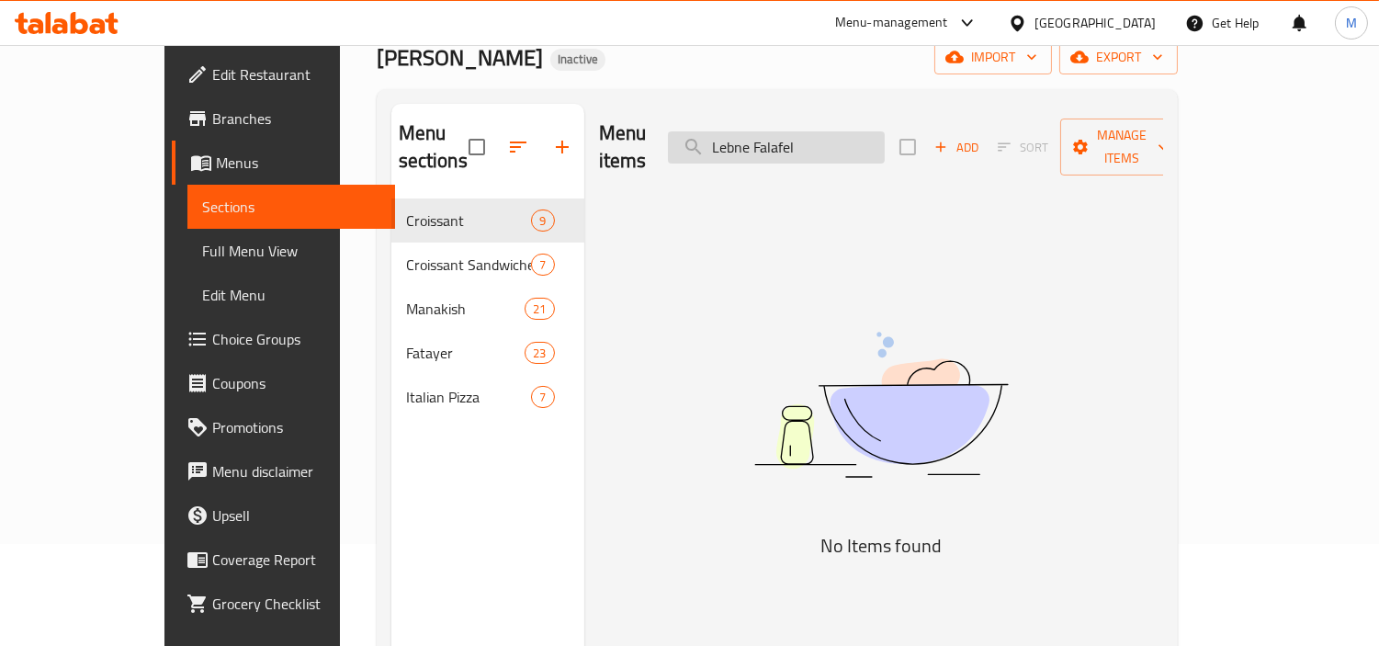
click at [797, 147] on input "Lebne Falafel" at bounding box center [776, 147] width 217 height 32
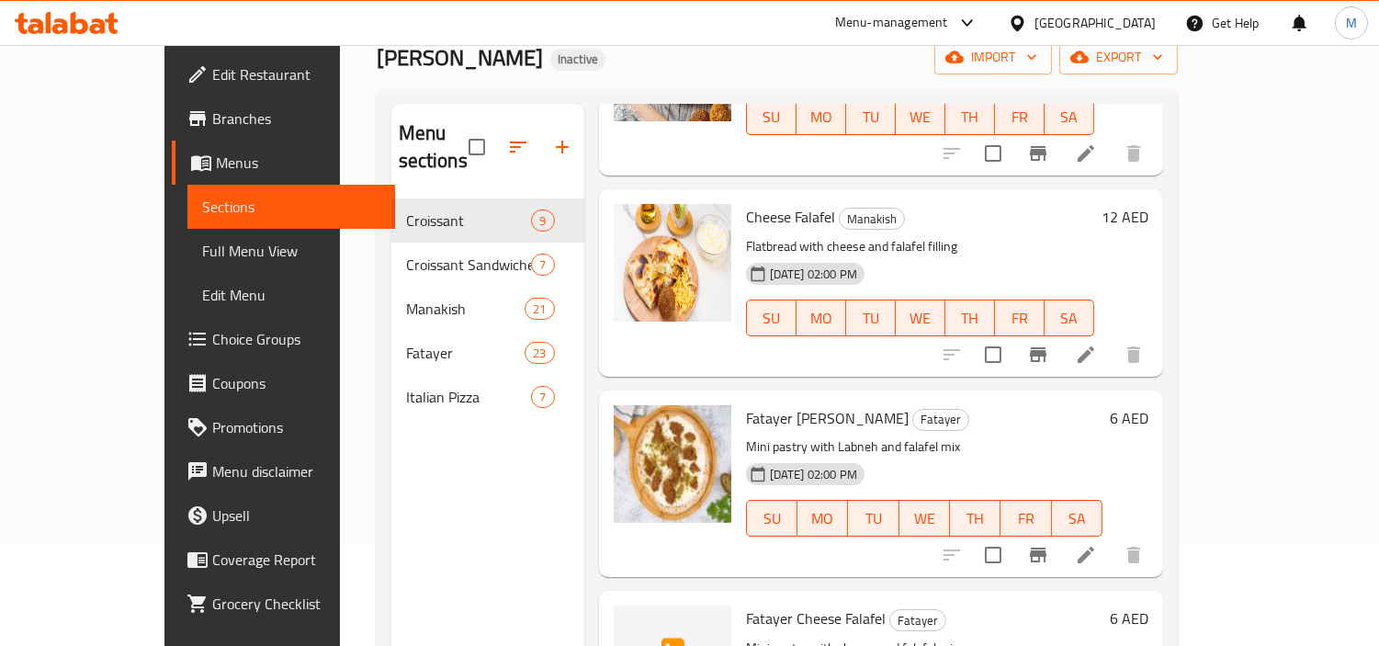
click at [782, 404] on span "Fatayer Labneh Falafel" at bounding box center [827, 418] width 163 height 28
copy span "Labneh"
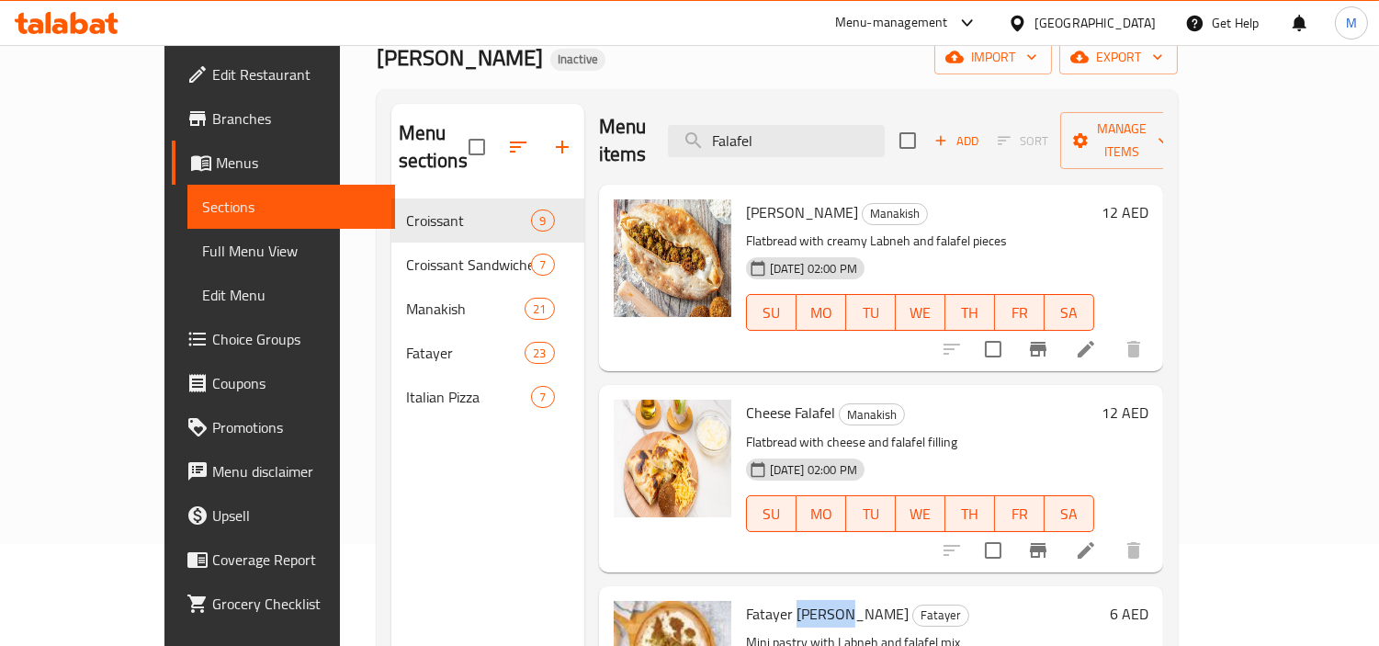
scroll to position [0, 0]
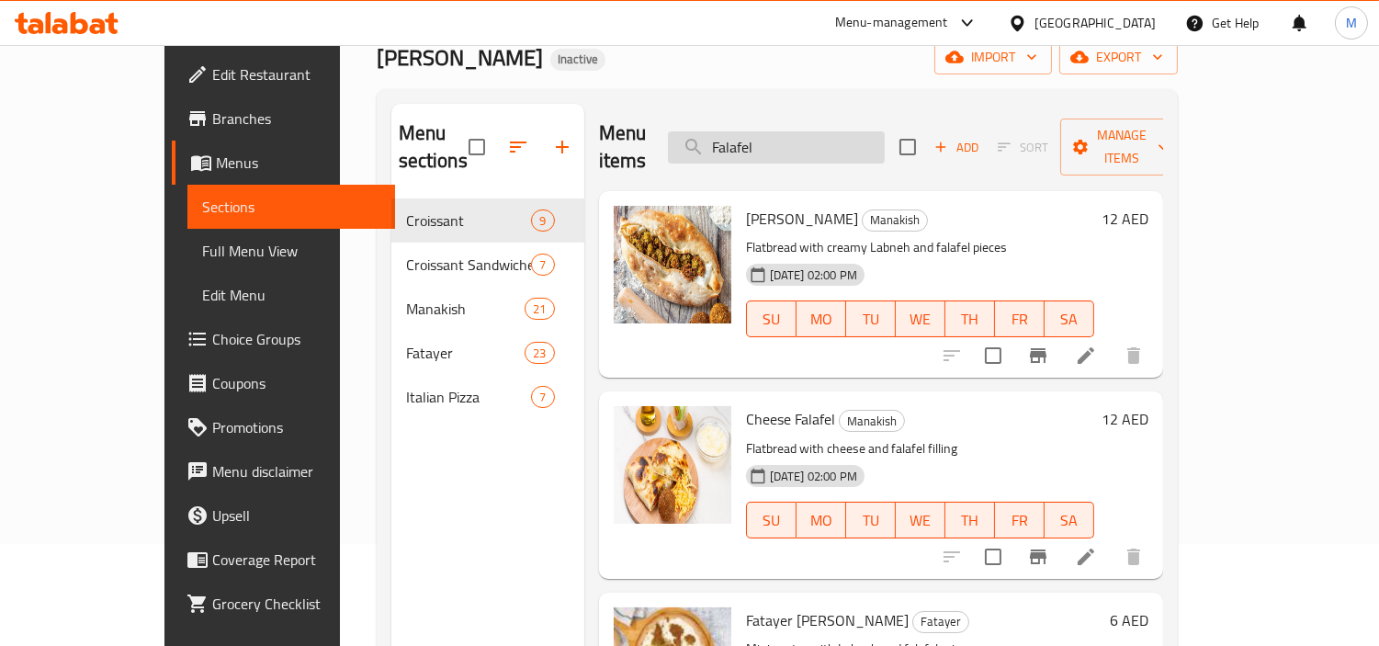
click at [848, 135] on input "Falafel" at bounding box center [776, 147] width 217 height 32
paste input "Labneh"
click at [848, 135] on input "Falafel" at bounding box center [776, 147] width 217 height 32
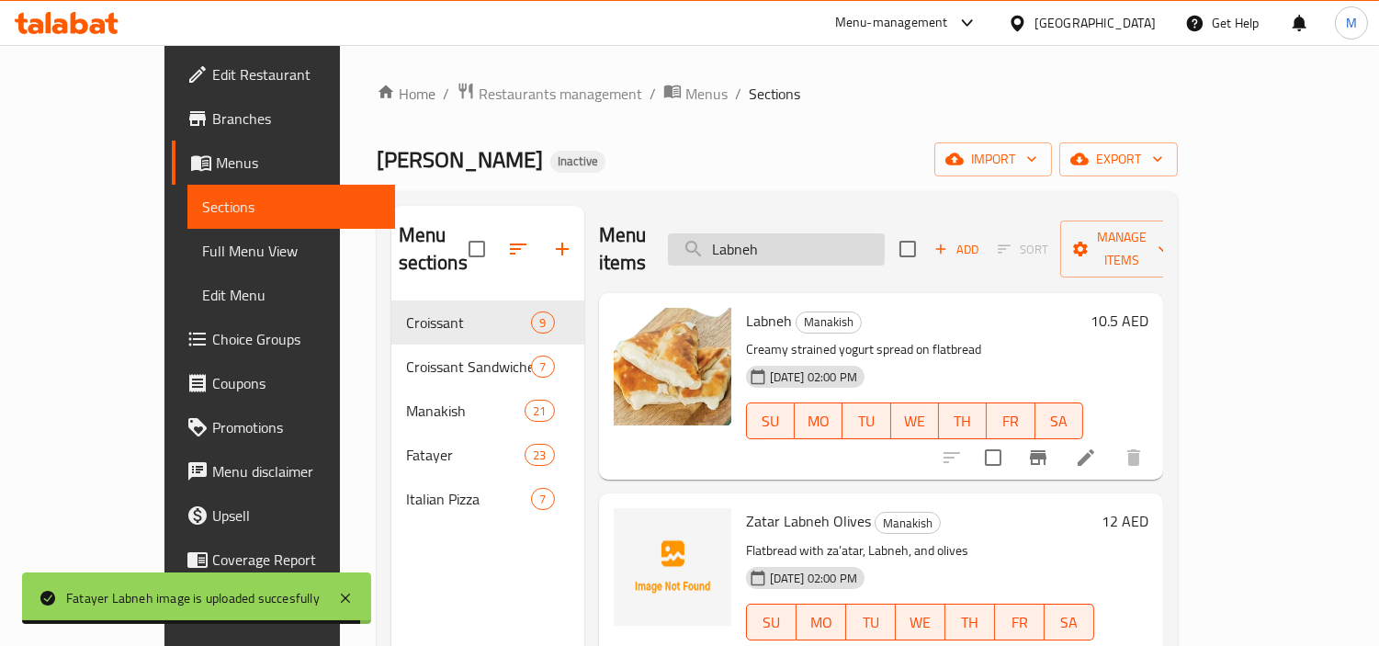
click at [840, 236] on input "Labneh" at bounding box center [776, 249] width 217 height 32
paste input "Manakish Meat Cheese"
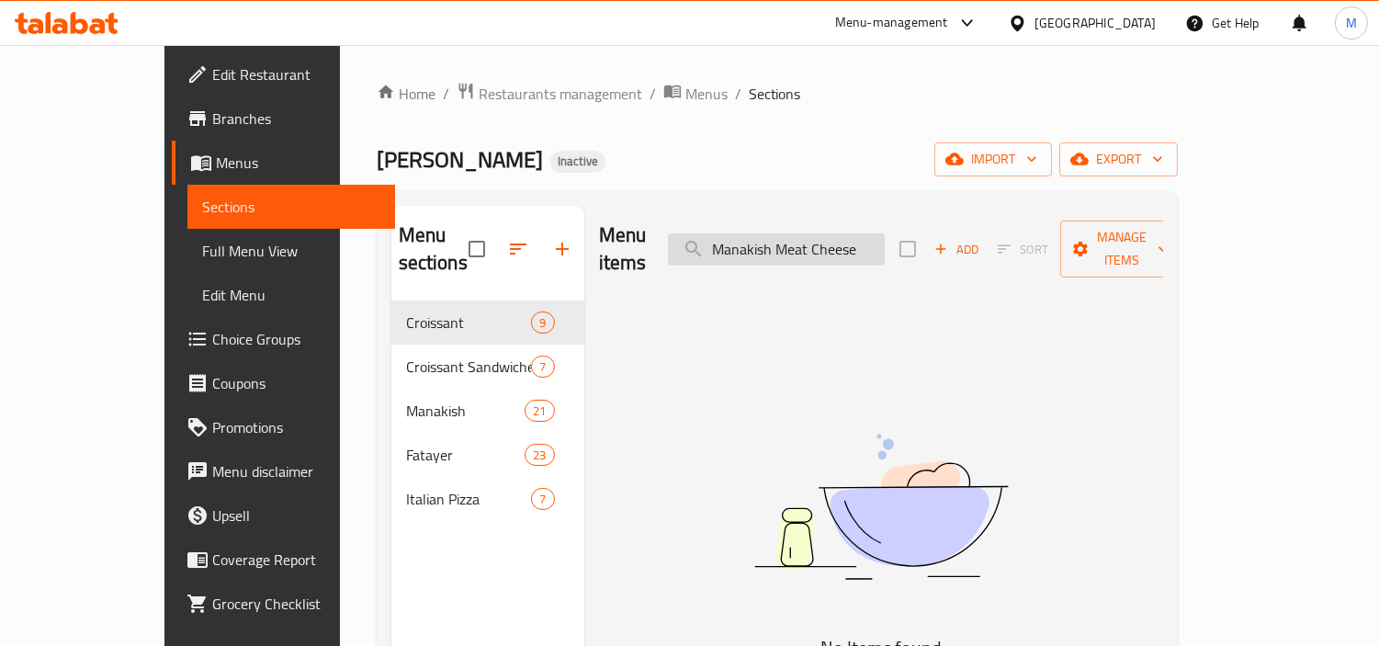
click at [804, 243] on input "Manakish Meat Cheese" at bounding box center [776, 249] width 217 height 32
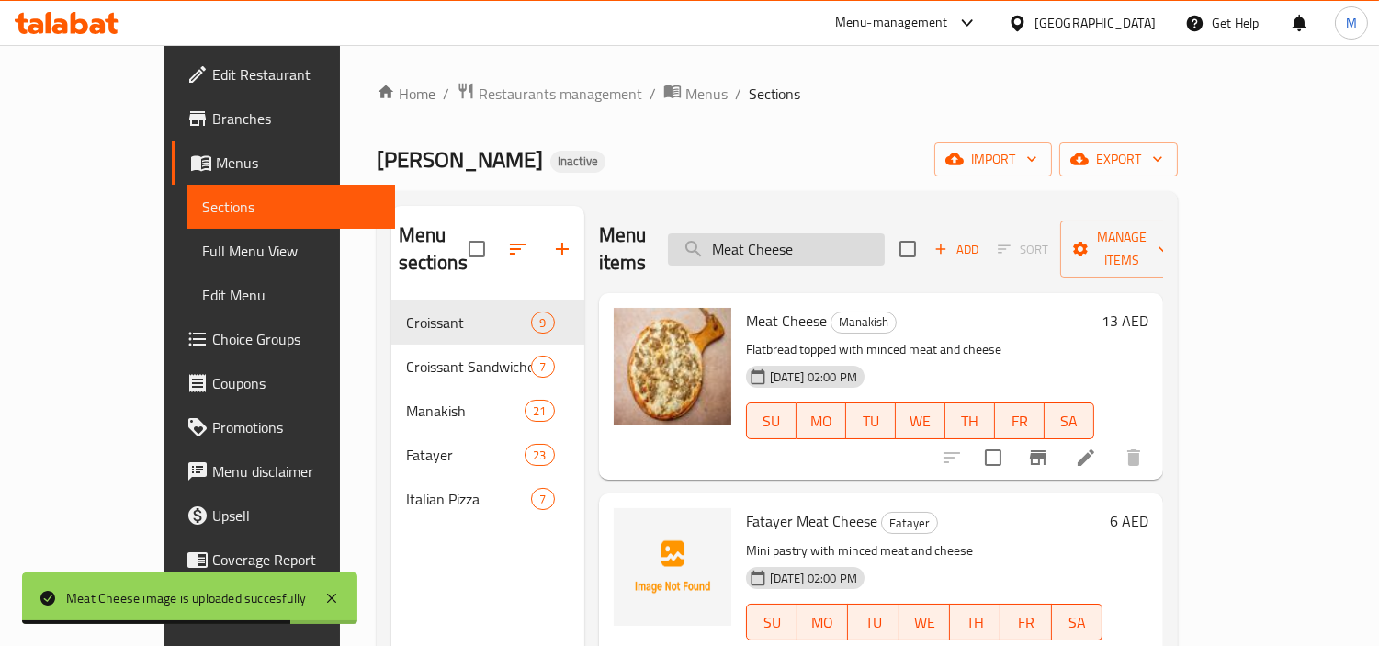
click at [885, 233] on input "Meat Cheese" at bounding box center [776, 249] width 217 height 32
paste input "anakish Mohamera"
type input "Manakish Mohamera Cheese"
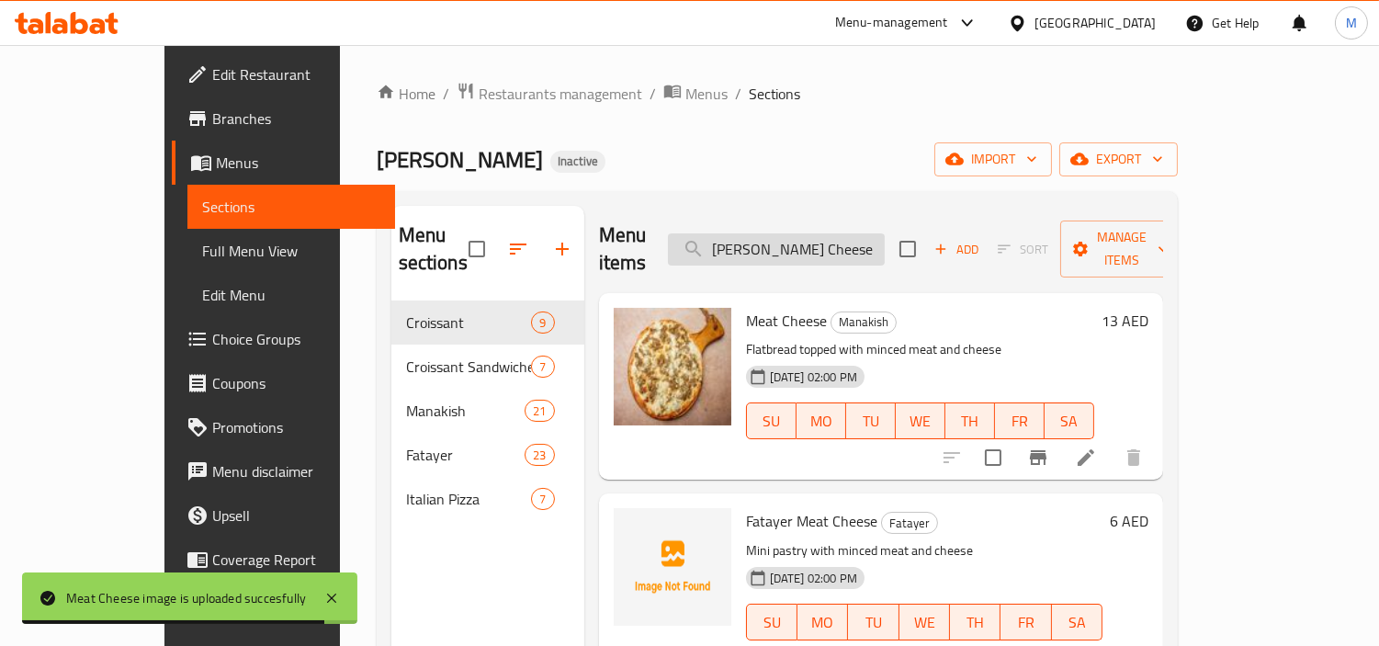
scroll to position [0, 14]
click at [786, 242] on input "Manakish Mohamera Cheese" at bounding box center [776, 249] width 217 height 32
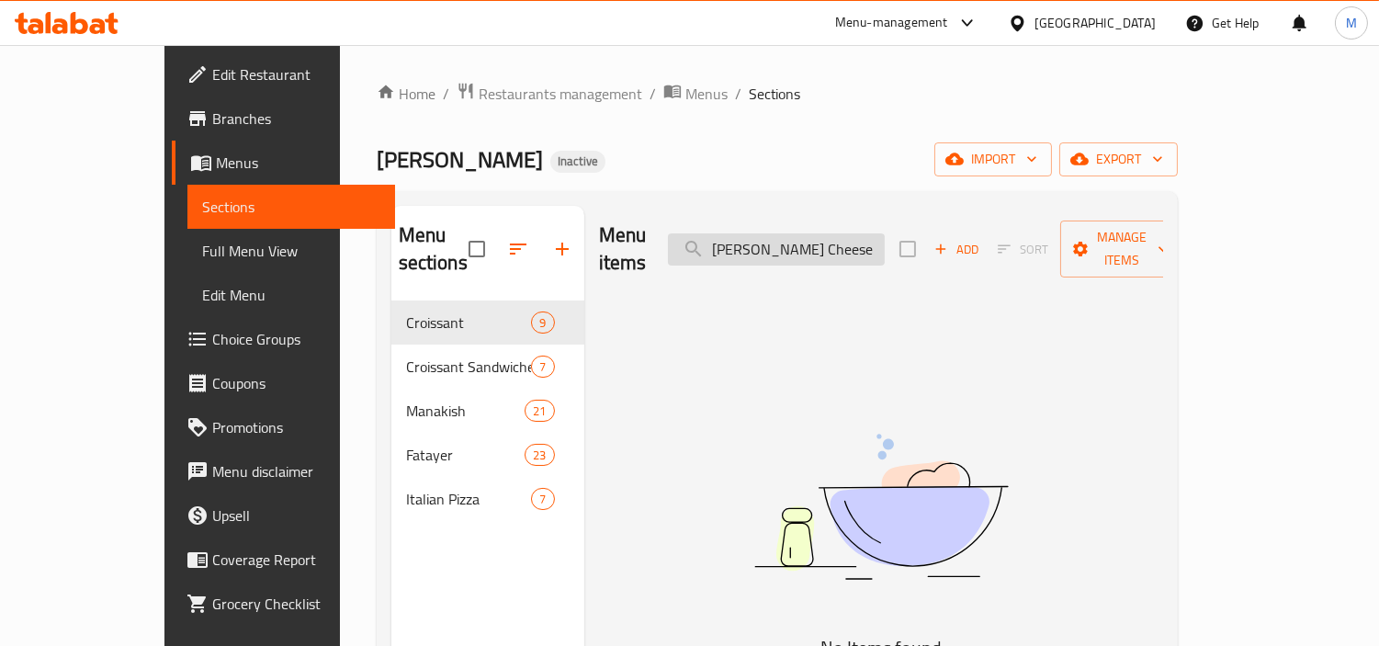
click at [786, 242] on input "Manakish Mohamera Cheese" at bounding box center [776, 249] width 217 height 32
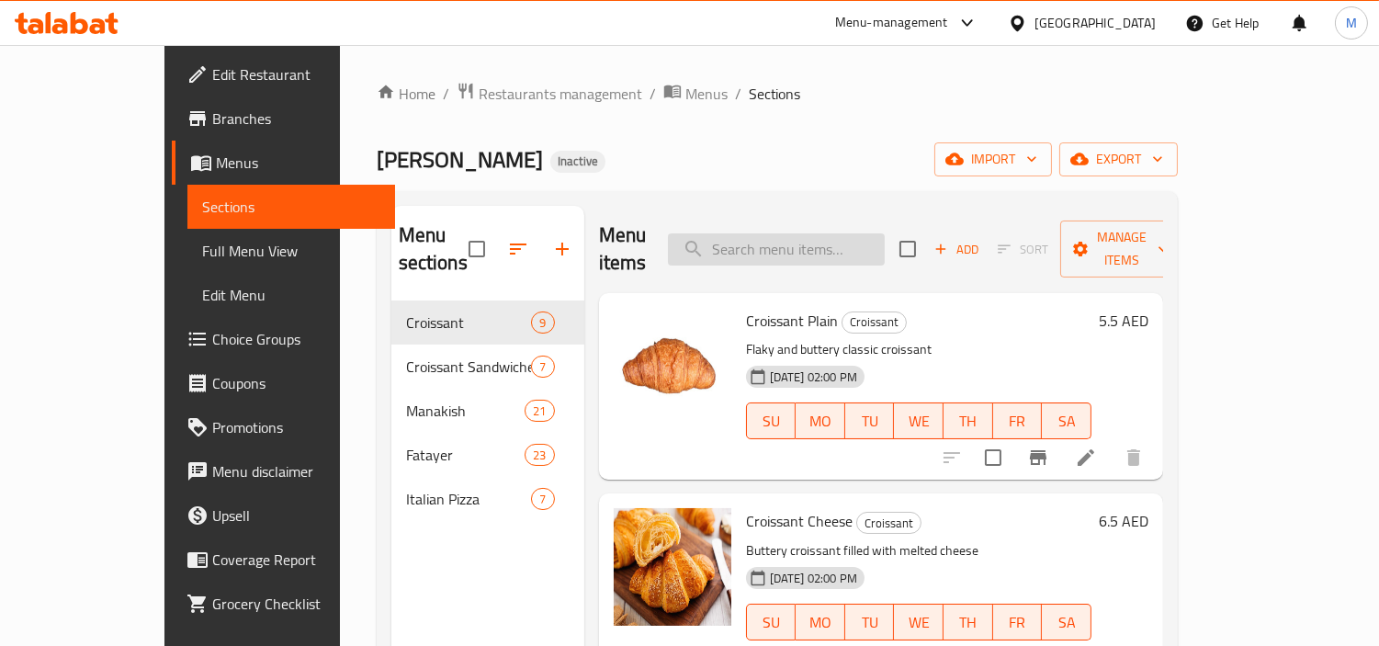
paste input "Manakish Mohamera Cheese"
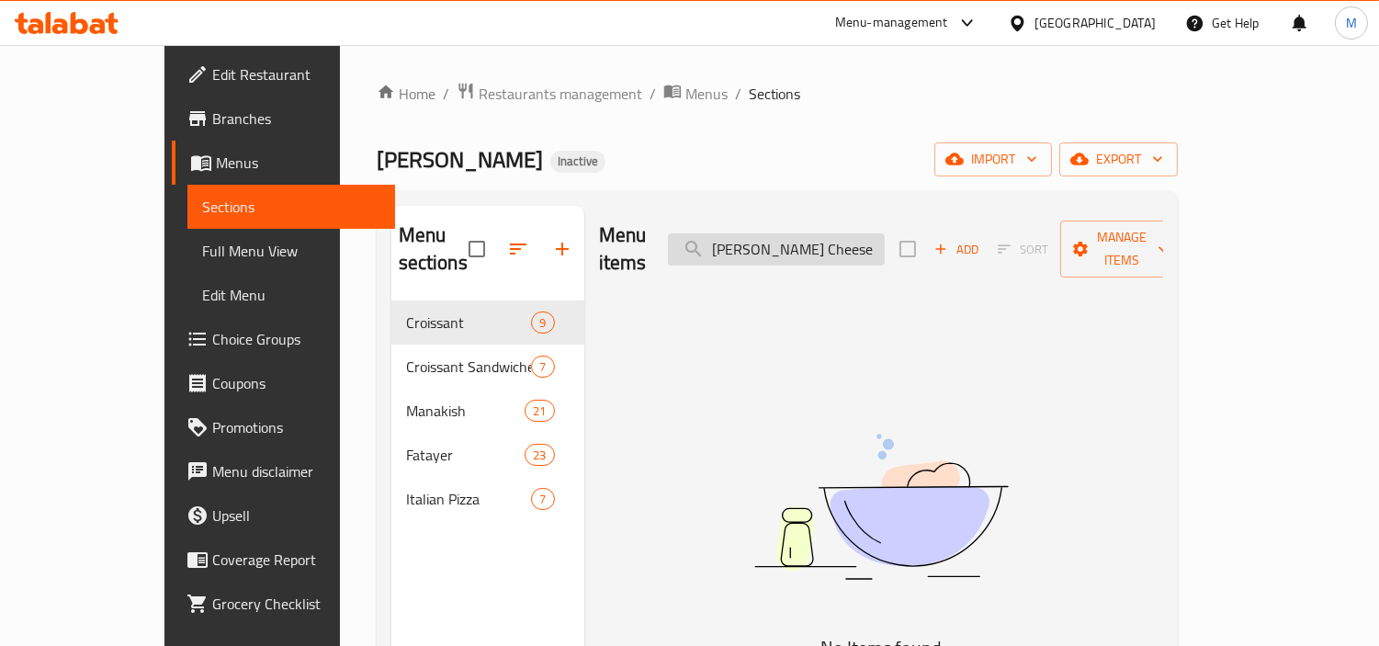
click at [796, 233] on input "Manakish Mohamera Cheese" at bounding box center [776, 249] width 217 height 32
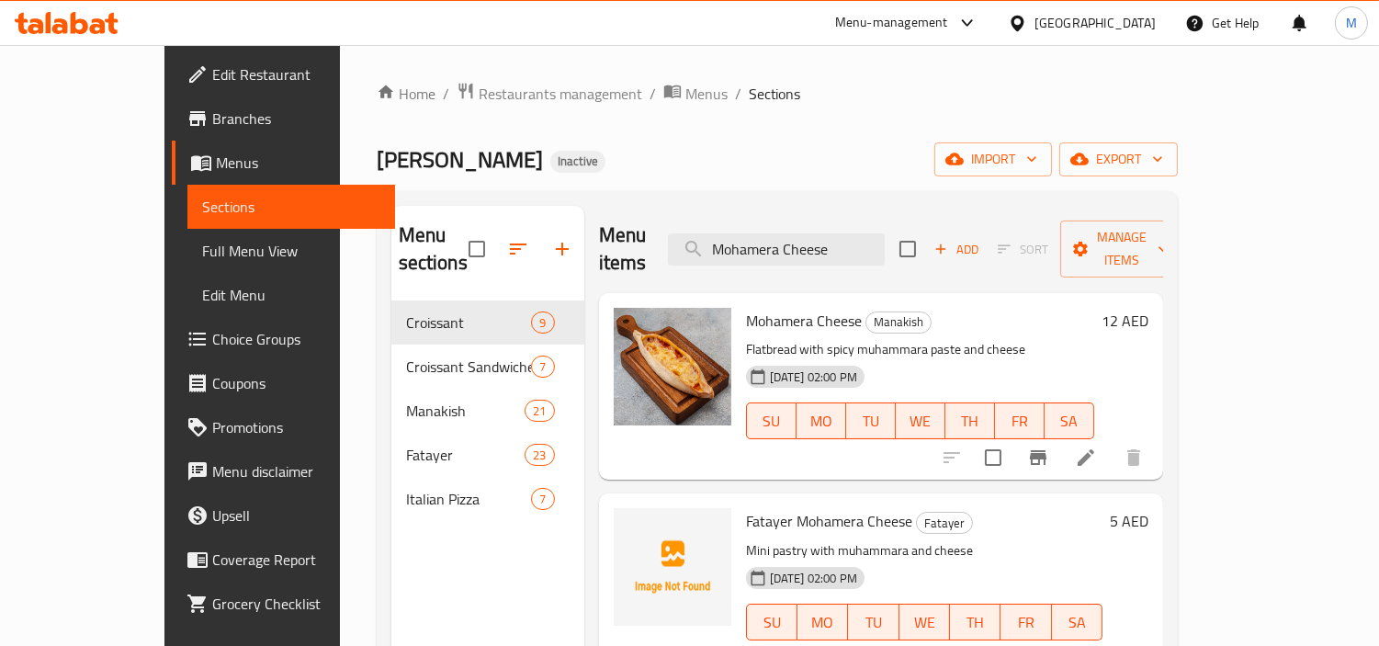
scroll to position [102, 0]
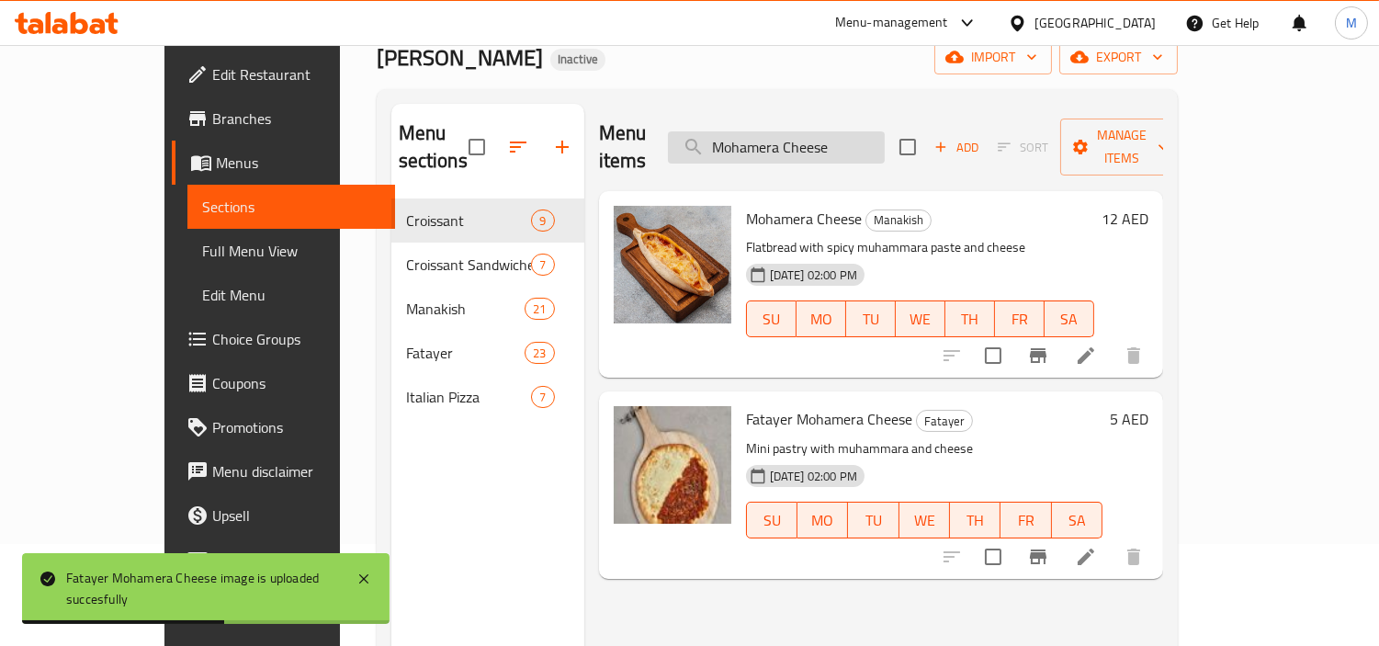
click at [885, 131] on input "Mohamera Cheese" at bounding box center [776, 147] width 217 height 32
paste input "anakish Mortadell"
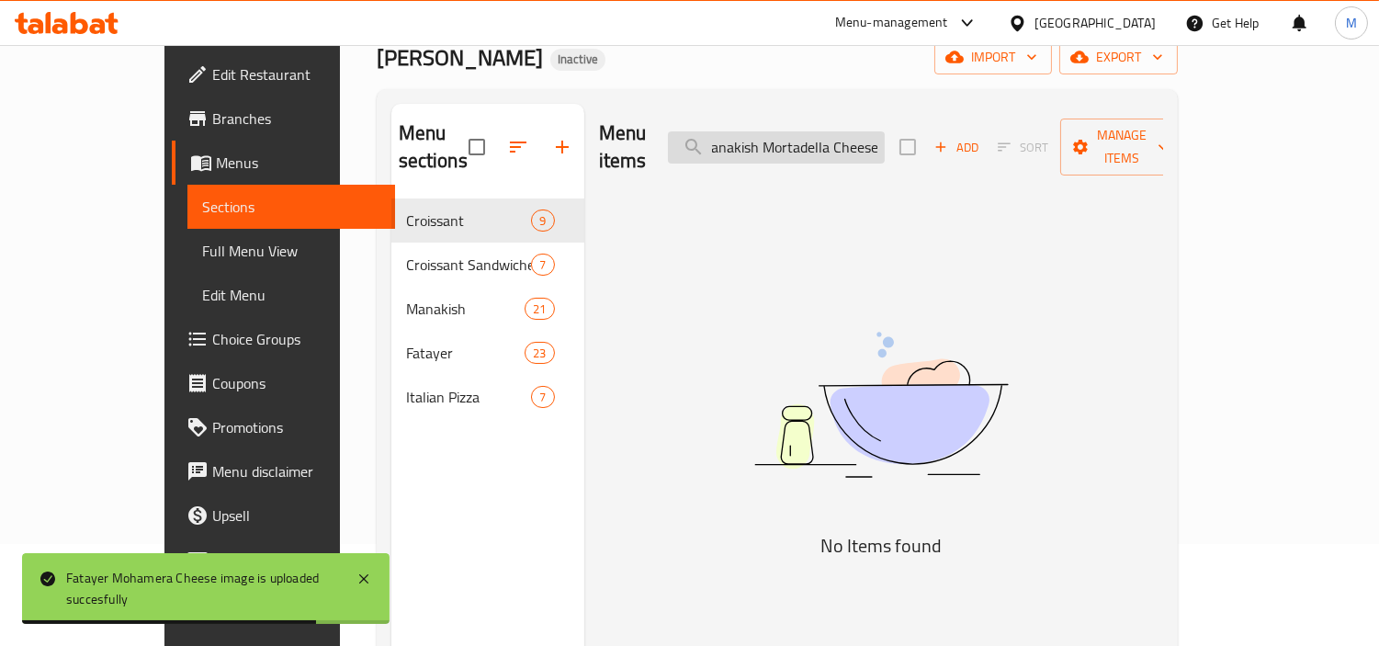
click at [793, 141] on input "Manakish Mortadella Cheese" at bounding box center [776, 147] width 217 height 32
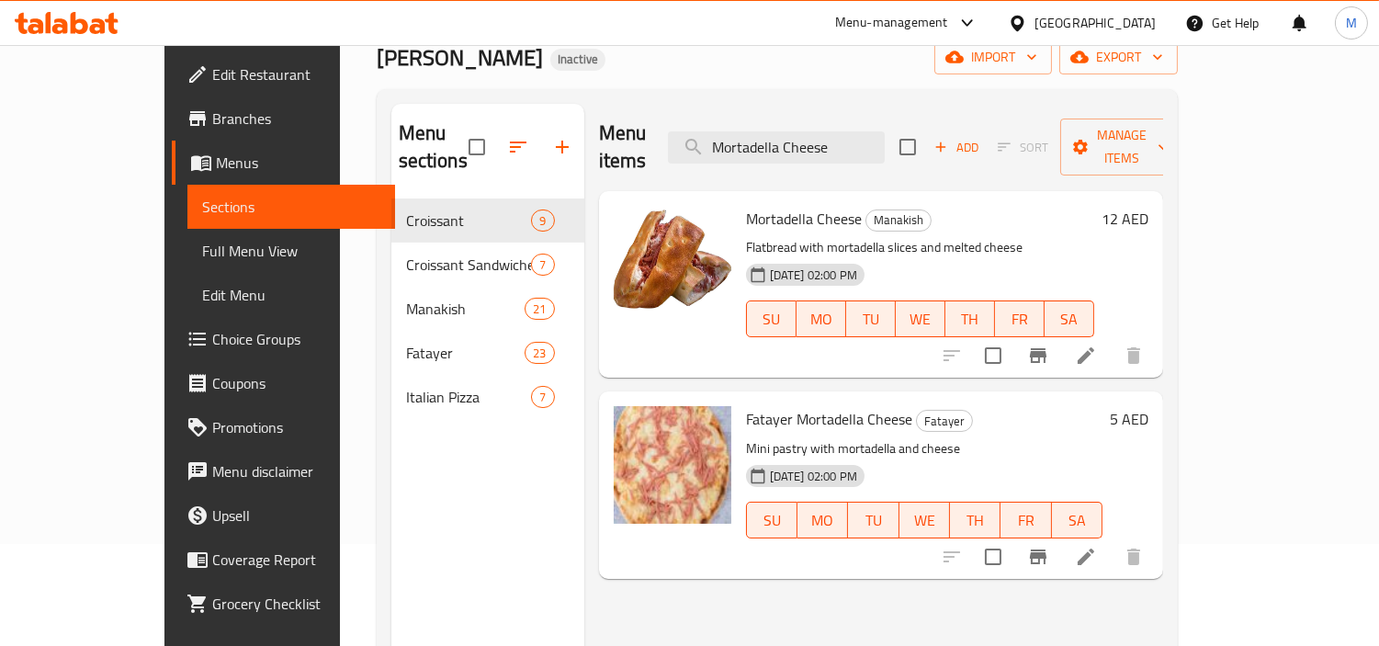
click at [879, 150] on div "Menu items Mortadella Cheese Add Sort Manage items" at bounding box center [881, 147] width 564 height 87
click at [885, 131] on input "Mortadella Cheese" at bounding box center [776, 147] width 217 height 32
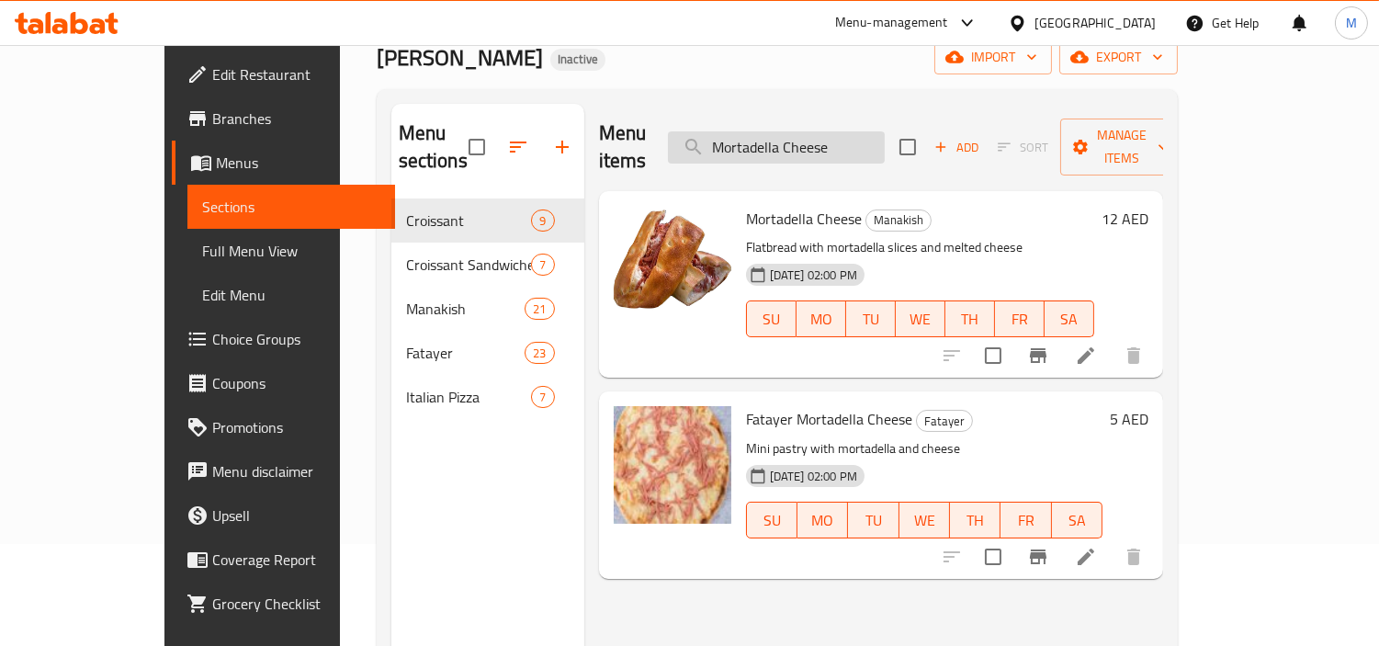
paste input "Smoke Turkey"
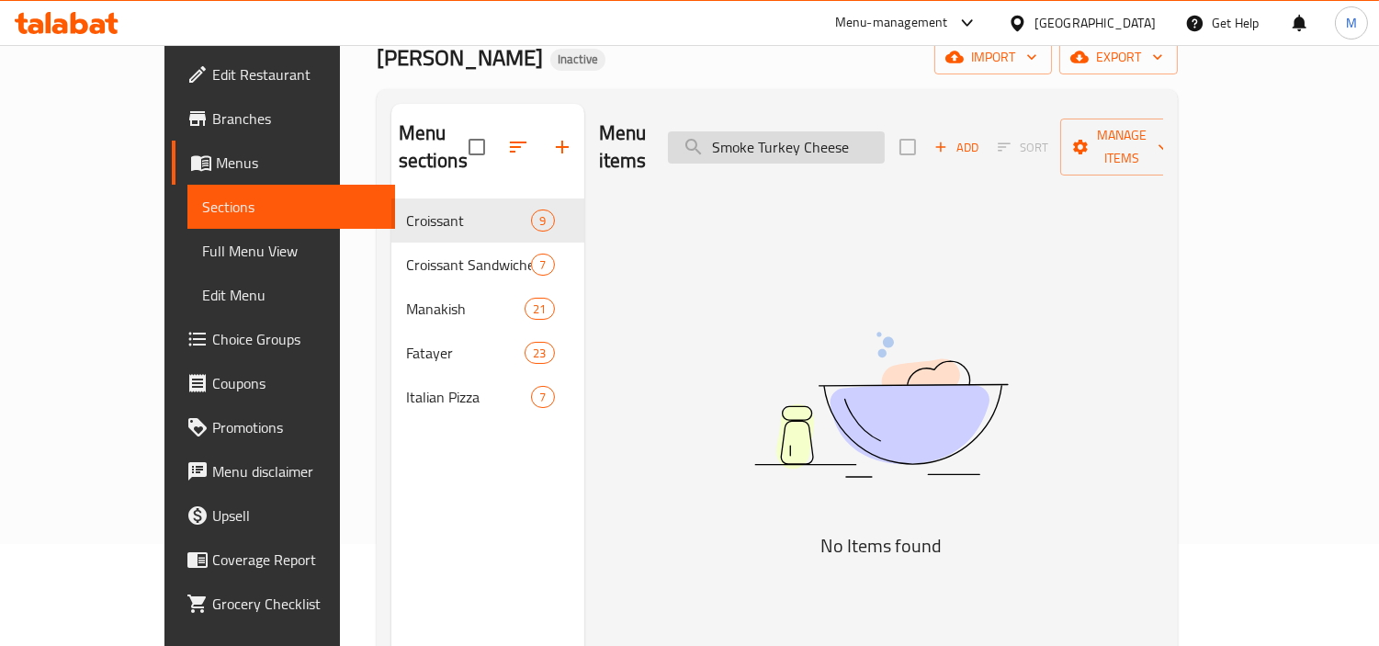
click at [794, 138] on input "Smoke Turkey Cheese" at bounding box center [776, 147] width 217 height 32
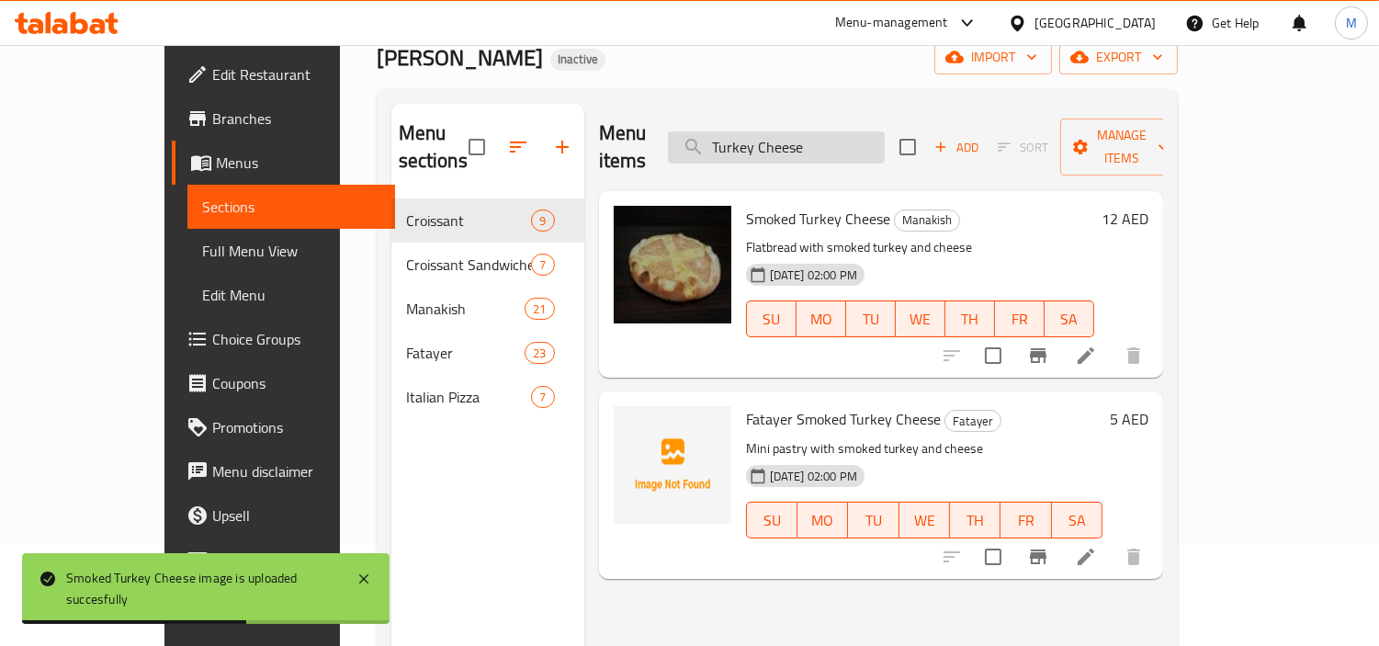
click at [877, 131] on input "Turkey Cheese" at bounding box center [776, 147] width 217 height 32
paste input "Spinach"
click at [877, 131] on input "Turkey Spinach Cheese" at bounding box center [776, 147] width 217 height 32
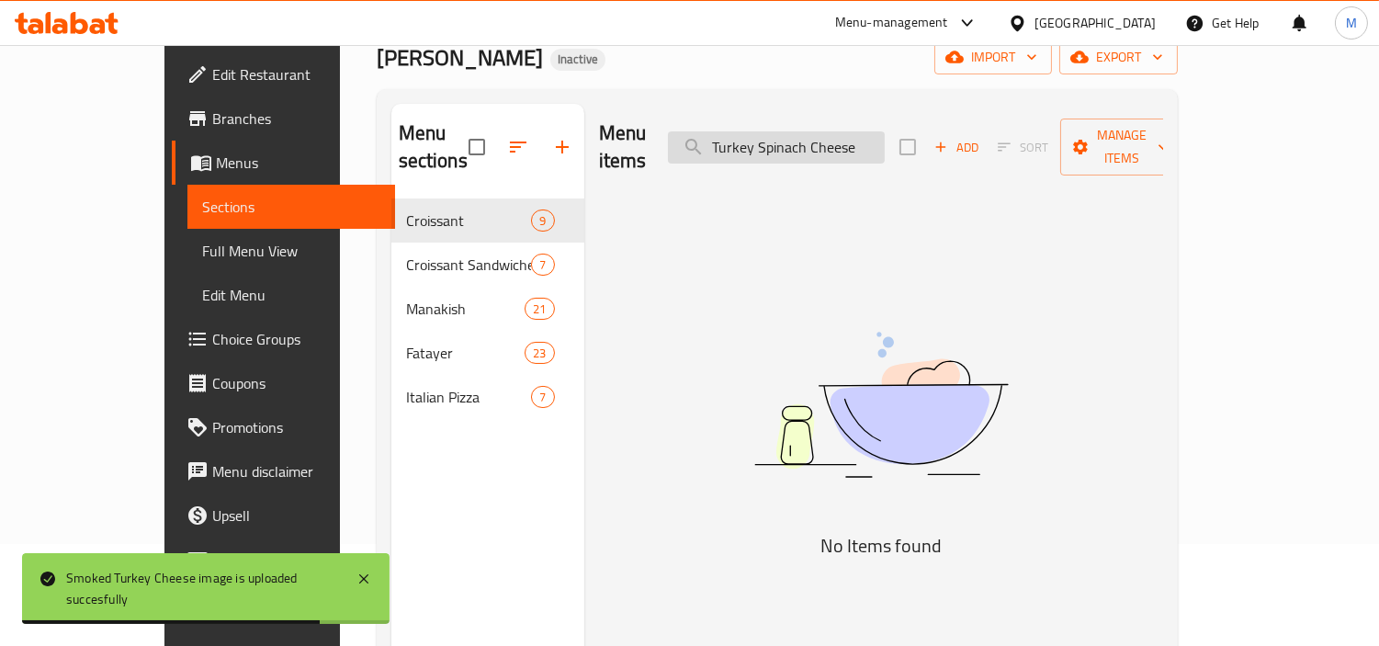
paste input "search"
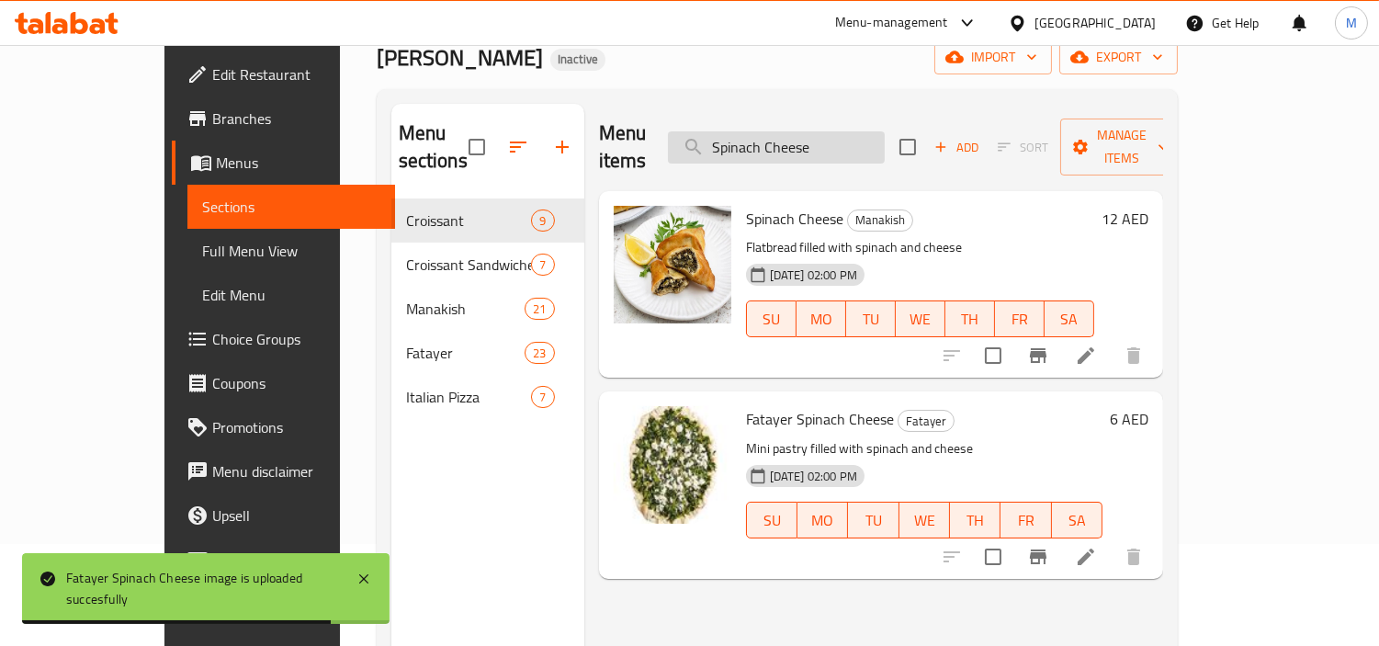
click at [867, 135] on input "Spinach Cheese" at bounding box center [776, 147] width 217 height 32
paste input "Lebn"
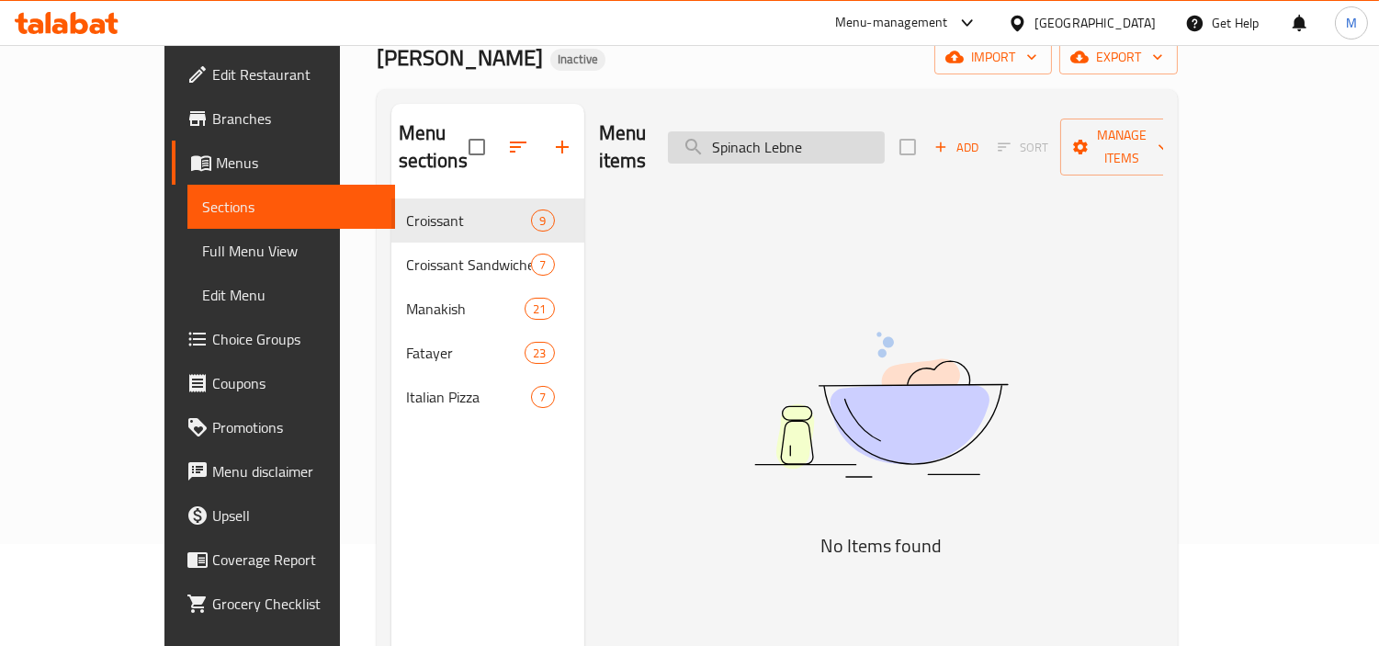
click at [856, 132] on input "Spinach Lebne" at bounding box center [776, 147] width 217 height 32
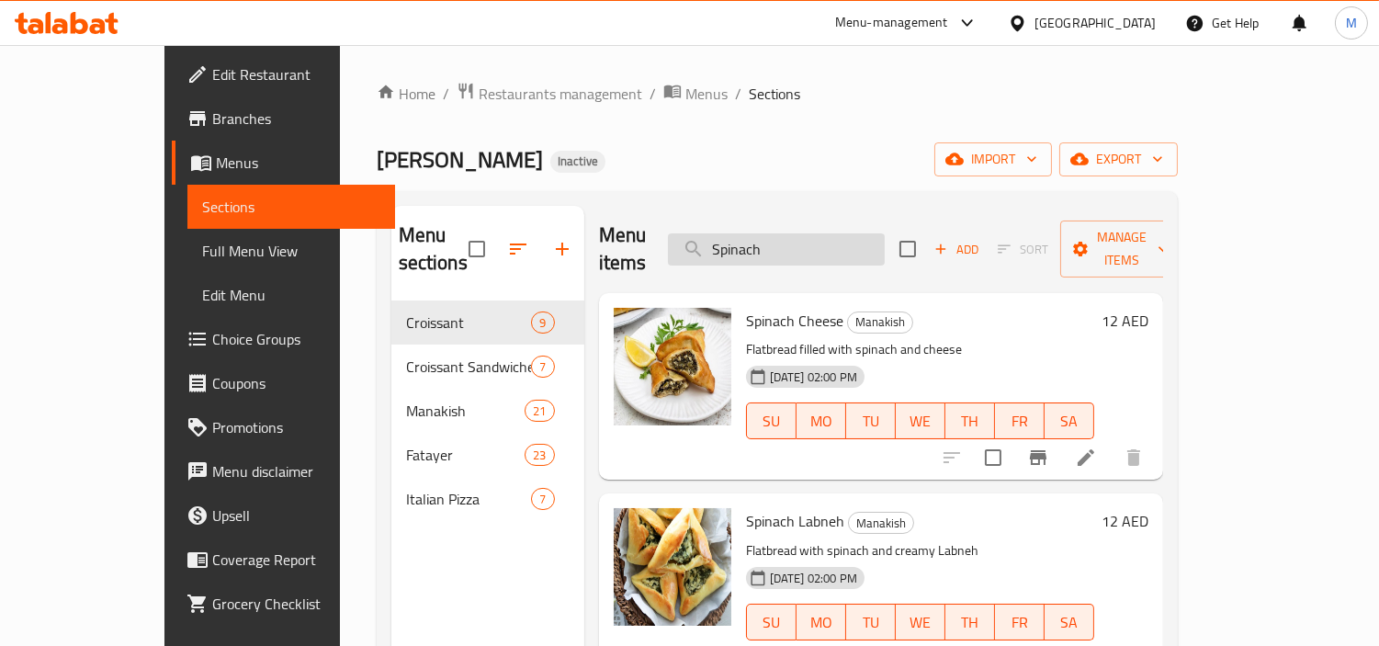
click at [880, 240] on input "Spinach" at bounding box center [776, 249] width 217 height 32
paste input "Cheese"
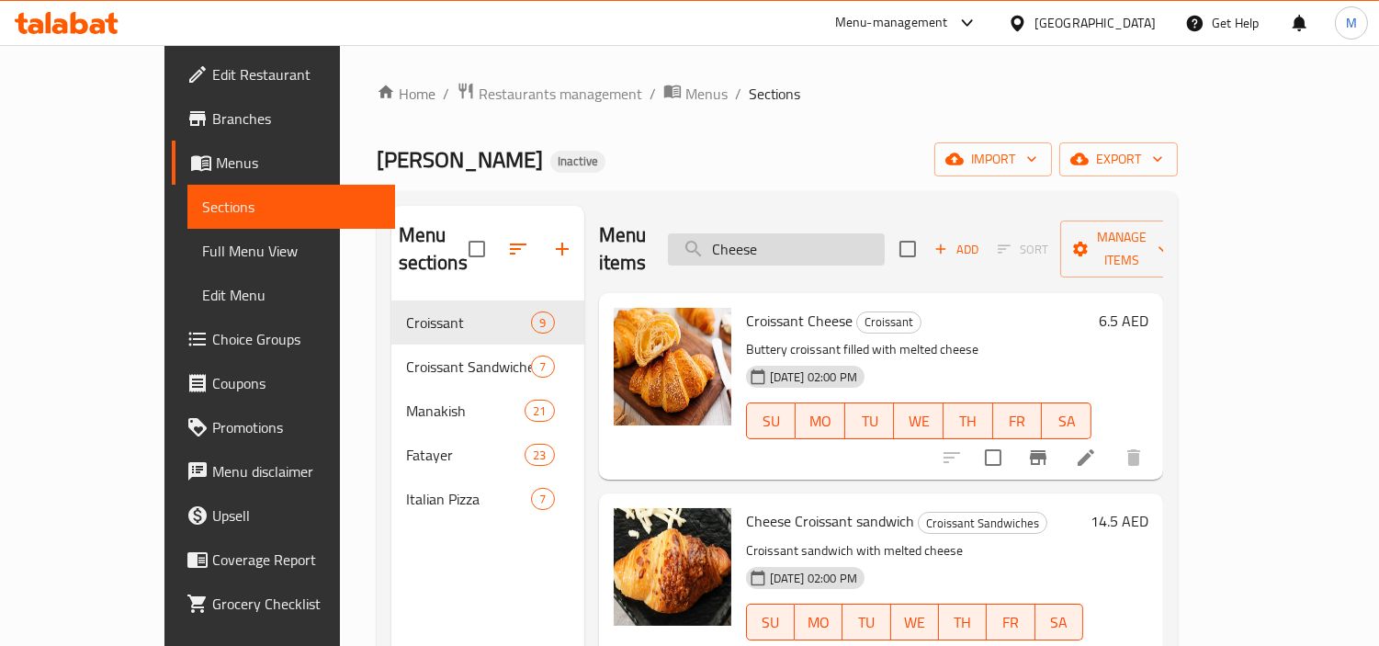
click at [815, 233] on input "Cheese" at bounding box center [776, 249] width 217 height 32
paste input "Margarita"
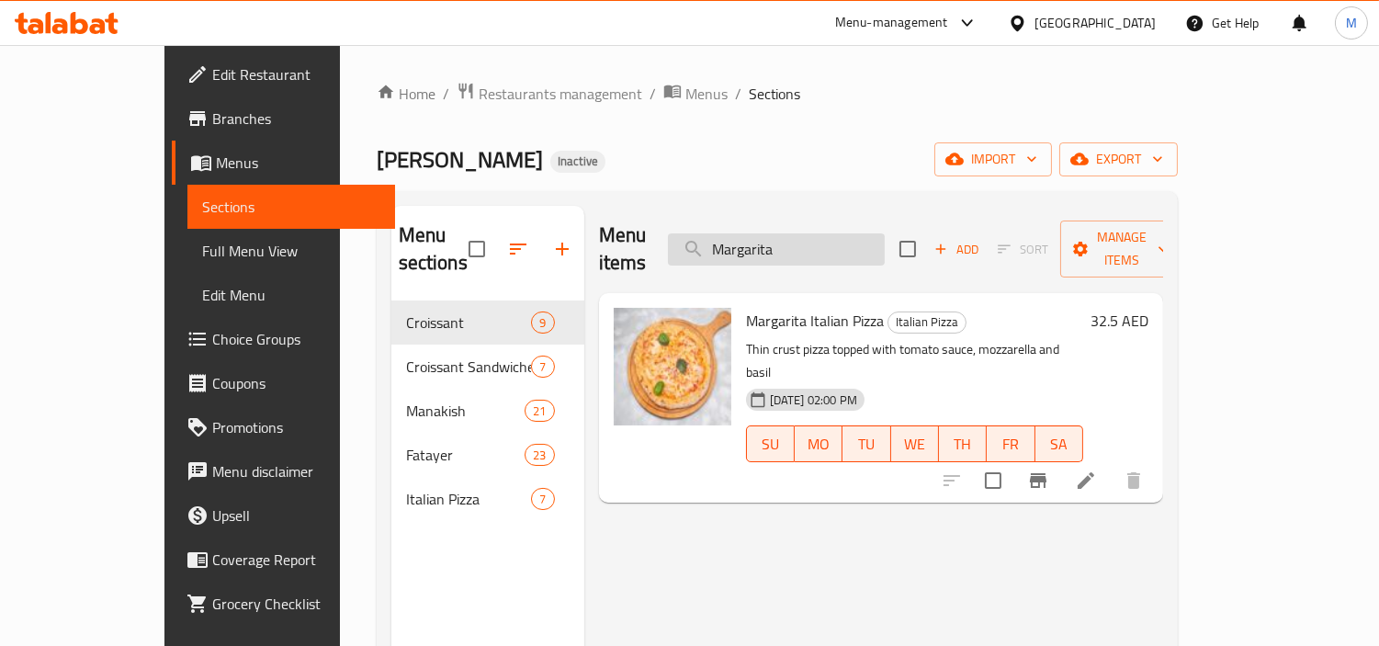
click at [857, 242] on input "Margarita" at bounding box center [776, 249] width 217 height 32
paste input "eat Cheese"
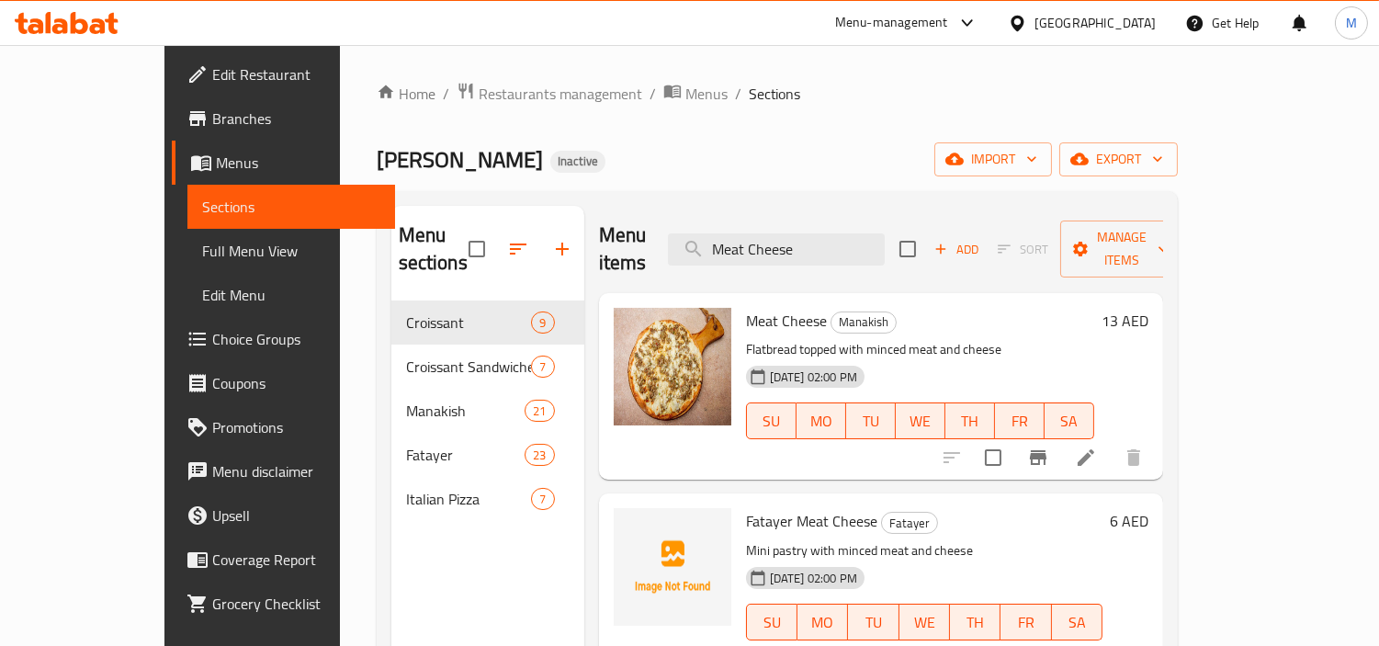
type input "Meat Cheese"
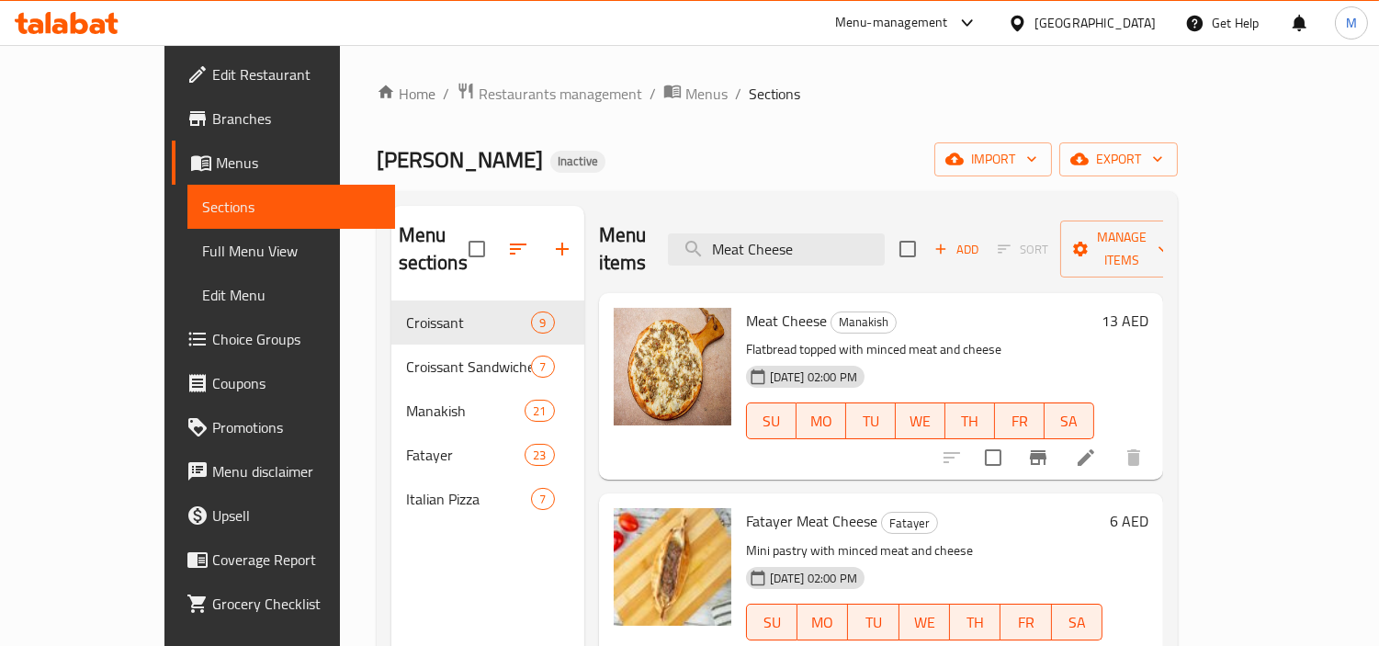
click at [202, 250] on span "Full Menu View" at bounding box center [291, 251] width 178 height 22
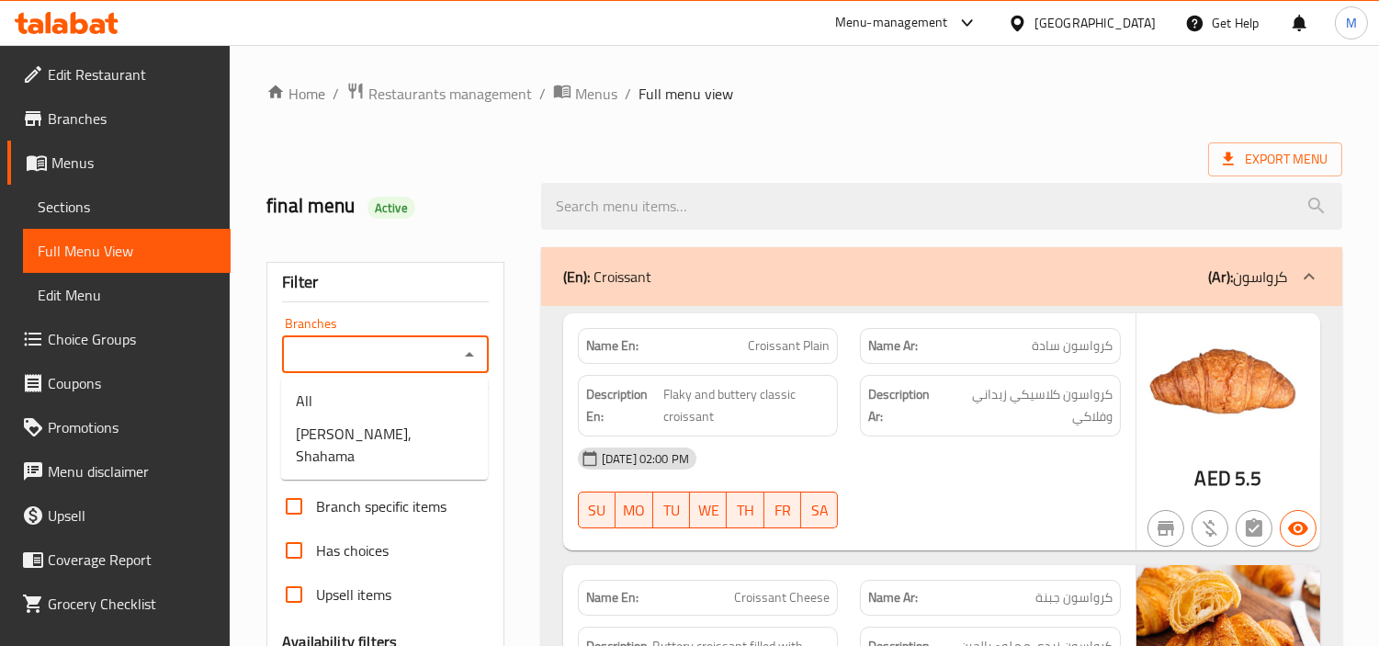
click at [383, 361] on input "Branches" at bounding box center [370, 355] width 165 height 26
click at [365, 438] on span "Al Saleh Bakery, Shahama" at bounding box center [384, 445] width 177 height 44
type input "Al Saleh Bakery, Shahama"
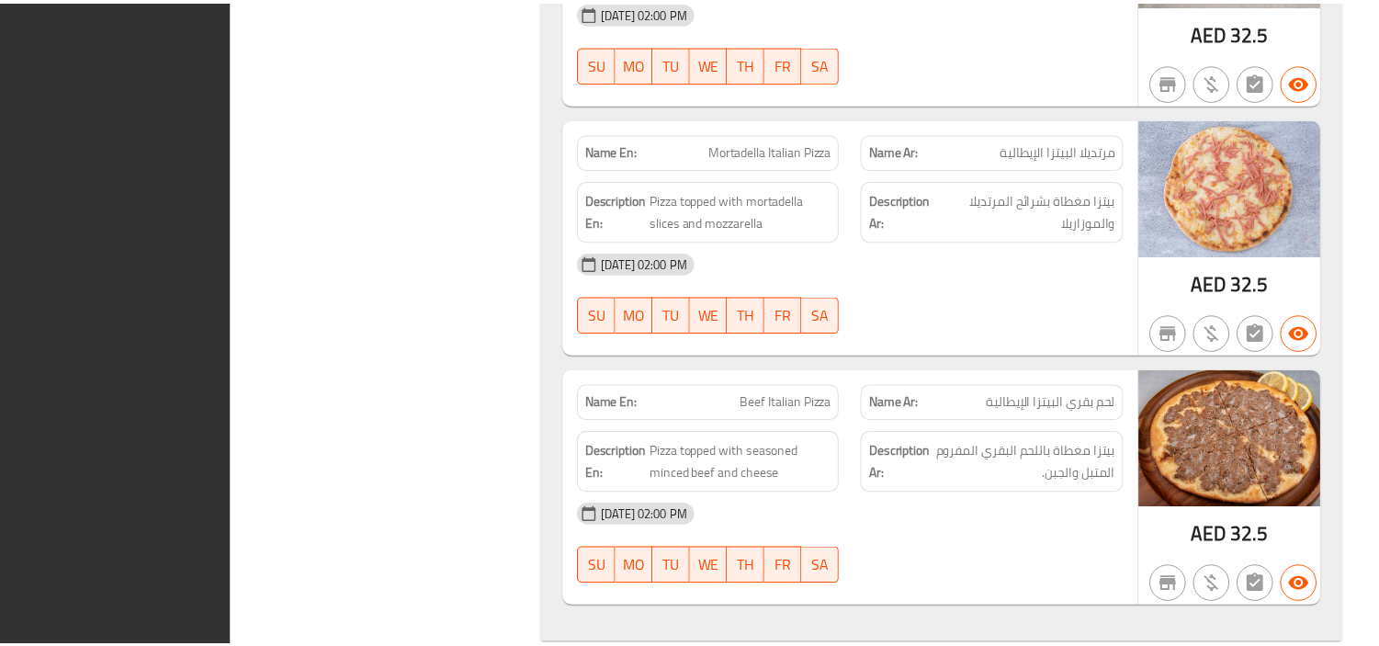
scroll to position [17045, 0]
